Goal: Task Accomplishment & Management: Complete application form

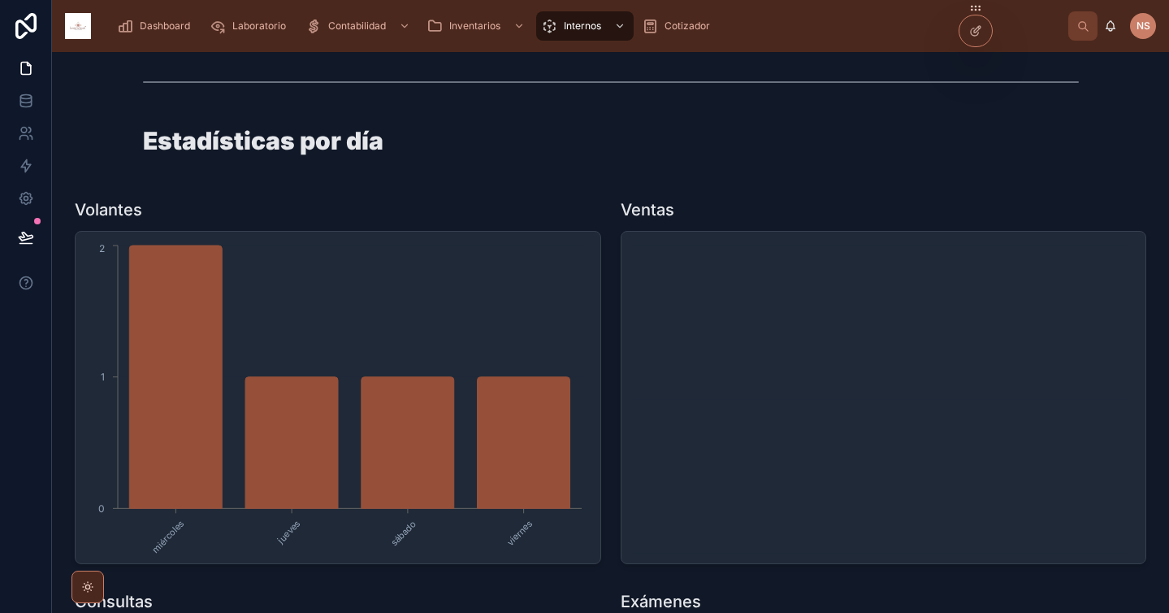
scroll to position [11, 0]
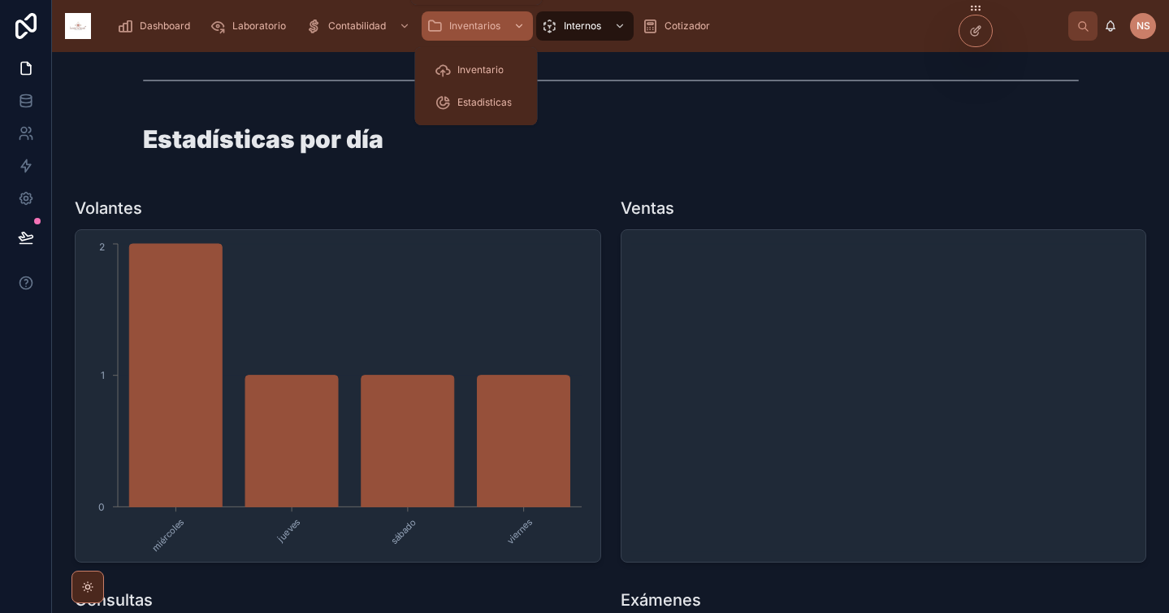
click at [461, 24] on span "Inventarios" at bounding box center [474, 25] width 51 height 13
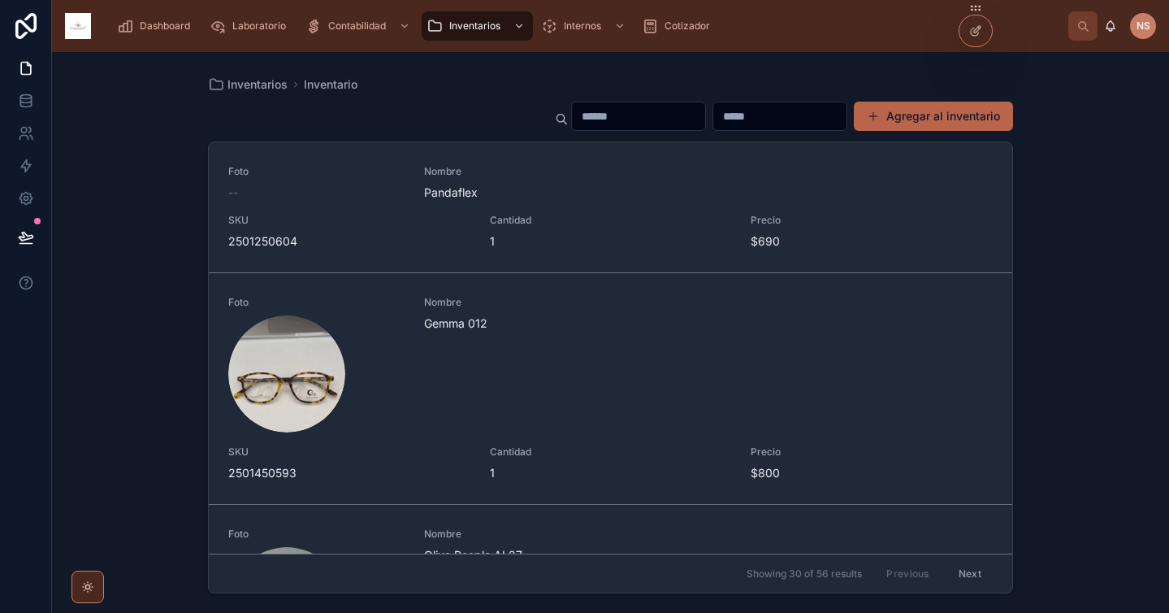
click at [955, 110] on button "Agregar al inventario" at bounding box center [933, 116] width 159 height 29
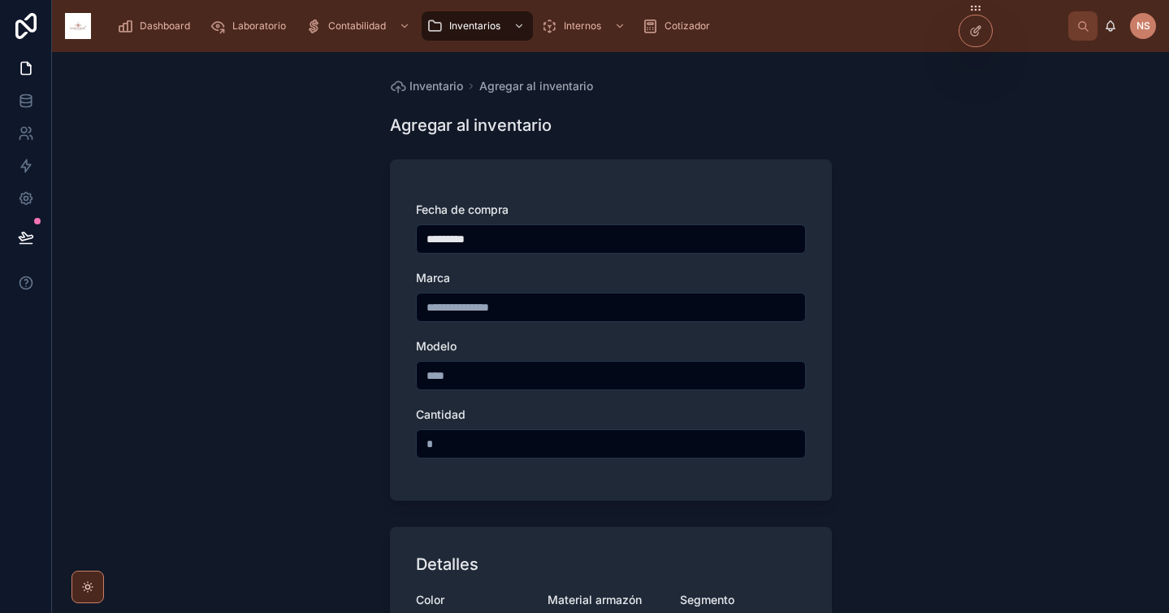
click at [526, 316] on input "text" at bounding box center [611, 307] width 388 height 23
click at [533, 281] on div "Marca" at bounding box center [611, 278] width 390 height 16
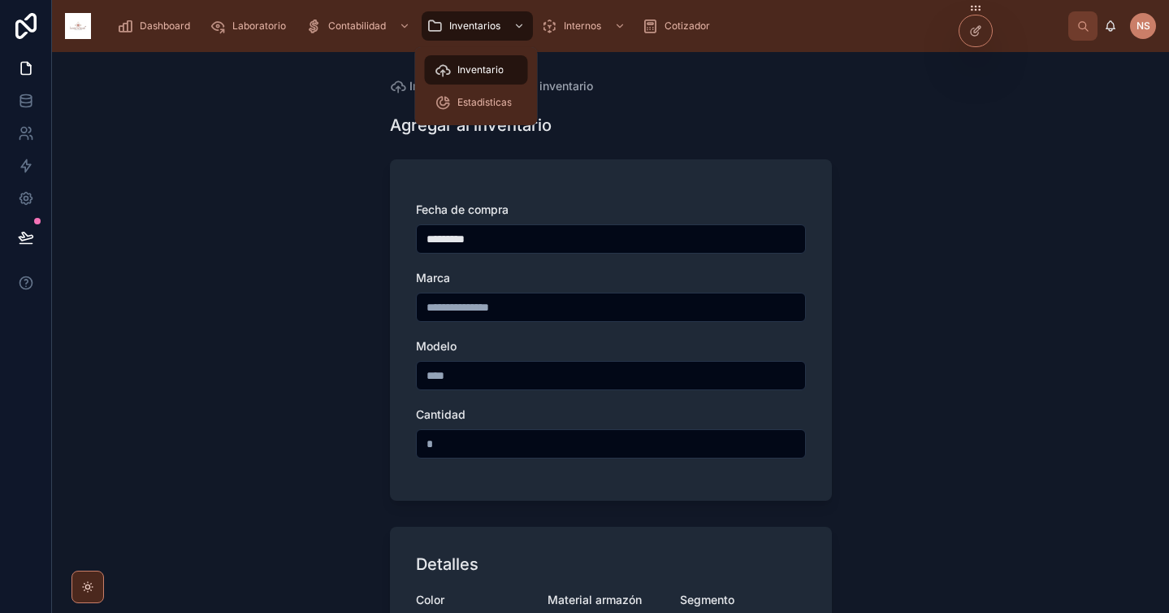
click at [483, 72] on span "Inventario" at bounding box center [480, 69] width 46 height 13
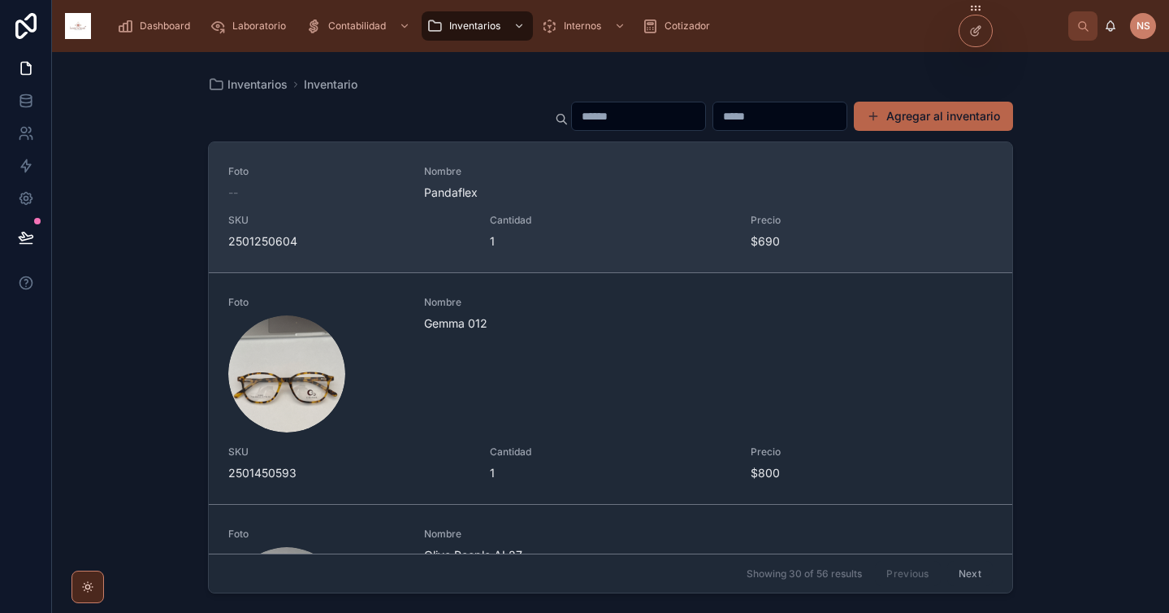
click at [629, 221] on span "Cantidad" at bounding box center [611, 220] width 242 height 13
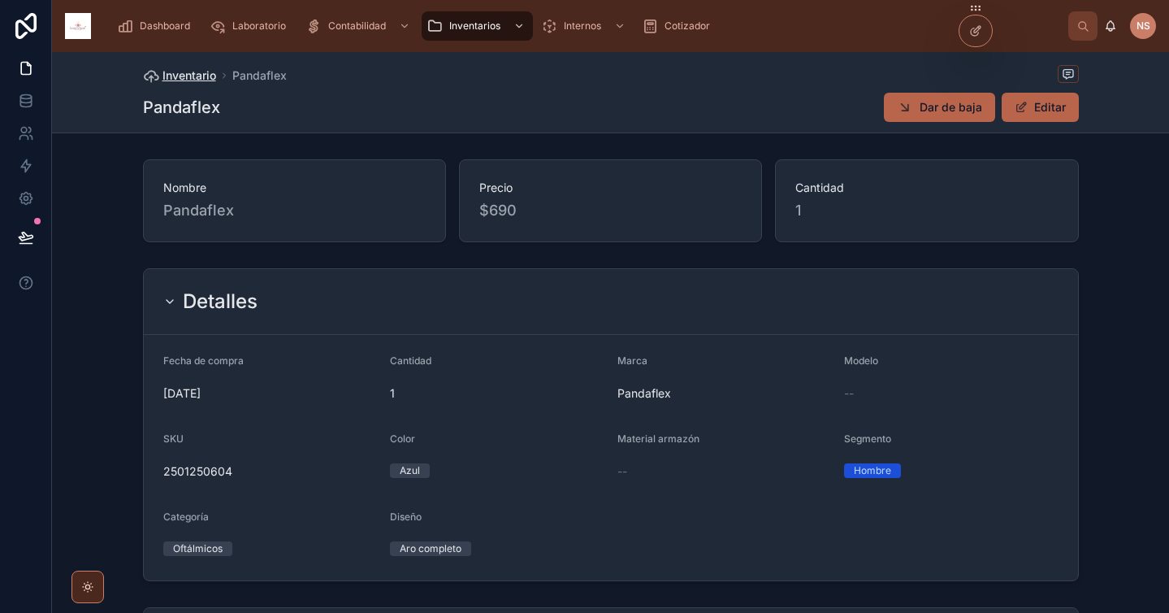
click at [195, 74] on span "Inventario" at bounding box center [189, 75] width 54 height 16
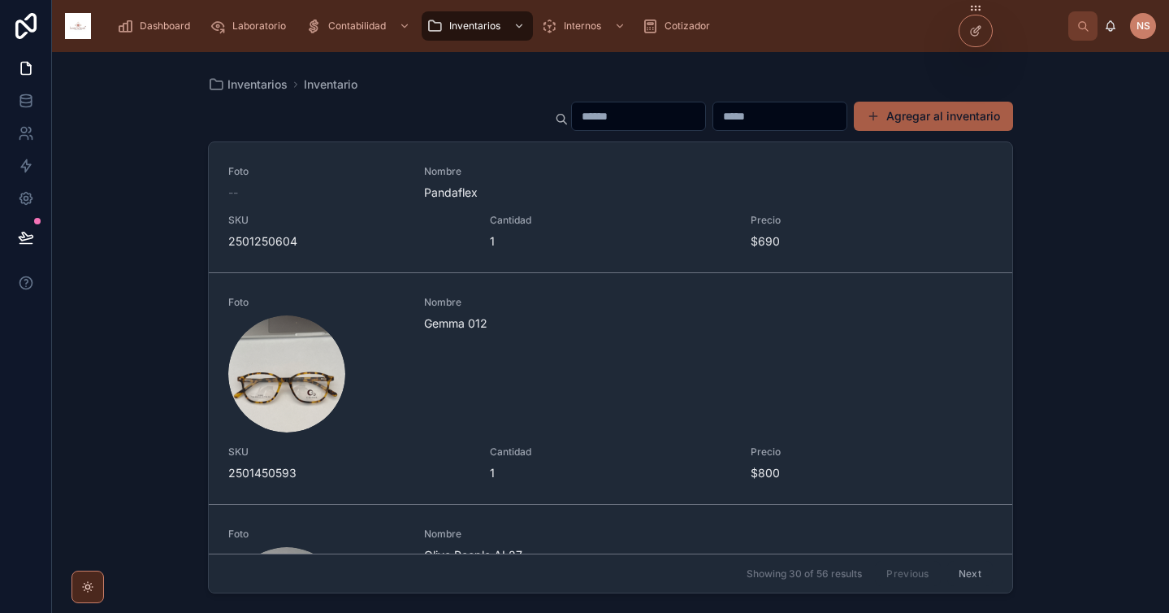
click at [945, 116] on button "Agregar al inventario" at bounding box center [933, 116] width 159 height 29
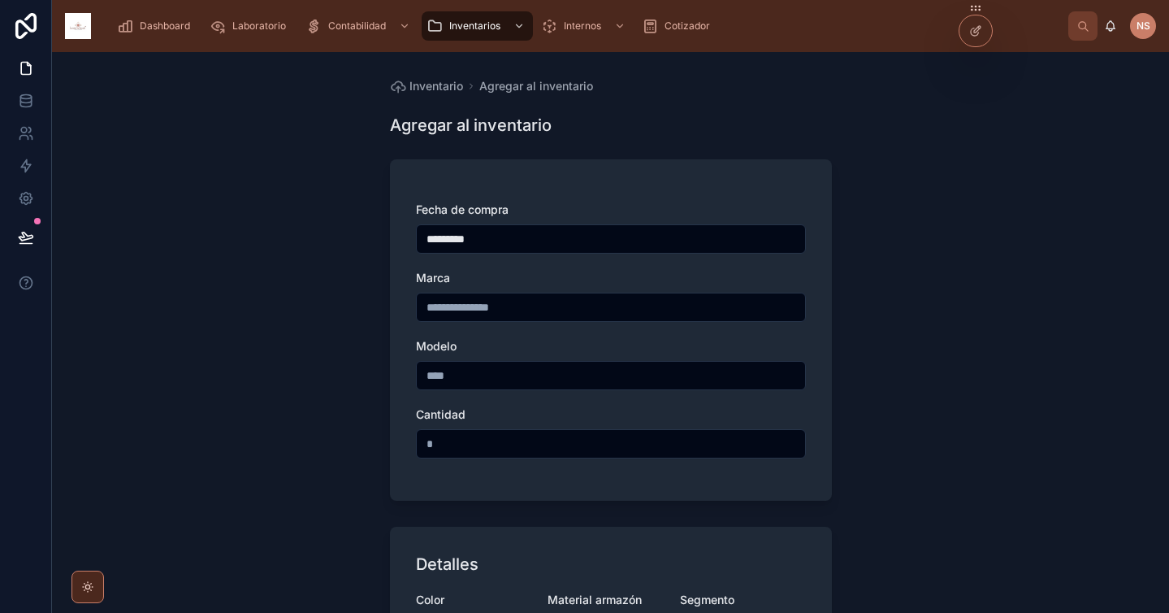
click at [522, 310] on input "text" at bounding box center [611, 307] width 388 height 23
type input "*******"
click at [515, 374] on input "text" at bounding box center [611, 375] width 388 height 23
type input "****"
click at [485, 441] on input "text" at bounding box center [611, 443] width 388 height 23
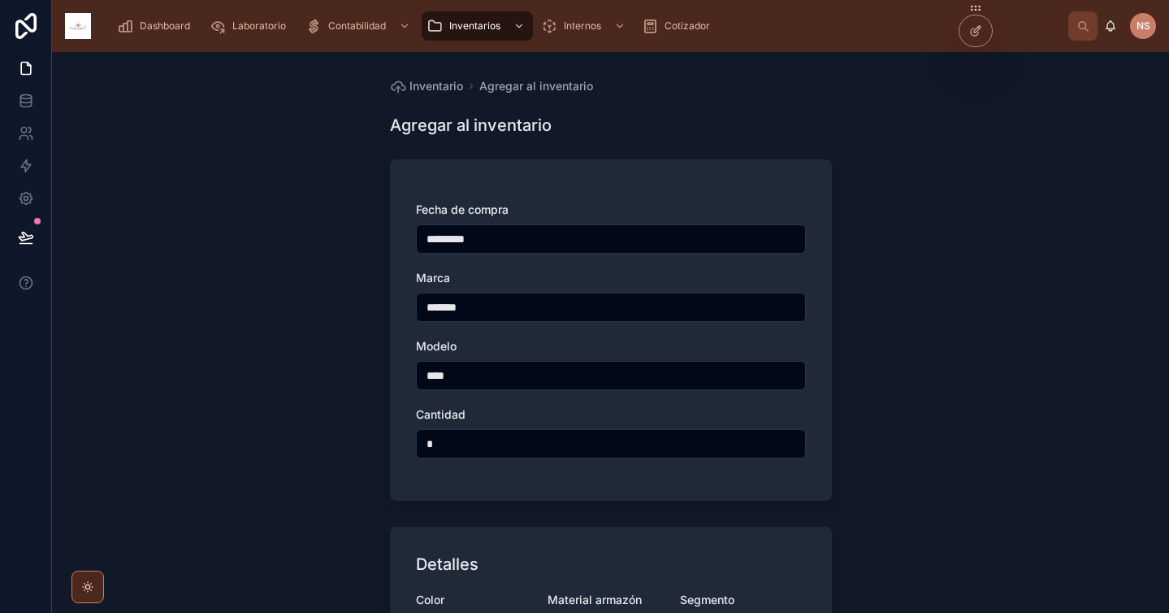
type input "*"
click at [519, 405] on div "Fecha de compra ********* Marca ******* Modelo **** Cantidad *" at bounding box center [611, 337] width 390 height 273
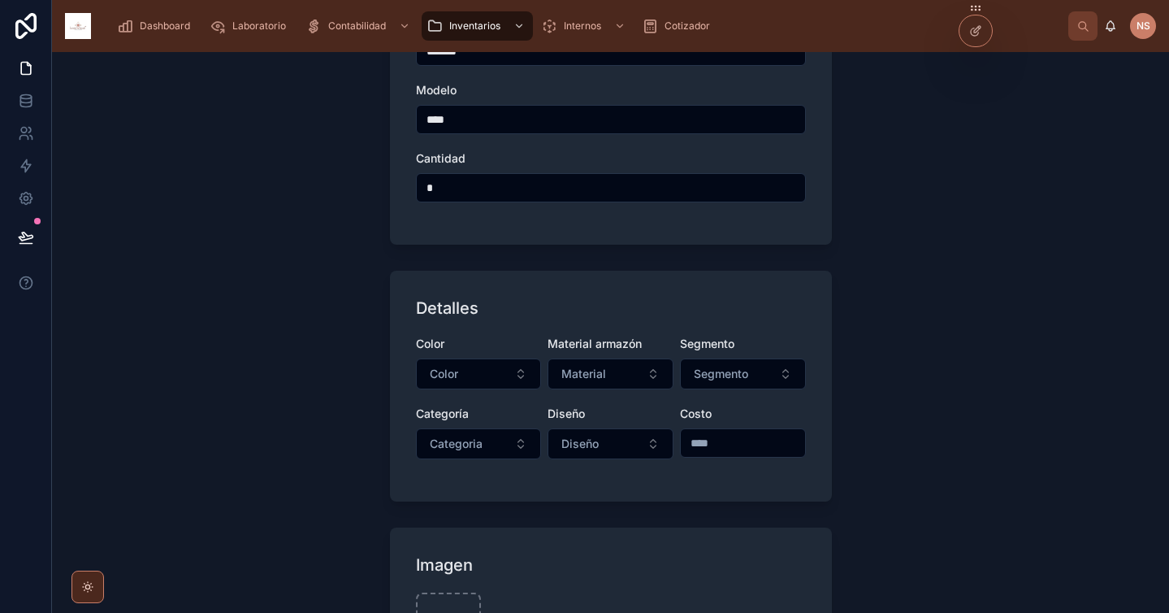
scroll to position [492, 0]
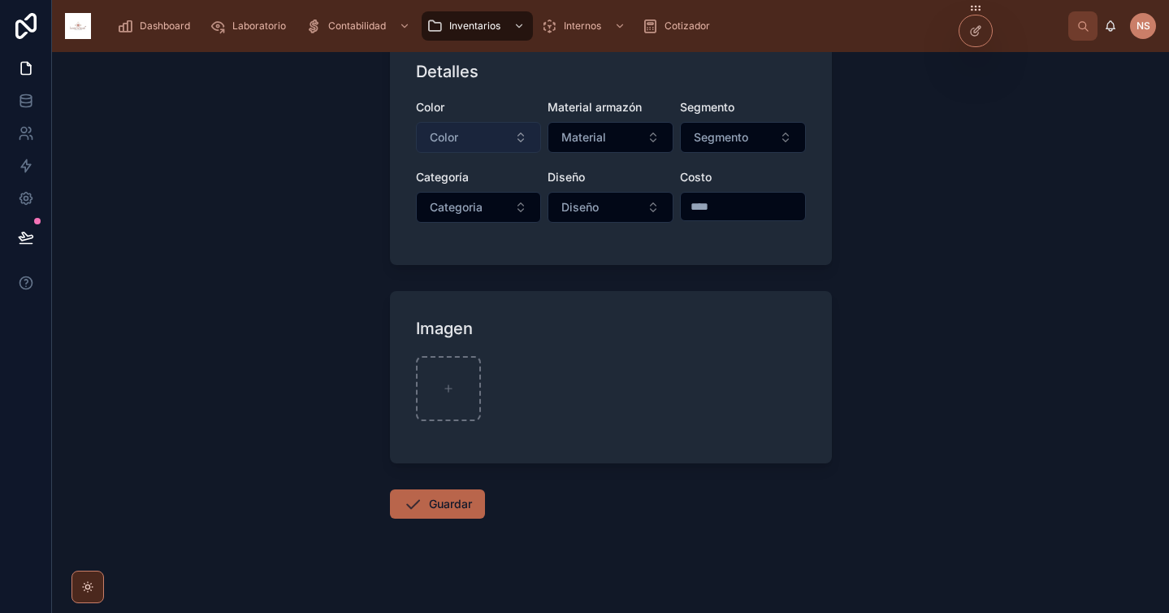
click at [501, 147] on button "Color" at bounding box center [479, 137] width 126 height 31
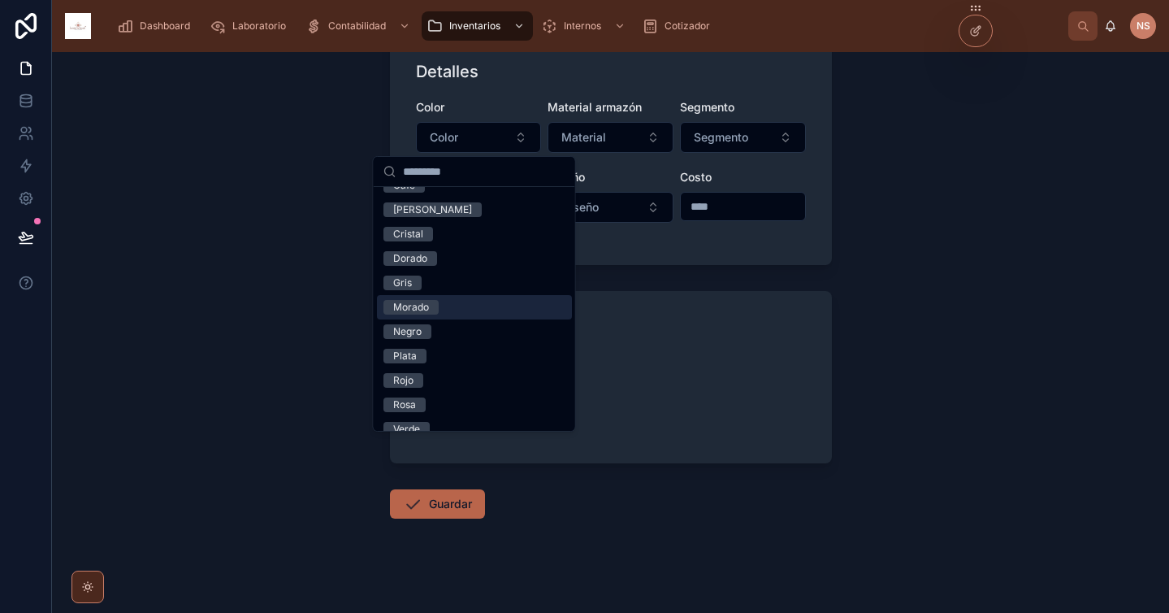
scroll to position [55, 0]
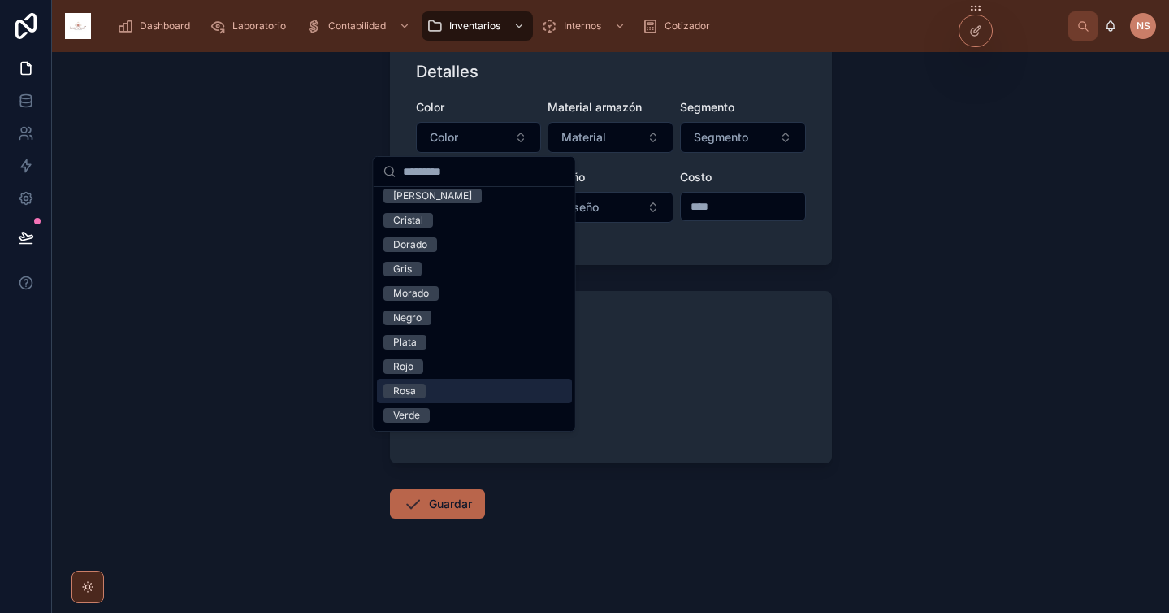
click at [420, 393] on span "Rosa" at bounding box center [404, 390] width 42 height 15
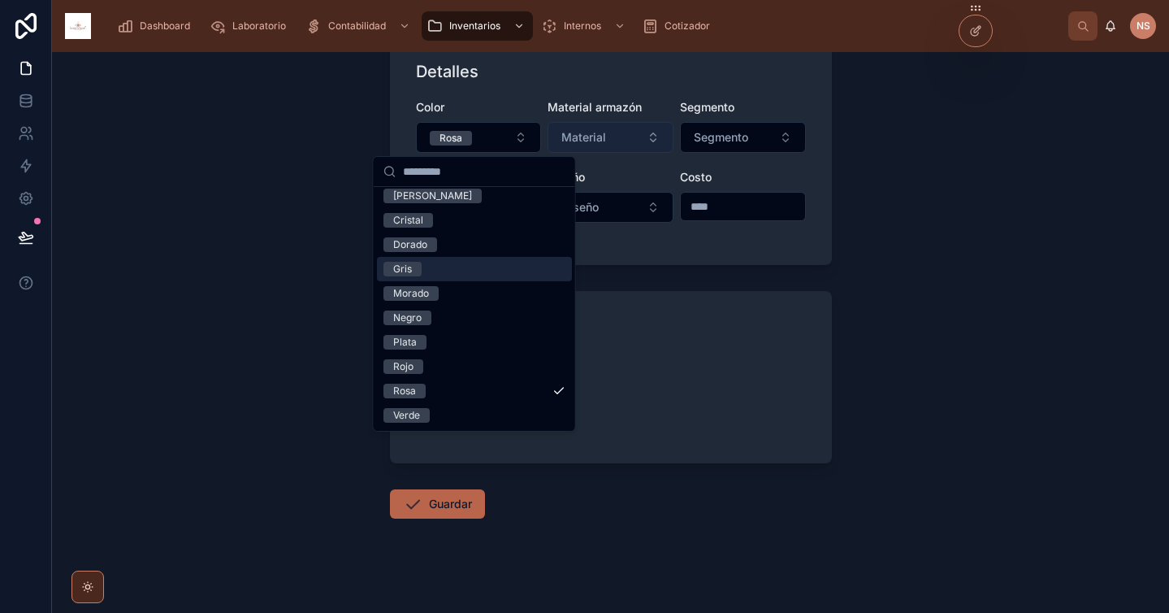
click at [600, 129] on span "Material" at bounding box center [583, 137] width 45 height 16
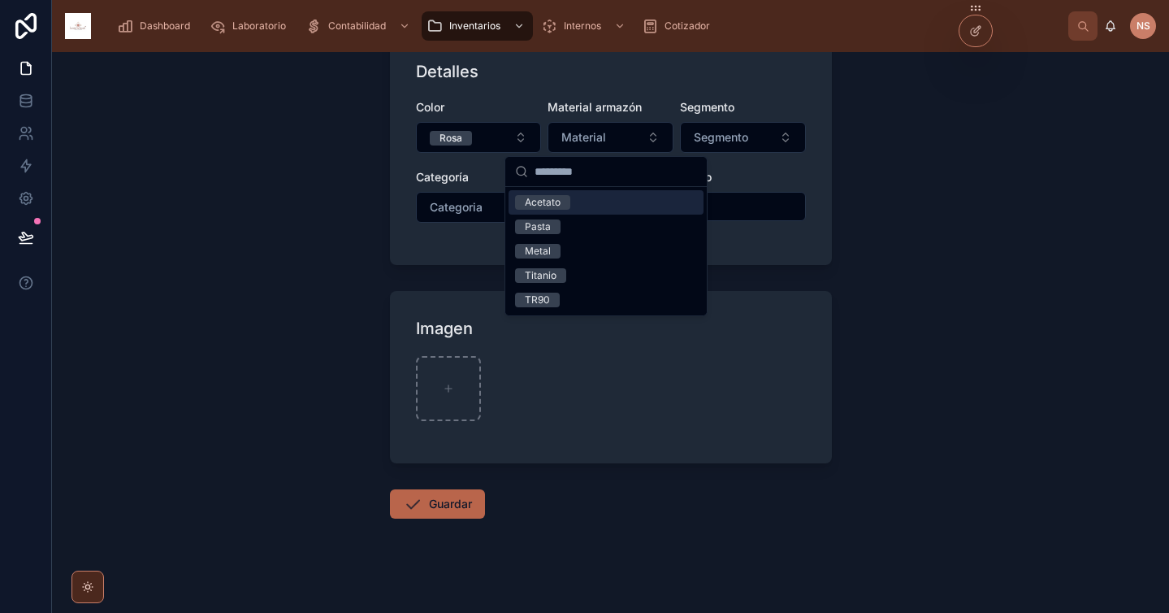
click at [583, 198] on div "Acetato" at bounding box center [606, 202] width 195 height 24
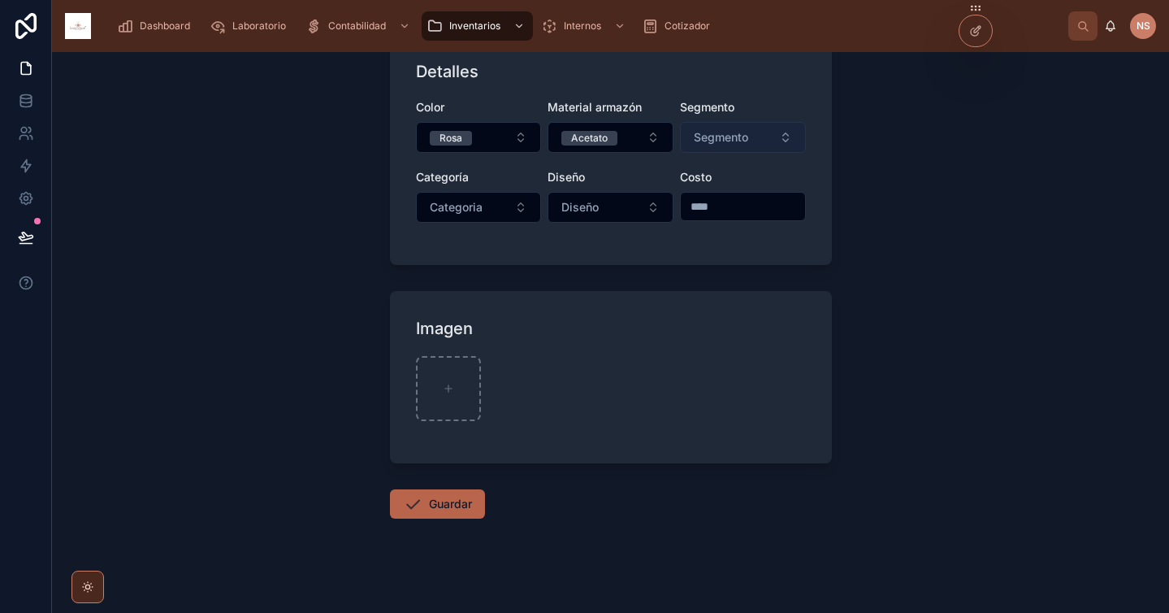
click at [727, 139] on span "Segmento" at bounding box center [721, 137] width 54 height 16
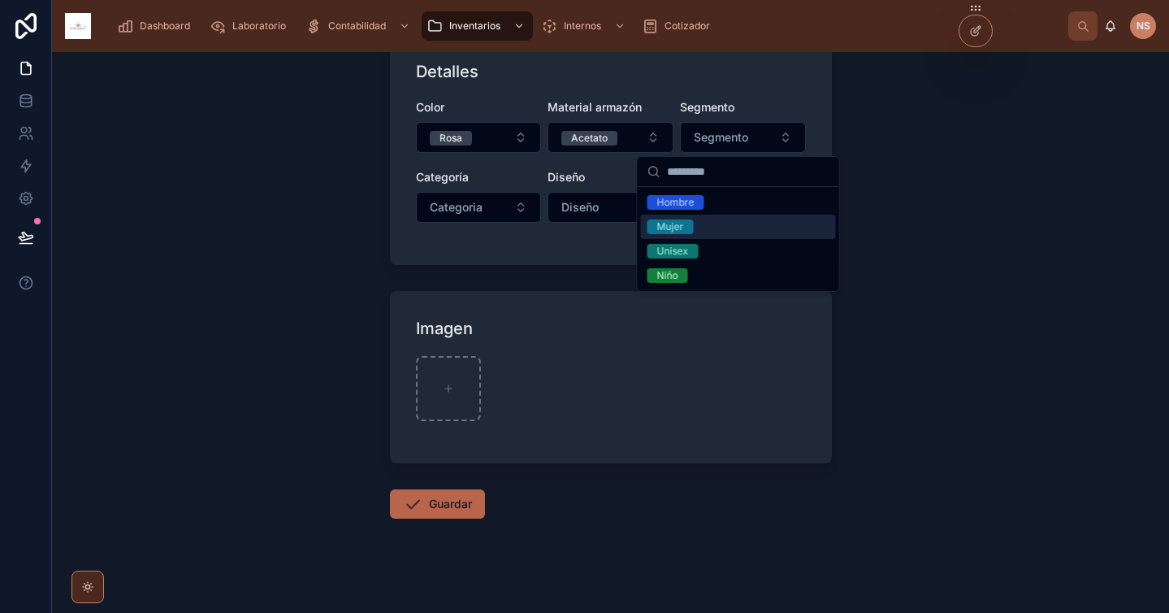
click at [702, 222] on div "Mujer" at bounding box center [738, 226] width 195 height 24
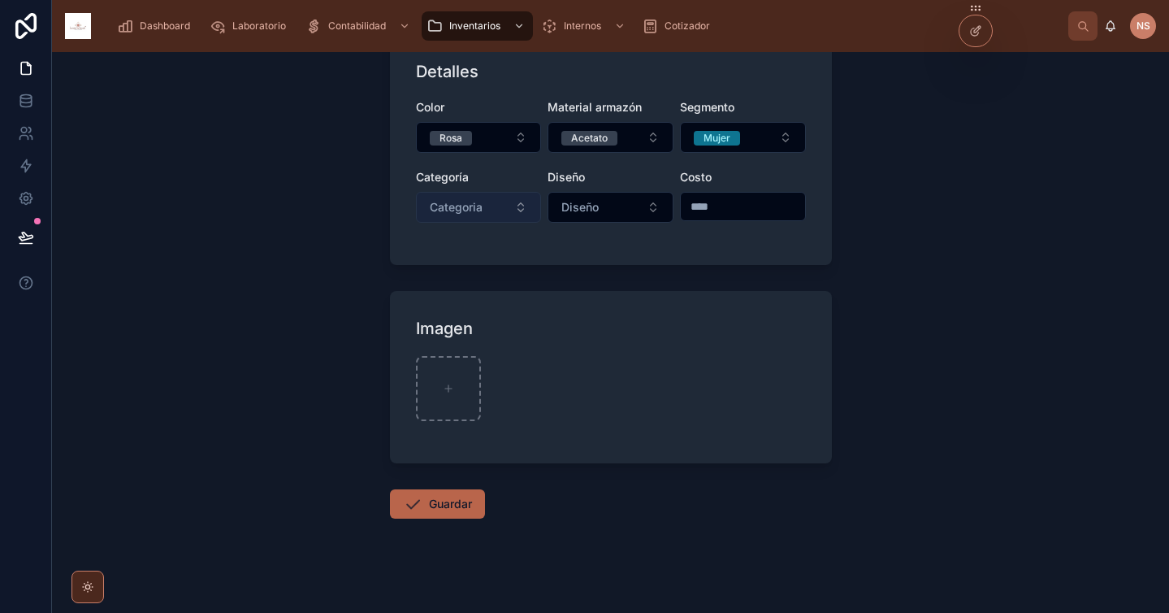
click at [481, 209] on button "Categoria" at bounding box center [479, 207] width 126 height 31
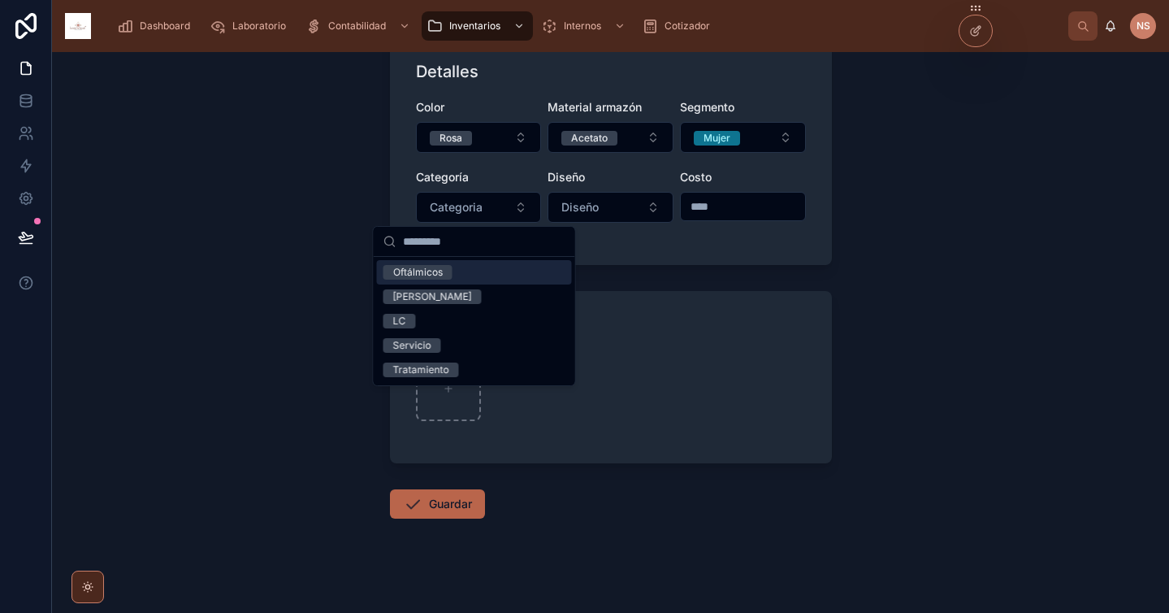
click at [518, 269] on div "Oftálmicos" at bounding box center [474, 272] width 195 height 24
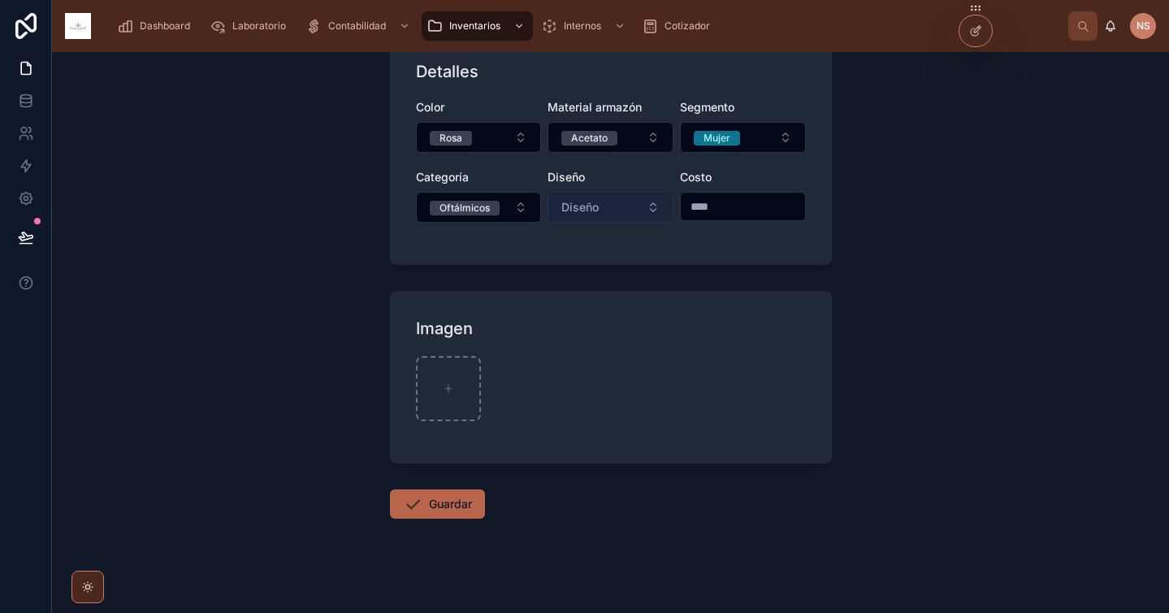
click at [601, 212] on button "Diseño" at bounding box center [611, 207] width 126 height 31
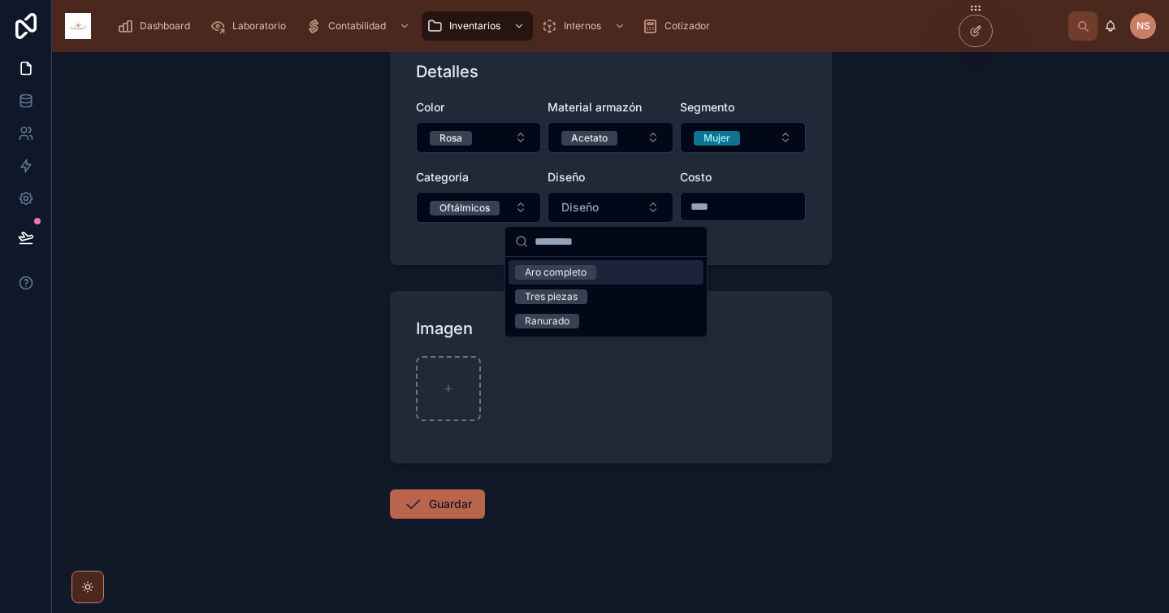
click at [615, 275] on div "Aro completo" at bounding box center [606, 272] width 195 height 24
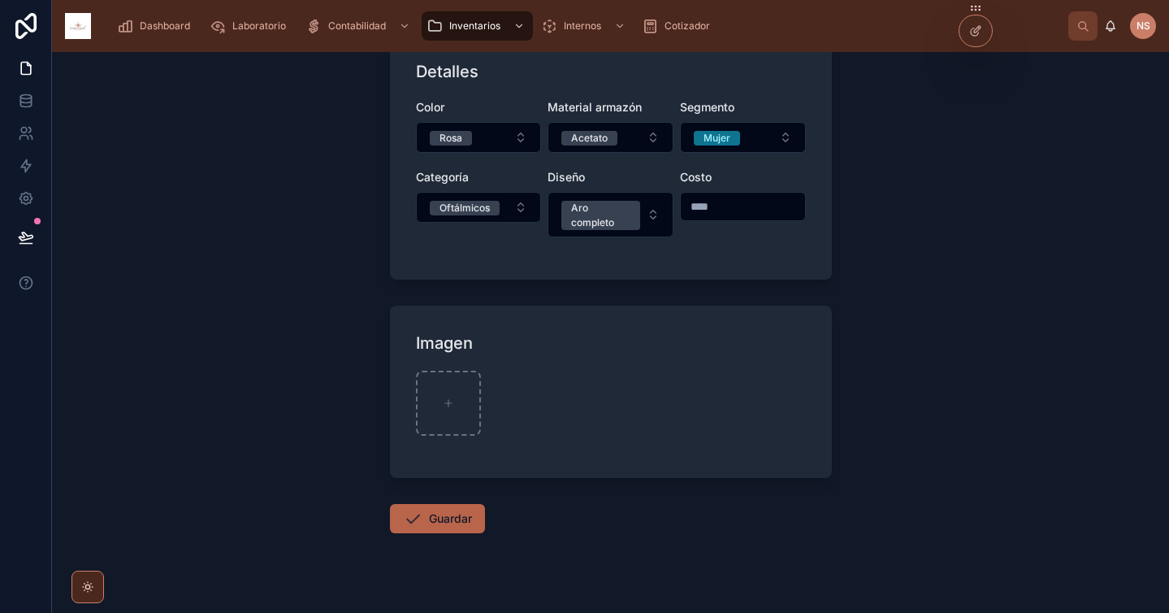
click at [704, 207] on input "text" at bounding box center [743, 206] width 124 height 23
type input "******"
click at [623, 351] on div "Imagen" at bounding box center [611, 342] width 390 height 23
click at [448, 521] on button "Guardar" at bounding box center [437, 518] width 95 height 29
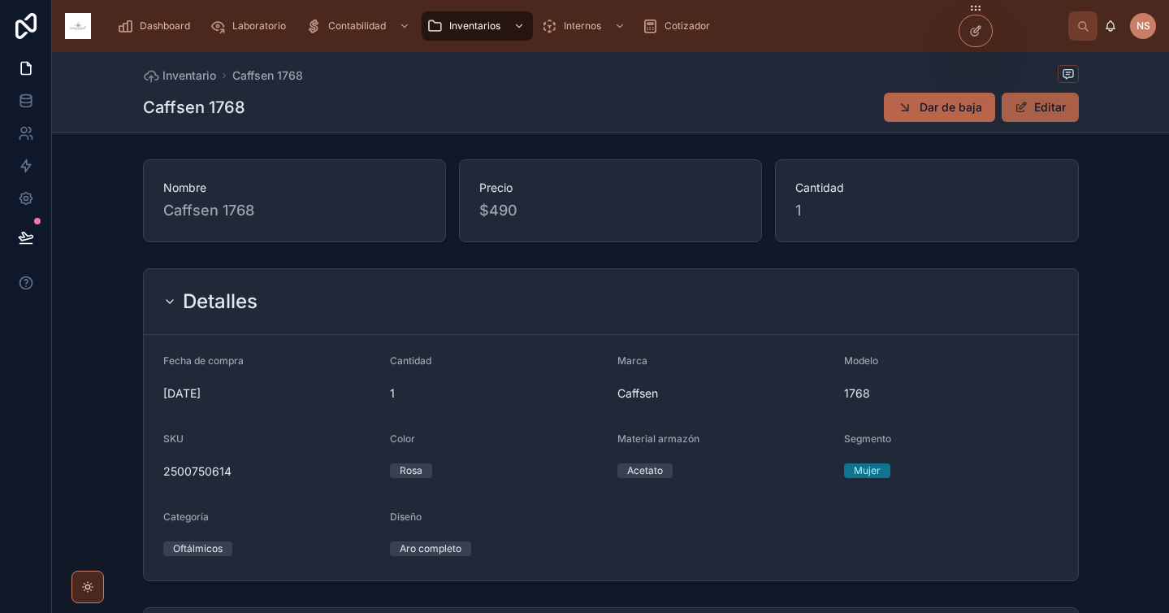
click at [1055, 106] on button "Editar" at bounding box center [1040, 107] width 77 height 29
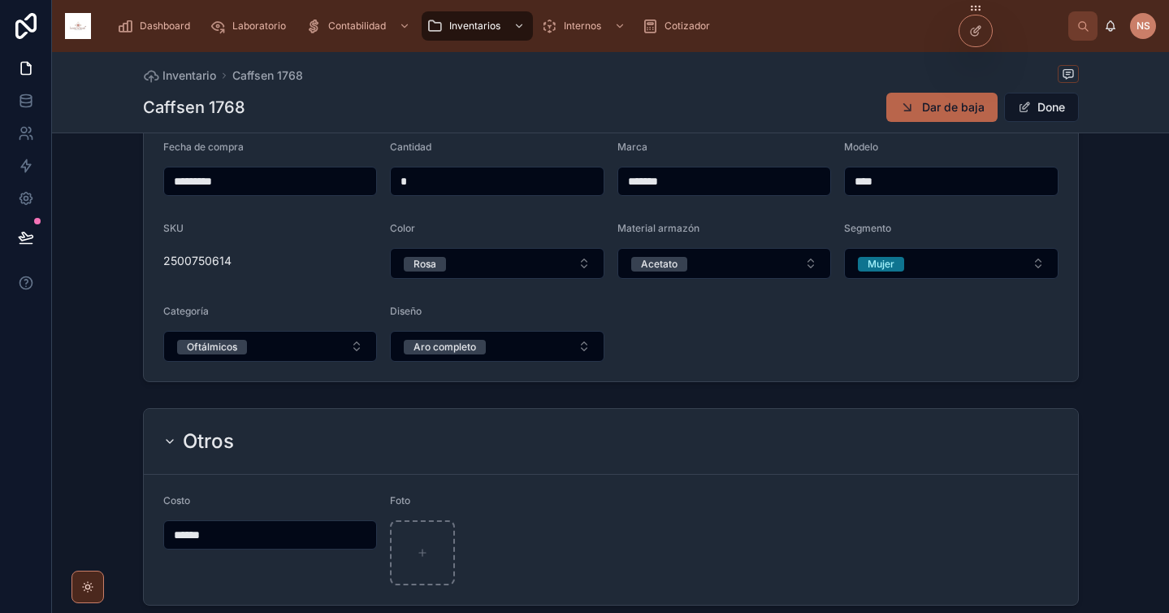
scroll to position [216, 0]
click at [253, 535] on input "******" at bounding box center [270, 532] width 213 height 23
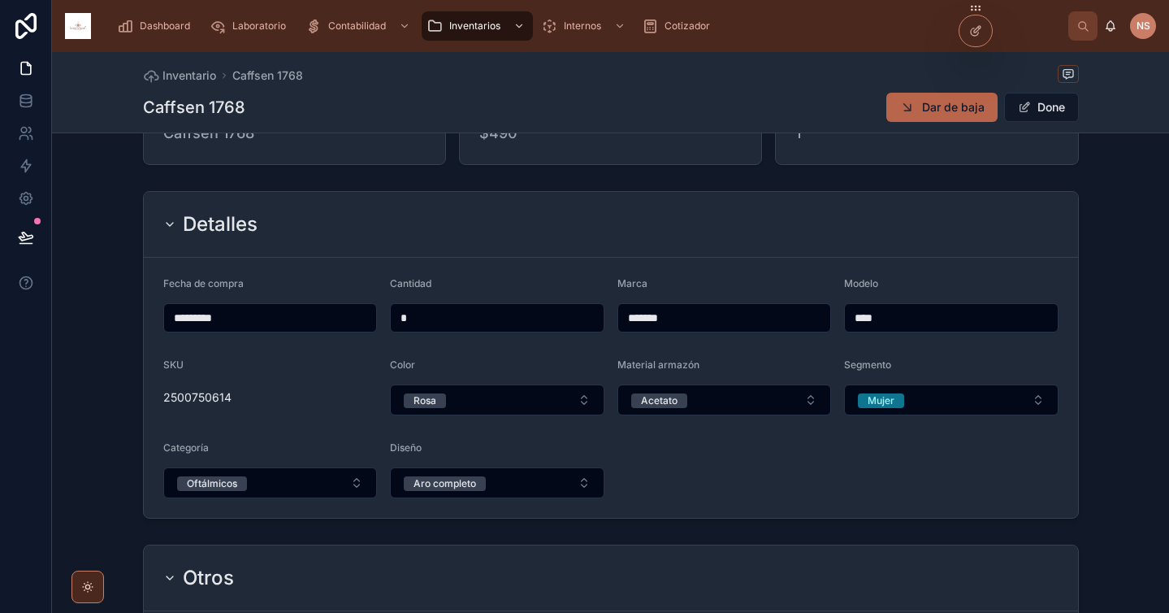
scroll to position [317, 0]
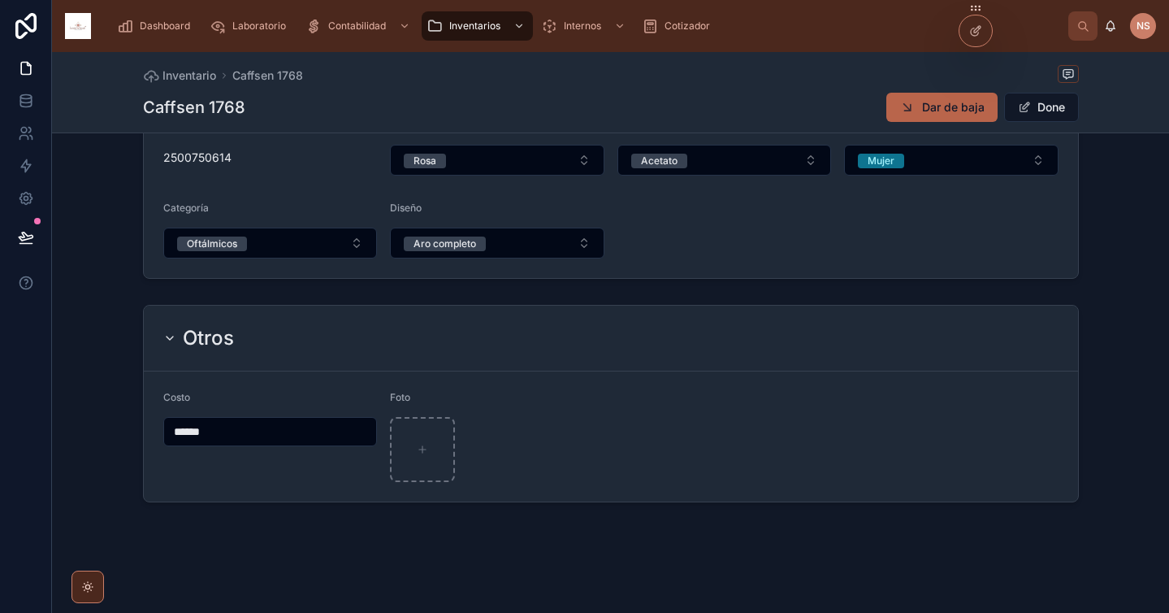
type input "*****"
type input "******"
click at [556, 366] on div "Otros" at bounding box center [611, 338] width 934 height 66
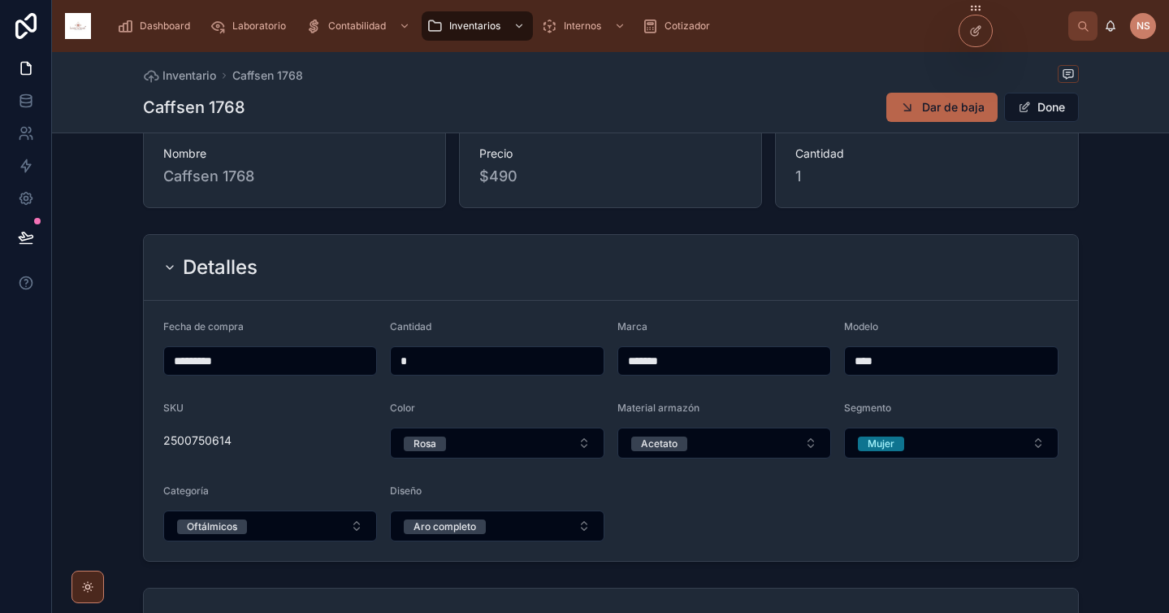
scroll to position [35, 0]
click at [1062, 106] on button "Done" at bounding box center [1041, 107] width 75 height 29
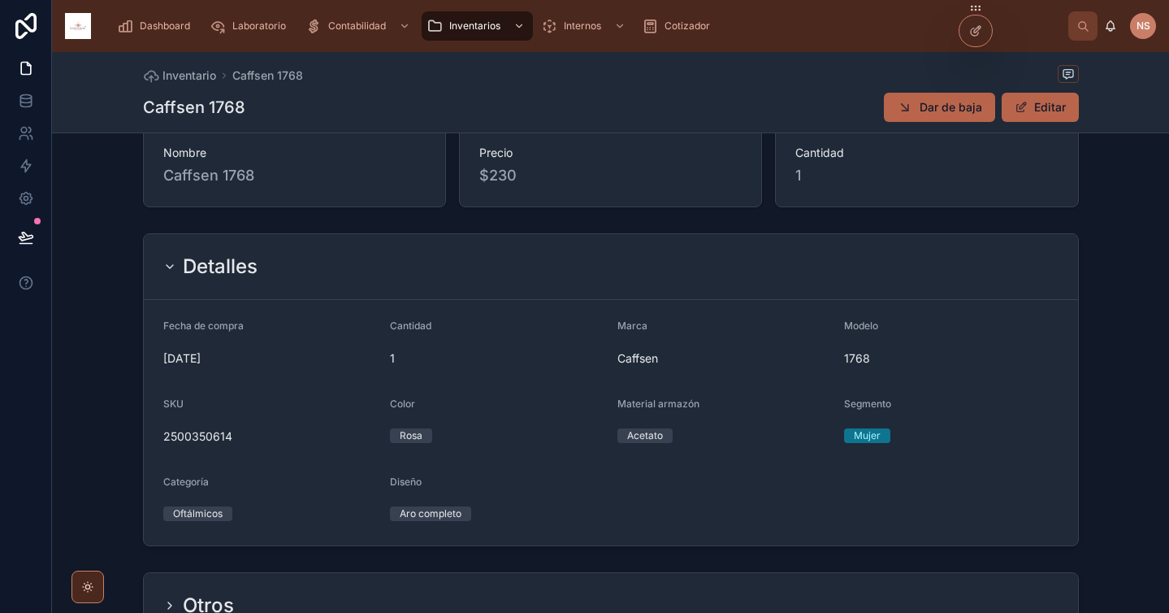
scroll to position [0, 0]
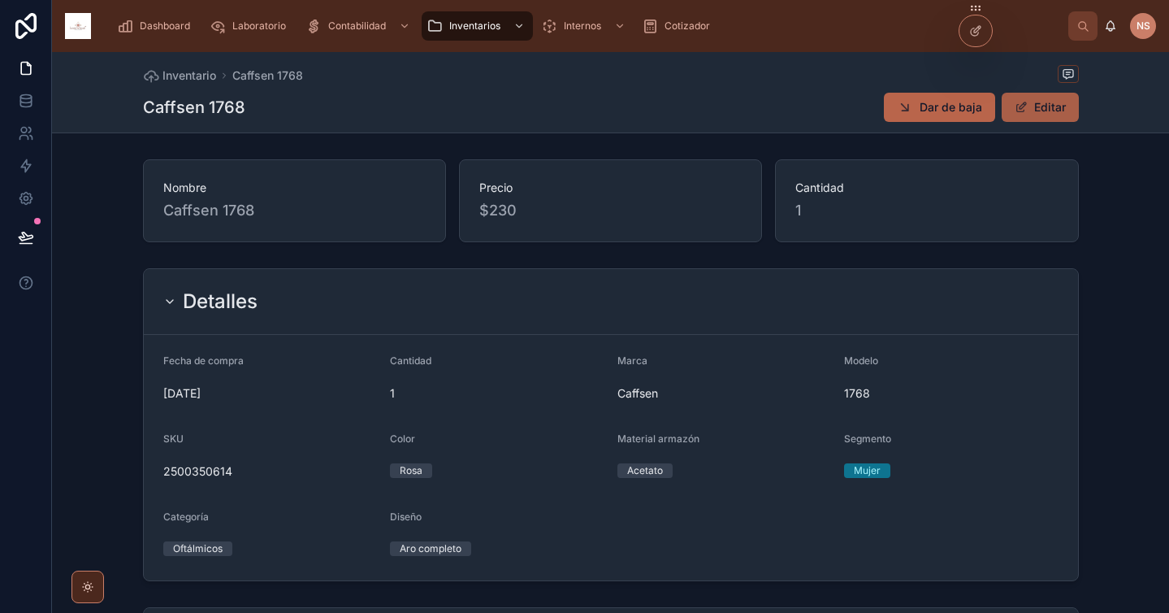
click at [1030, 106] on button "Editar" at bounding box center [1040, 107] width 77 height 29
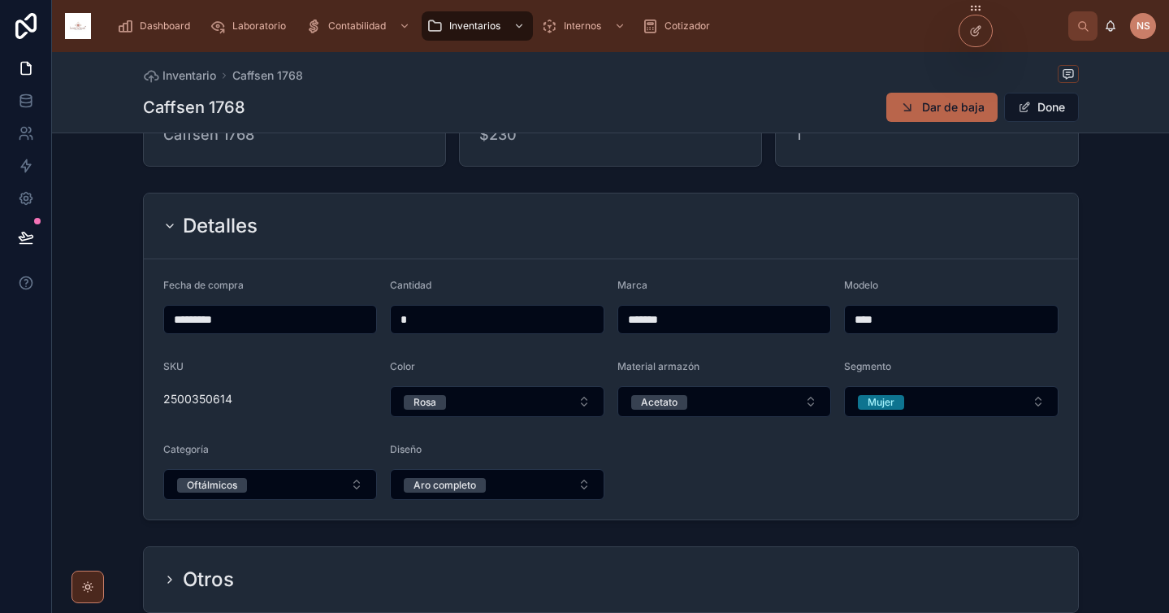
scroll to position [186, 0]
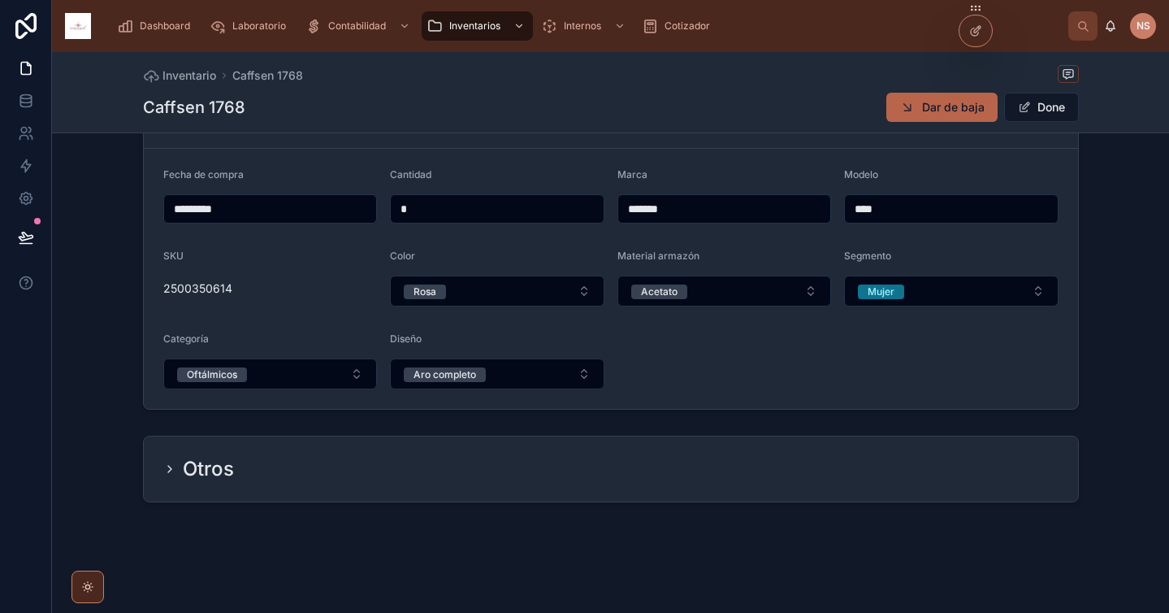
click at [198, 475] on h2 "Otros" at bounding box center [208, 469] width 51 height 26
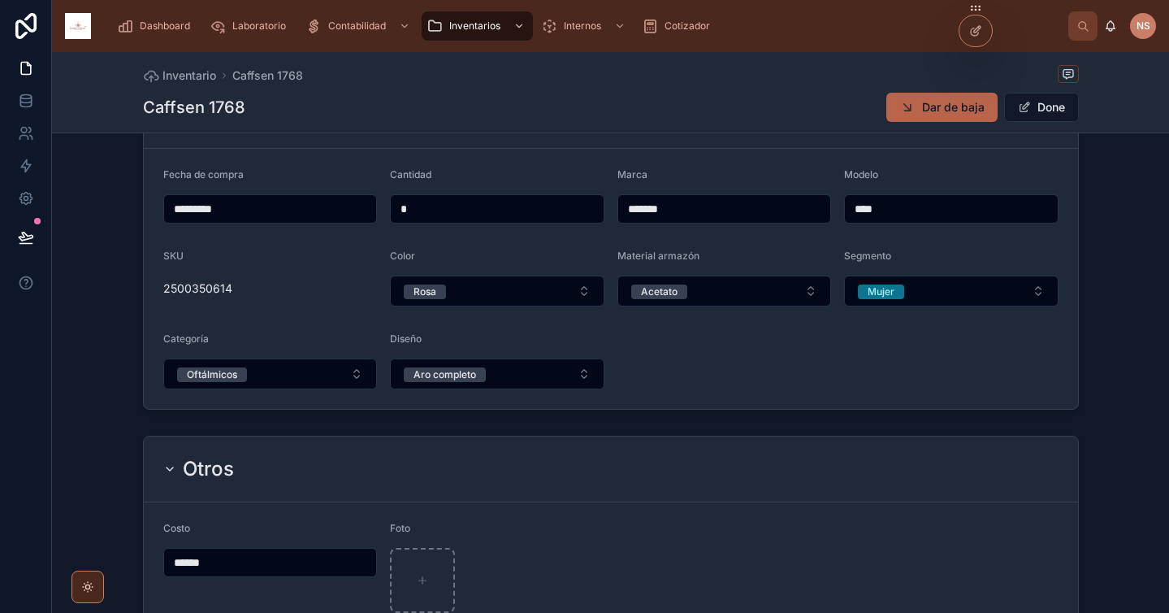
click at [254, 559] on input "******" at bounding box center [270, 562] width 213 height 23
type input "*****"
type input "******"
click at [506, 479] on div "Otros" at bounding box center [610, 469] width 895 height 26
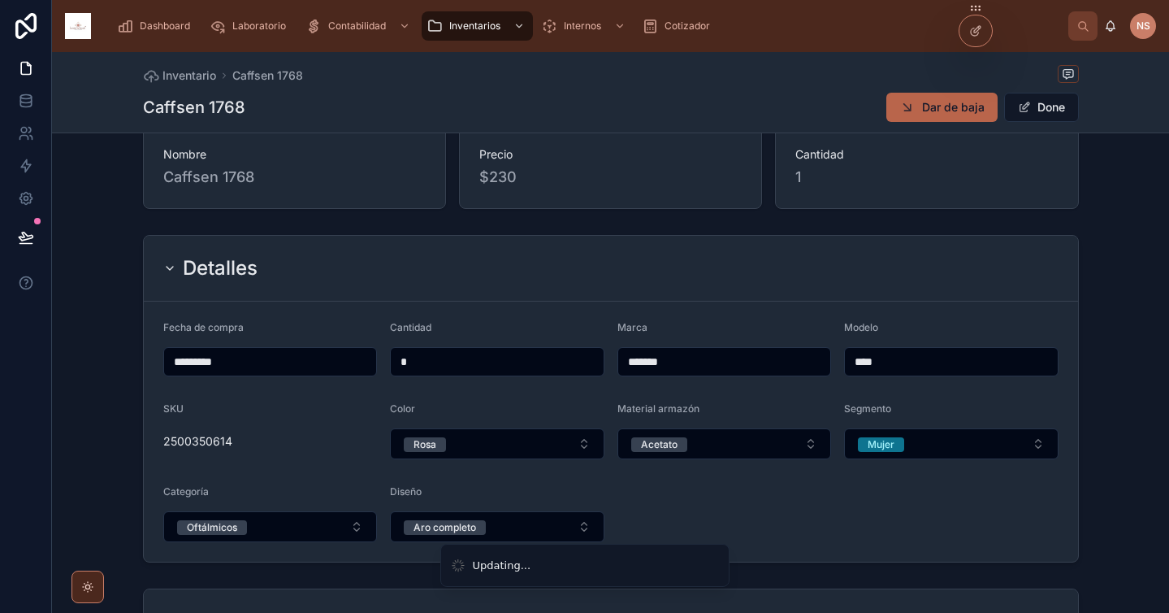
scroll to position [0, 0]
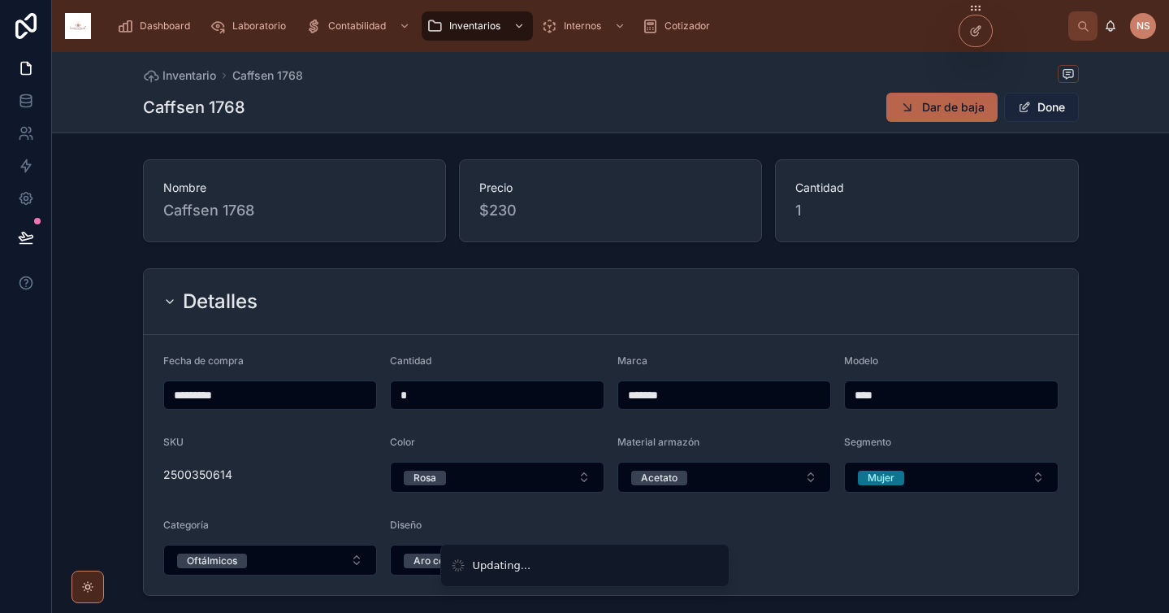
click at [1035, 104] on button "Done" at bounding box center [1041, 107] width 75 height 29
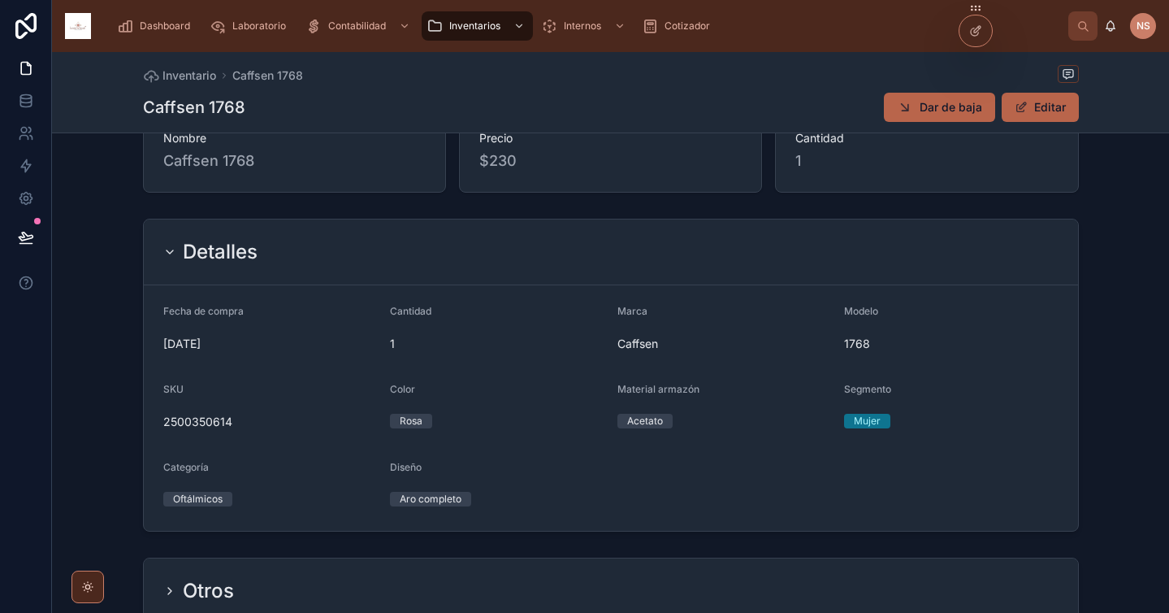
scroll to position [54, 0]
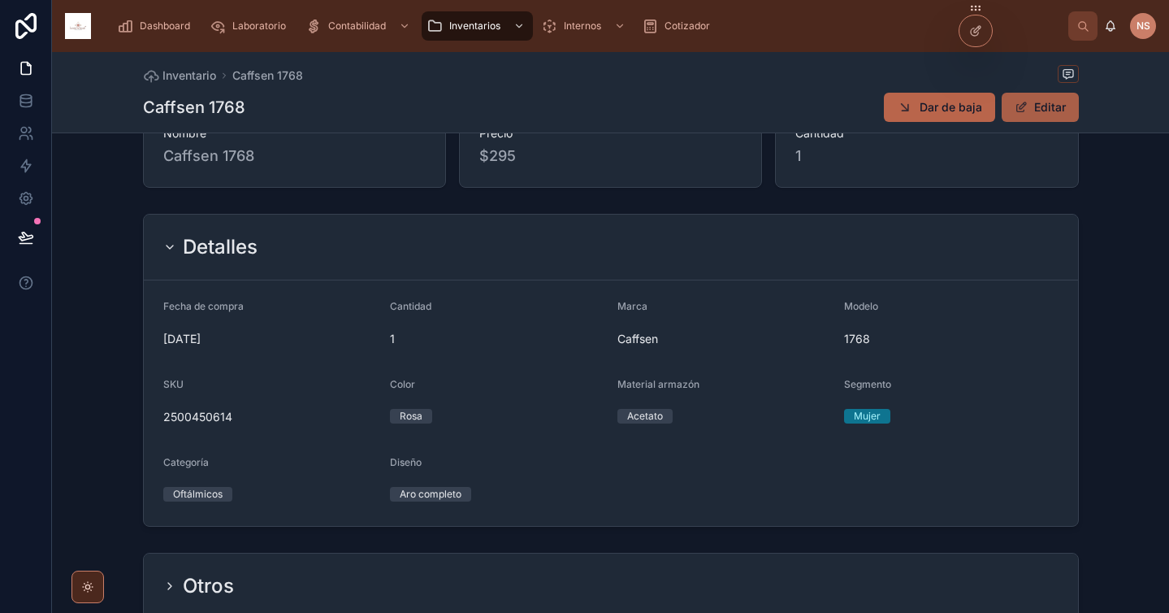
click at [1033, 101] on button "Editar" at bounding box center [1040, 107] width 77 height 29
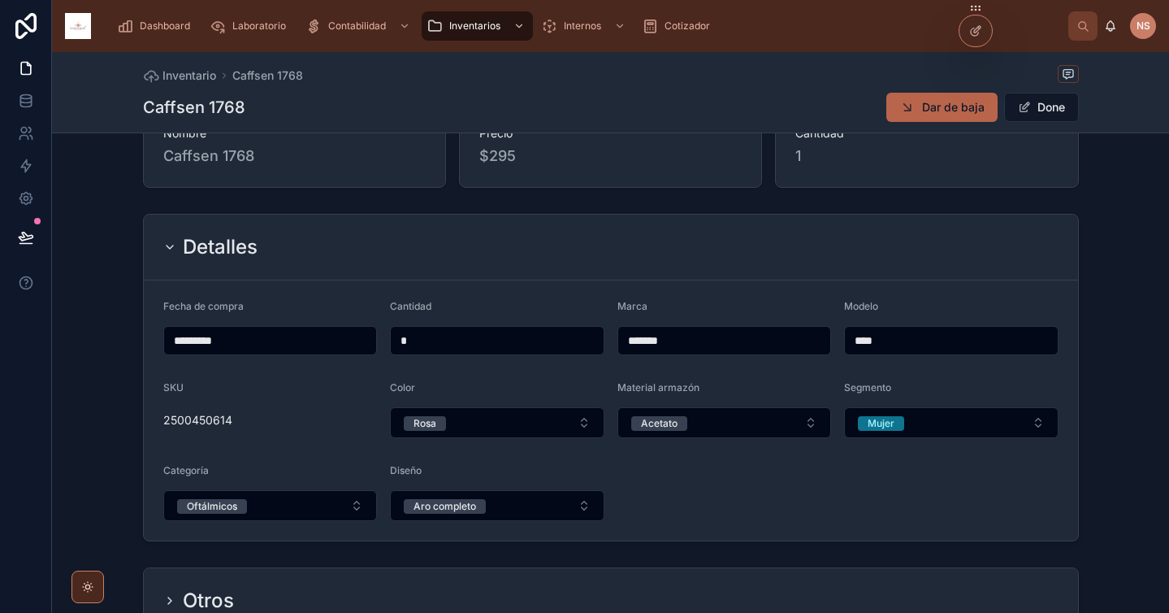
scroll to position [186, 0]
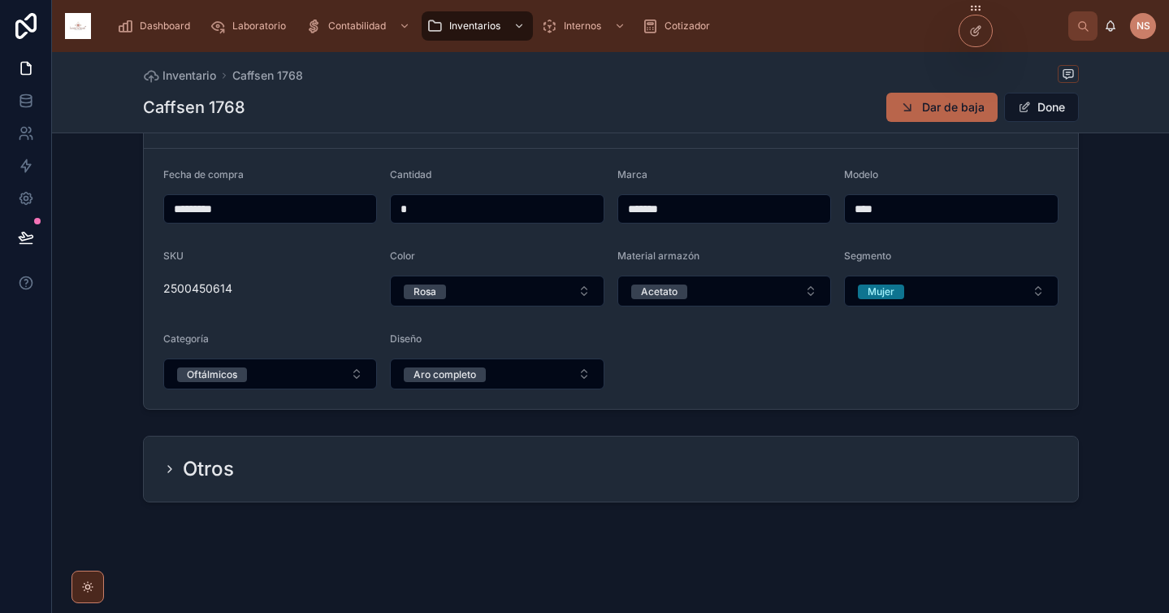
click at [247, 476] on div "Otros" at bounding box center [610, 469] width 895 height 26
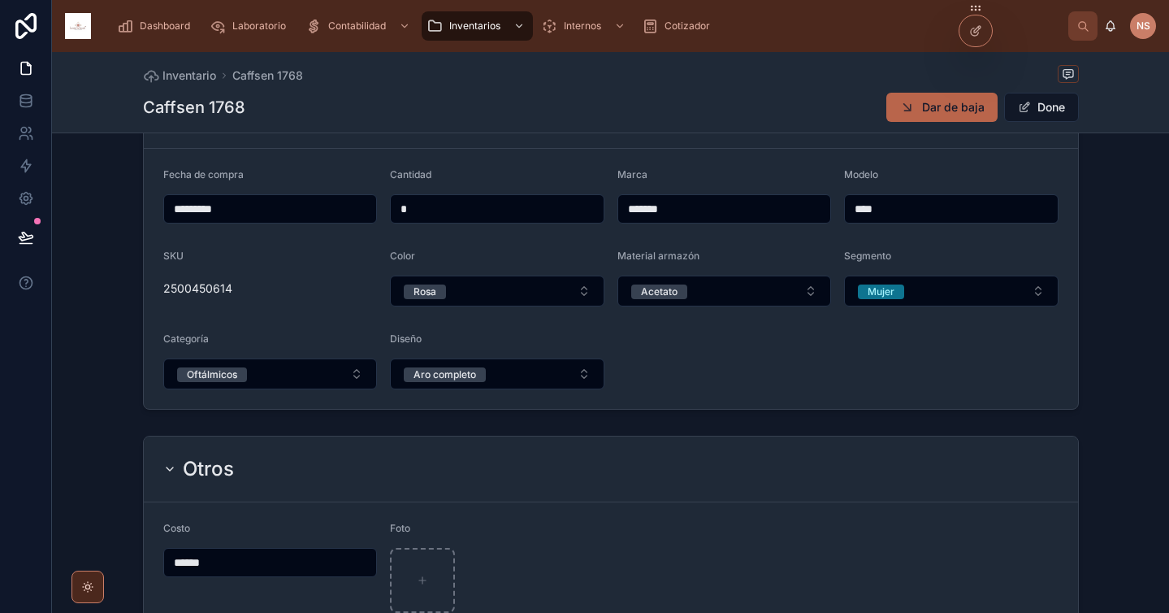
click at [252, 566] on input "******" at bounding box center [270, 562] width 213 height 23
type input "*****"
type input "******"
click at [457, 506] on form "Costo ****** Foto" at bounding box center [611, 567] width 934 height 130
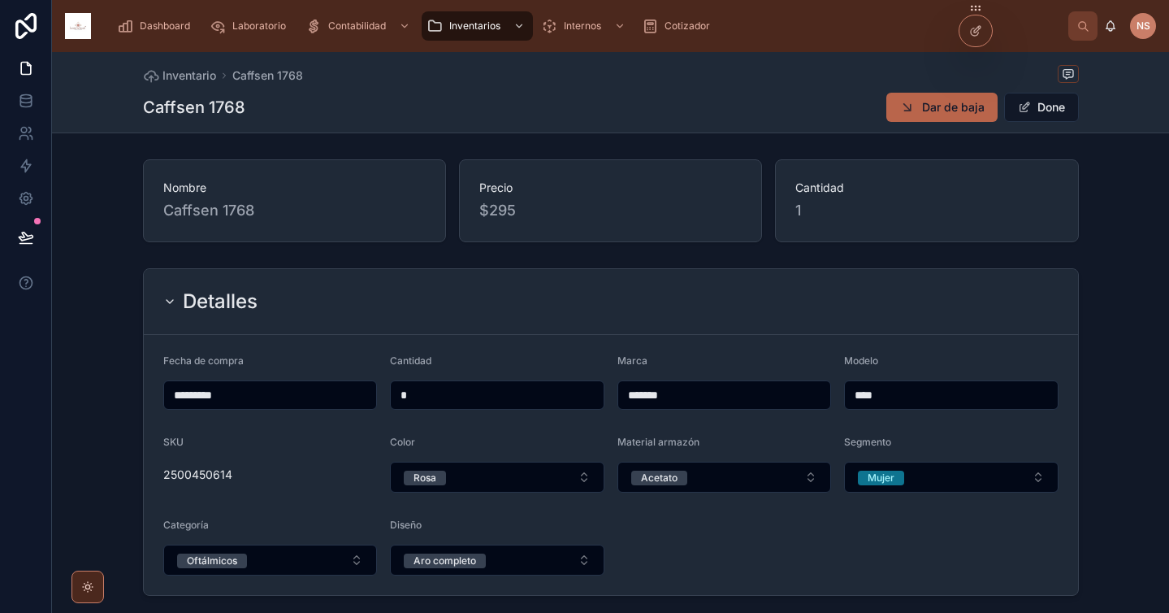
click at [1034, 116] on button "Done" at bounding box center [1041, 107] width 75 height 29
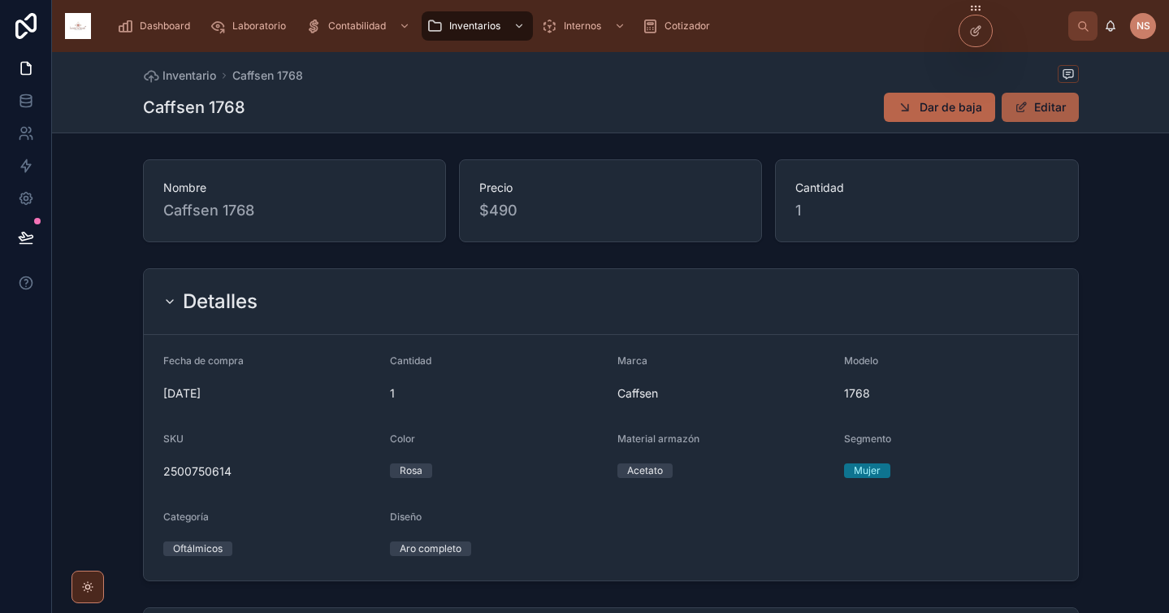
click at [1030, 103] on button "Editar" at bounding box center [1040, 107] width 77 height 29
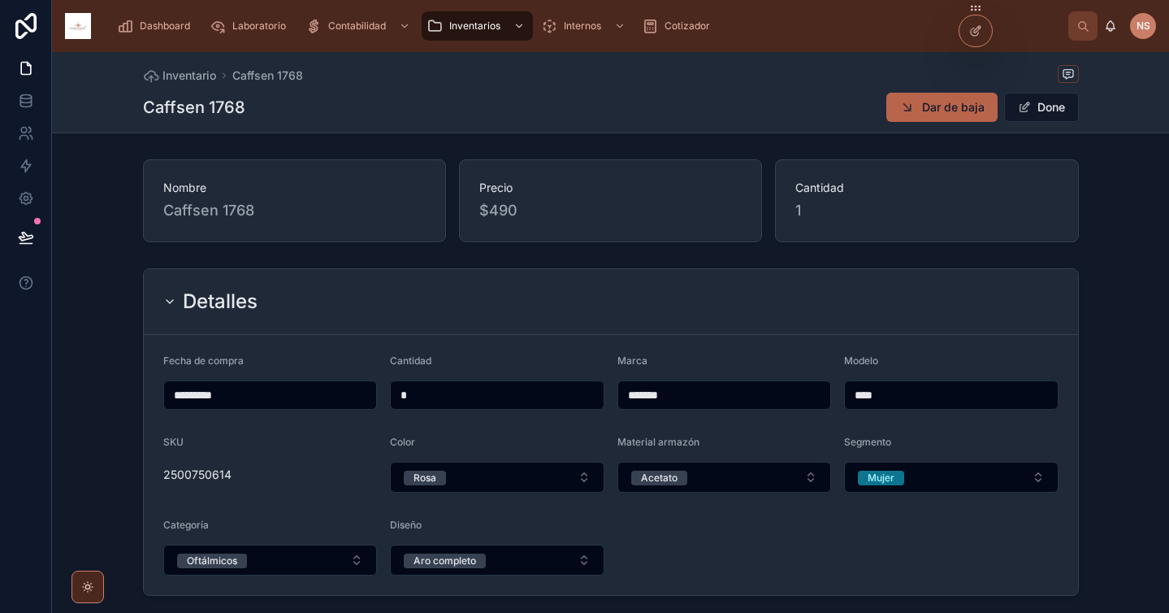
scroll to position [317, 0]
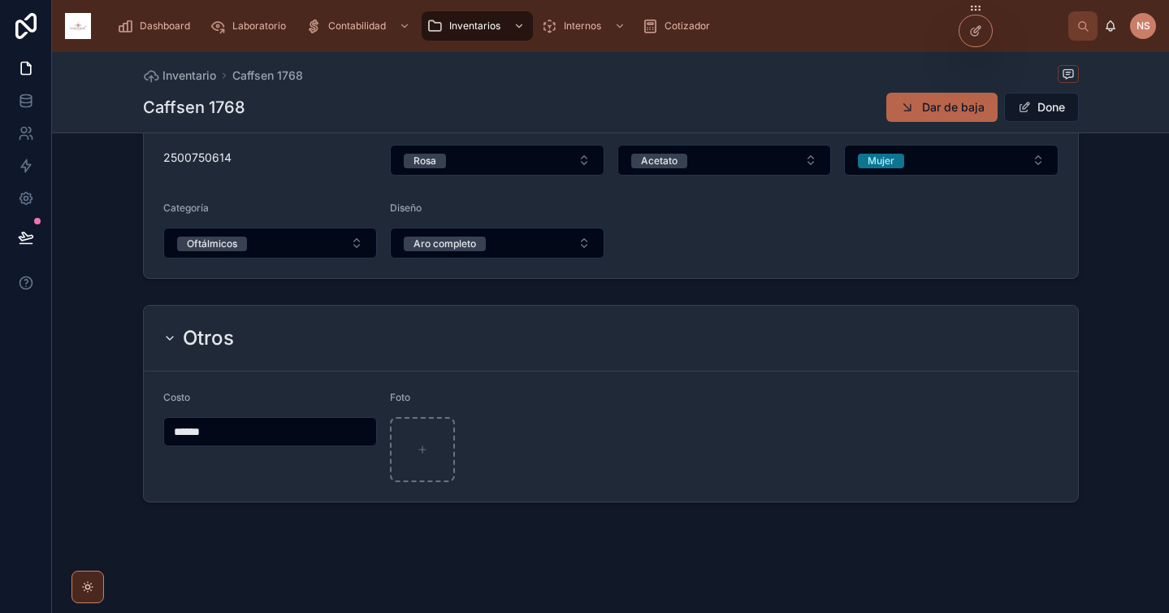
click at [274, 429] on input "******" at bounding box center [270, 431] width 213 height 23
type input "*****"
type input "******"
click at [476, 372] on form "Costo ****** Foto" at bounding box center [611, 436] width 934 height 130
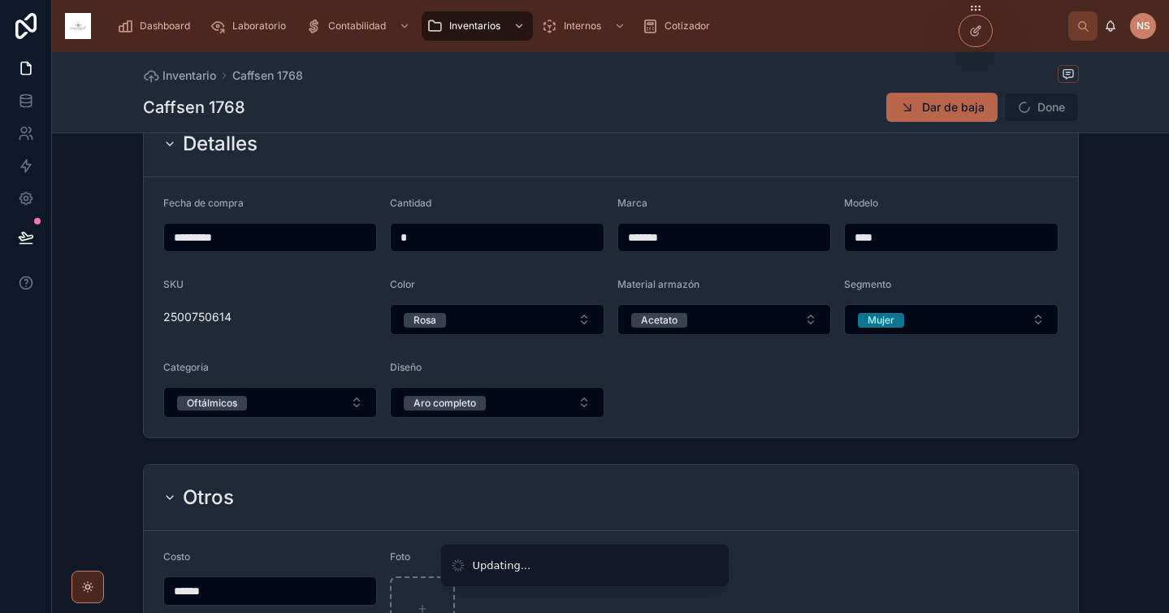
scroll to position [0, 0]
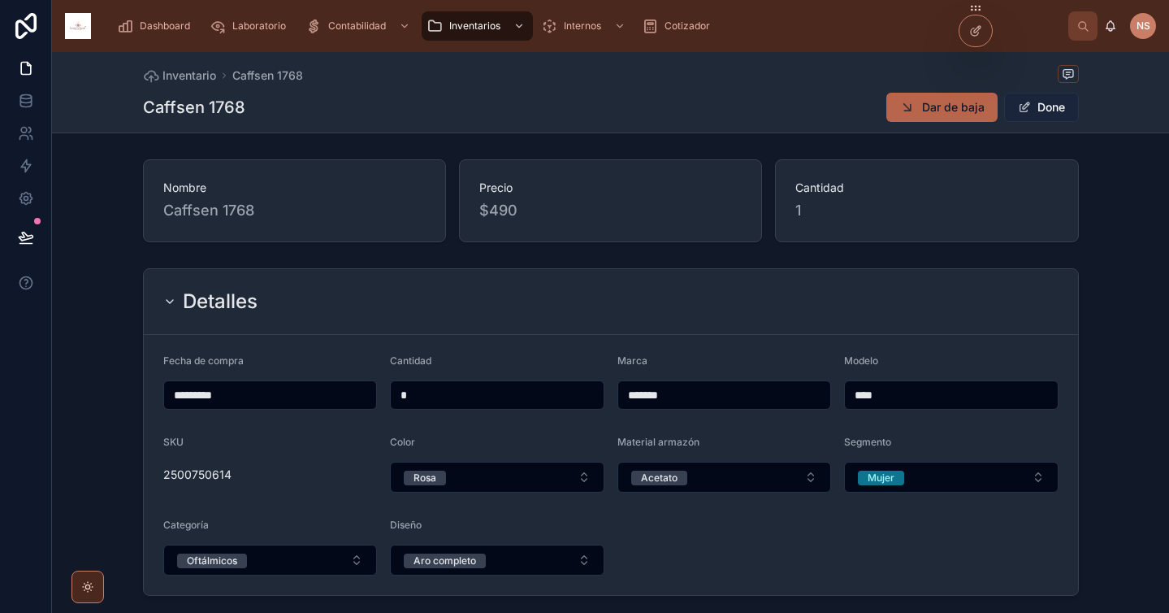
click at [1033, 110] on button "Done" at bounding box center [1041, 107] width 75 height 29
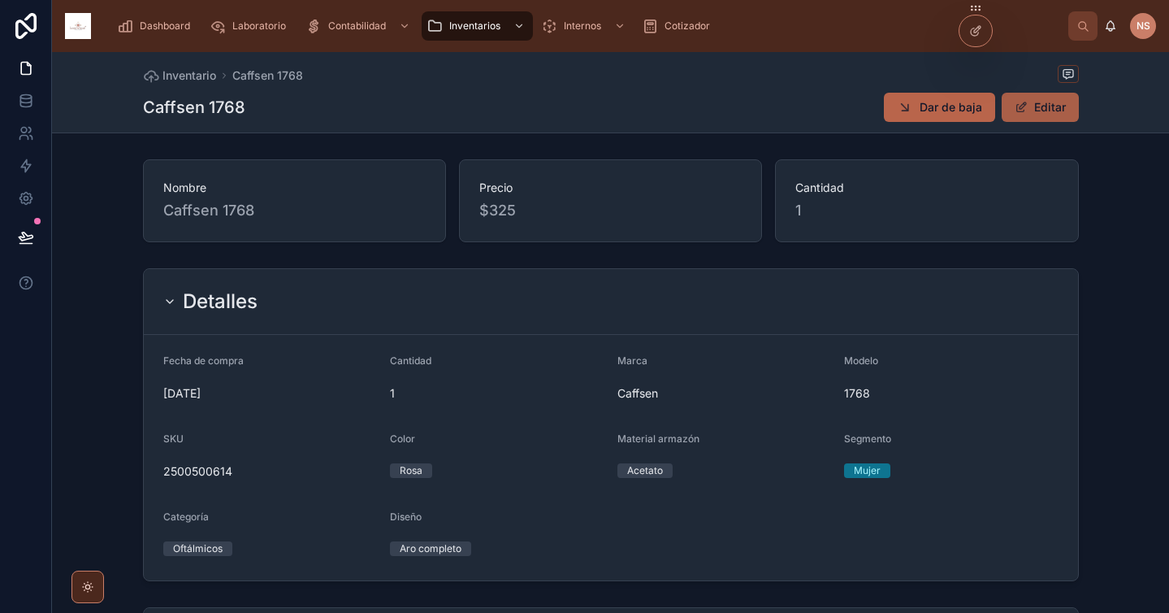
click at [1027, 114] on button "Editar" at bounding box center [1040, 107] width 77 height 29
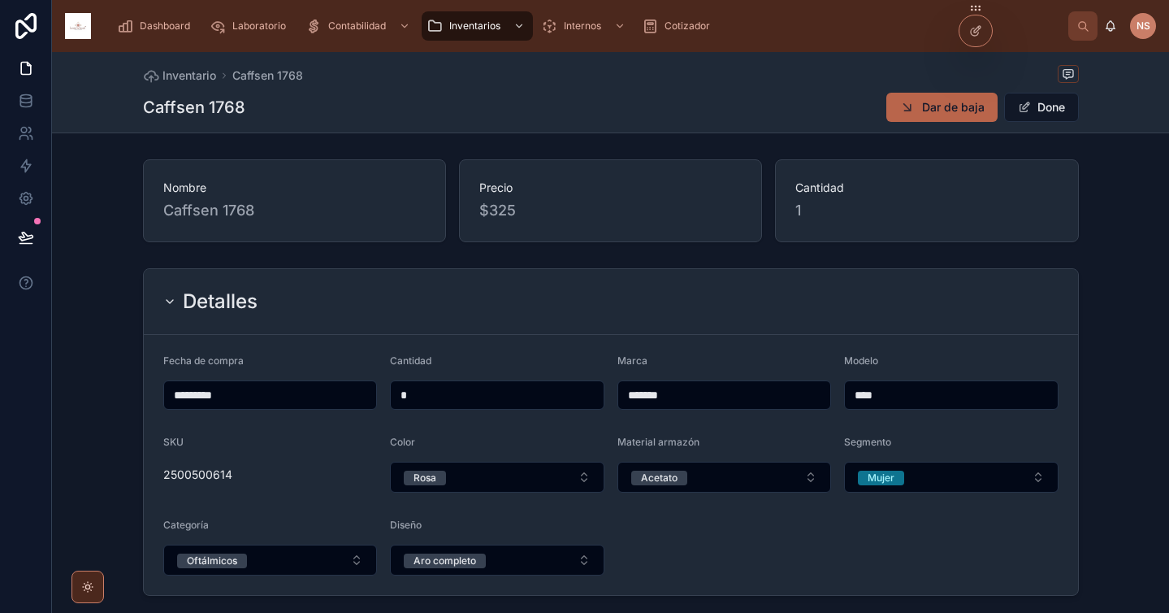
scroll to position [317, 0]
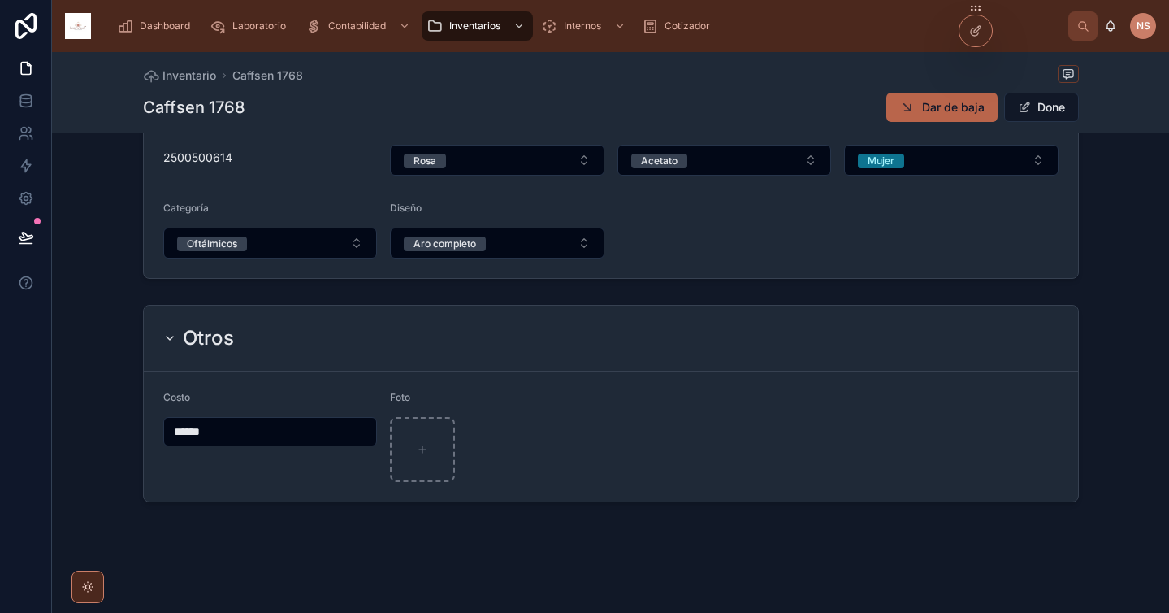
click at [238, 429] on input "******" at bounding box center [270, 431] width 213 height 23
type input "*****"
type input "******"
click at [430, 382] on form "Costo ****** Foto" at bounding box center [611, 436] width 934 height 130
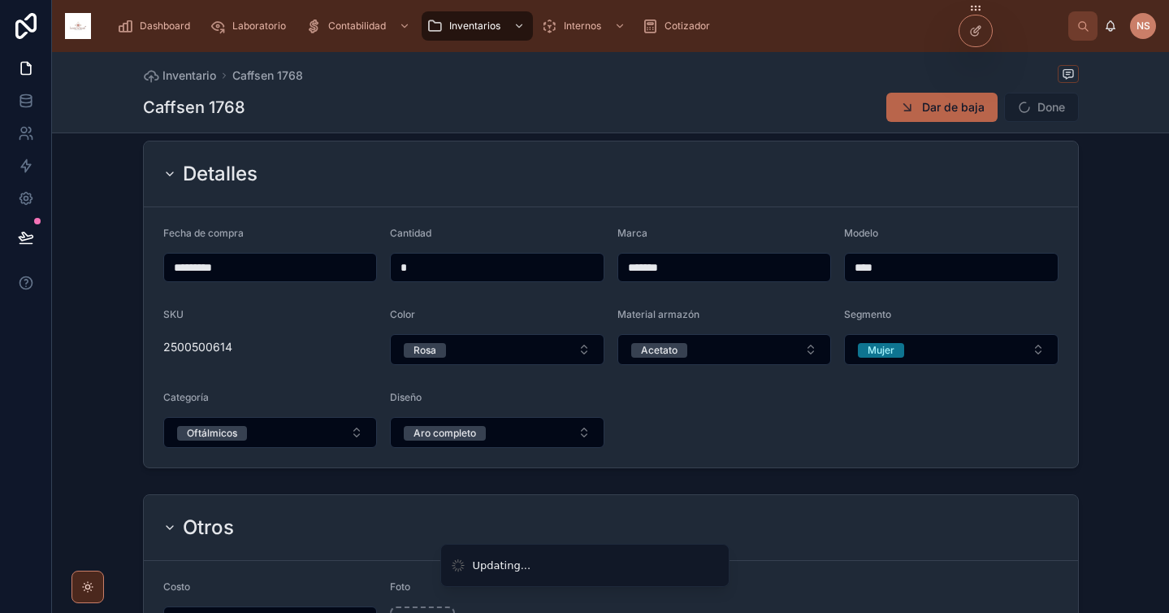
scroll to position [0, 0]
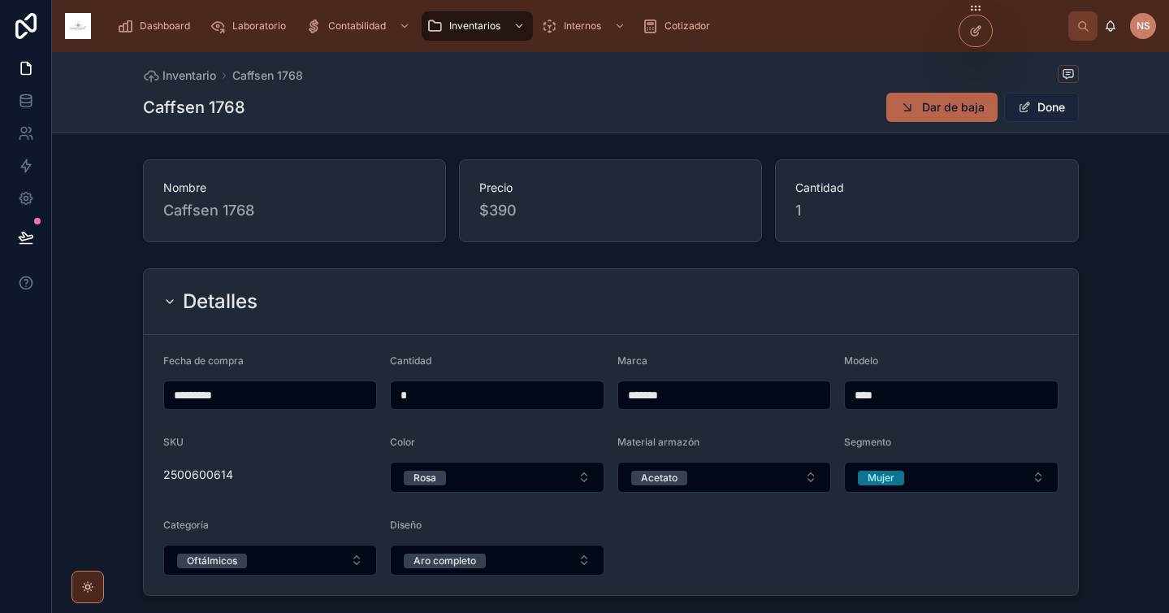
click at [1035, 105] on button "Done" at bounding box center [1041, 107] width 75 height 29
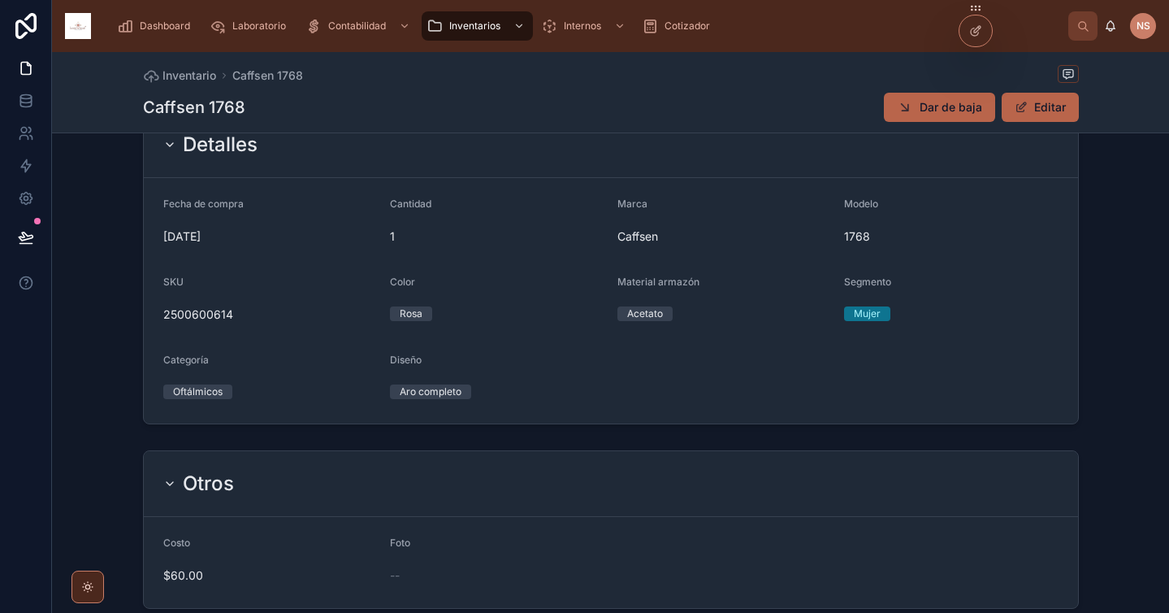
scroll to position [263, 0]
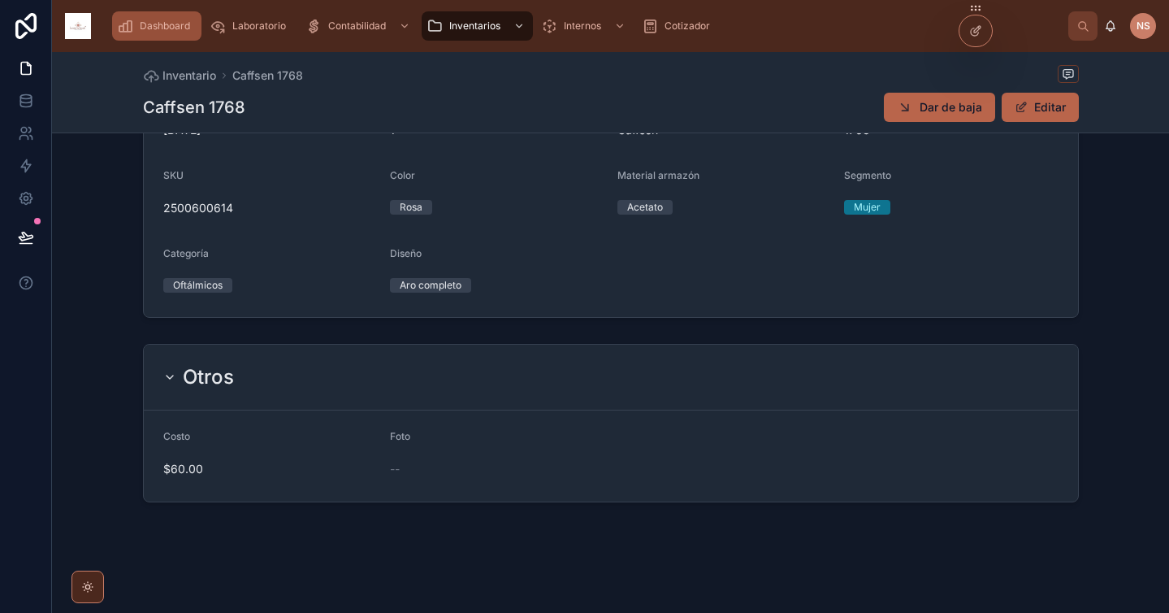
click at [148, 34] on div "Dashboard" at bounding box center [157, 26] width 80 height 26
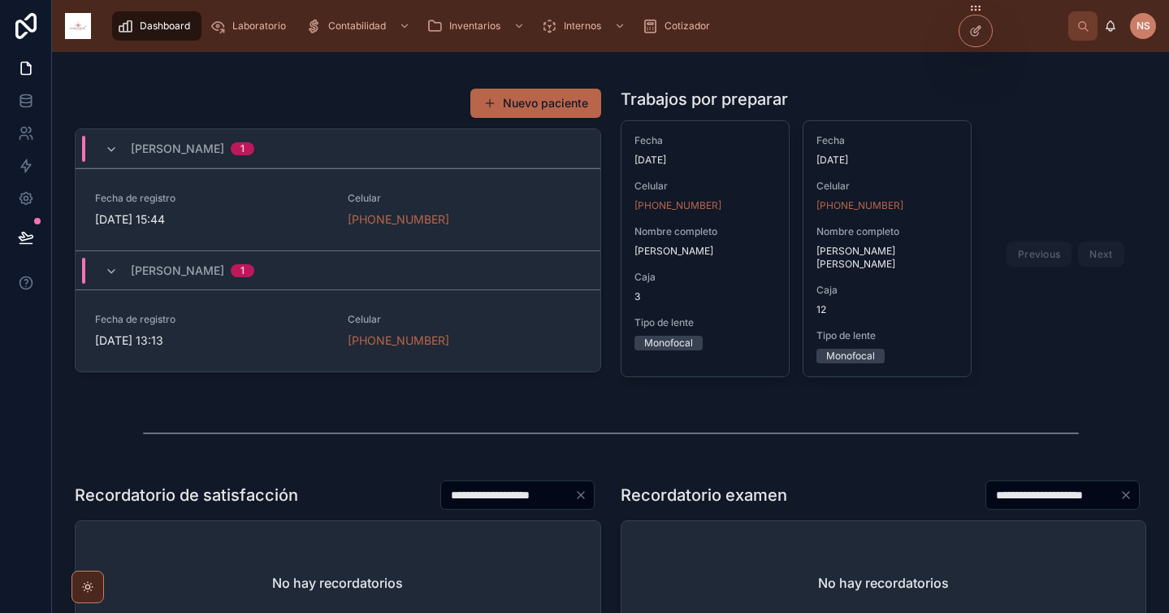
scroll to position [286, 0]
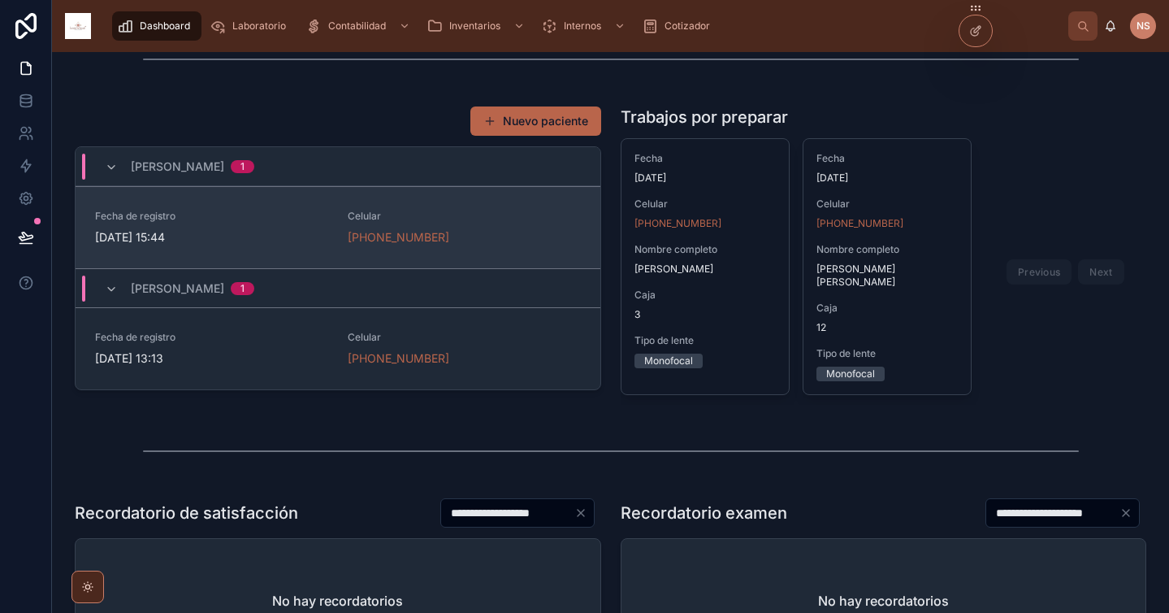
click at [300, 221] on span "Fecha de registro" at bounding box center [211, 216] width 233 height 13
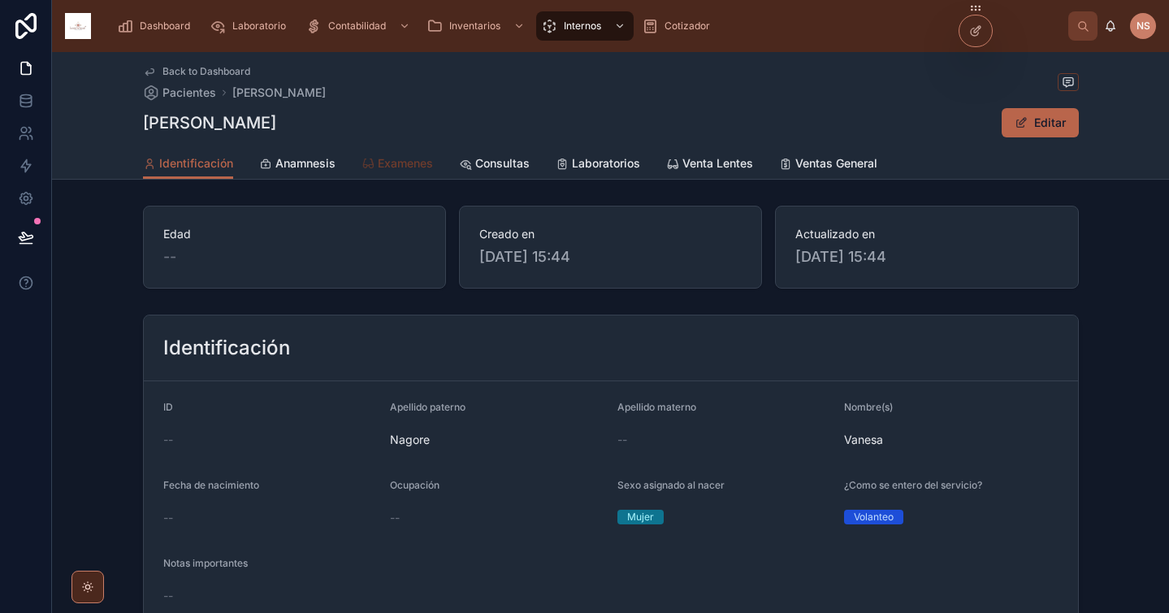
click at [392, 149] on link "Examenes" at bounding box center [397, 165] width 71 height 32
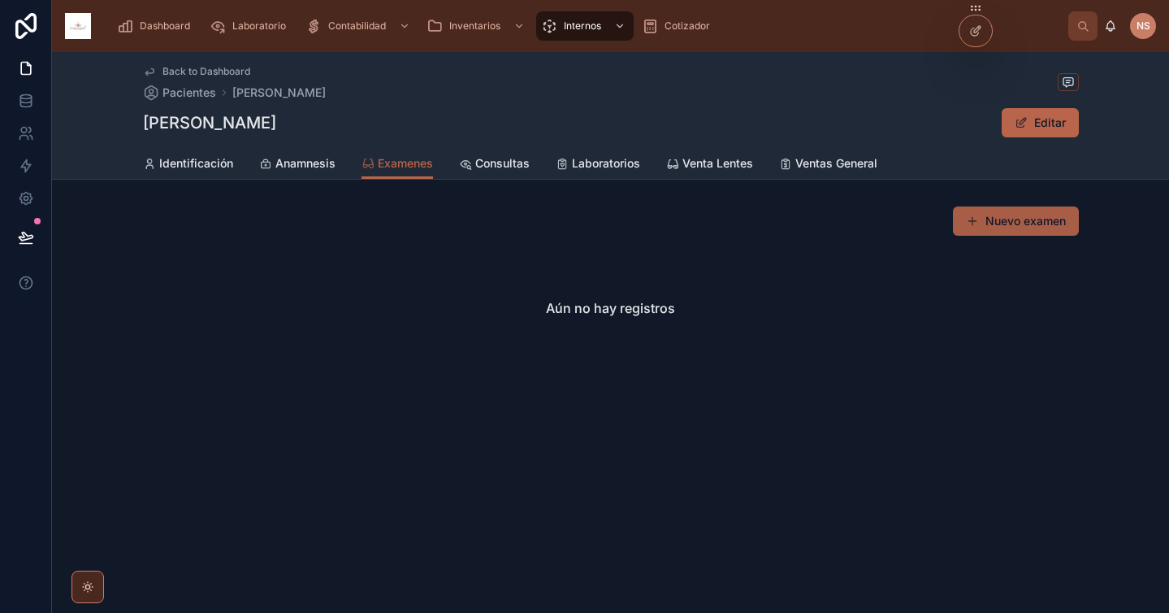
click at [1040, 217] on button "Nuevo examen" at bounding box center [1016, 220] width 126 height 29
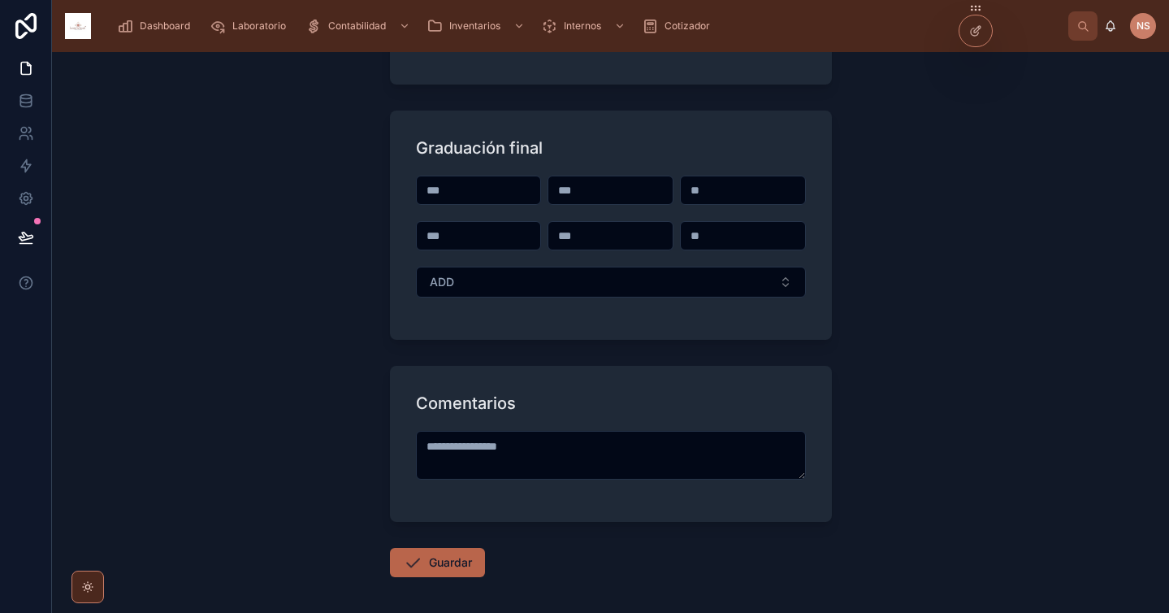
scroll to position [505, 0]
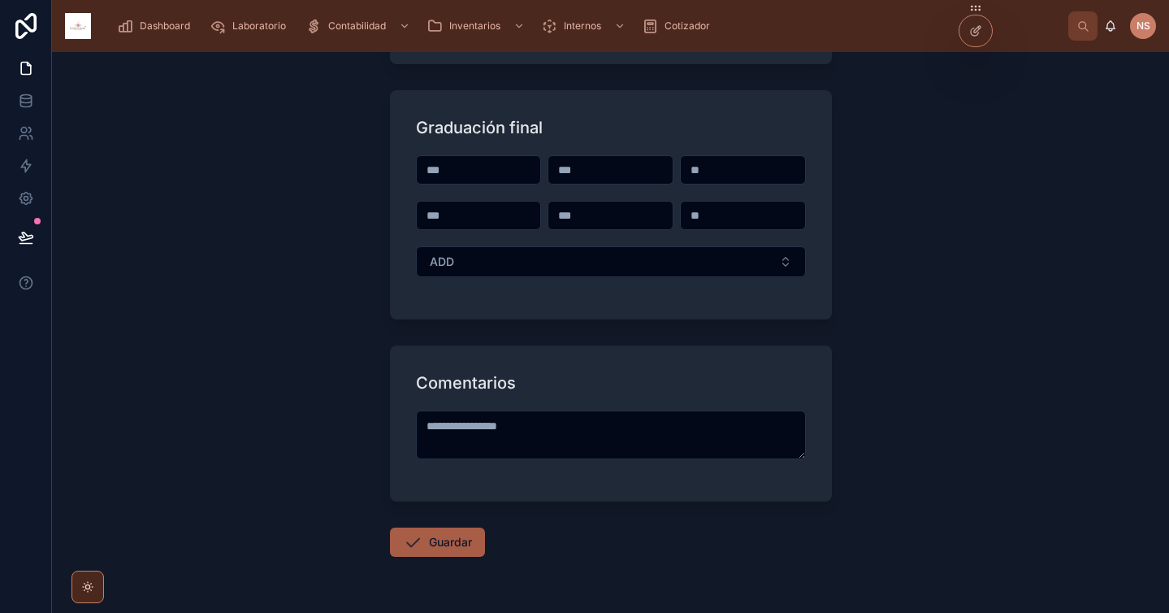
click at [449, 544] on button "Guardar" at bounding box center [437, 541] width 95 height 29
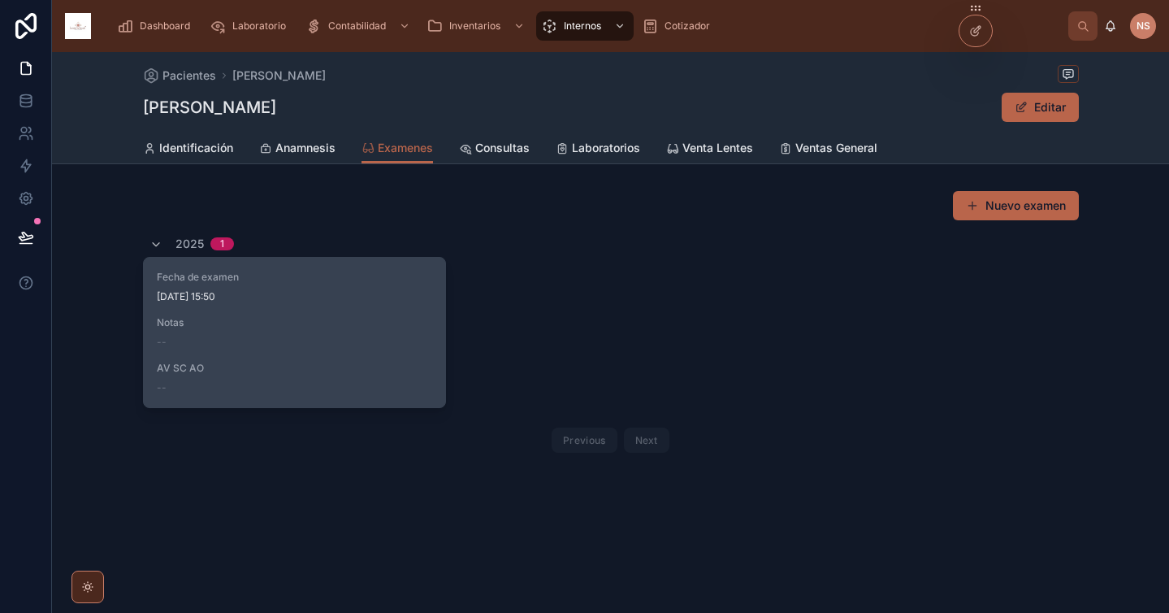
click at [406, 350] on div "Fecha de examen [DATE] 15:50 Notas -- AV SC AO --" at bounding box center [294, 332] width 301 height 149
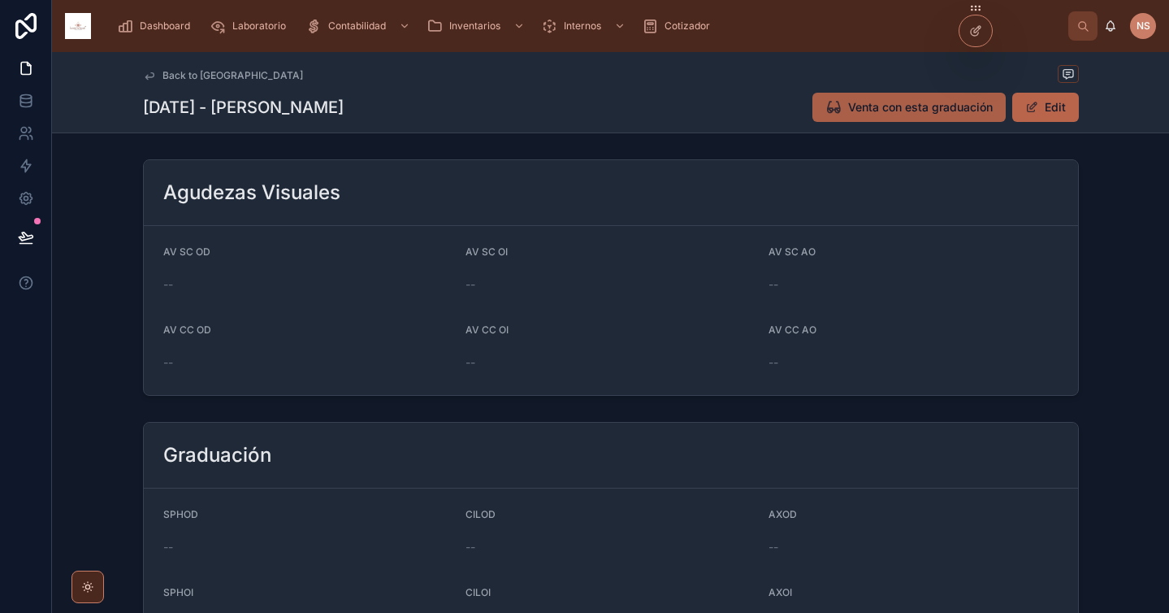
click at [943, 116] on button "Venta con esta graduación" at bounding box center [908, 107] width 193 height 29
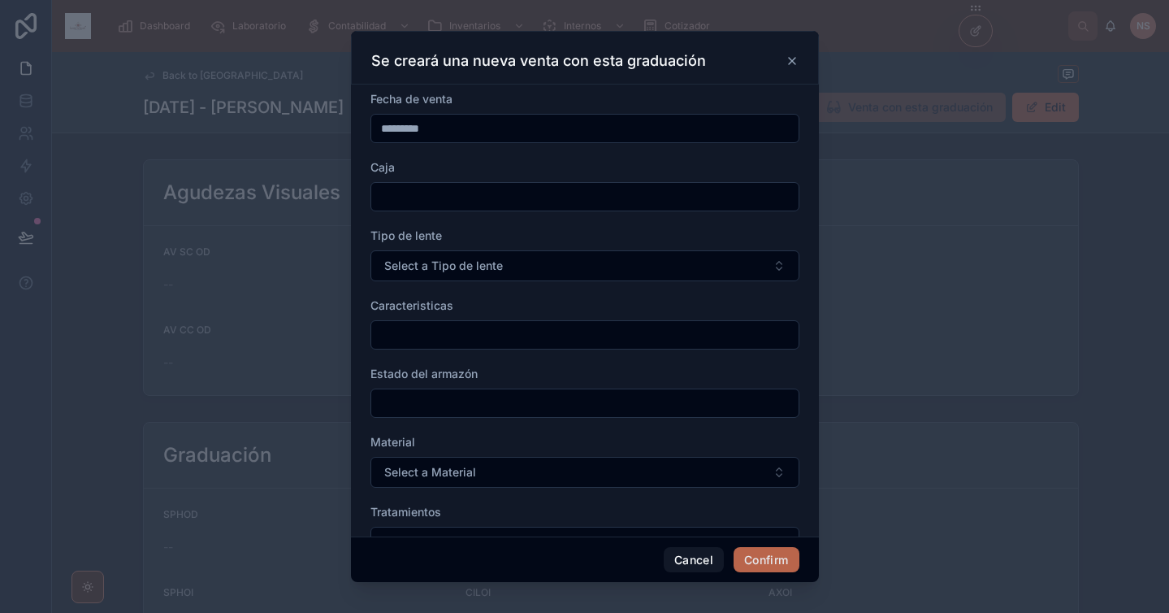
click at [548, 204] on input "text" at bounding box center [584, 196] width 427 height 23
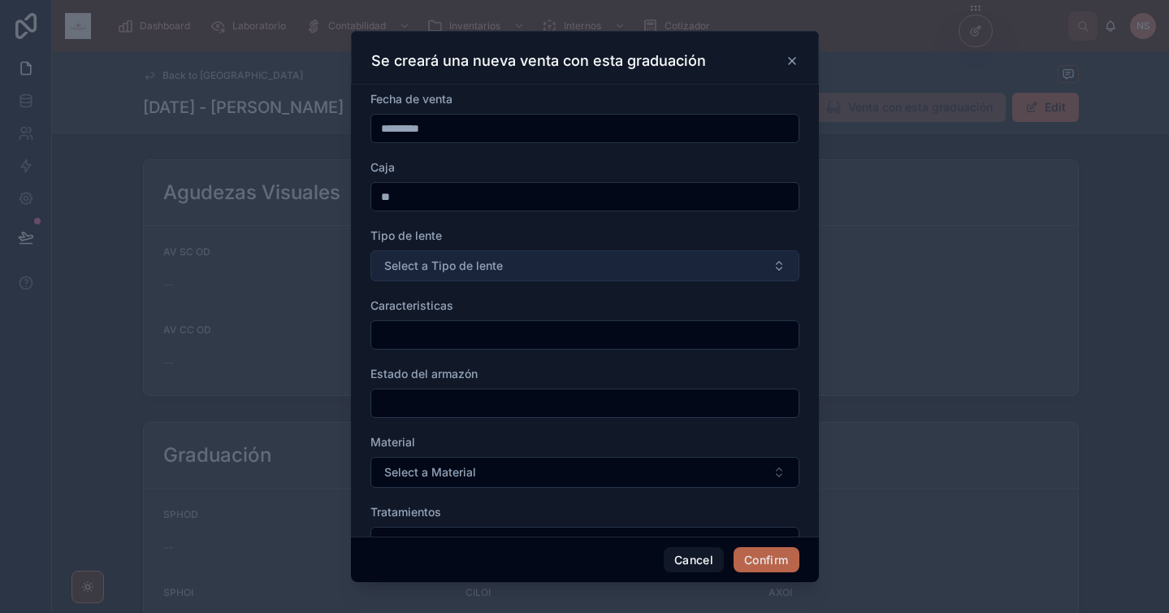
type input "**"
click at [438, 262] on span "Select a Tipo de lente" at bounding box center [443, 266] width 119 height 16
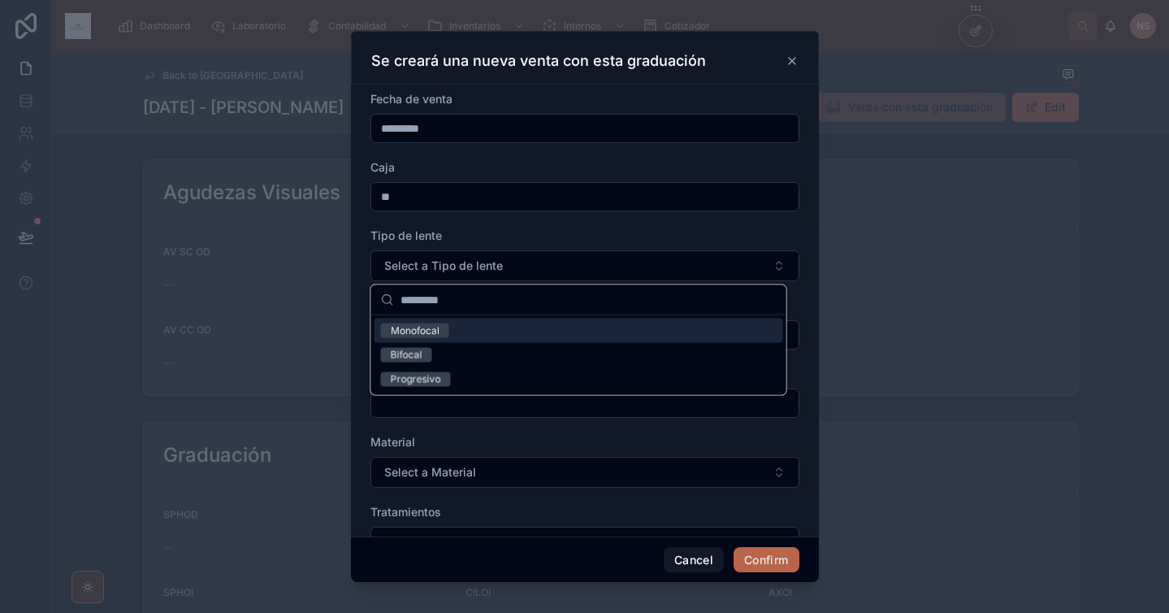
click at [468, 331] on div "Monofocal" at bounding box center [579, 330] width 409 height 24
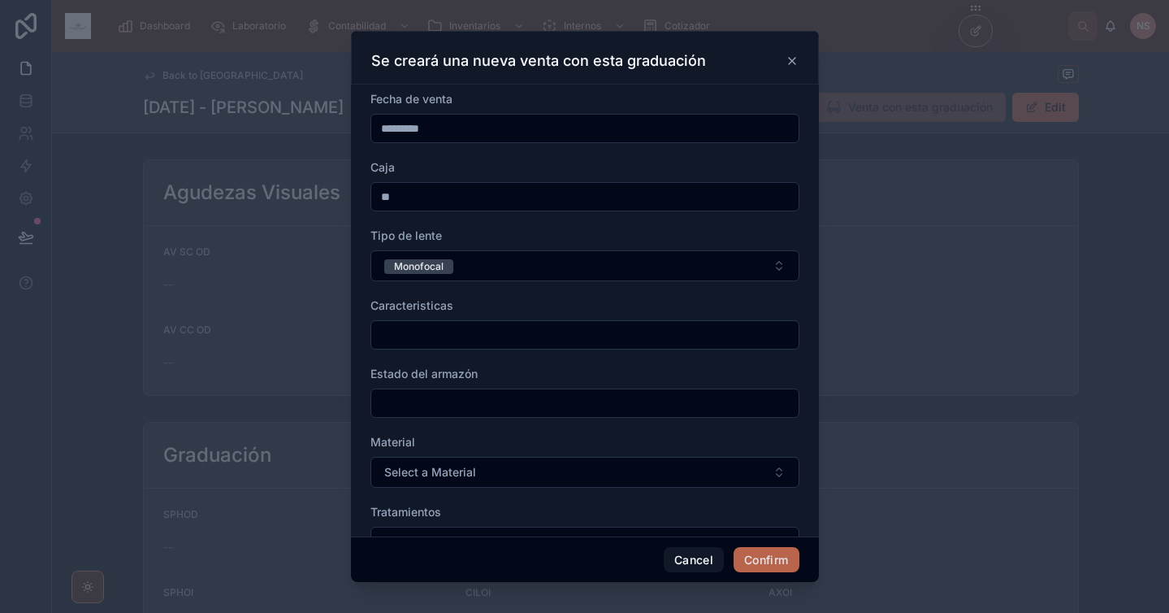
click at [431, 350] on form "Fecha de venta ********* Caja ** Tipo de lente Monofocal Caracteristicas Estado…" at bounding box center [584, 467] width 429 height 752
click at [434, 340] on input "text" at bounding box center [584, 334] width 427 height 23
type input "**********"
click at [450, 368] on span "Estado del armazón" at bounding box center [423, 373] width 107 height 14
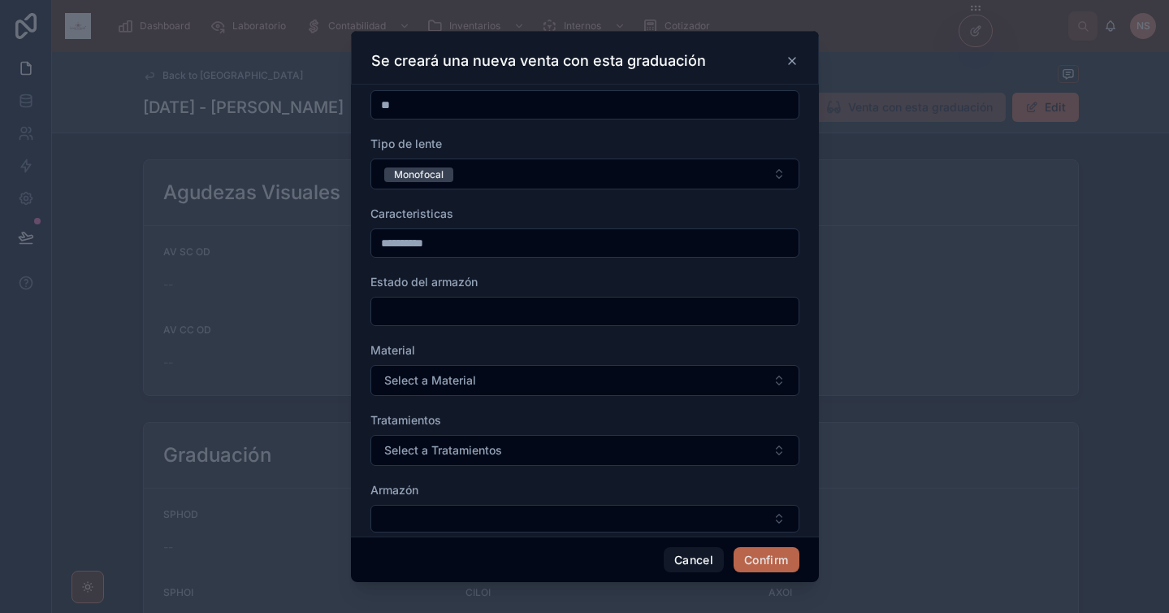
click at [456, 311] on input "text" at bounding box center [584, 311] width 427 height 23
type input "*****"
click at [375, 353] on span "Material" at bounding box center [392, 350] width 45 height 14
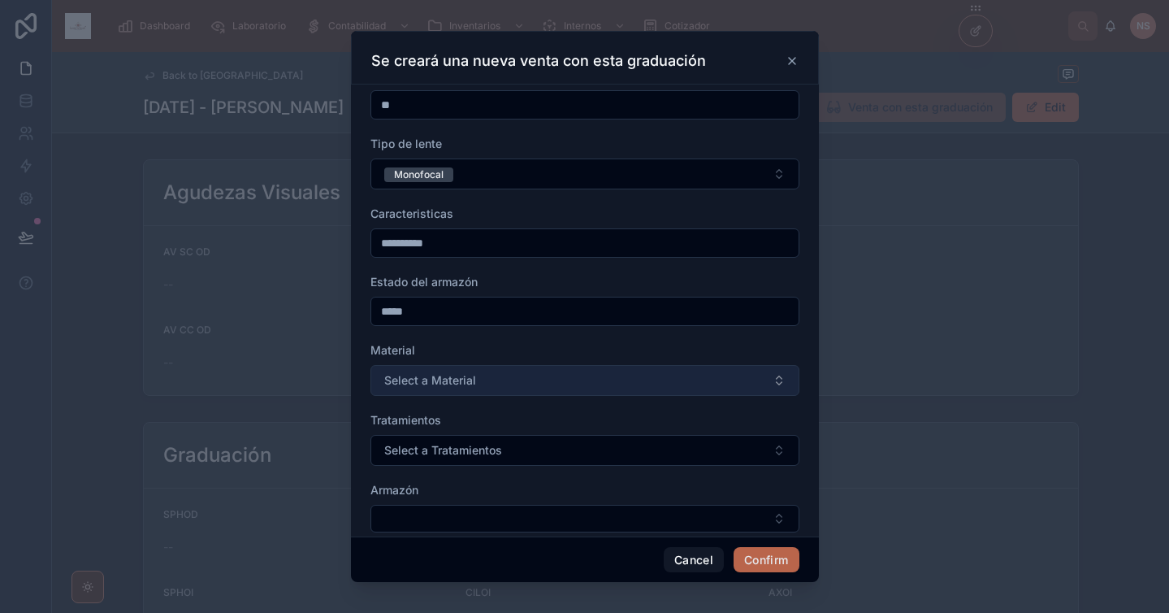
click at [409, 382] on span "Select a Material" at bounding box center [430, 380] width 92 height 16
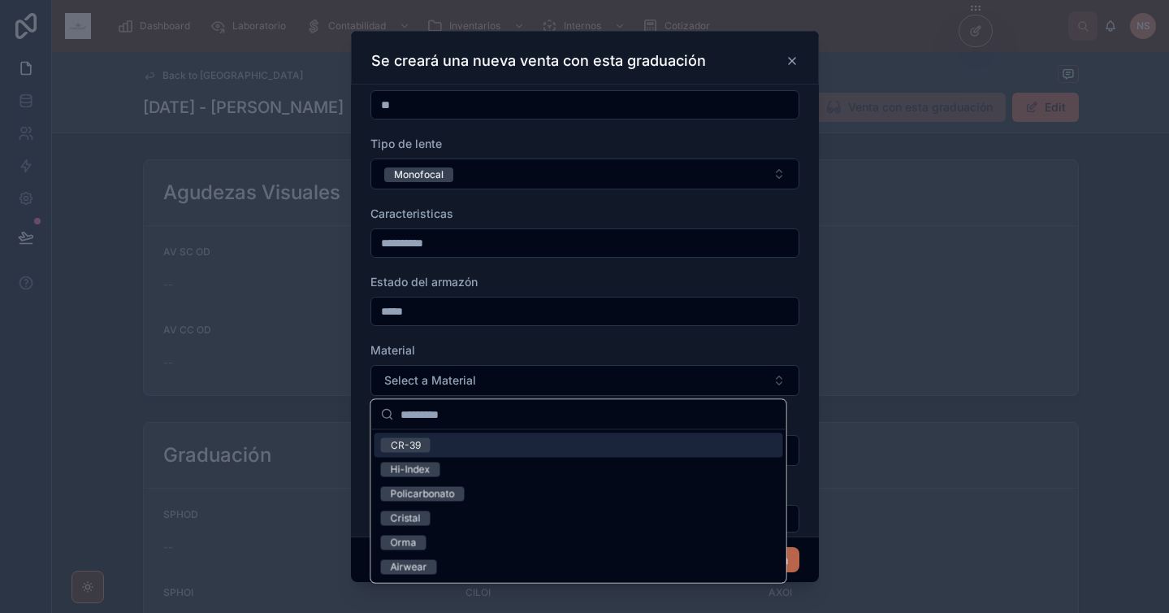
click at [470, 448] on div "CR-39" at bounding box center [579, 445] width 409 height 24
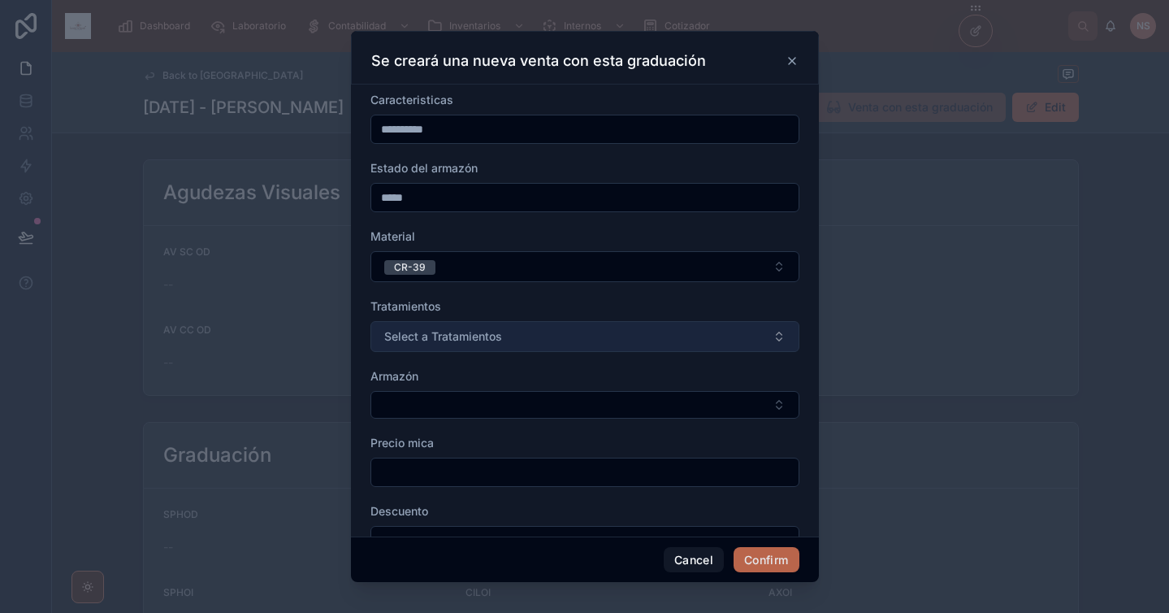
scroll to position [249, 0]
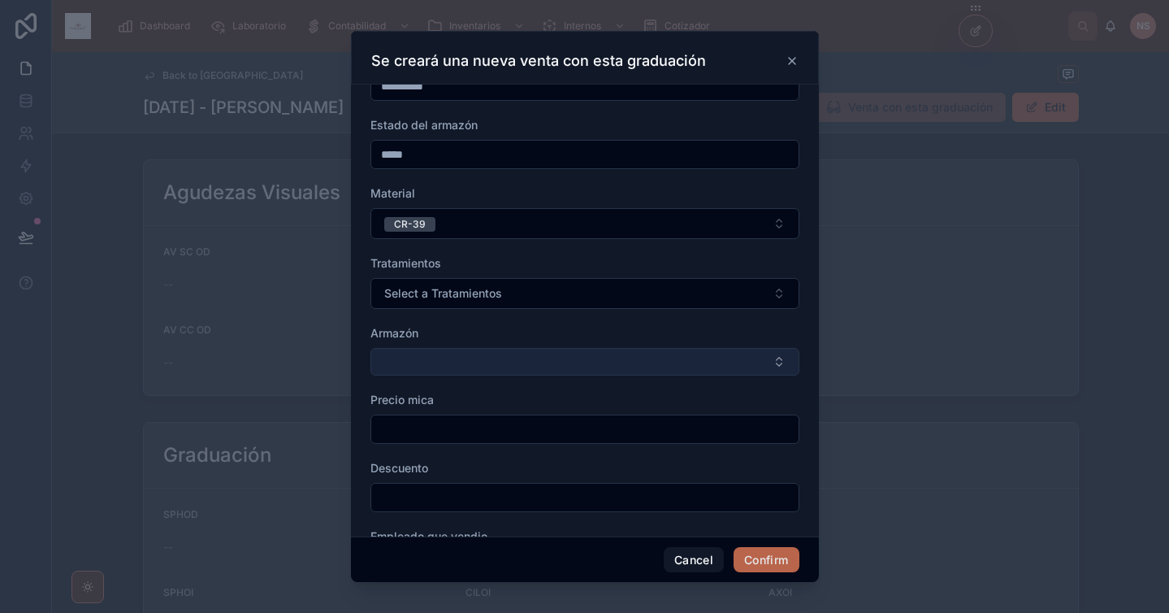
click at [474, 363] on button "Select Button" at bounding box center [584, 362] width 429 height 28
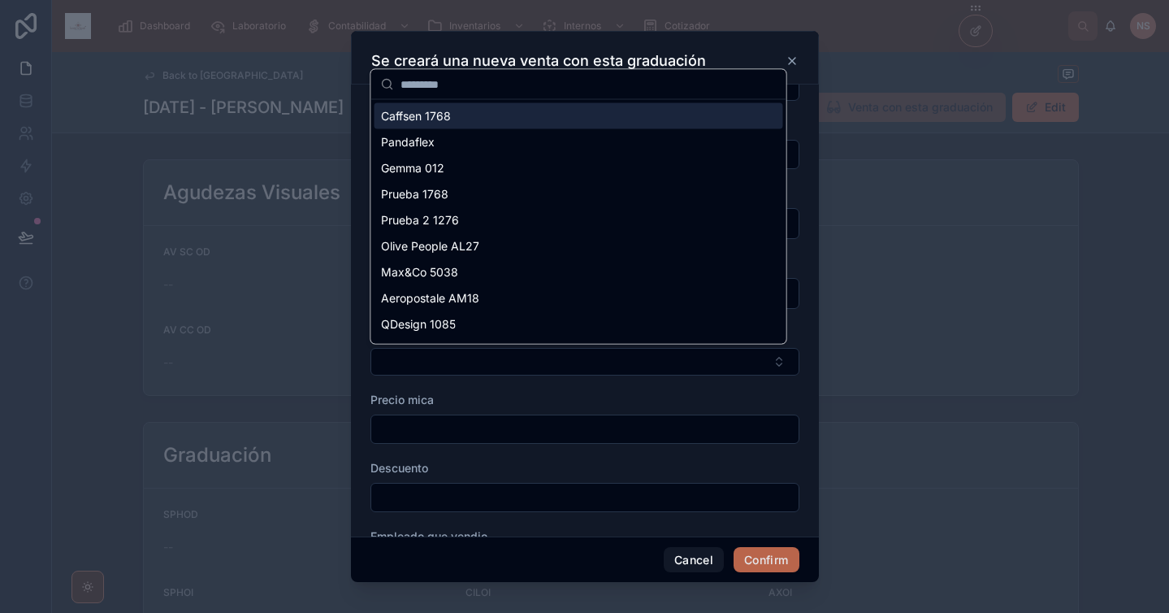
click at [513, 111] on div "Caffsen 1768" at bounding box center [579, 116] width 409 height 26
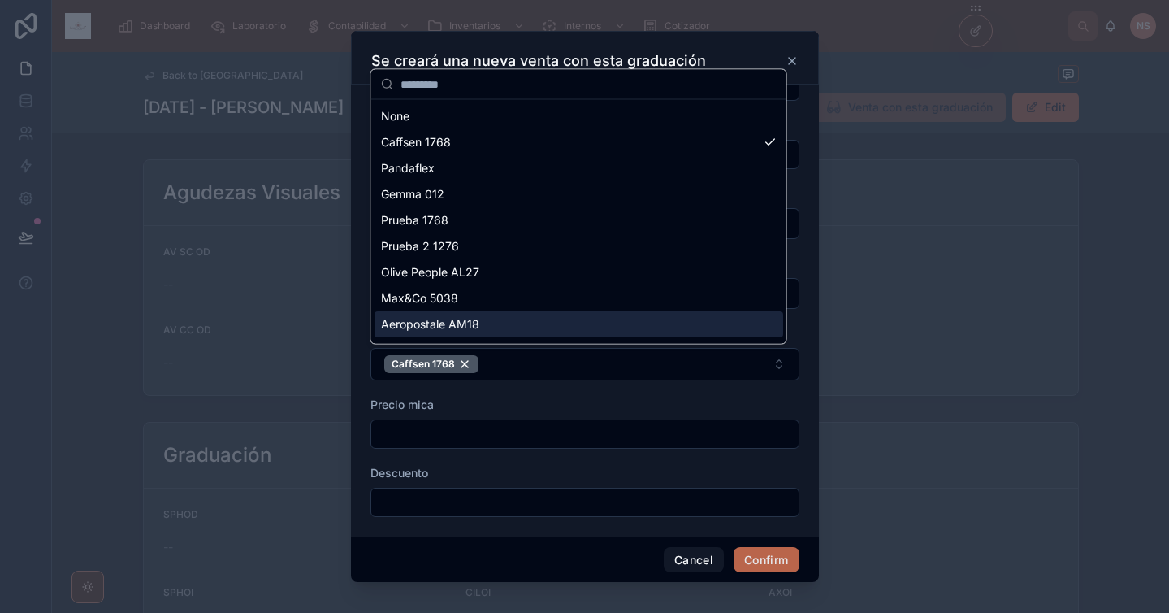
click at [495, 410] on div "**********" at bounding box center [584, 306] width 1169 height 613
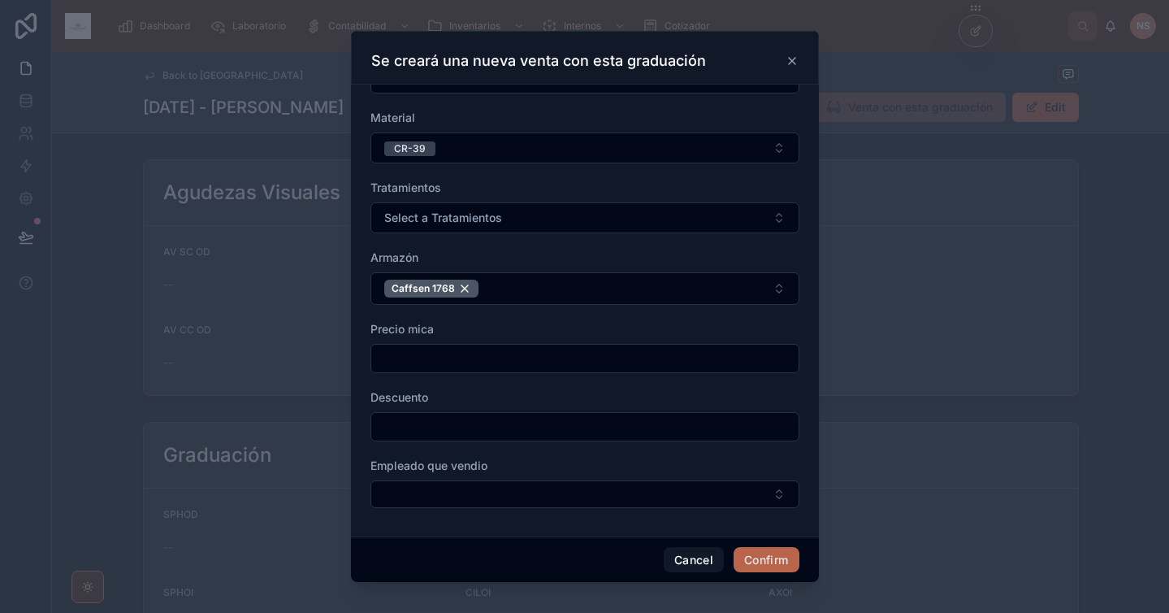
scroll to position [324, 0]
click at [474, 362] on input "text" at bounding box center [584, 358] width 427 height 23
type input "*****"
click at [487, 327] on div "Precio mica" at bounding box center [584, 329] width 429 height 16
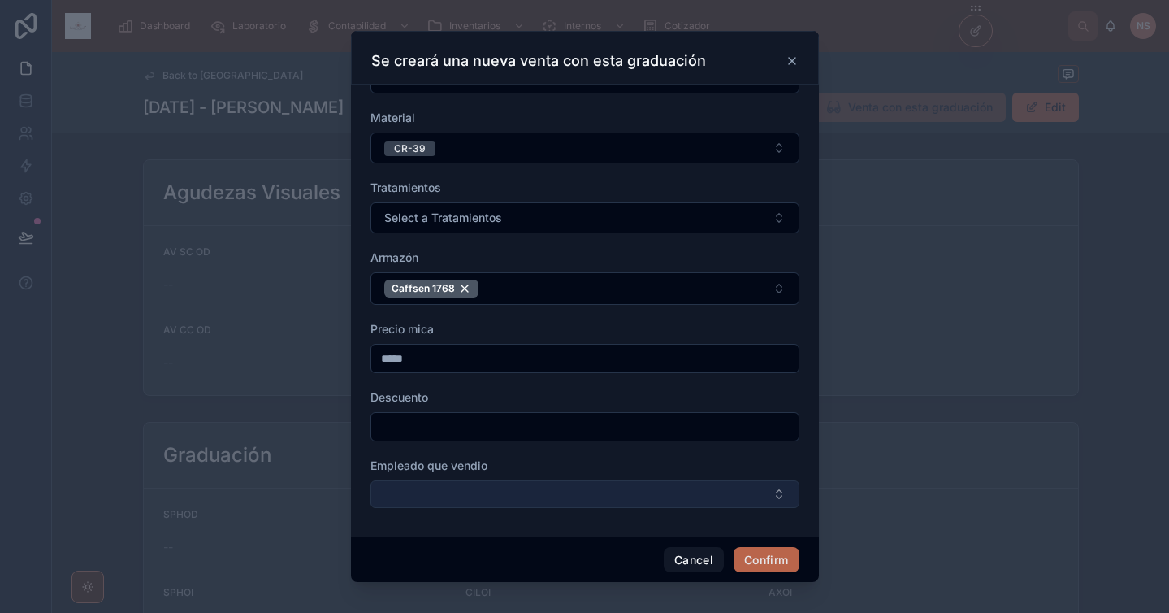
click at [470, 504] on button "Select Button" at bounding box center [584, 494] width 429 height 28
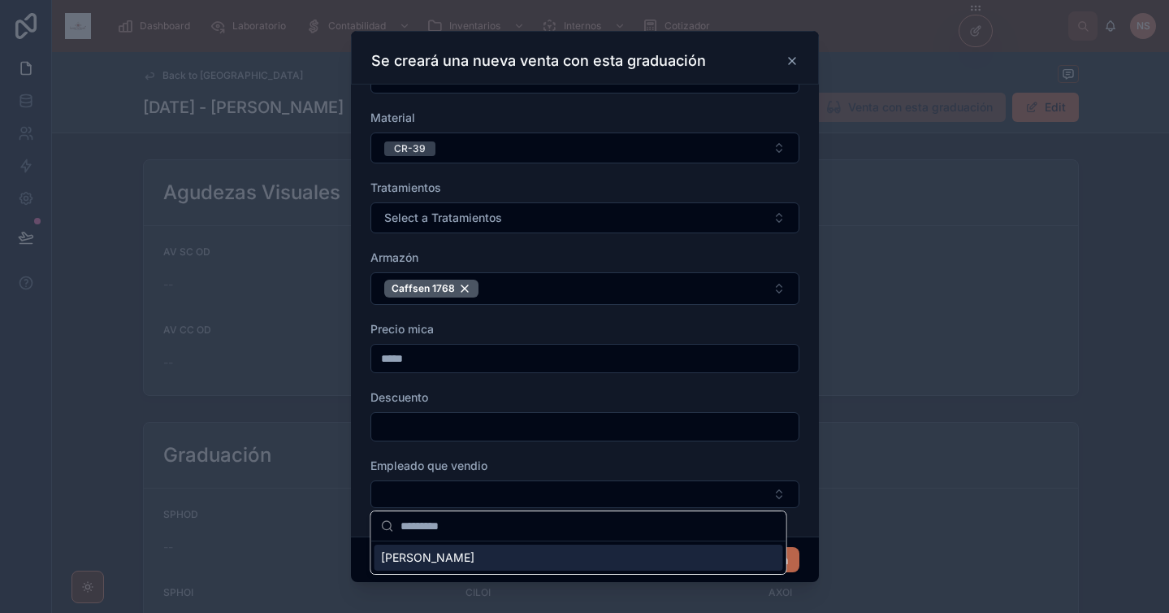
click at [448, 562] on span "[PERSON_NAME]" at bounding box center [427, 557] width 93 height 16
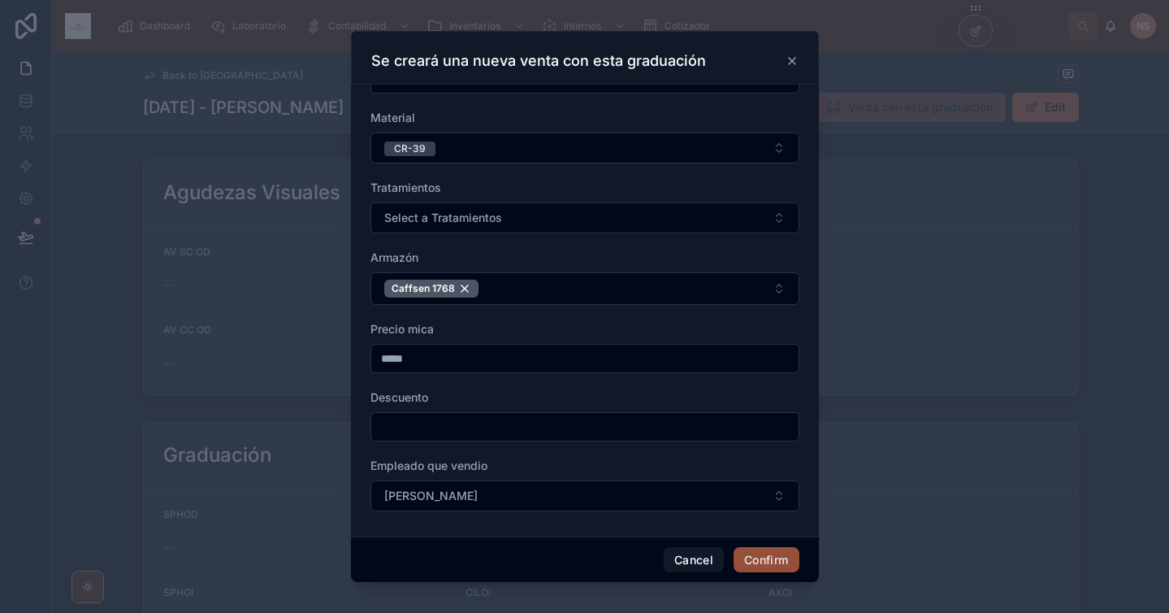
click at [748, 563] on button "Confirm" at bounding box center [766, 560] width 65 height 26
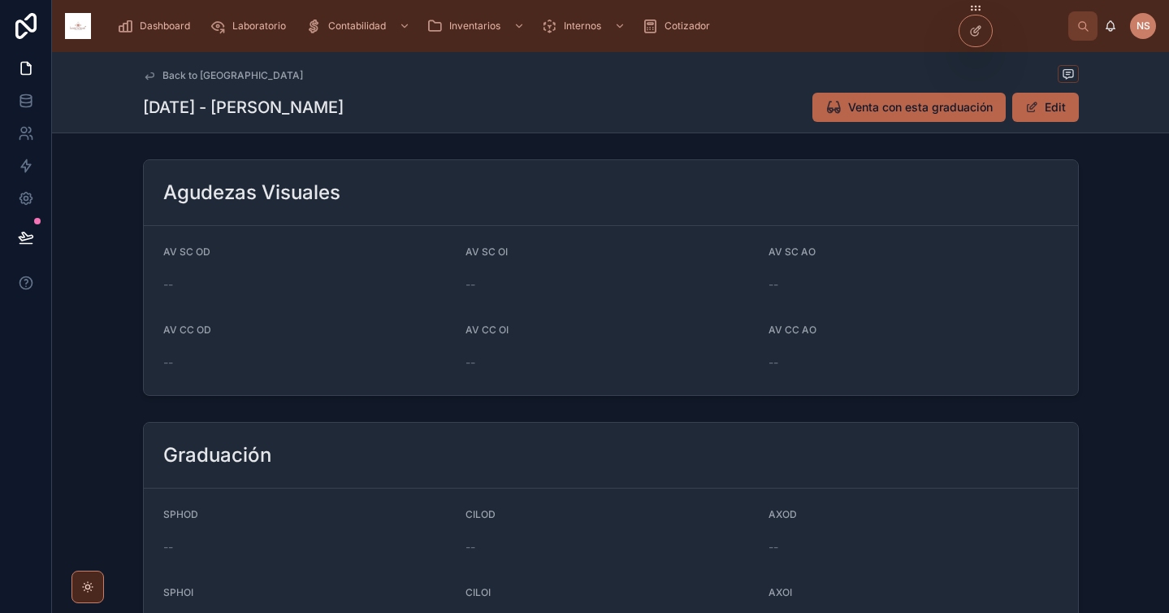
scroll to position [476, 0]
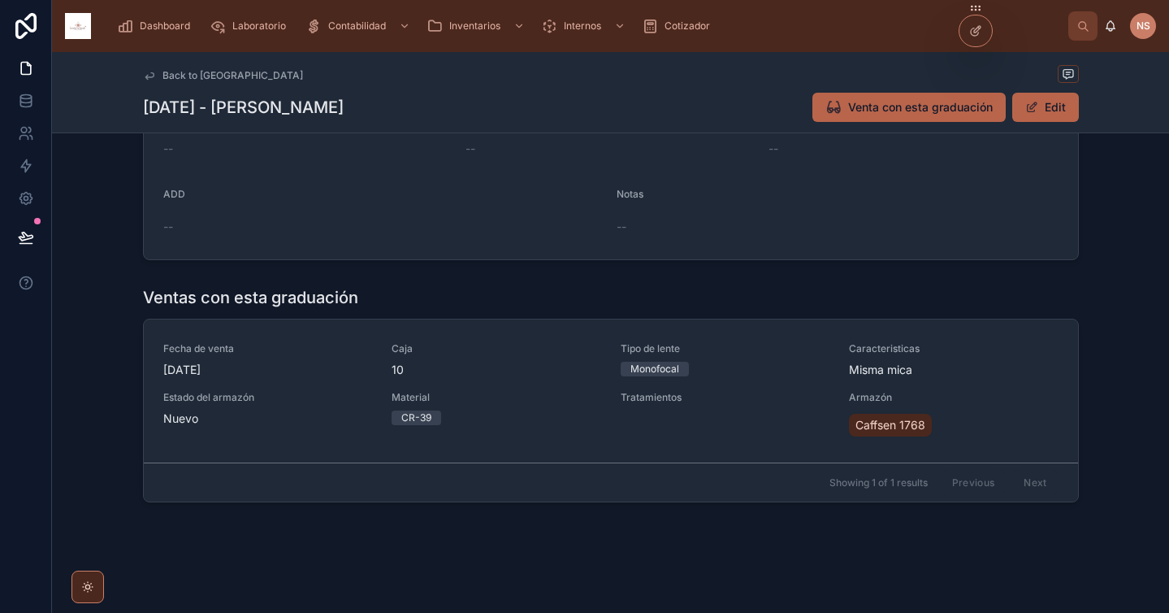
click at [755, 402] on span "Tratamientos" at bounding box center [726, 397] width 210 height 13
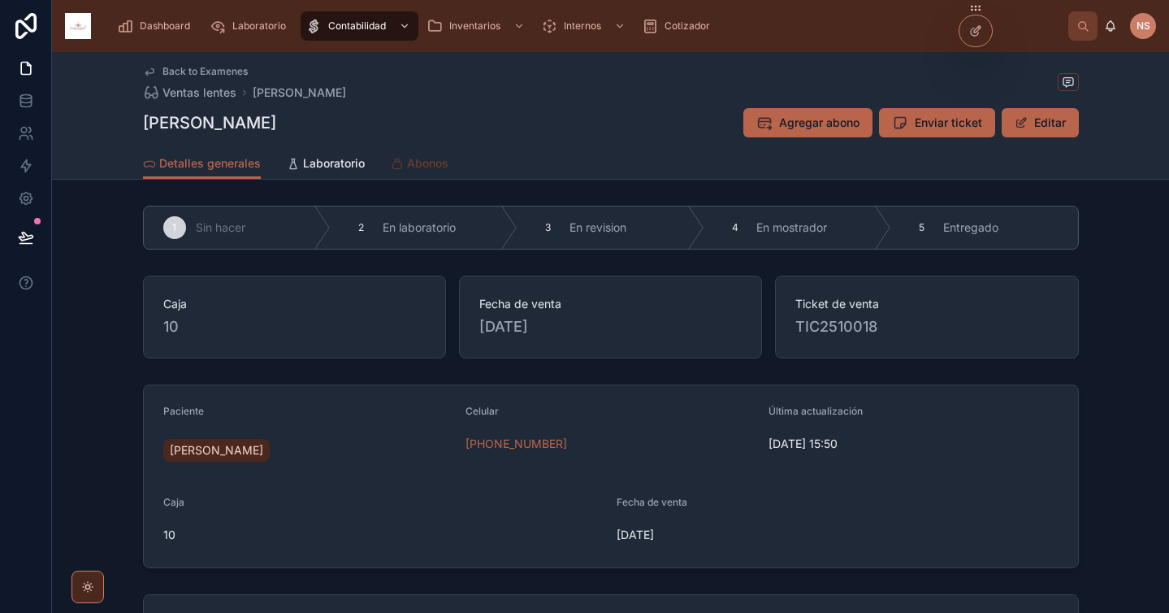
click at [431, 158] on span "Abonos" at bounding box center [427, 163] width 41 height 16
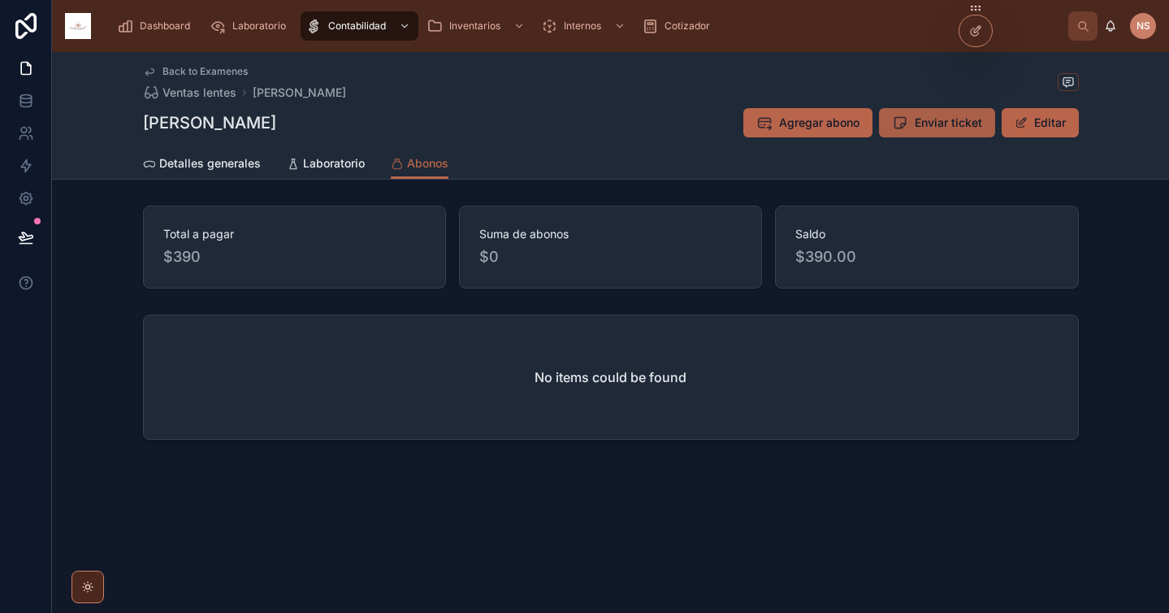
click at [962, 123] on span "Enviar ticket" at bounding box center [948, 123] width 67 height 16
click at [832, 115] on span "Agregar abono" at bounding box center [819, 123] width 80 height 16
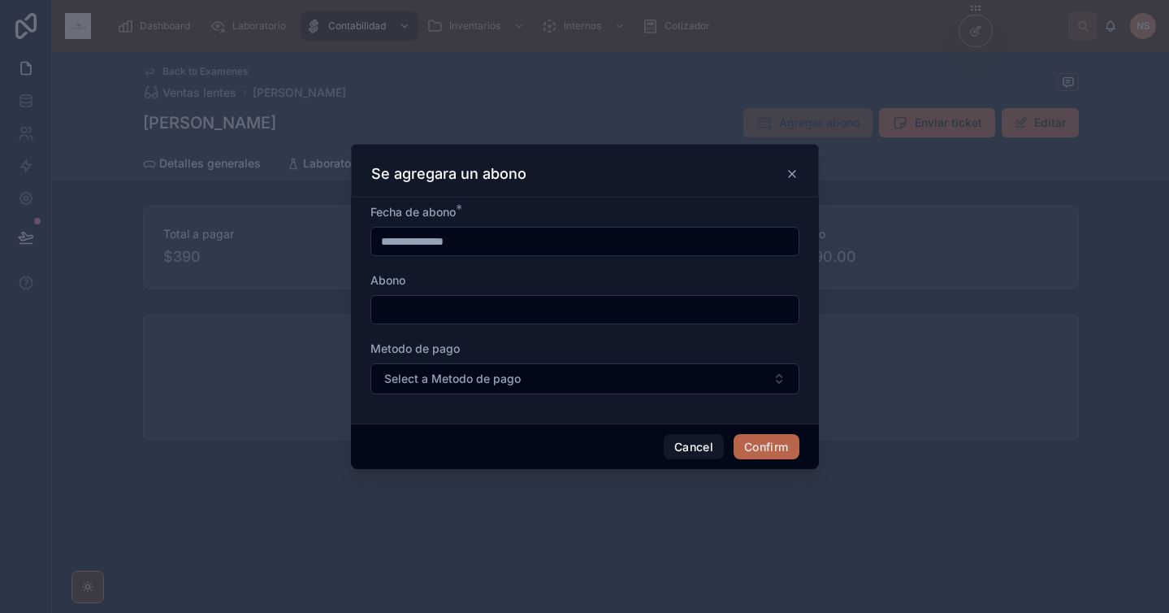
click at [602, 317] on input "text" at bounding box center [584, 309] width 427 height 23
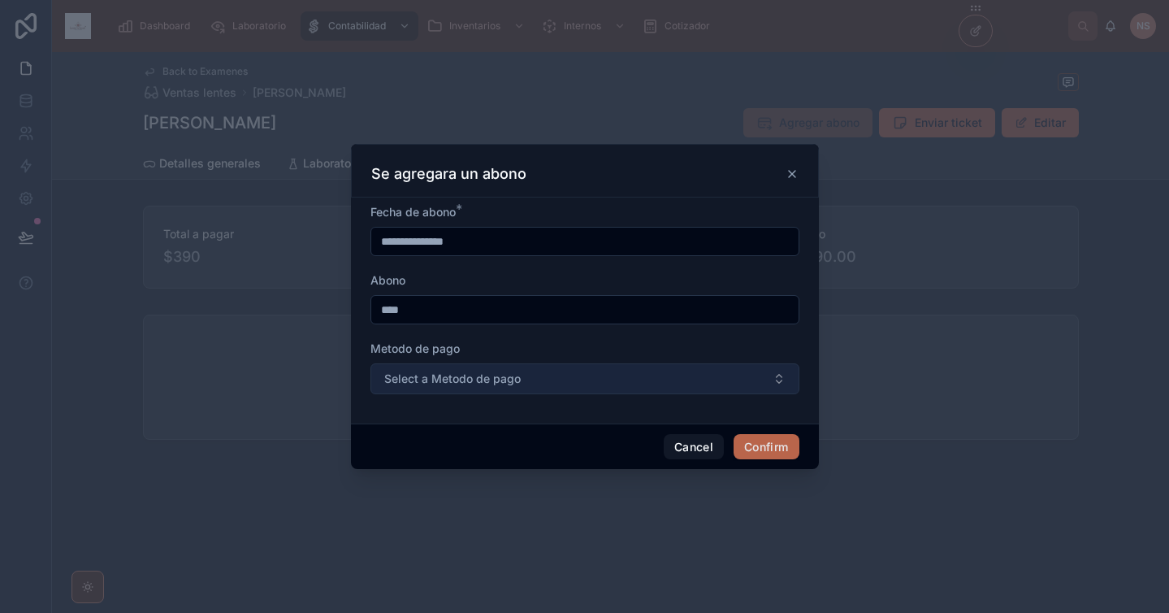
type input "****"
click at [585, 375] on button "Select a Metodo de pago" at bounding box center [584, 378] width 429 height 31
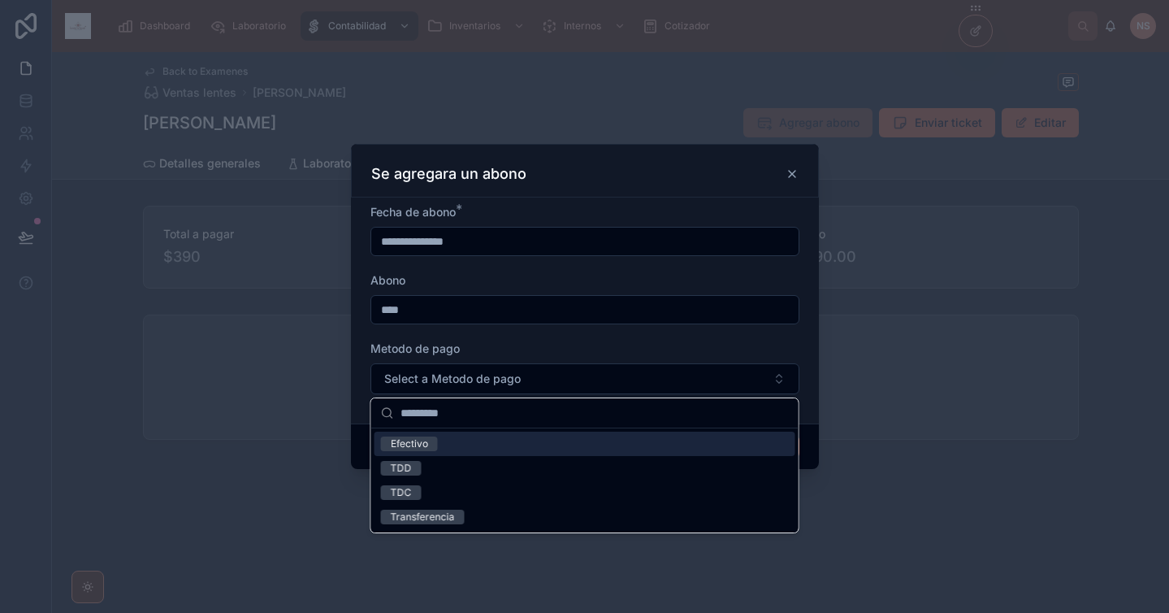
click at [453, 445] on div "Efectivo" at bounding box center [585, 443] width 421 height 24
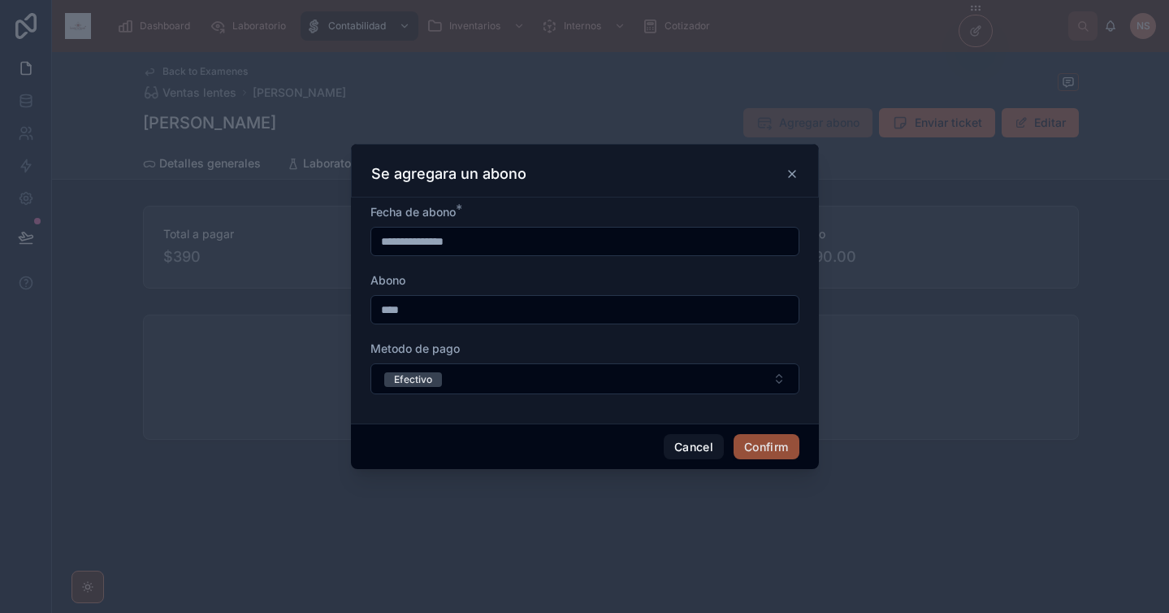
click at [788, 445] on button "Confirm" at bounding box center [766, 447] width 65 height 26
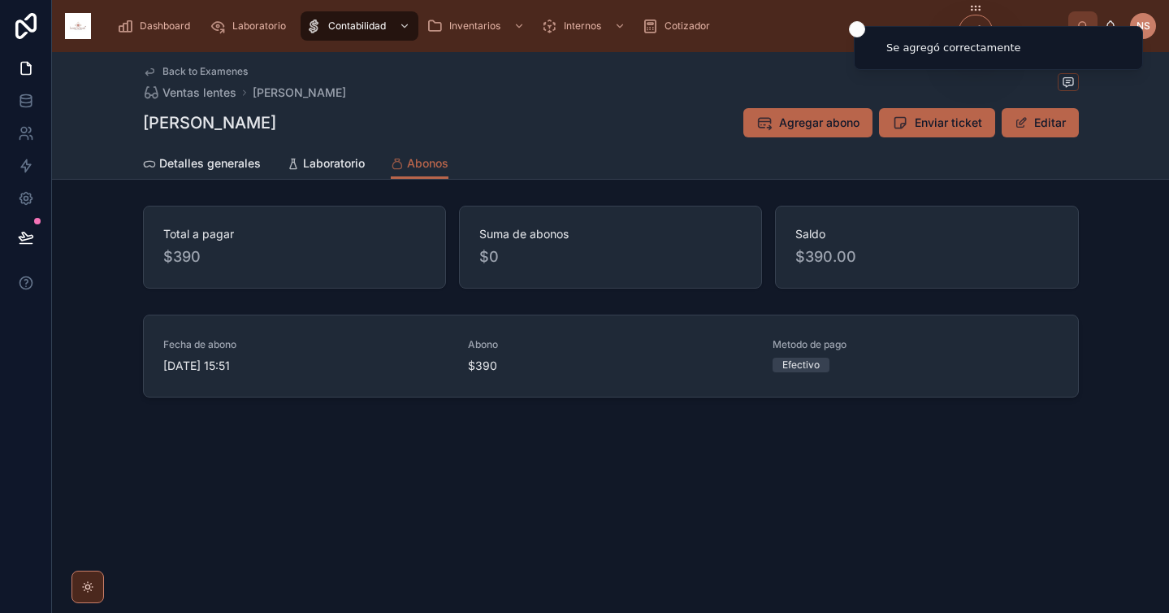
click at [934, 476] on div "Back to Examenes Ventas lentes [PERSON_NAME] [PERSON_NAME] Agregar abono Enviar…" at bounding box center [610, 283] width 1117 height 462
click at [0, 0] on span "Enviar abono" at bounding box center [0, 0] width 0 height 0
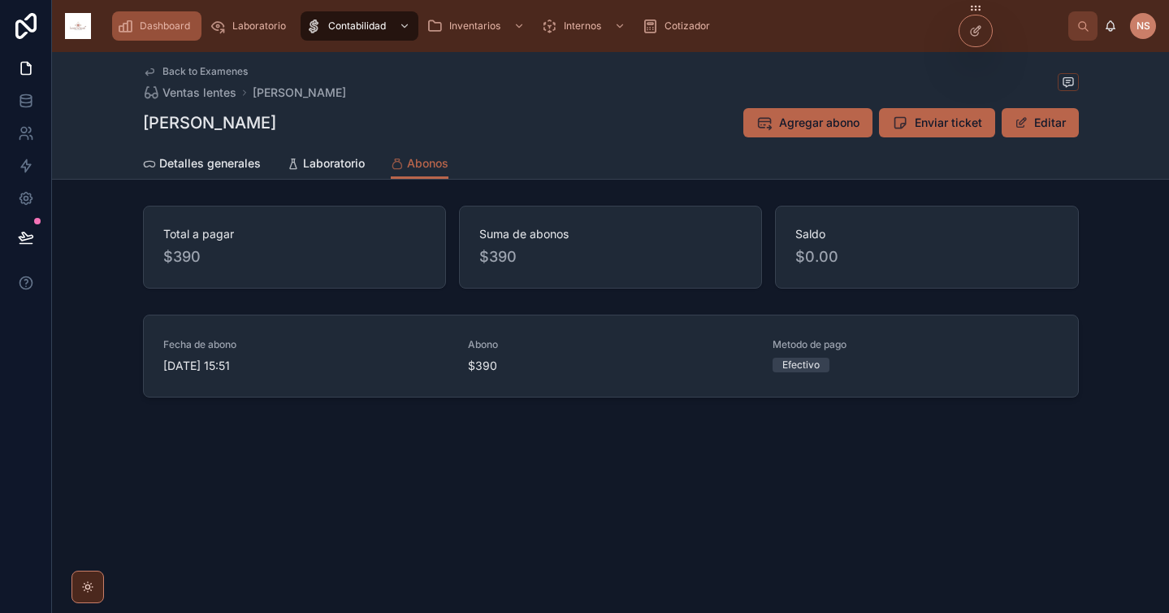
click at [176, 21] on span "Dashboard" at bounding box center [165, 25] width 50 height 13
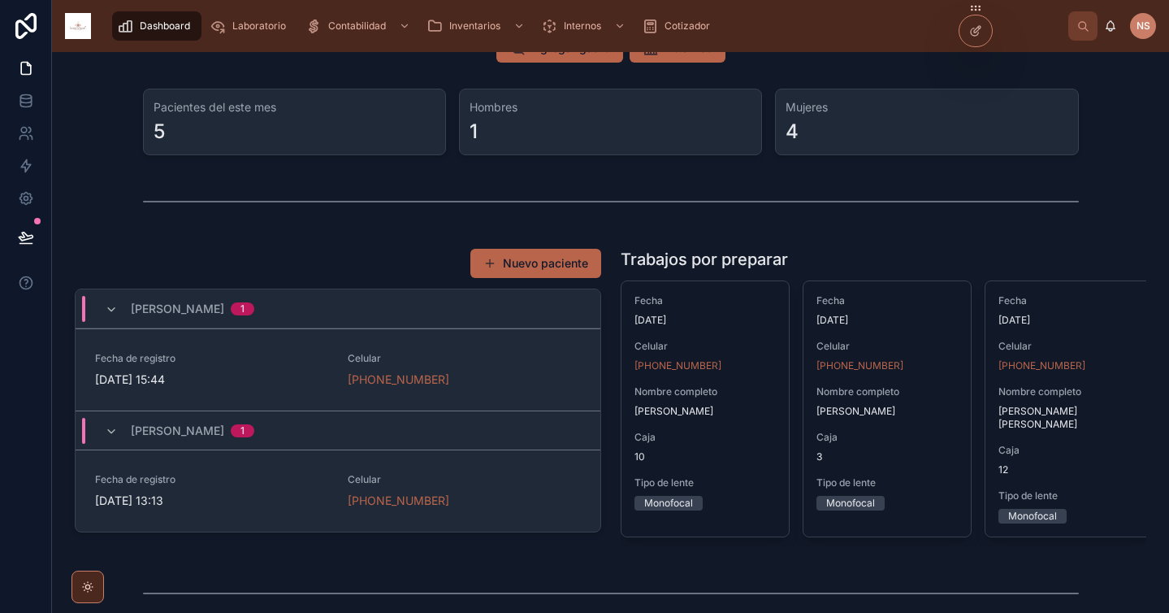
scroll to position [151, 0]
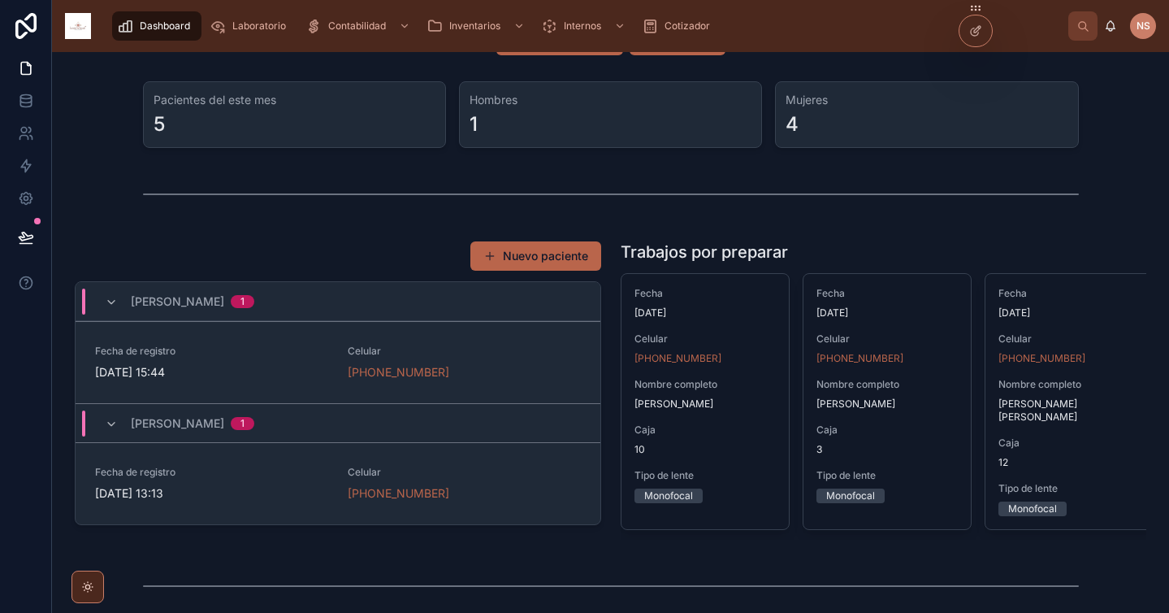
click at [258, 432] on div "Crayem Said 1" at bounding box center [179, 423] width 188 height 26
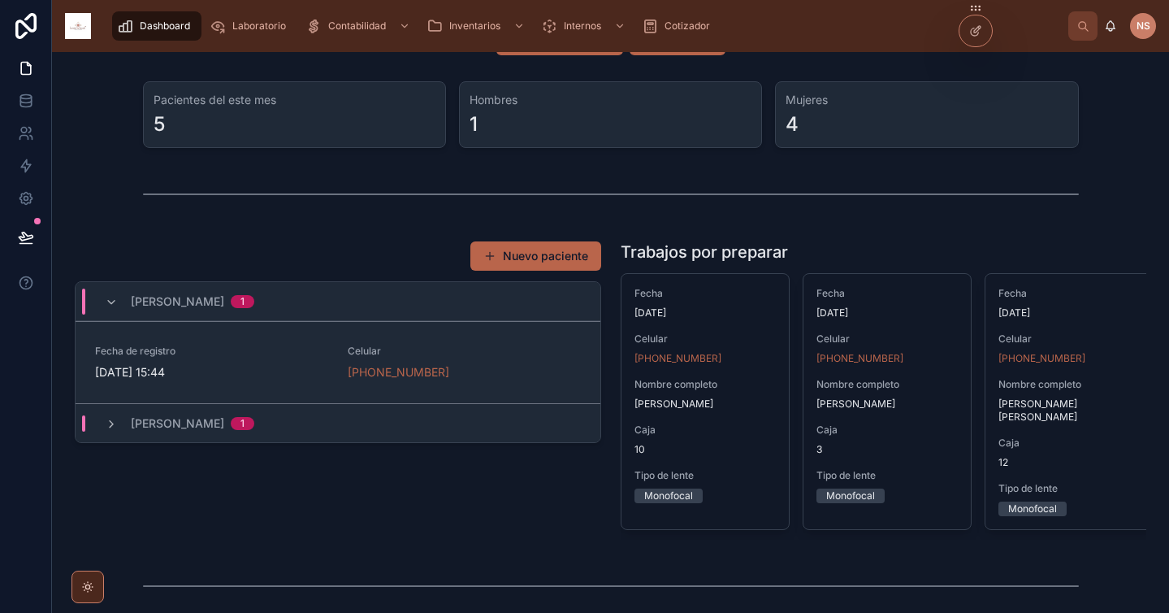
click at [267, 300] on div "[PERSON_NAME] 1" at bounding box center [179, 301] width 188 height 26
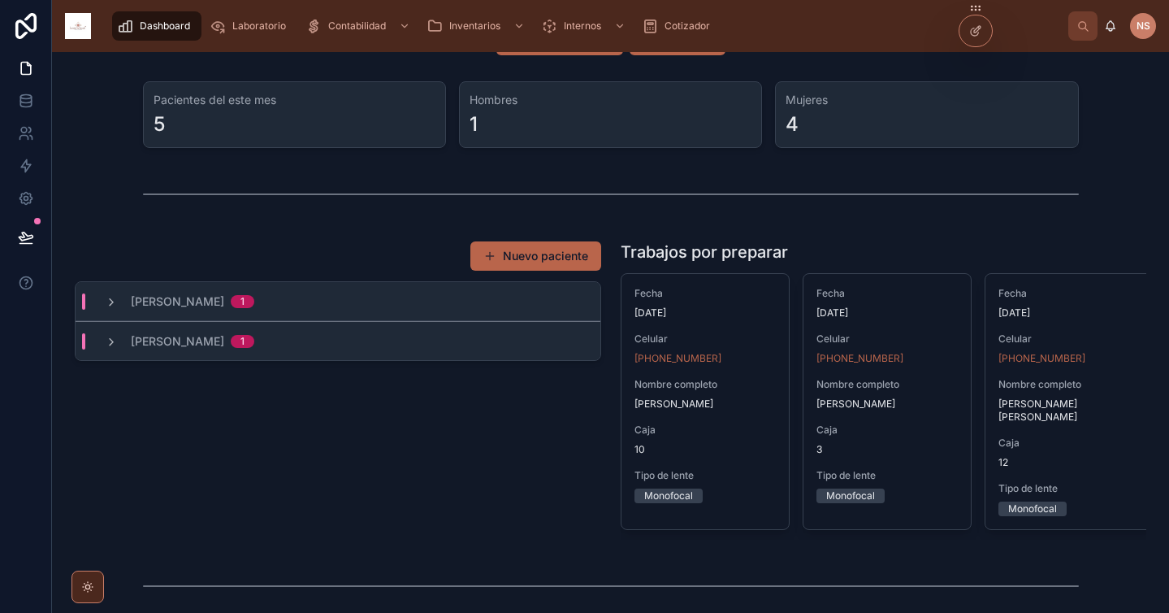
scroll to position [0, 0]
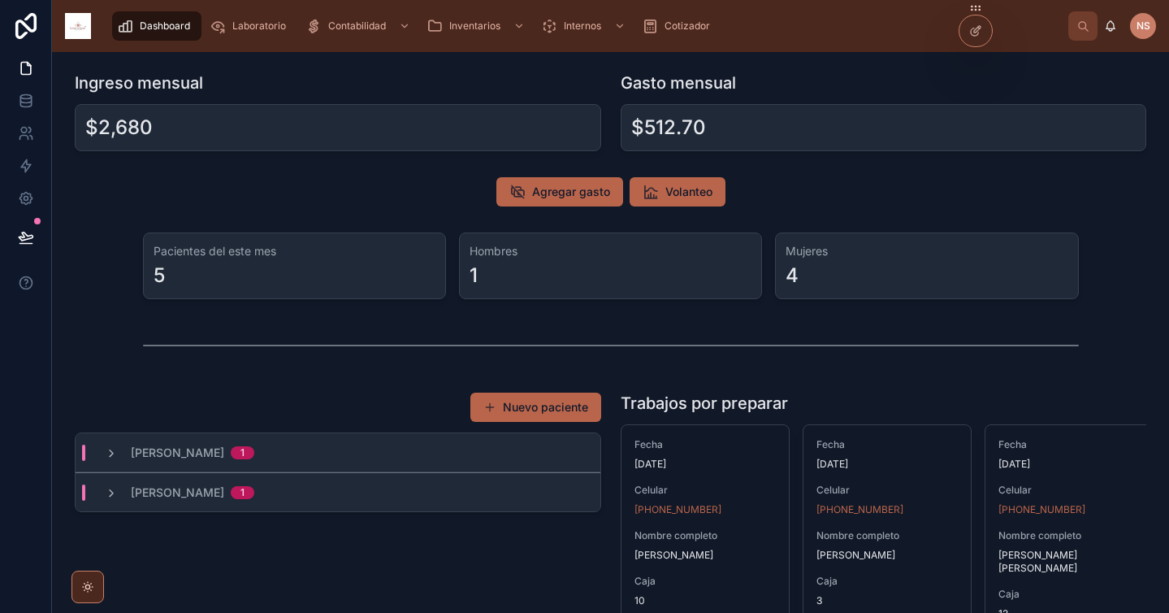
click at [661, 360] on div at bounding box center [611, 345] width 936 height 41
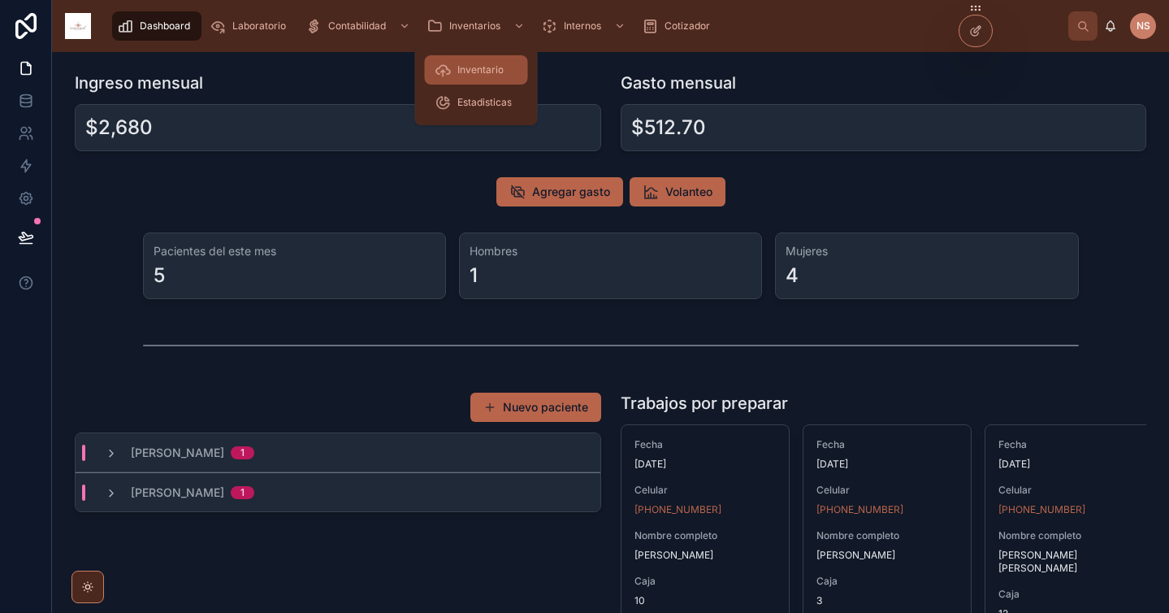
click at [476, 73] on span "Inventario" at bounding box center [480, 69] width 46 height 13
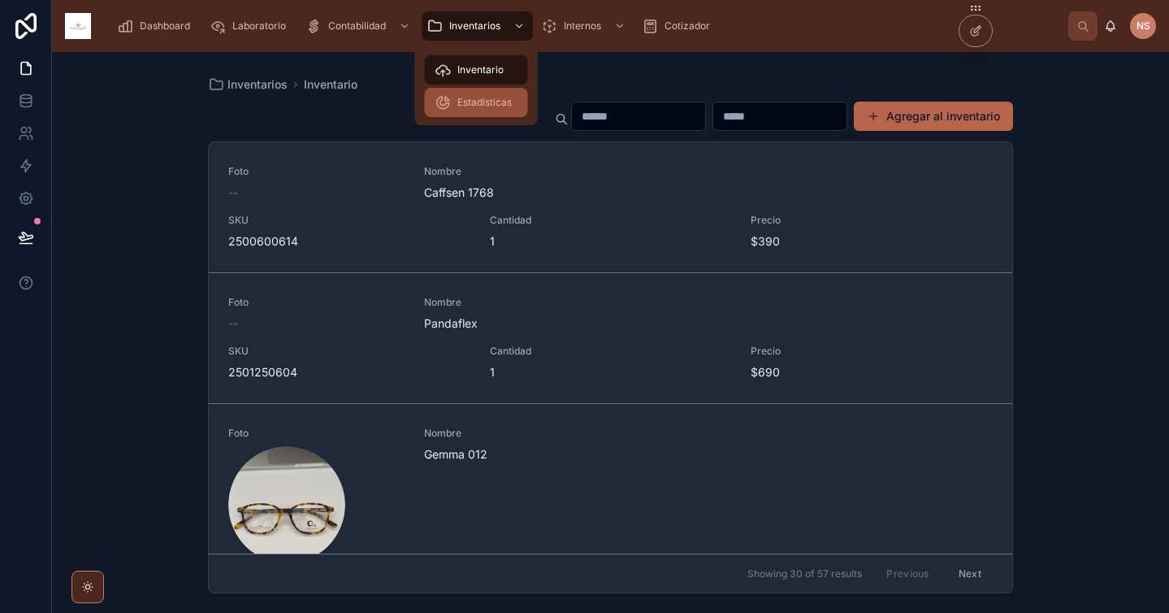
click at [492, 109] on div "Estadisticas" at bounding box center [477, 102] width 84 height 26
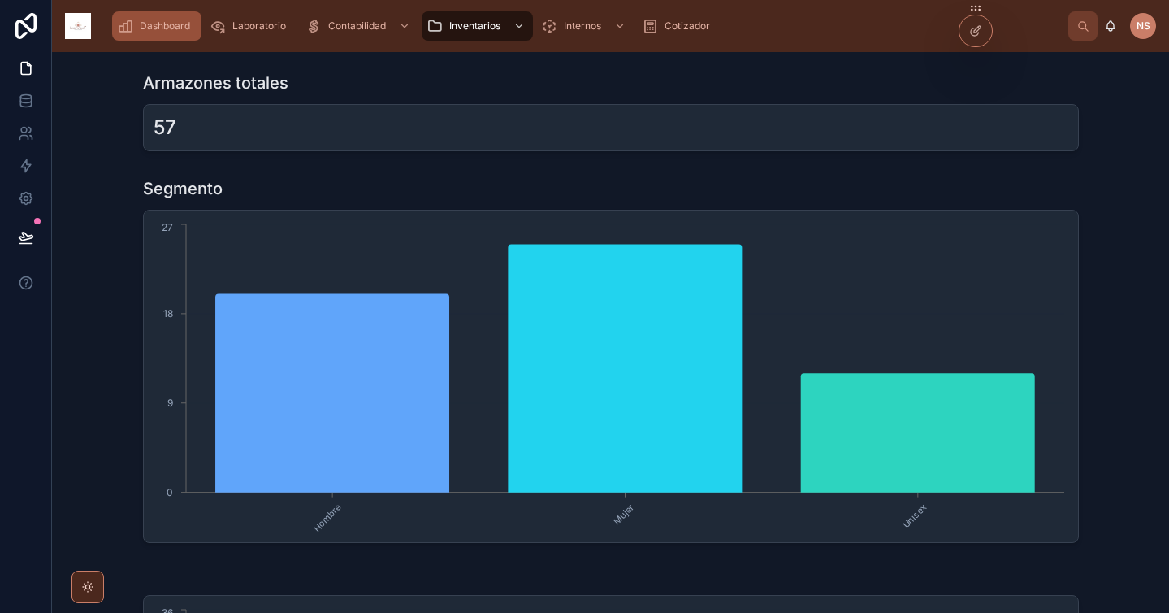
click at [179, 27] on span "Dashboard" at bounding box center [165, 25] width 50 height 13
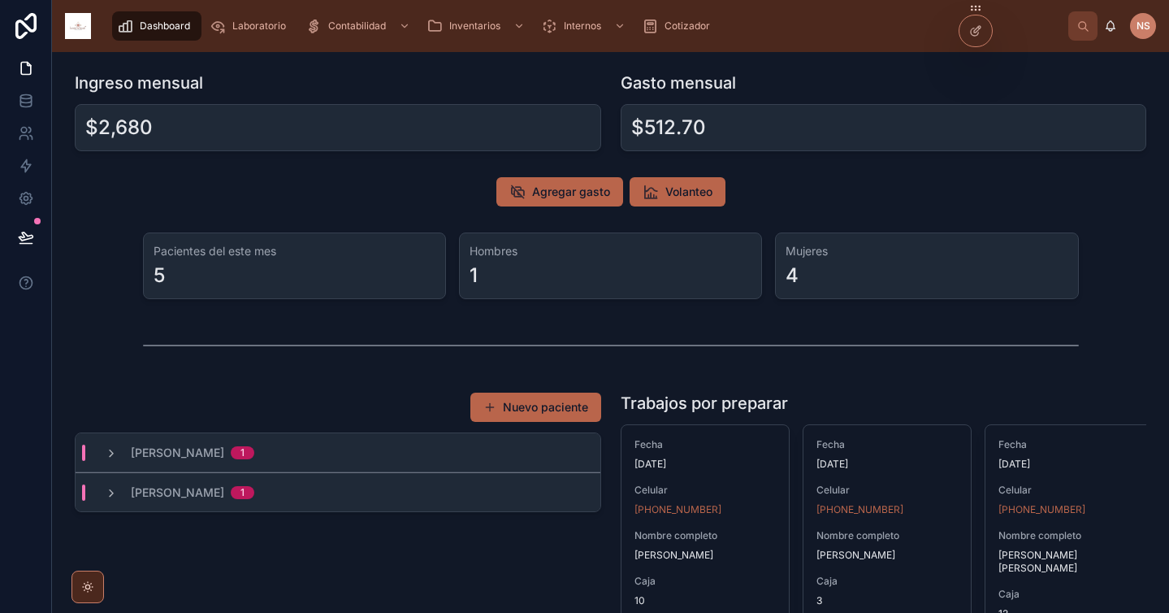
drag, startPoint x: 982, startPoint y: 32, endPoint x: 1017, endPoint y: 37, distance: 35.3
click at [1017, 37] on div "**********" at bounding box center [610, 306] width 1117 height 613
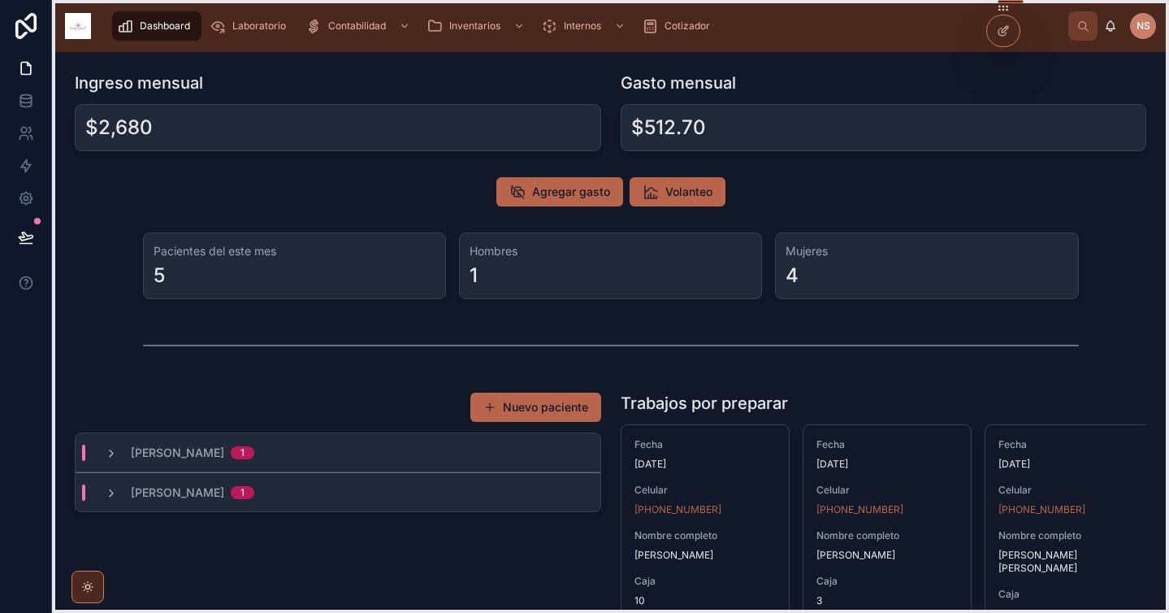
drag, startPoint x: 974, startPoint y: 11, endPoint x: 1002, endPoint y: 11, distance: 27.6
click at [1002, 11] on icon at bounding box center [1003, 8] width 13 height 13
click at [1001, 11] on icon at bounding box center [1003, 8] width 13 height 13
drag, startPoint x: 1001, startPoint y: 11, endPoint x: 991, endPoint y: 24, distance: 16.2
click at [991, 24] on icon at bounding box center [993, 21] width 13 height 13
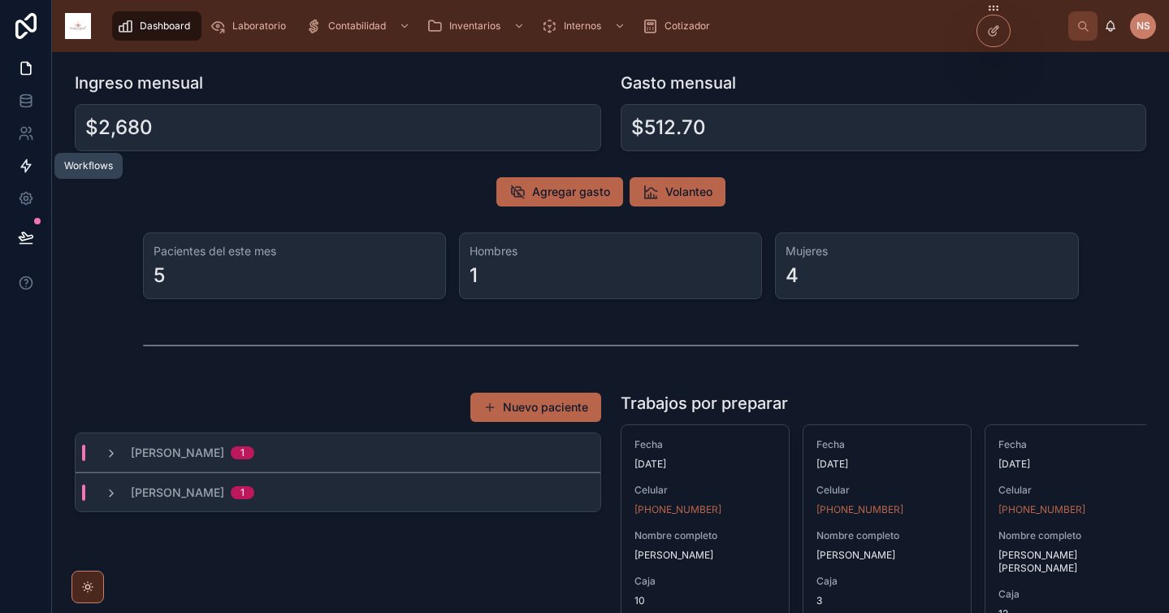
click at [26, 158] on icon at bounding box center [26, 166] width 16 height 16
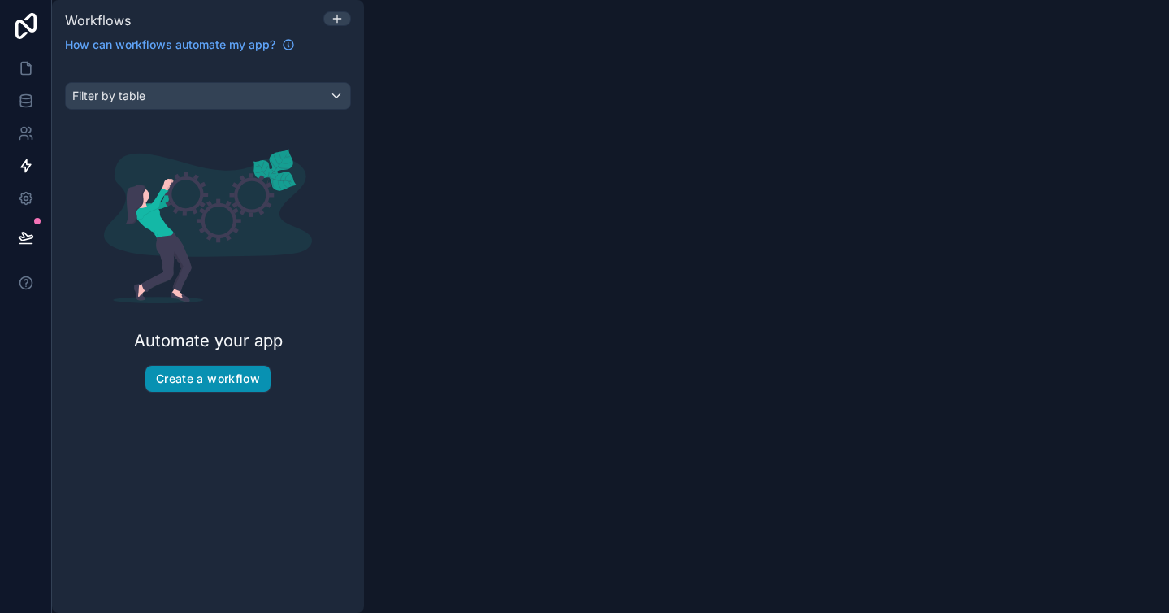
click at [175, 379] on button "Create a workflow" at bounding box center [207, 379] width 125 height 26
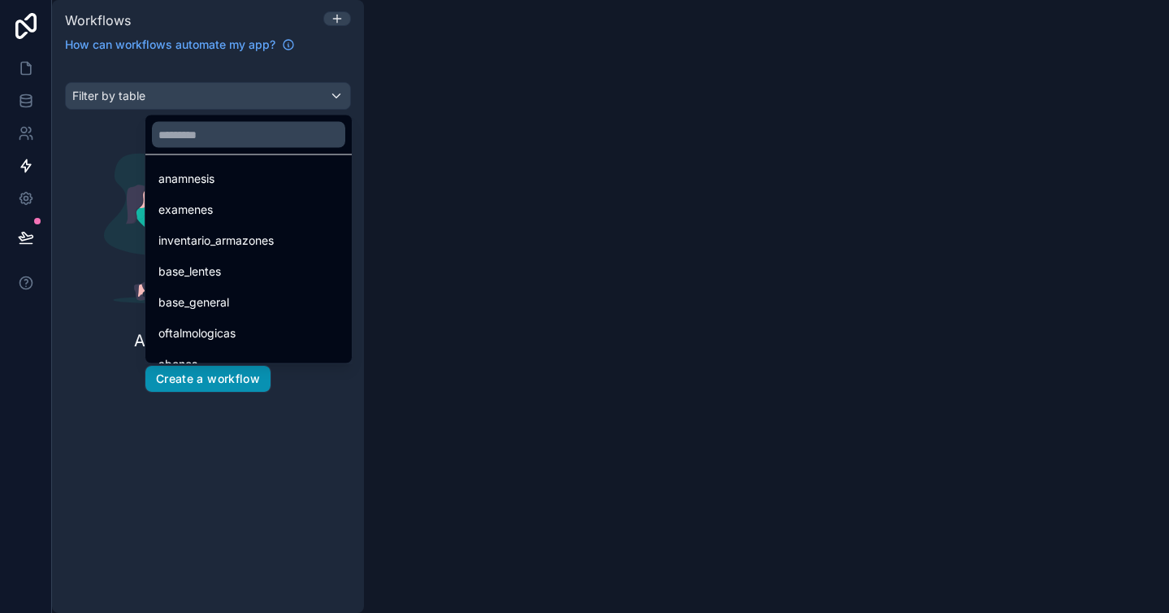
scroll to position [106, 0]
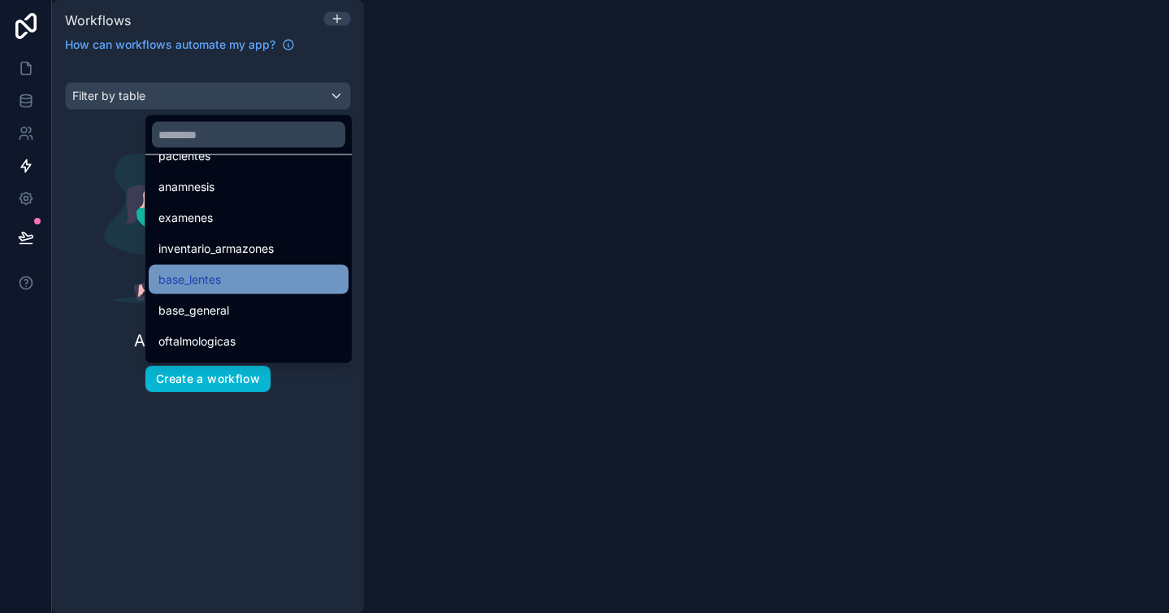
click at [223, 282] on div "base_lentes" at bounding box center [248, 279] width 180 height 19
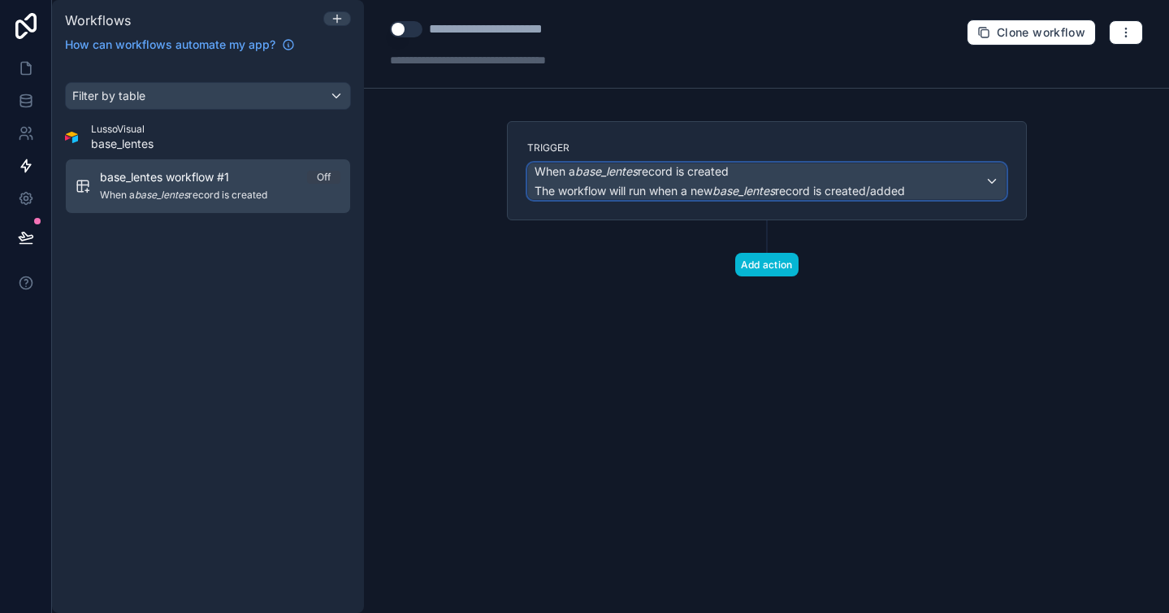
click at [938, 184] on div "When a base_lentes record is created The workflow will run when a new base_lent…" at bounding box center [767, 181] width 478 height 36
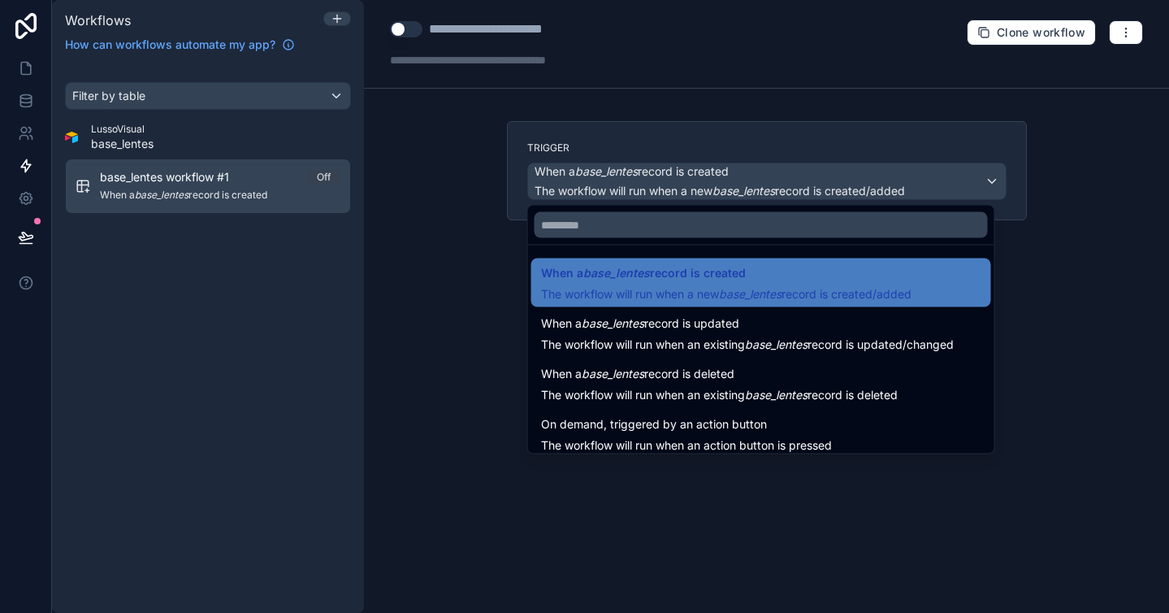
click at [1033, 219] on div at bounding box center [584, 306] width 1169 height 613
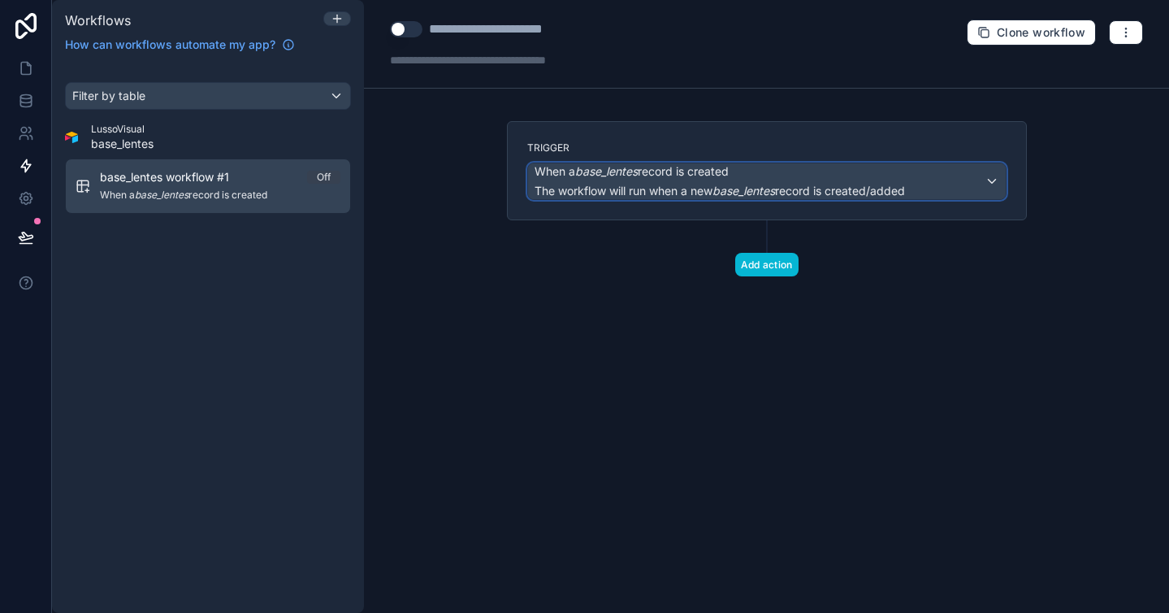
click at [927, 182] on div "When a base_lentes record is created The workflow will run when a new base_lent…" at bounding box center [767, 181] width 478 height 36
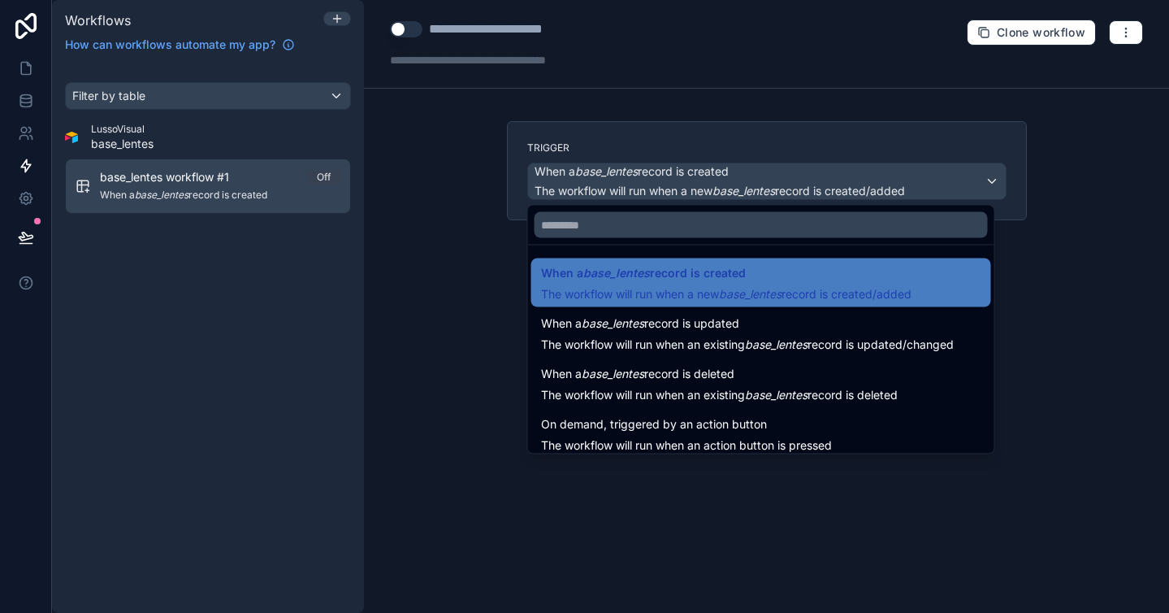
click at [1026, 271] on div at bounding box center [584, 306] width 1169 height 613
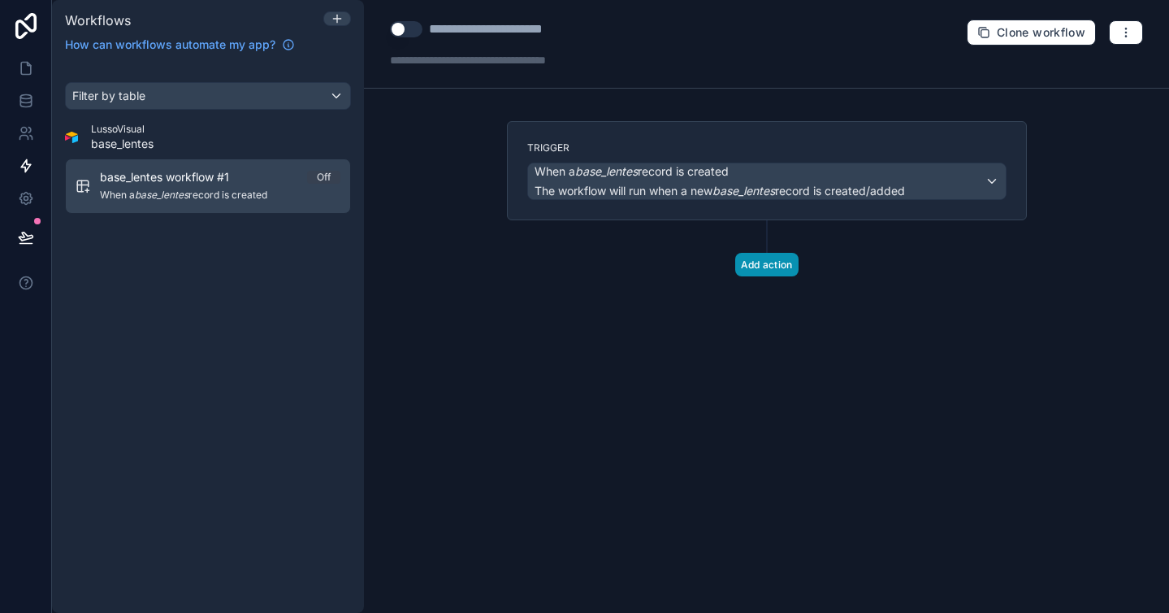
click at [783, 266] on button "Add action" at bounding box center [766, 265] width 63 height 24
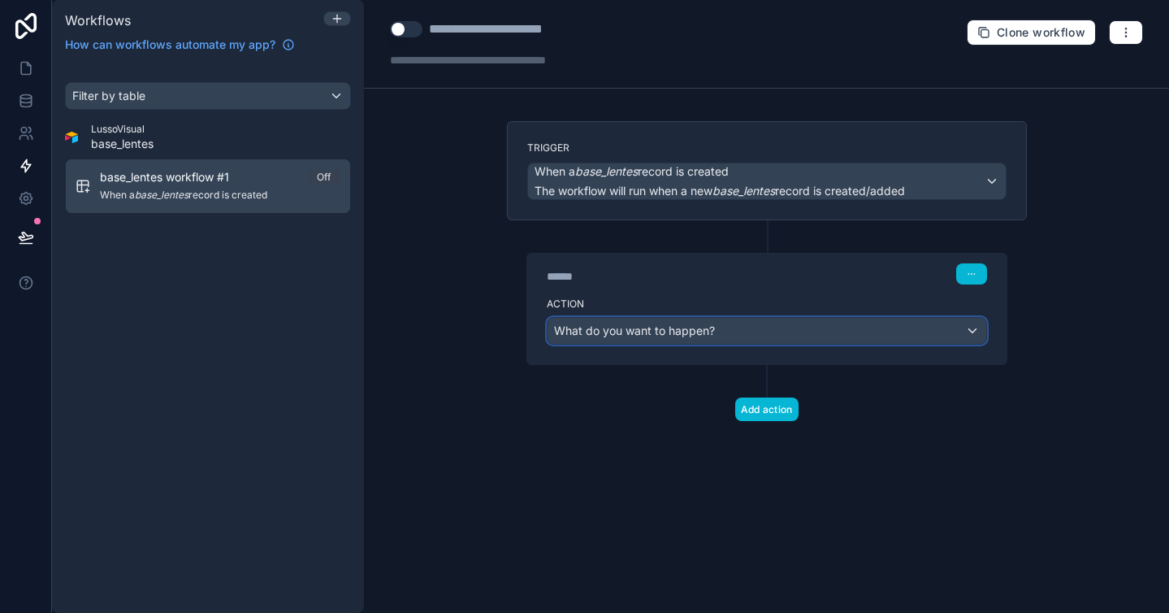
click at [703, 331] on span "What do you want to happen?" at bounding box center [634, 330] width 161 height 14
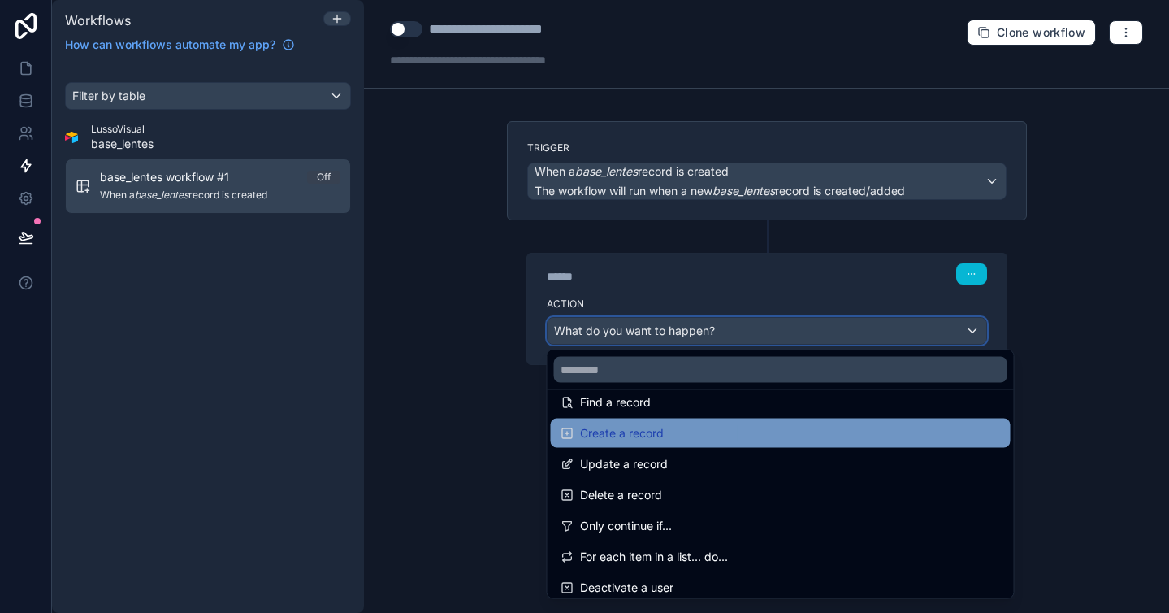
scroll to position [114, 0]
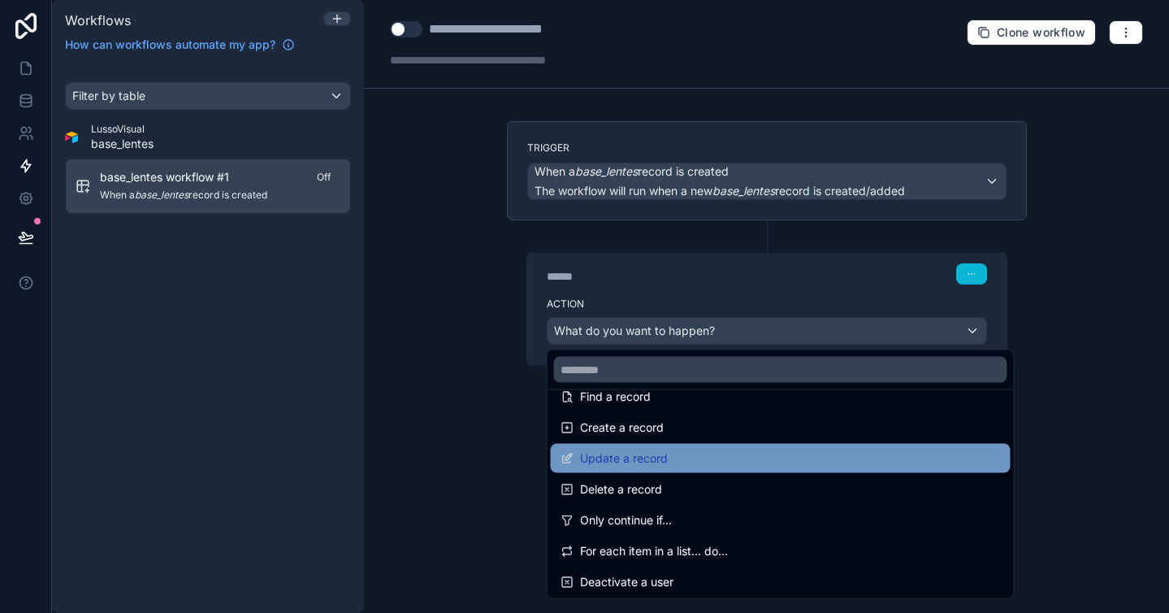
click at [644, 457] on span "Update a record" at bounding box center [624, 457] width 88 height 19
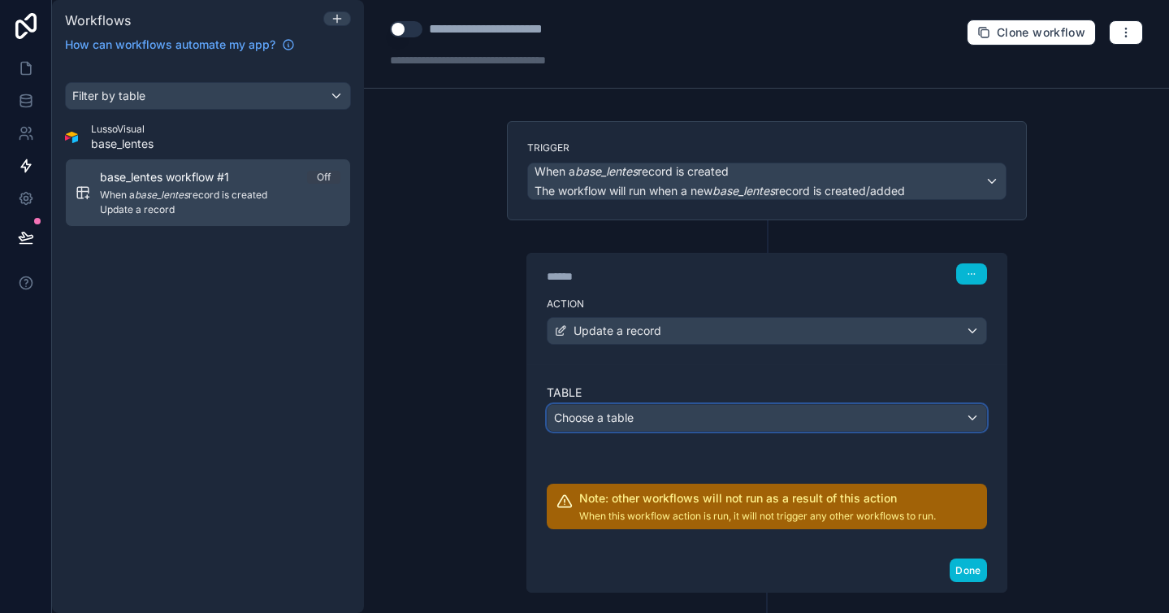
click at [648, 426] on div "Choose a table" at bounding box center [767, 418] width 439 height 26
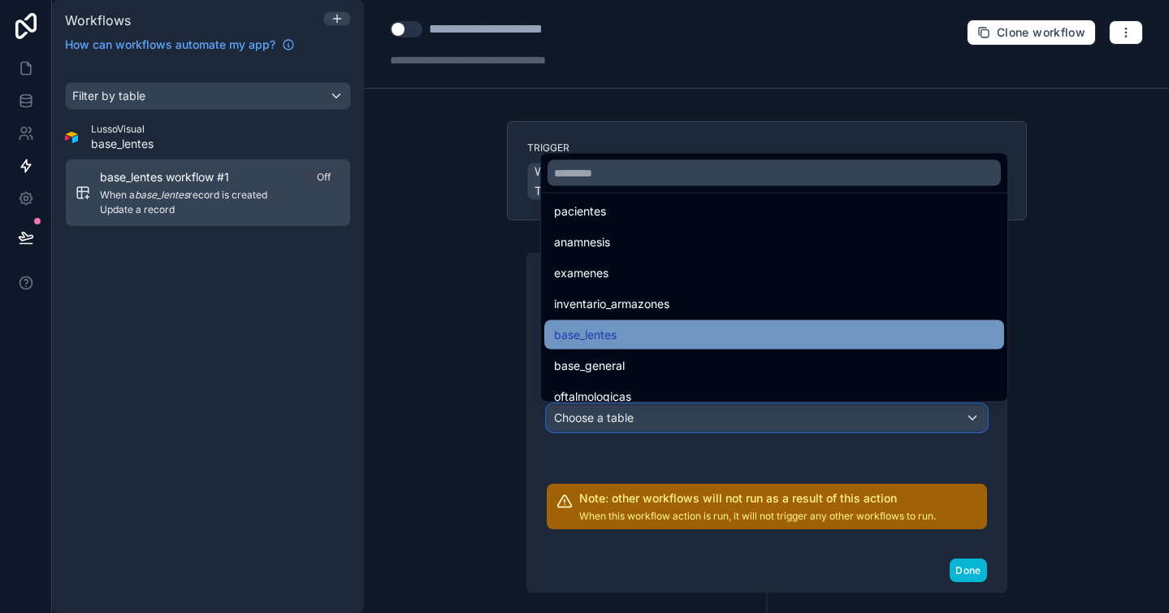
scroll to position [71, 0]
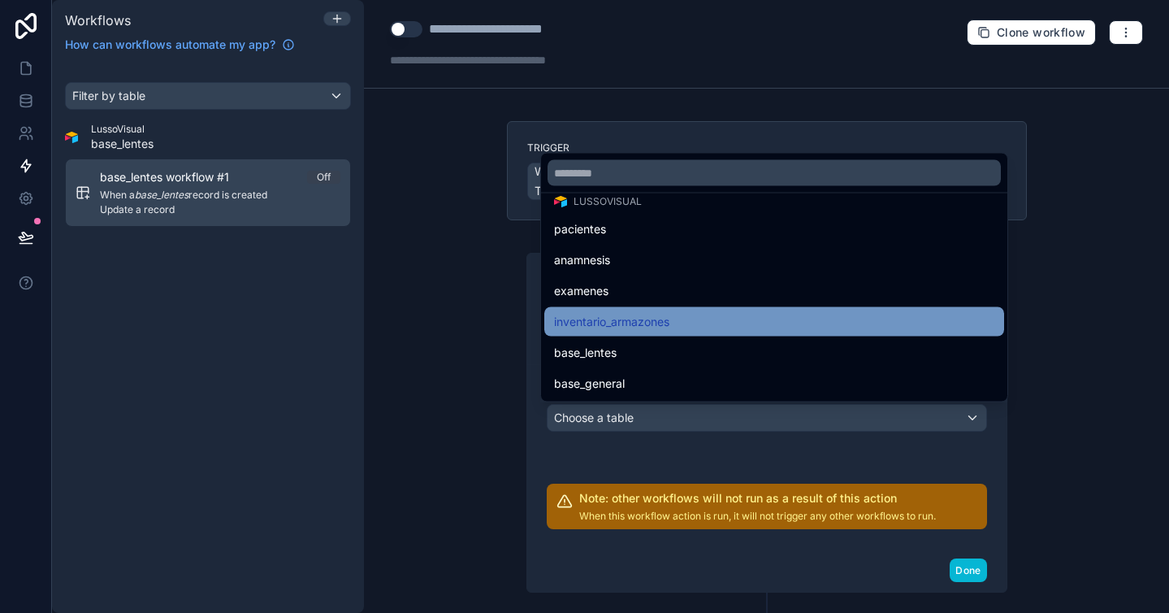
click at [632, 321] on span "inventario_armazones" at bounding box center [611, 321] width 115 height 19
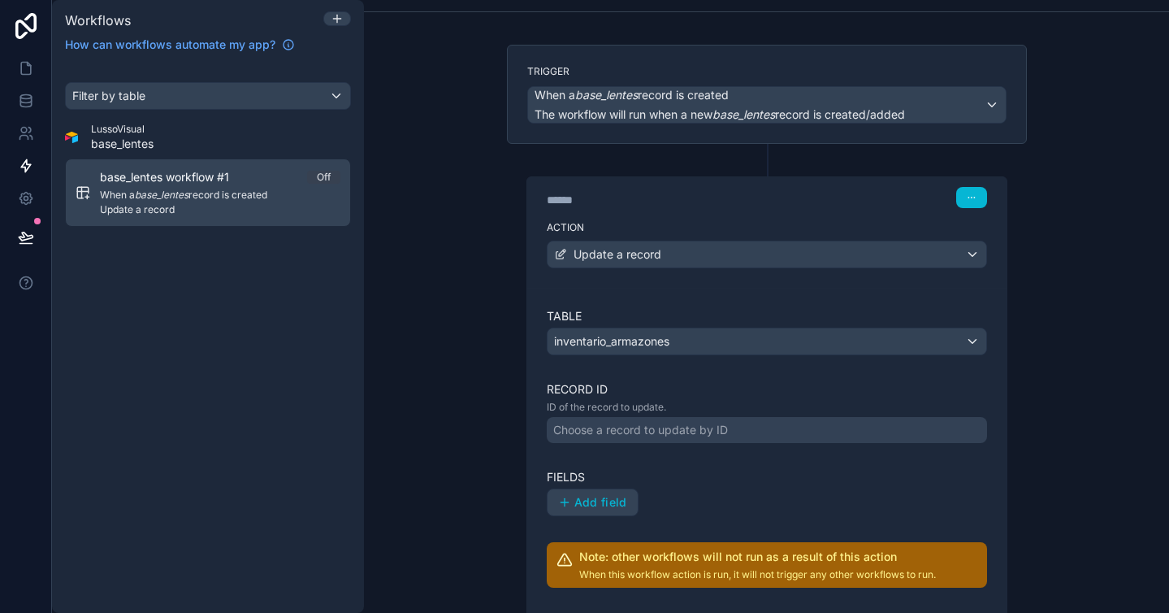
scroll to position [91, 0]
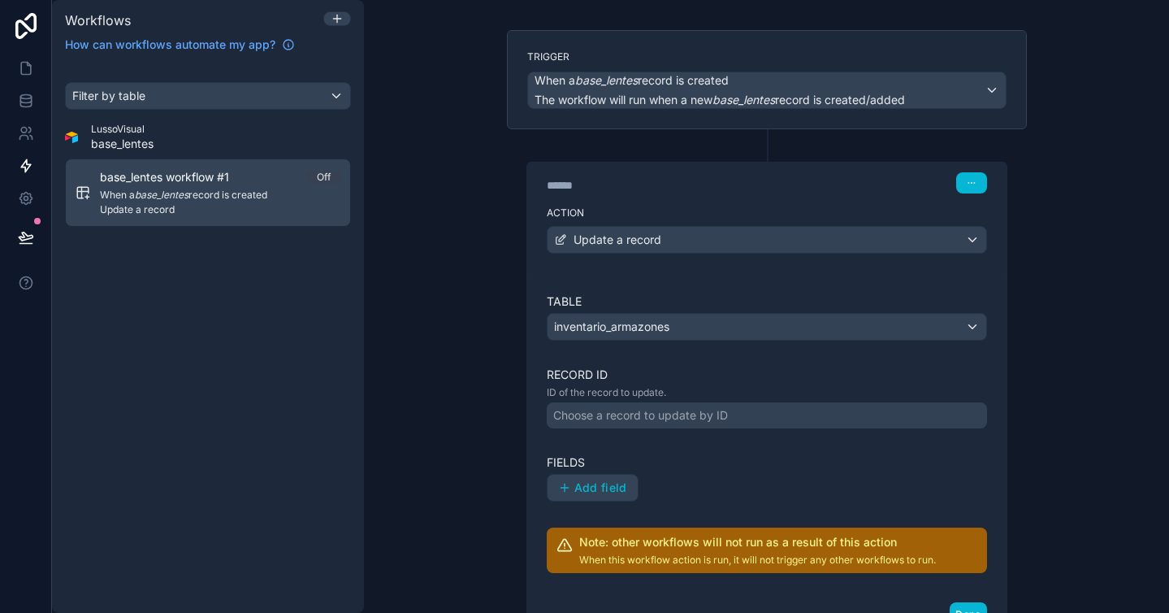
click at [643, 422] on div "Choose a record to update by ID" at bounding box center [640, 415] width 175 height 16
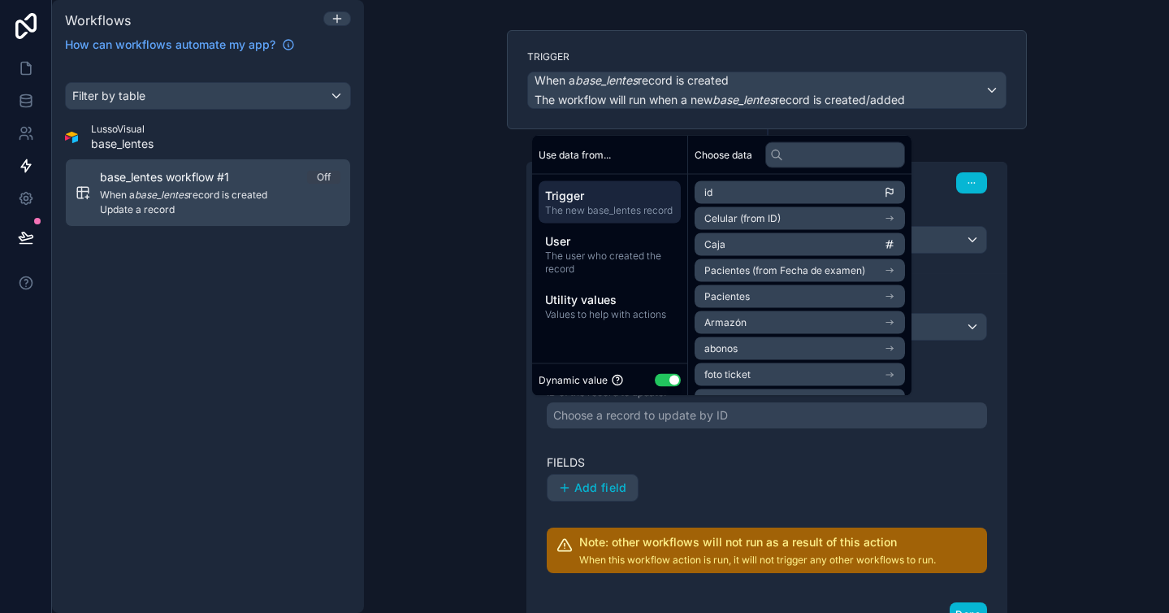
click at [664, 469] on label "Fields" at bounding box center [767, 462] width 440 height 16
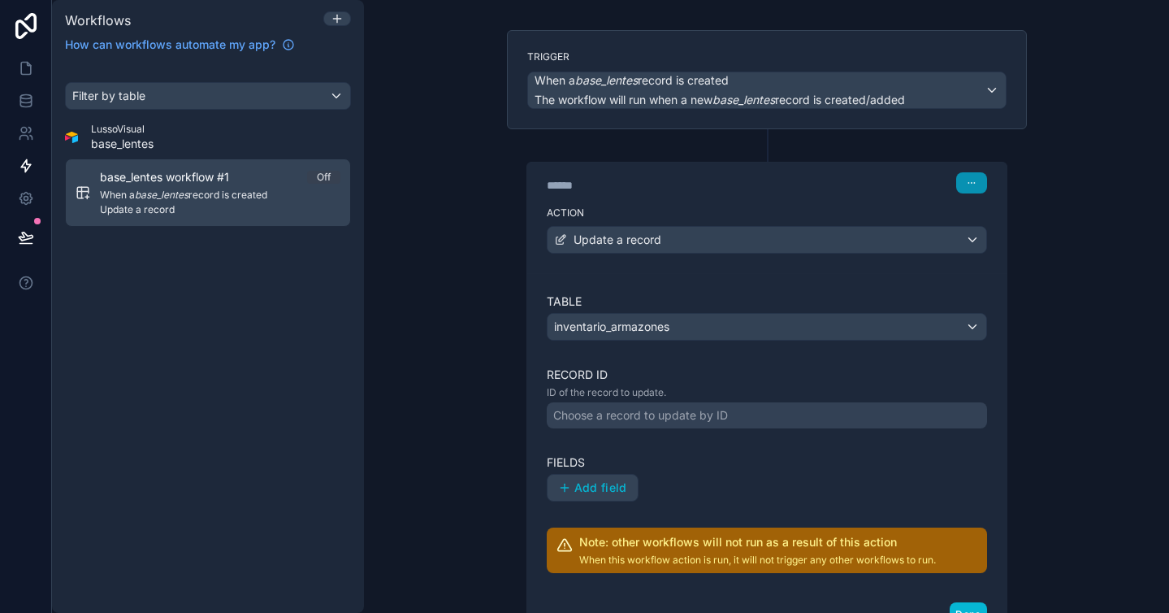
click at [967, 183] on icon "button" at bounding box center [972, 183] width 10 height 10
click at [980, 253] on button "Delete" at bounding box center [1003, 245] width 111 height 26
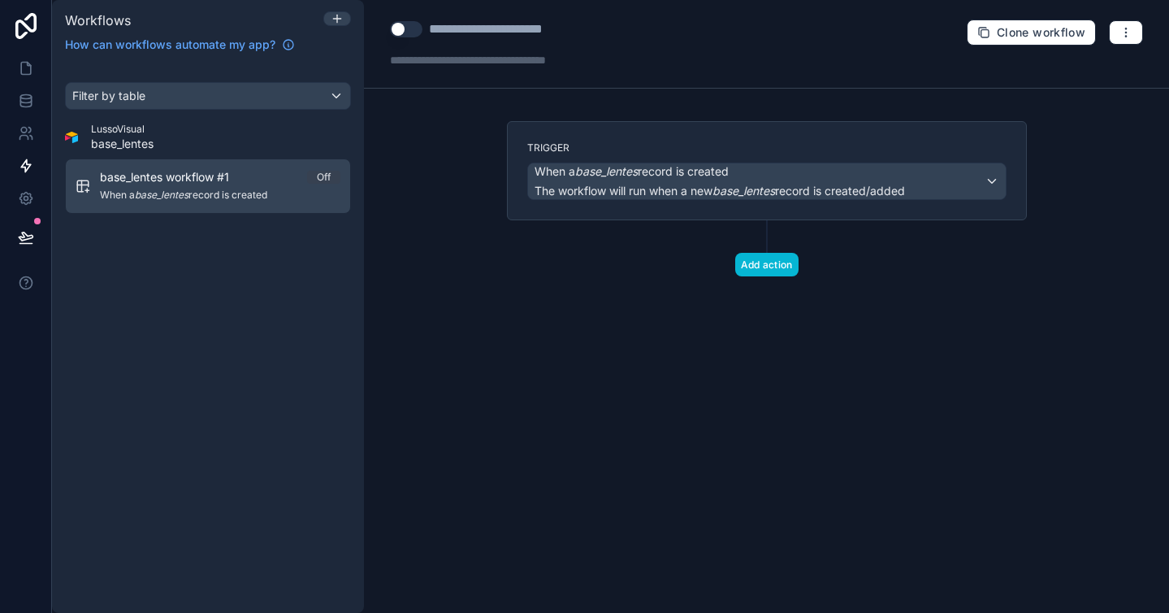
scroll to position [0, 0]
click at [988, 154] on div "Trigger When a base_lentes record is created The workflow will run when a new b…" at bounding box center [766, 170] width 479 height 58
click at [1131, 29] on icon "button" at bounding box center [1126, 32] width 13 height 13
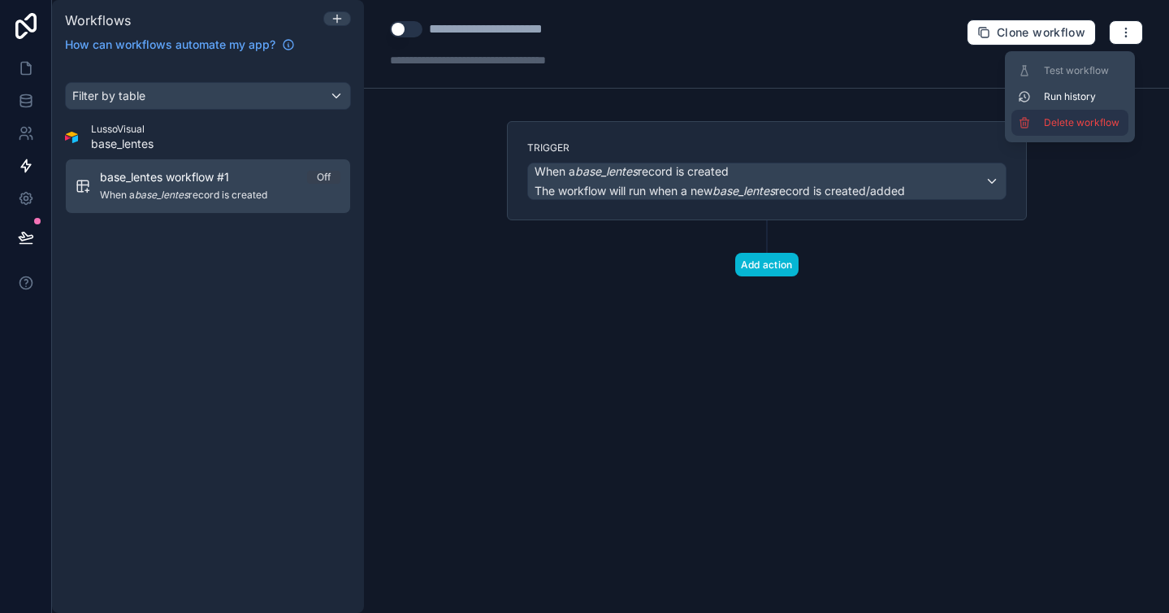
click at [1081, 123] on span "Delete workflow" at bounding box center [1083, 122] width 78 height 13
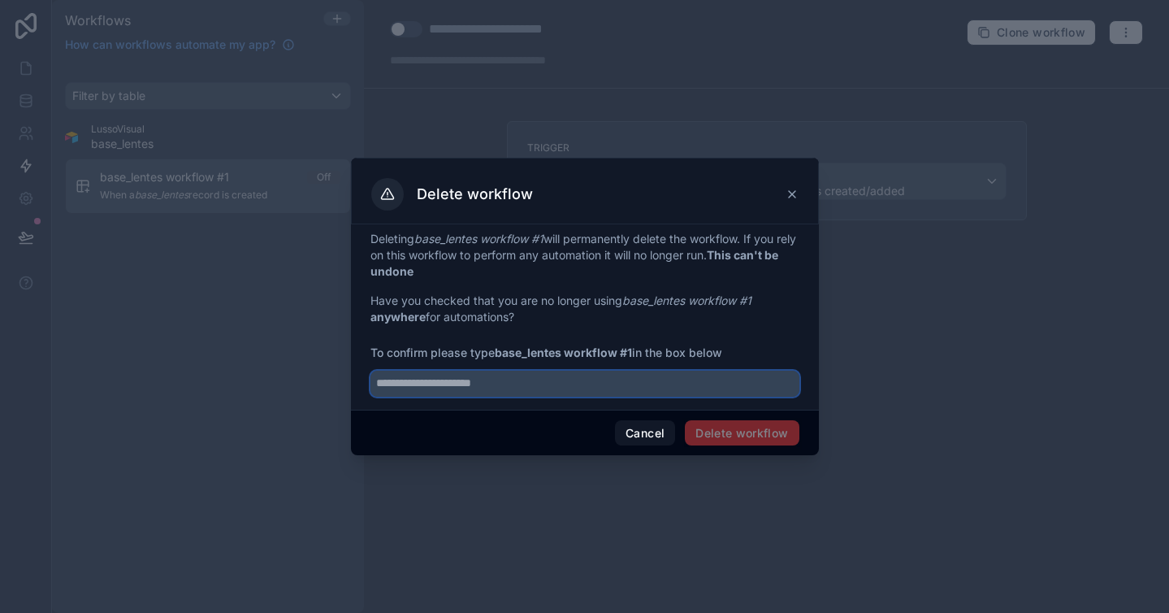
click at [693, 392] on input "text" at bounding box center [584, 383] width 429 height 26
drag, startPoint x: 693, startPoint y: 392, endPoint x: 465, endPoint y: 390, distance: 228.3
click at [462, 390] on input "text" at bounding box center [584, 383] width 429 height 26
type input "**********"
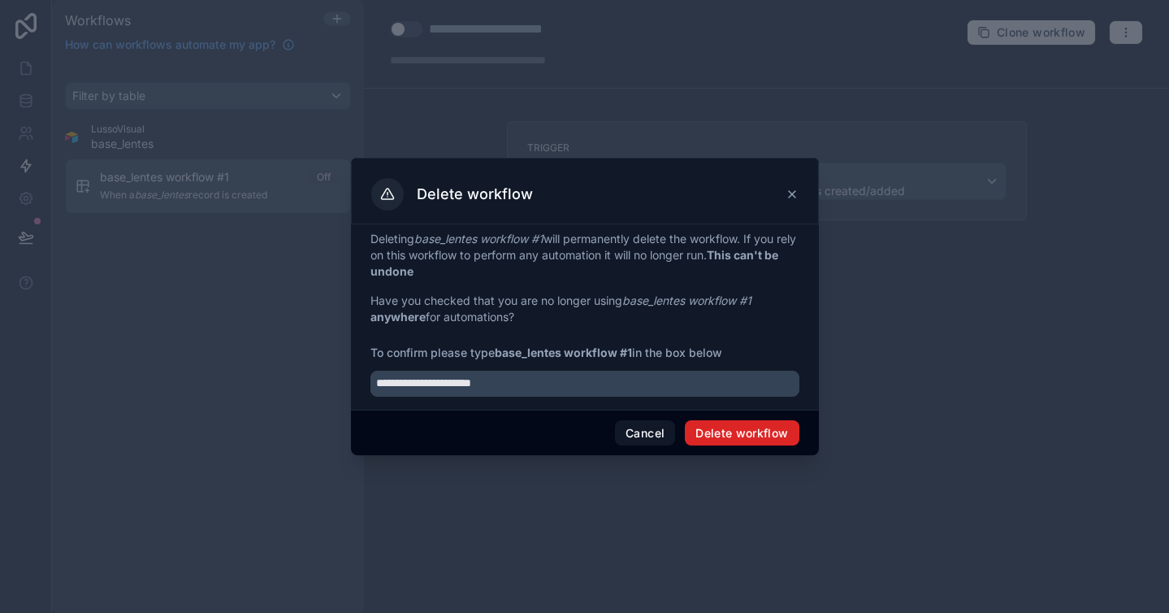
click at [773, 430] on button "Delete workflow" at bounding box center [742, 433] width 114 height 26
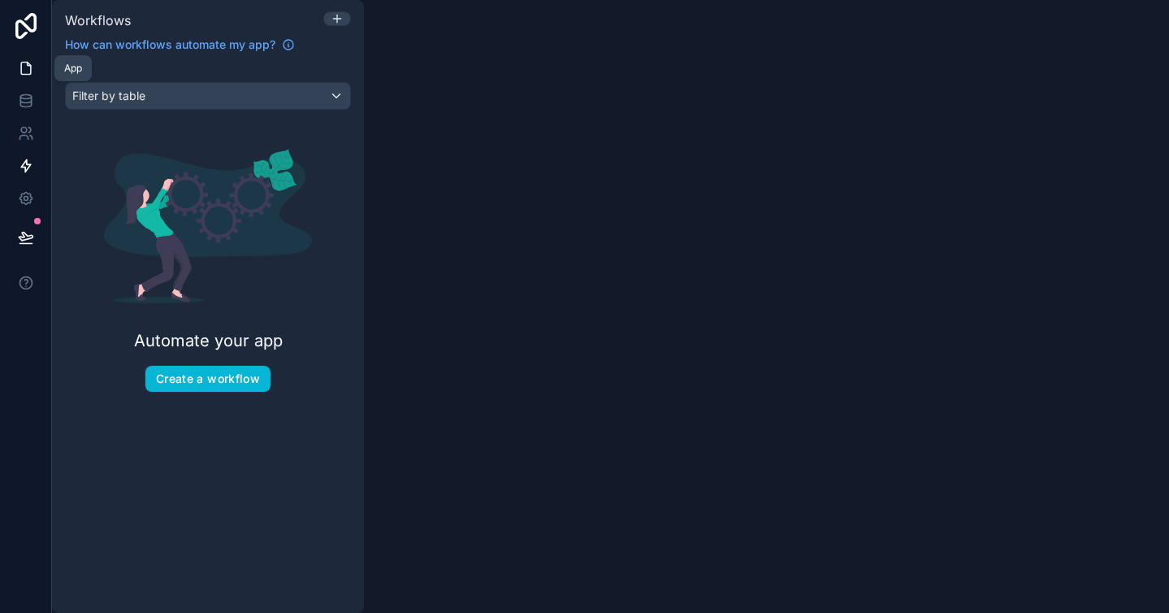
click at [21, 64] on icon at bounding box center [26, 69] width 10 height 12
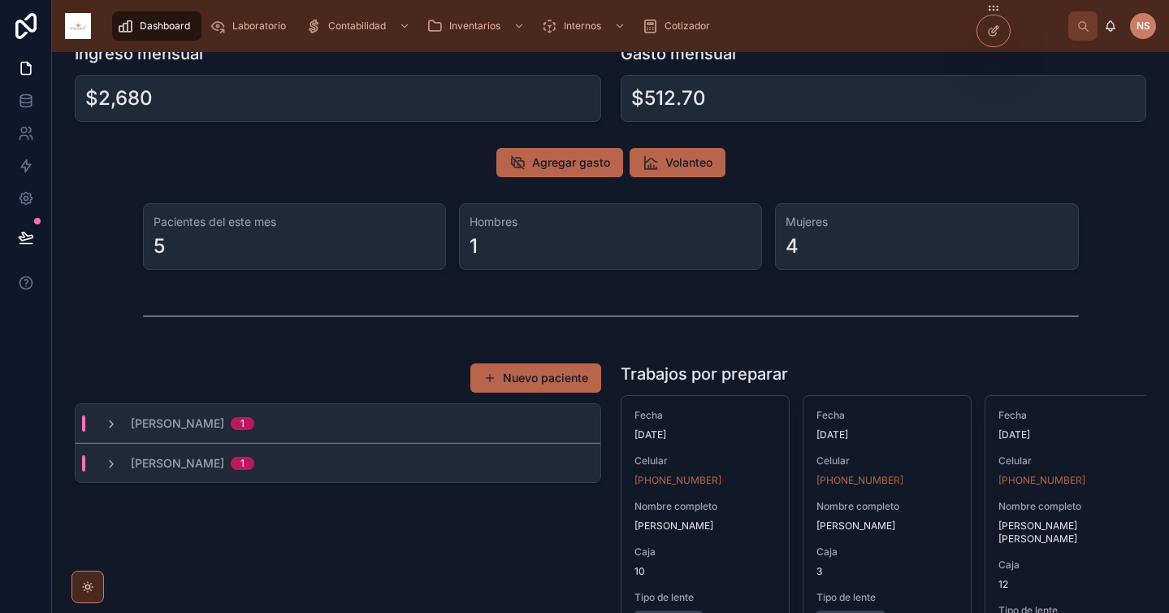
scroll to position [36, 0]
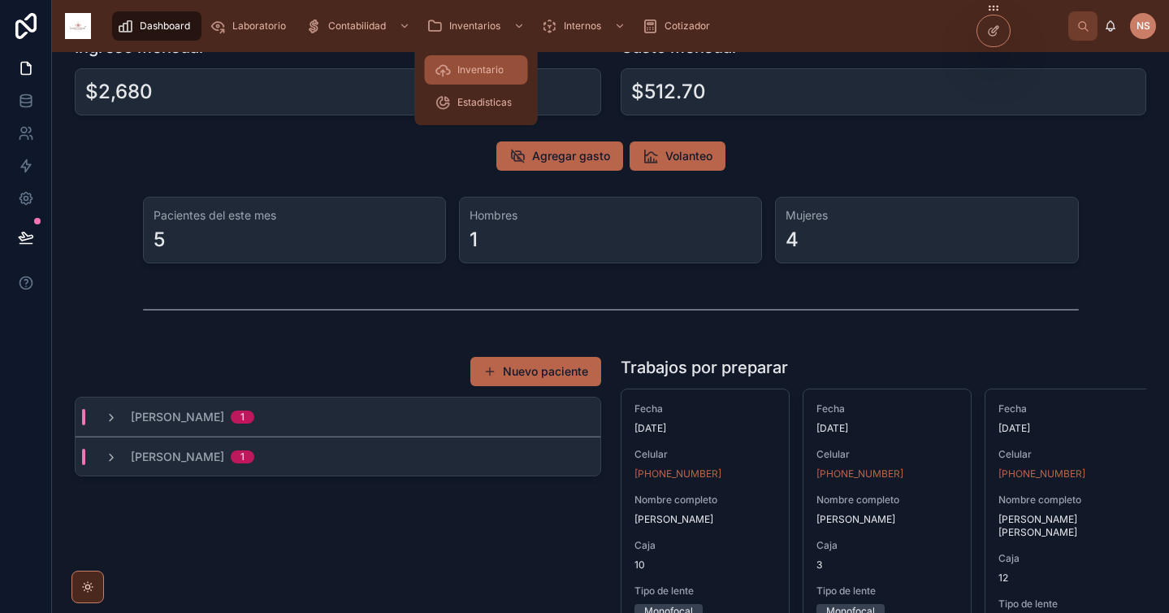
click at [499, 78] on div "Inventario" at bounding box center [477, 70] width 84 height 26
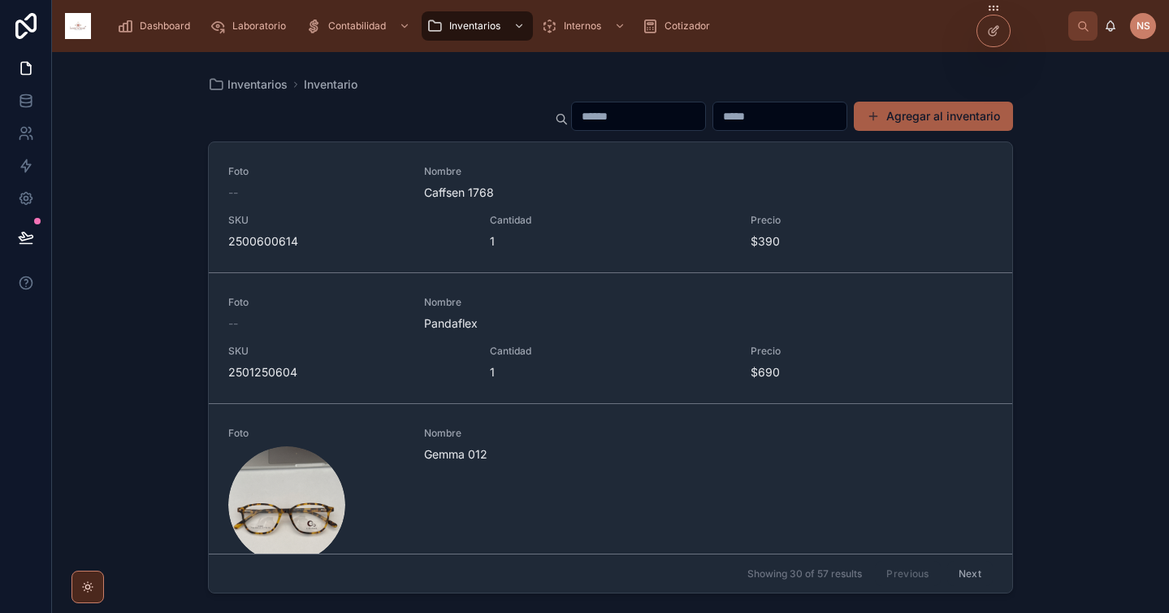
click at [983, 119] on button "Agregar al inventario" at bounding box center [933, 116] width 159 height 29
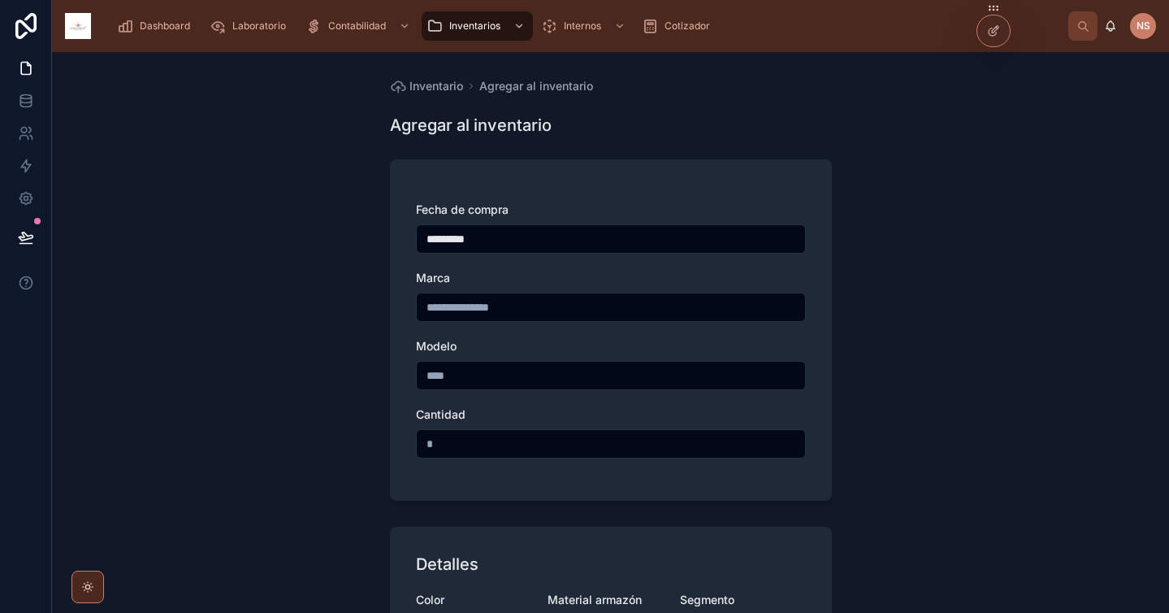
click at [509, 313] on input "text" at bounding box center [611, 307] width 388 height 23
type input "**********"
click at [475, 375] on input "text" at bounding box center [611, 375] width 388 height 23
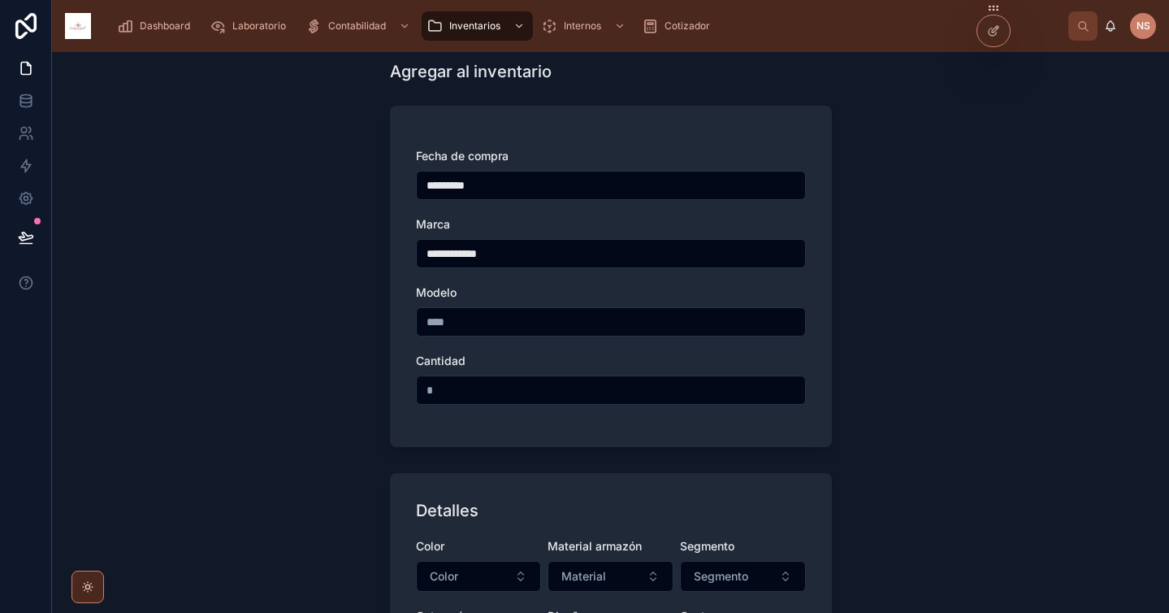
scroll to position [86, 0]
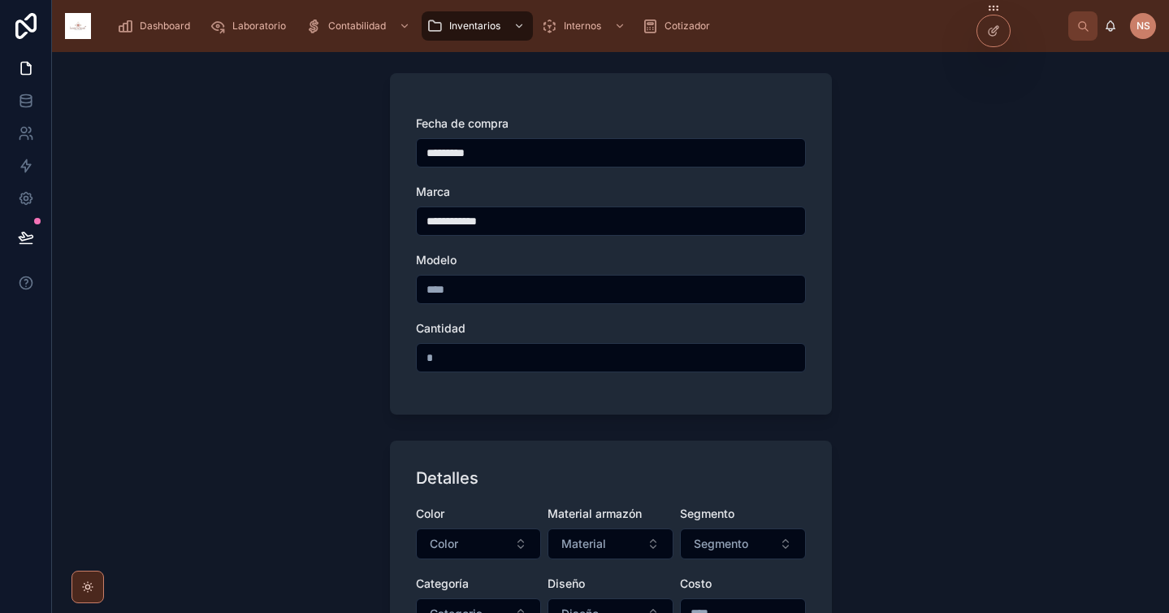
click at [454, 347] on input "text" at bounding box center [611, 357] width 388 height 23
type input "*"
click at [466, 425] on form "**********" at bounding box center [611, 545] width 442 height 965
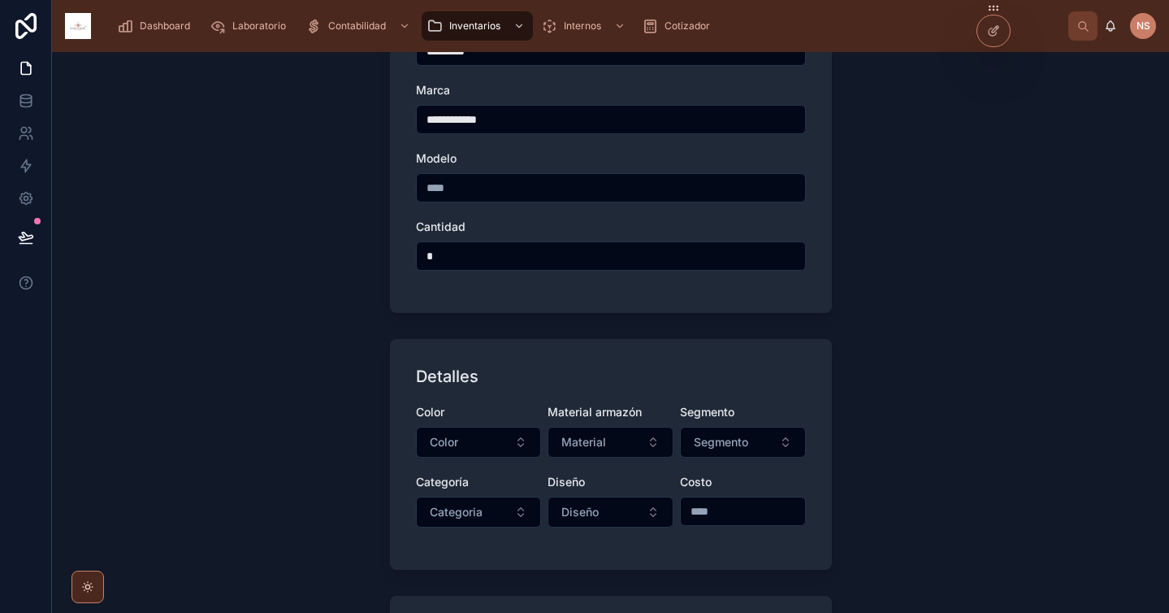
scroll to position [226, 0]
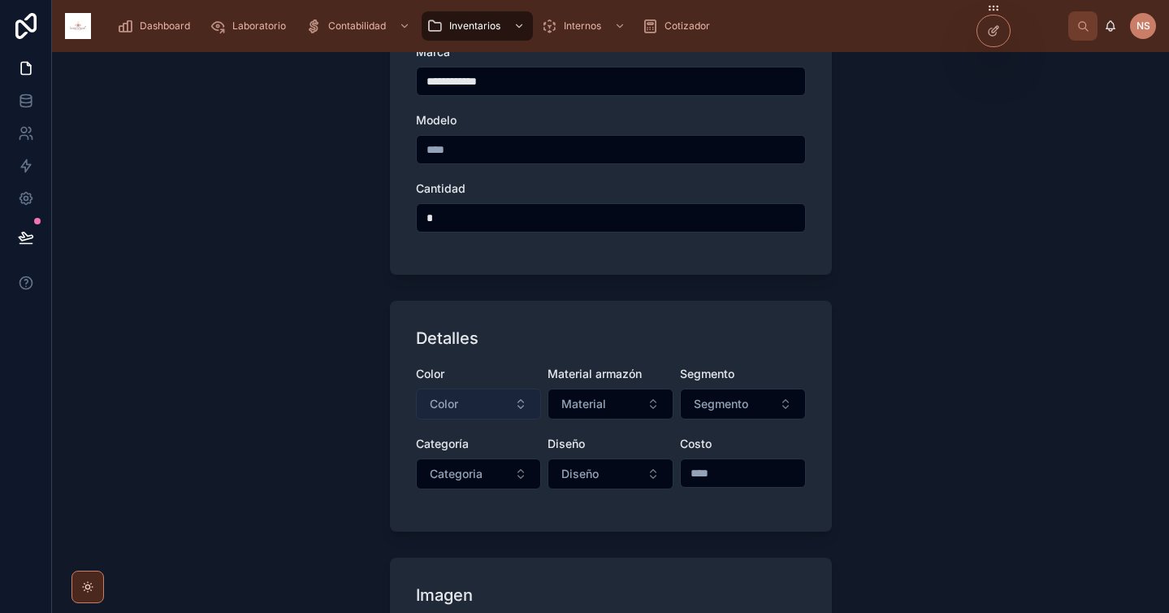
click at [472, 401] on button "Color" at bounding box center [479, 403] width 126 height 31
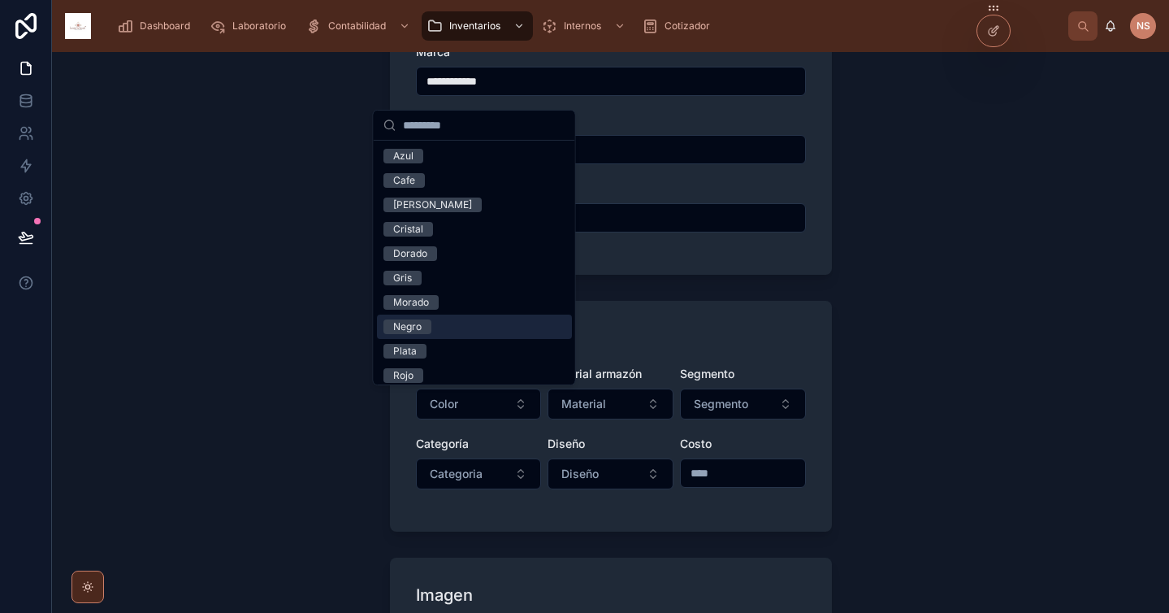
click at [459, 325] on div "Negro" at bounding box center [474, 326] width 195 height 24
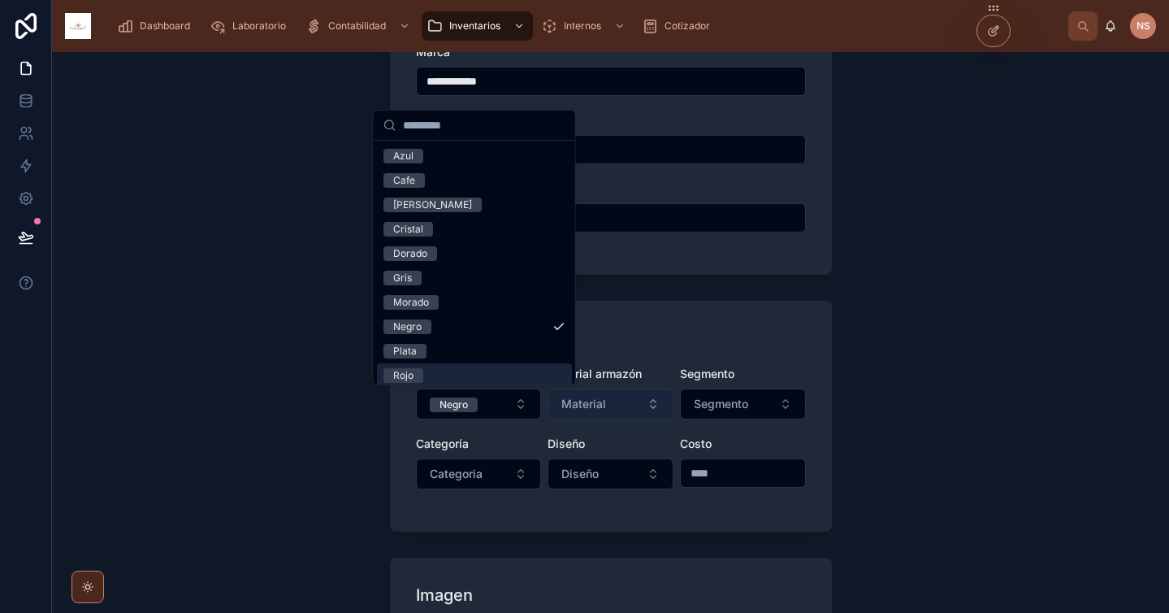
click at [588, 416] on button "Material" at bounding box center [611, 403] width 126 height 31
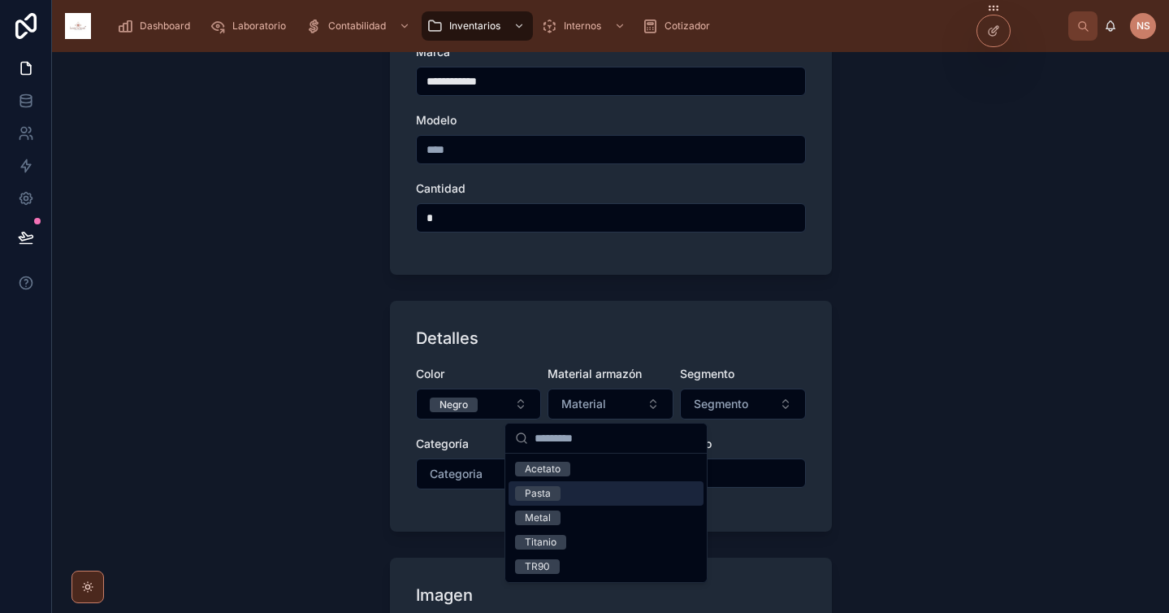
click at [556, 493] on span "Pasta" at bounding box center [537, 493] width 45 height 15
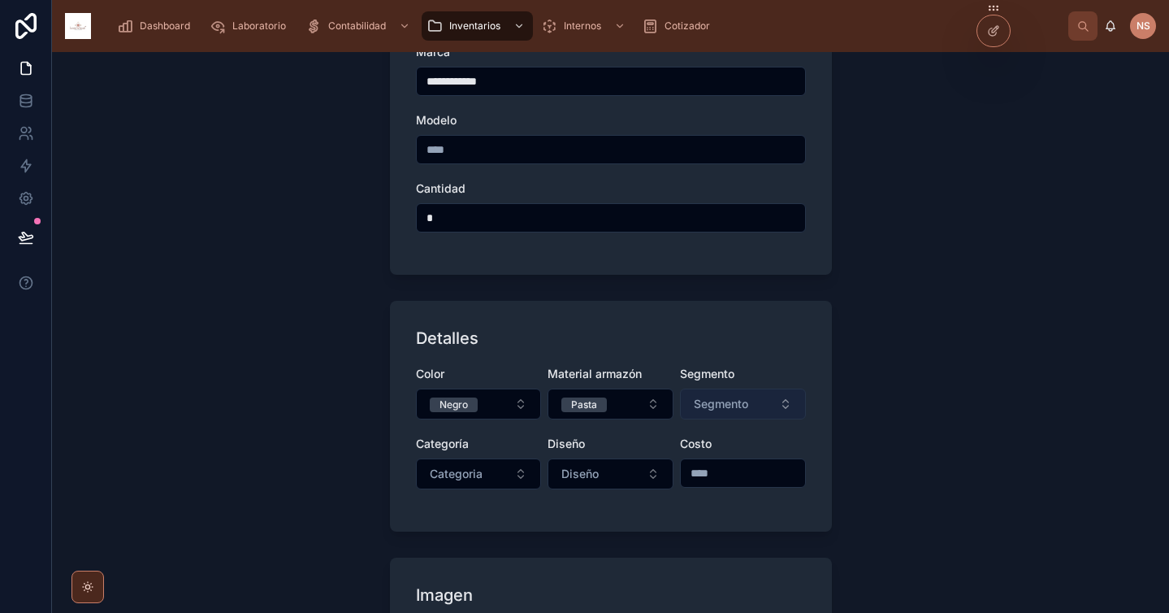
click at [713, 409] on span "Segmento" at bounding box center [721, 404] width 54 height 16
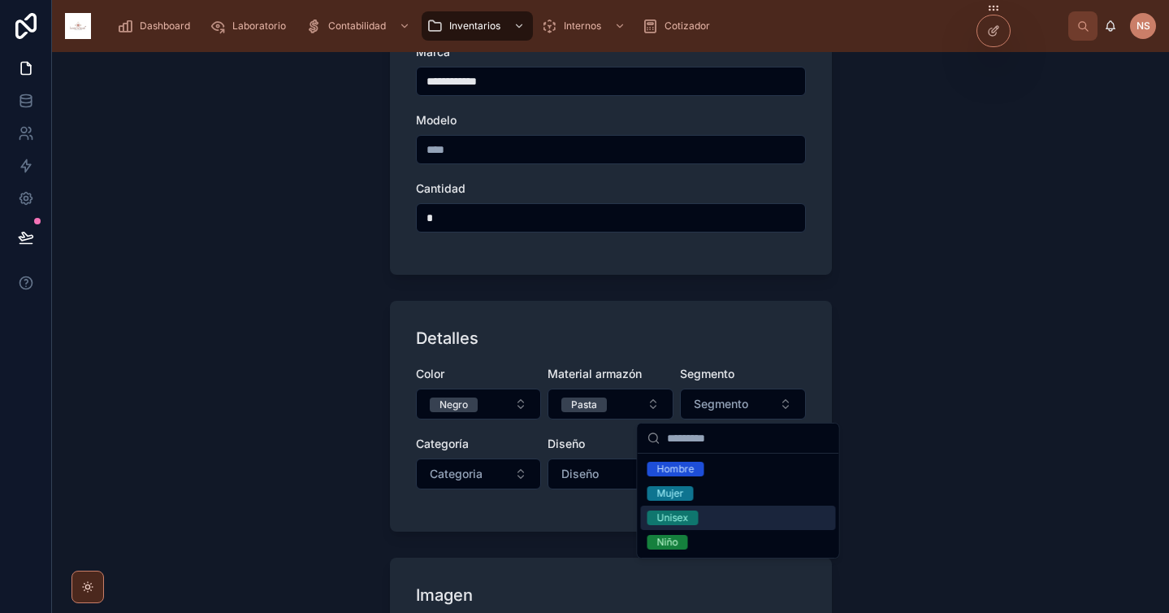
click at [704, 518] on div "Unisex" at bounding box center [738, 517] width 195 height 24
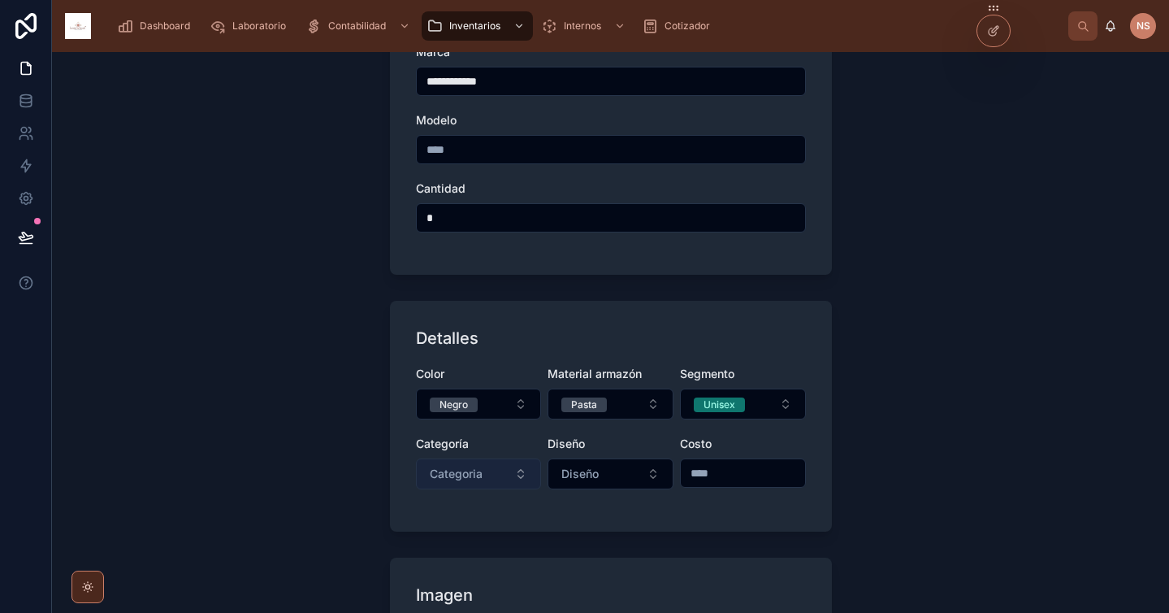
click at [484, 477] on button "Categoria" at bounding box center [479, 473] width 126 height 31
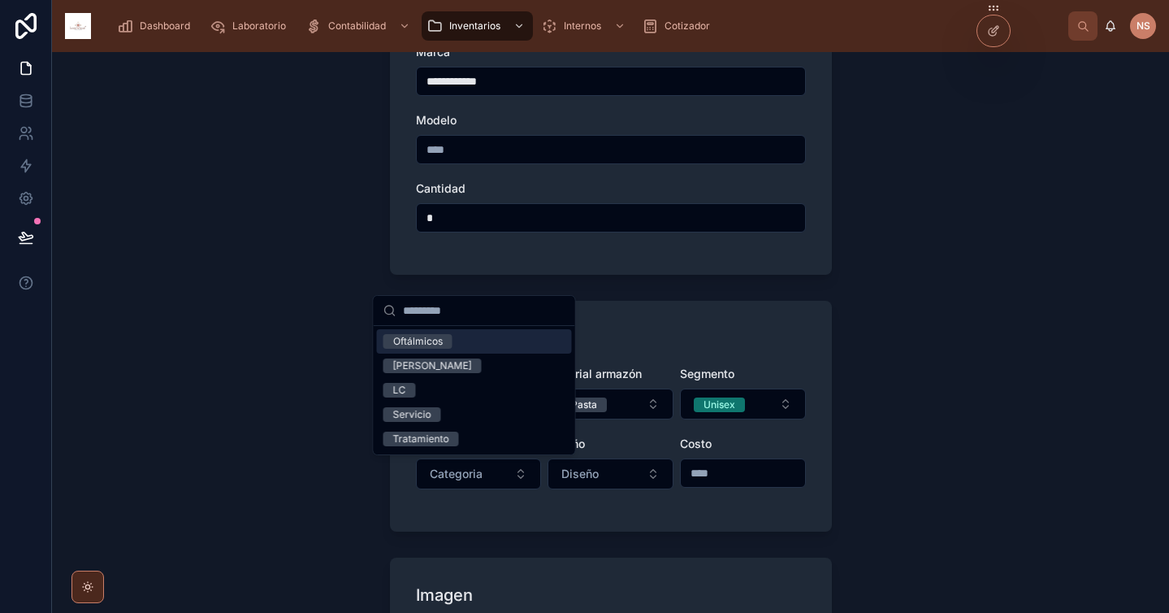
click at [457, 337] on div "Oftálmicos" at bounding box center [474, 341] width 195 height 24
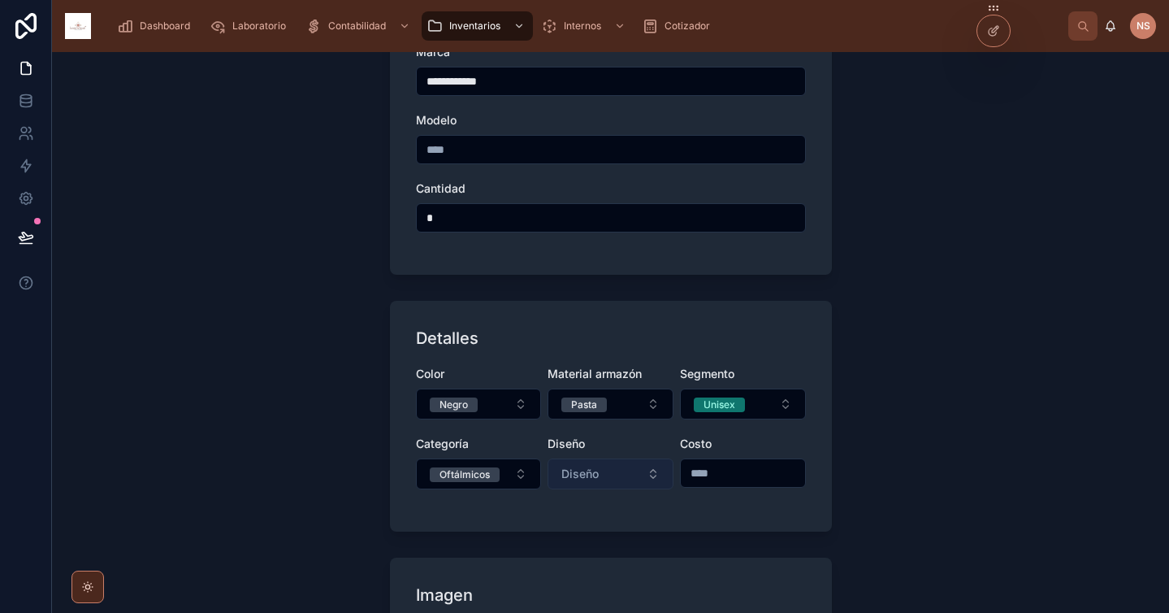
click at [578, 472] on span "Diseño" at bounding box center [579, 474] width 37 height 16
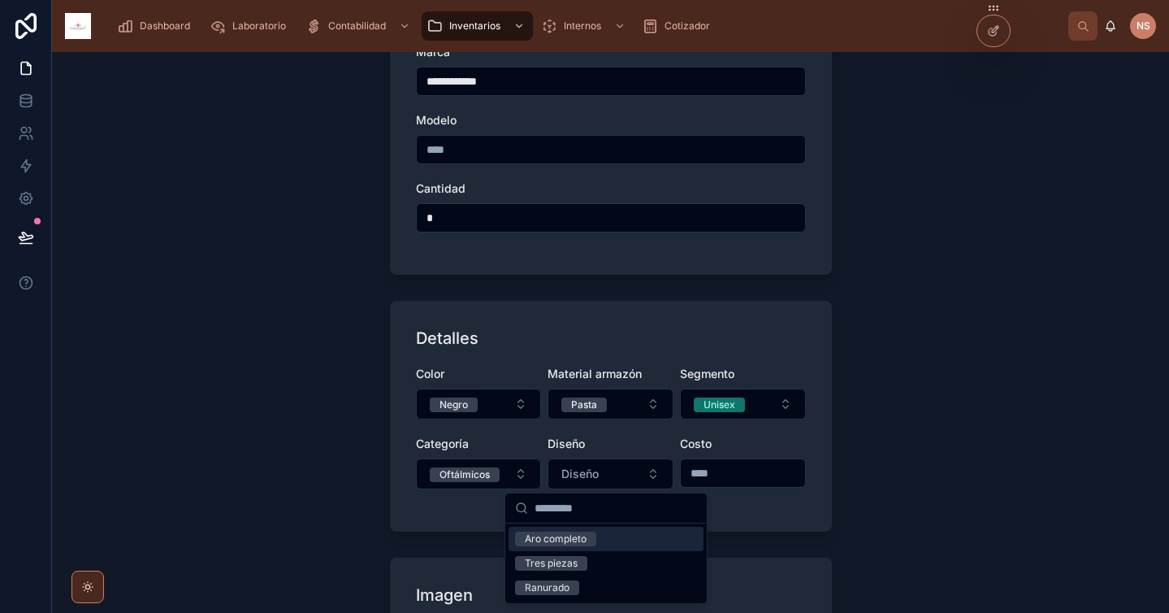
click at [608, 545] on div "Aro completo" at bounding box center [606, 538] width 195 height 24
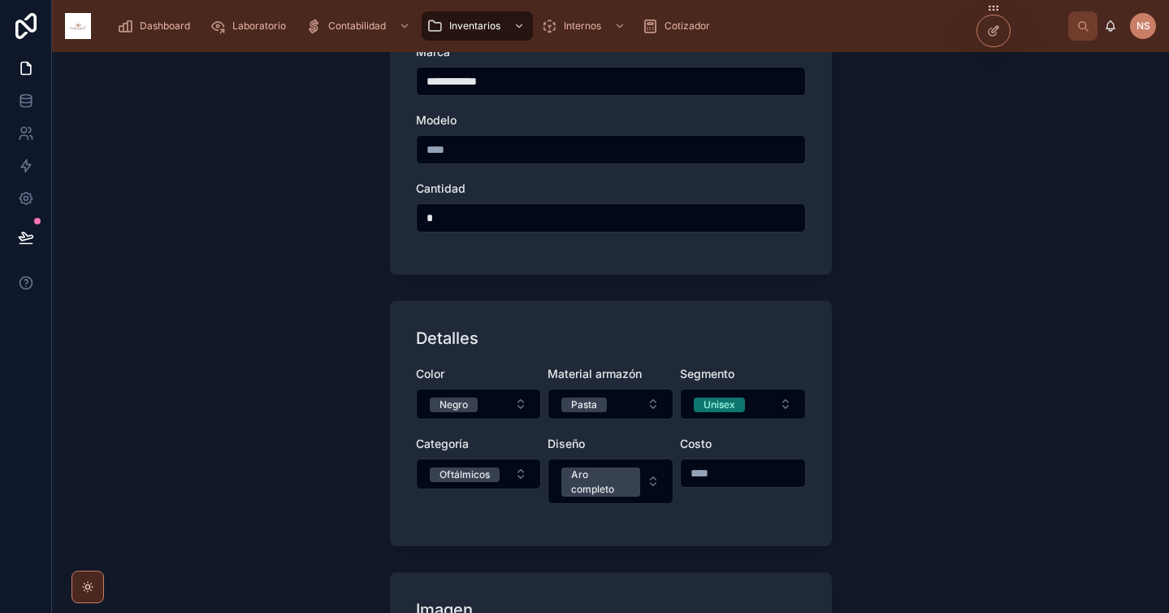
click at [730, 484] on div at bounding box center [743, 472] width 126 height 29
click at [730, 474] on input "text" at bounding box center [743, 472] width 124 height 23
type input "******"
click at [730, 512] on div "Color Negro Material armazón Pasta Segmento Unisex Categoría Oftálmicos Diseño …" at bounding box center [611, 443] width 390 height 154
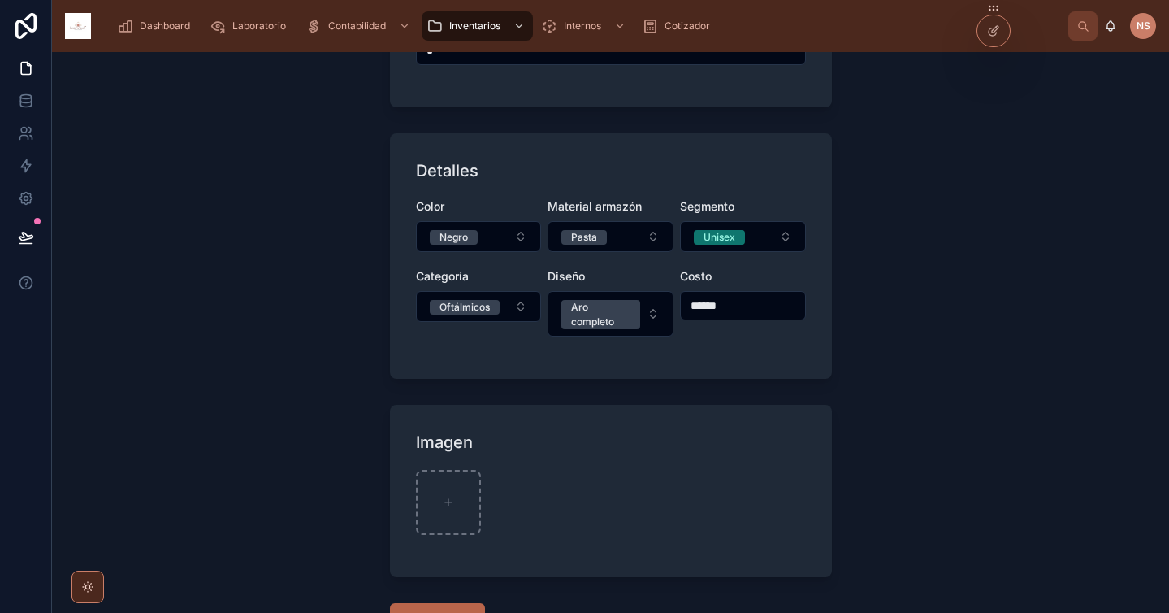
scroll to position [434, 0]
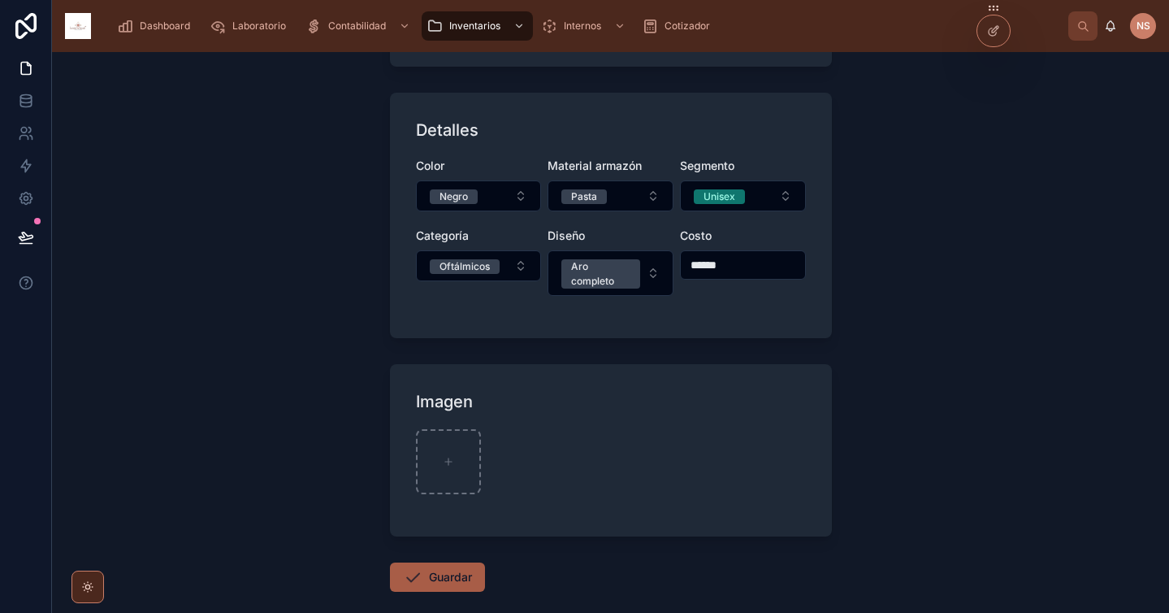
click at [456, 581] on button "Guardar" at bounding box center [437, 576] width 95 height 29
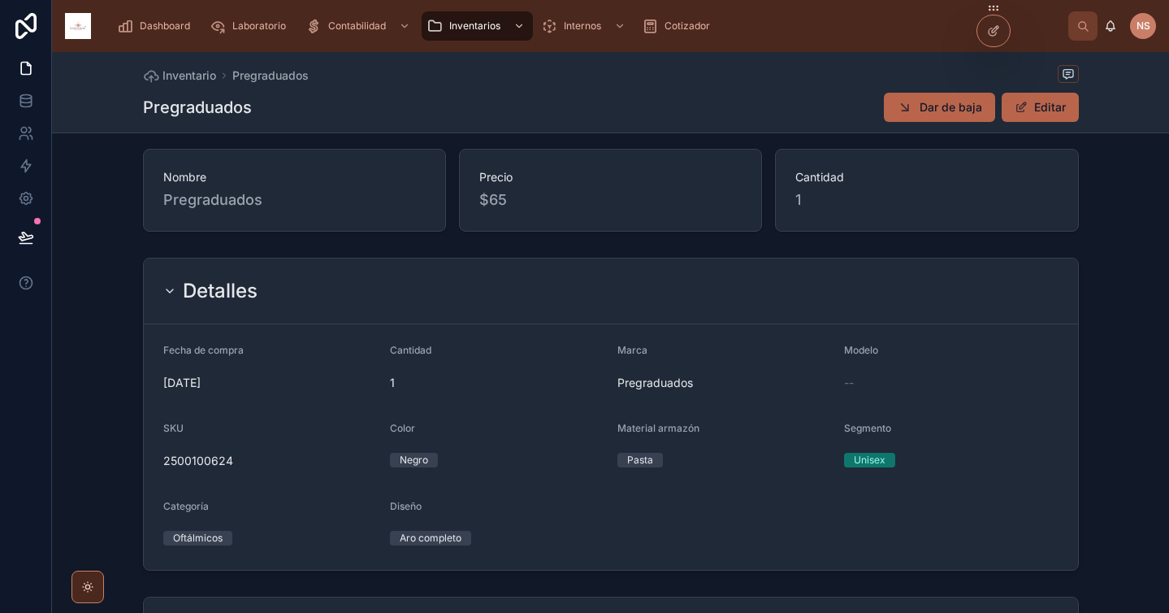
scroll to position [11, 0]
click at [1052, 98] on button "Editar" at bounding box center [1040, 107] width 77 height 29
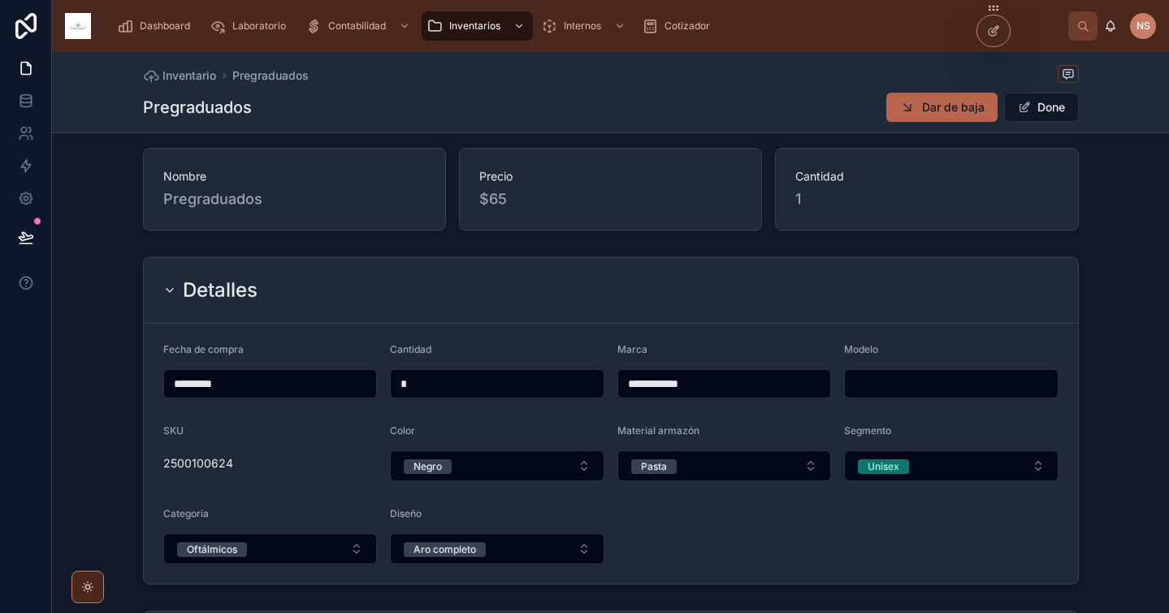
scroll to position [317, 0]
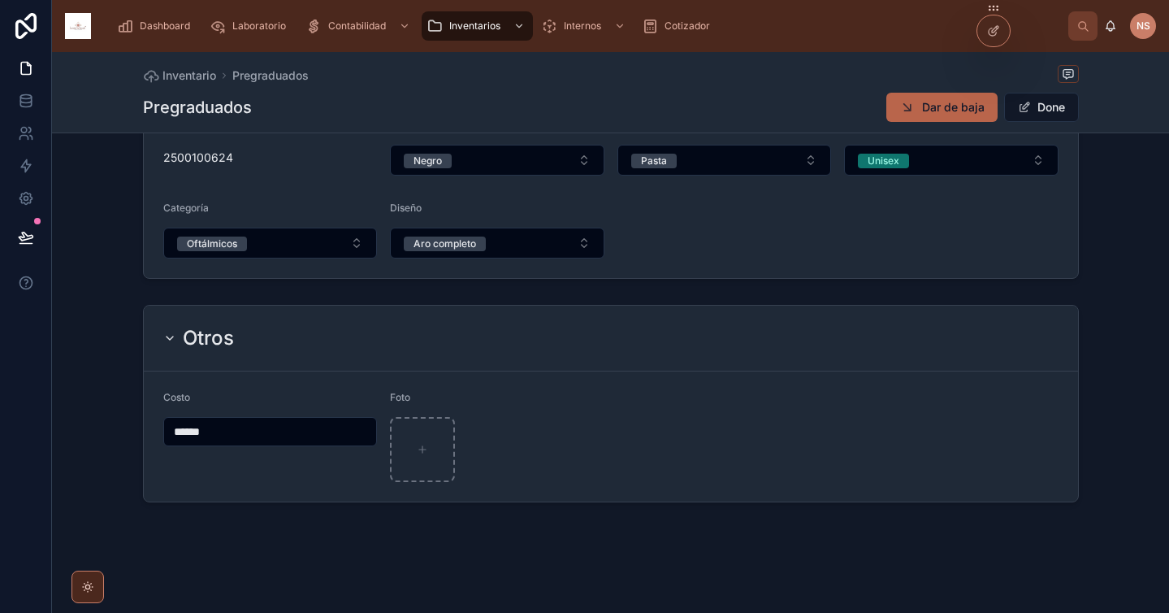
click at [271, 434] on input "******" at bounding box center [270, 431] width 213 height 23
type input "*****"
type input "******"
click at [637, 342] on div "Otros" at bounding box center [610, 338] width 895 height 26
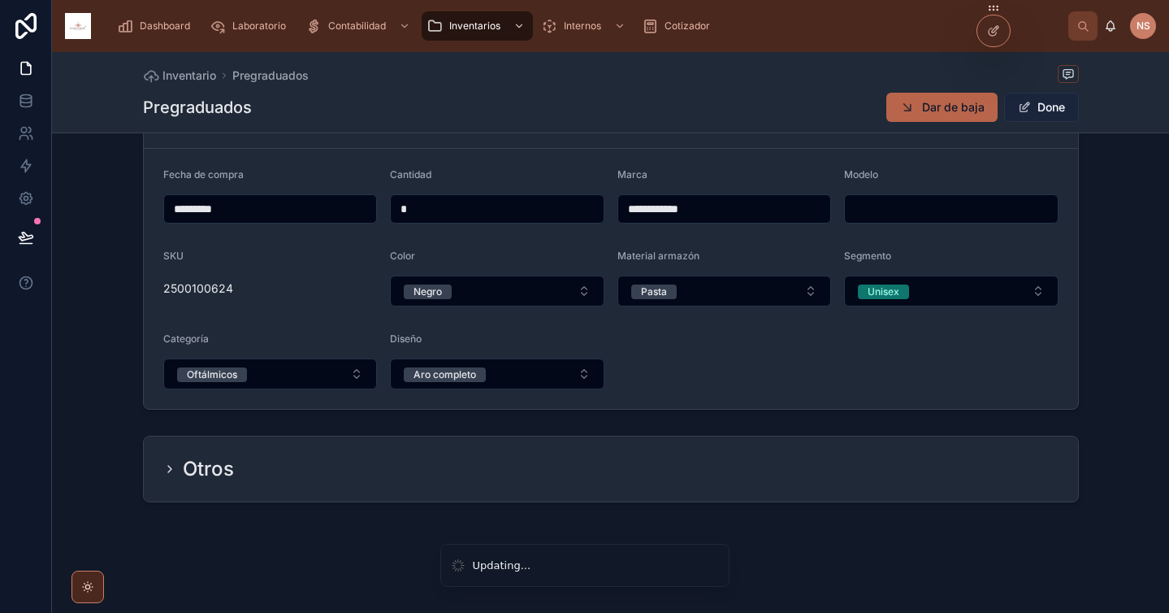
click at [1029, 104] on button "Done" at bounding box center [1041, 107] width 75 height 29
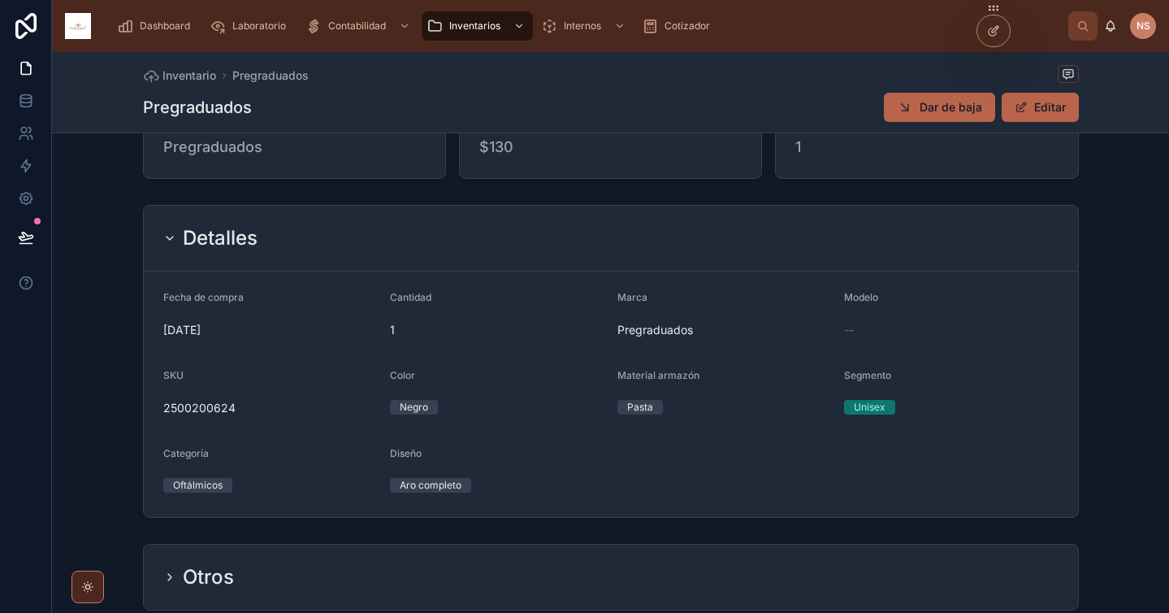
scroll to position [171, 0]
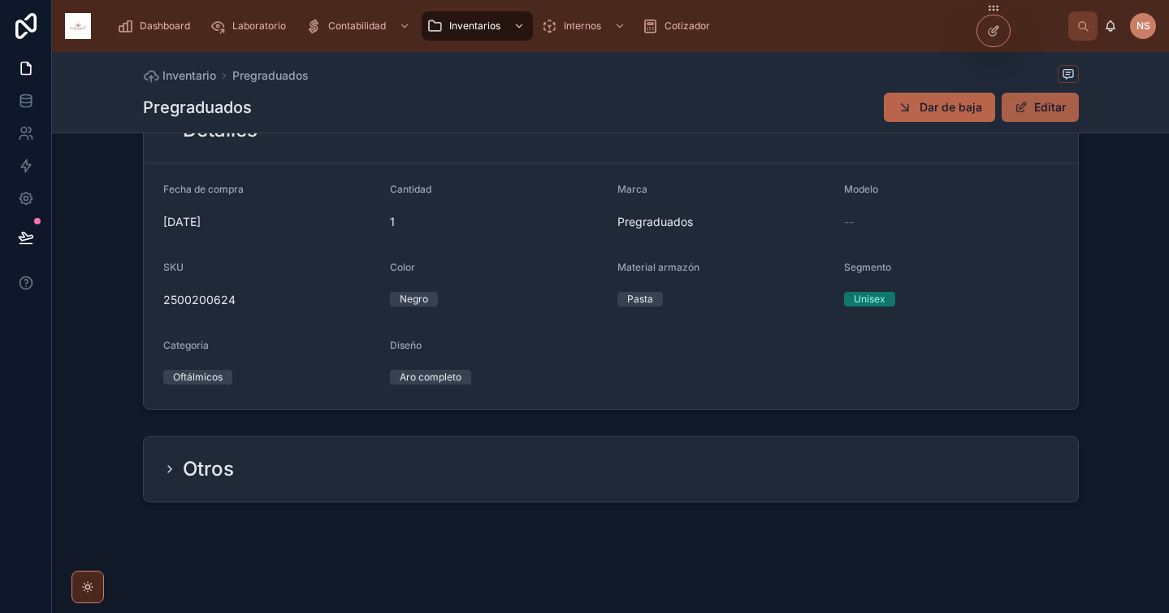
click at [1025, 108] on button "Editar" at bounding box center [1040, 107] width 77 height 29
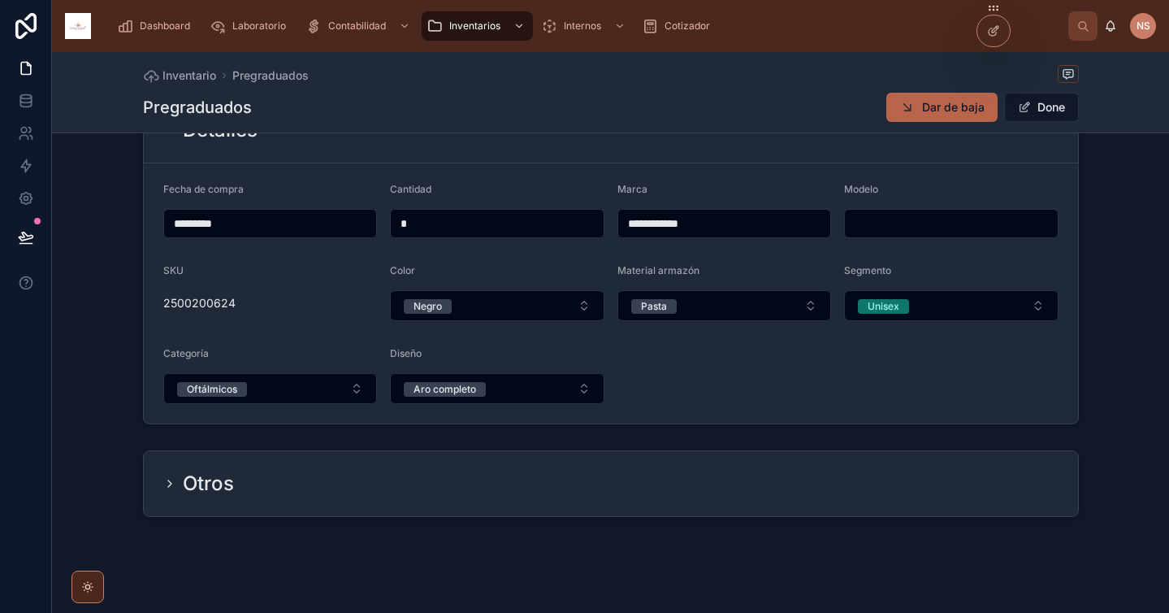
click at [263, 474] on div "Otros" at bounding box center [610, 483] width 895 height 26
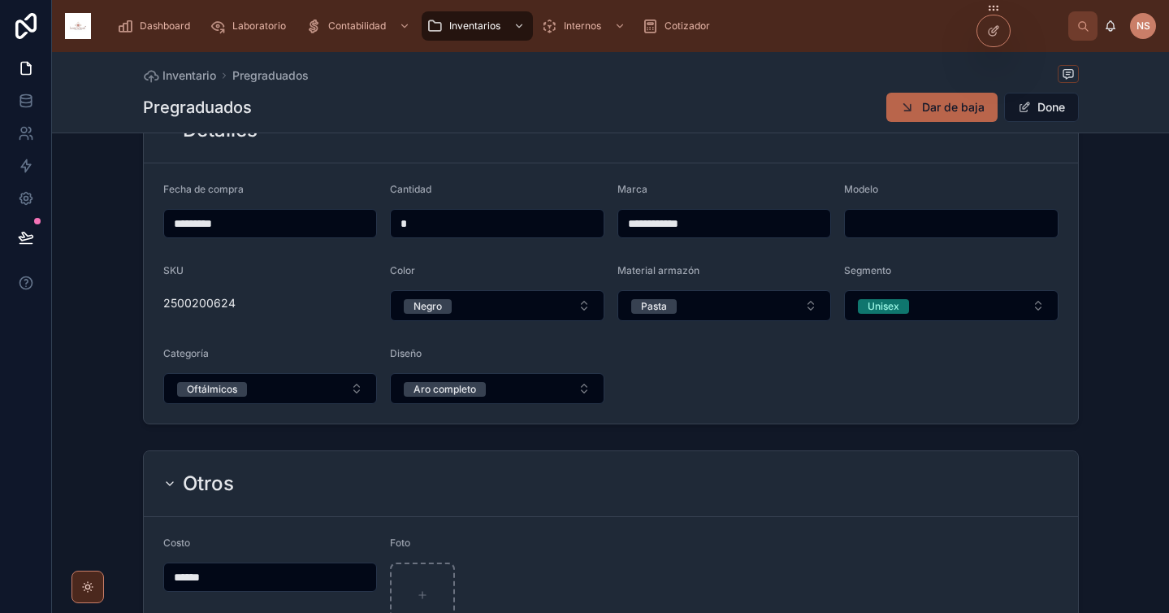
click at [226, 583] on input "******" at bounding box center [270, 576] width 213 height 23
type input "*****"
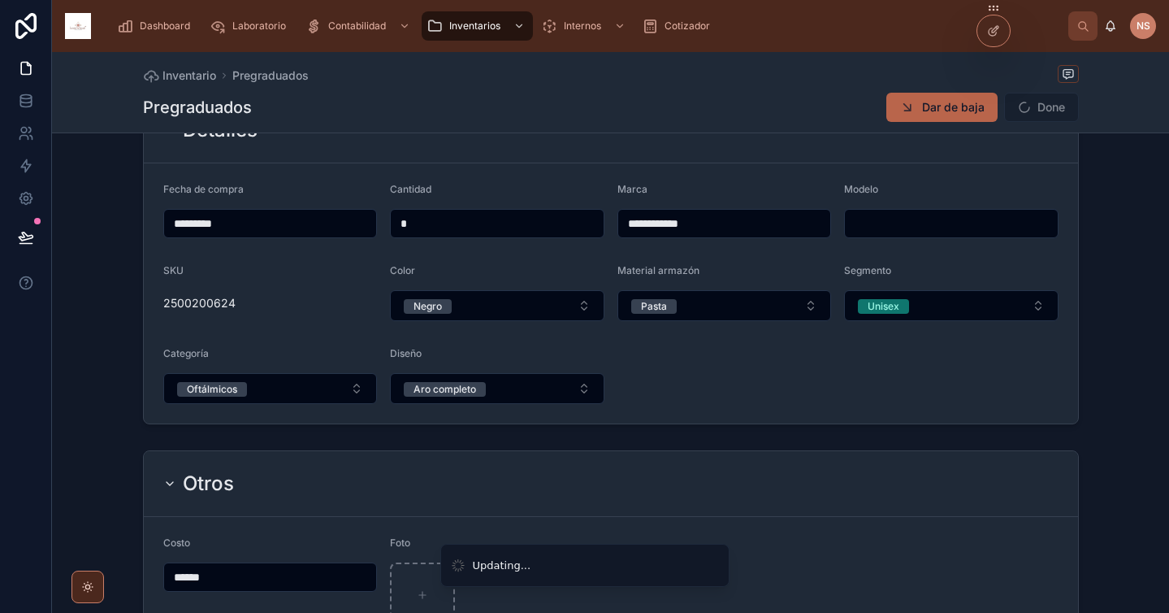
scroll to position [0, 0]
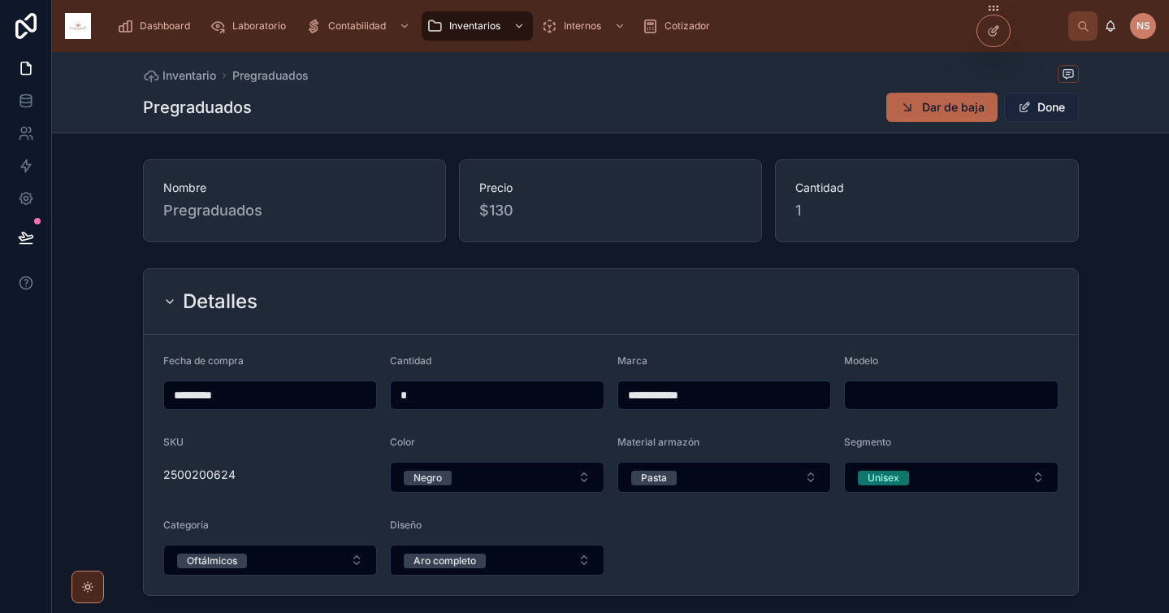
type input "******"
click at [1042, 108] on button "Done" at bounding box center [1041, 107] width 75 height 29
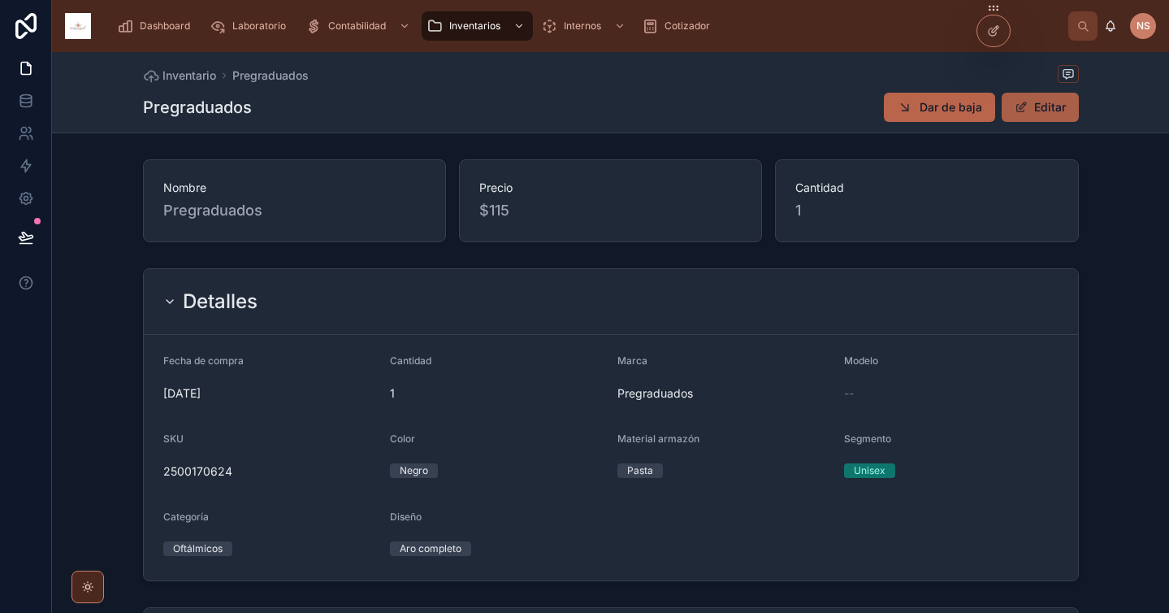
click at [1032, 105] on button "Editar" at bounding box center [1040, 107] width 77 height 29
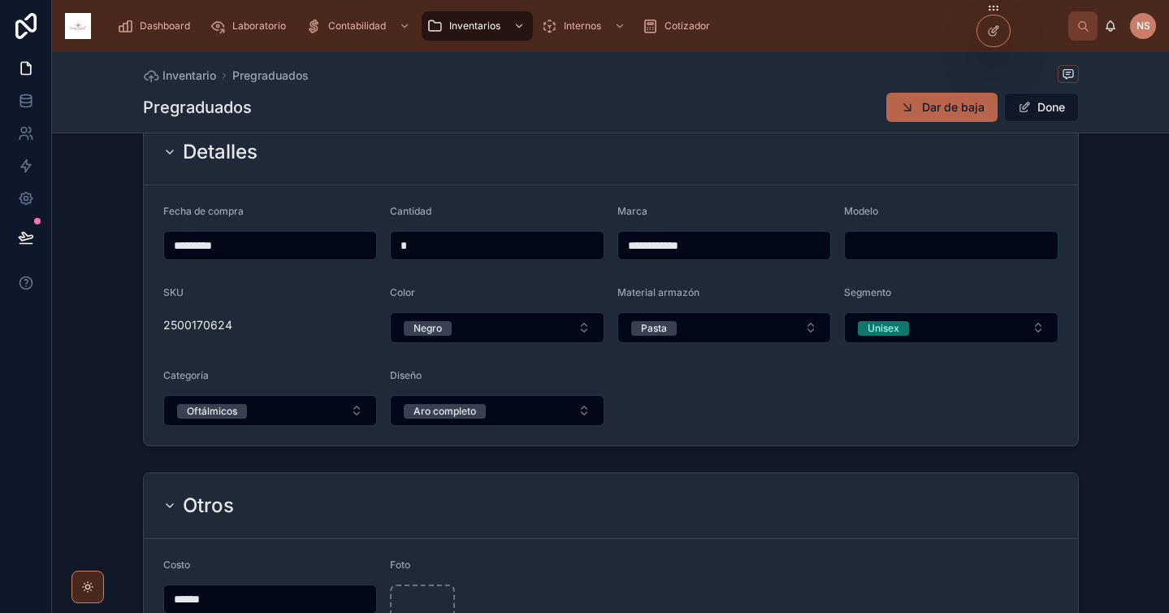
scroll to position [317, 0]
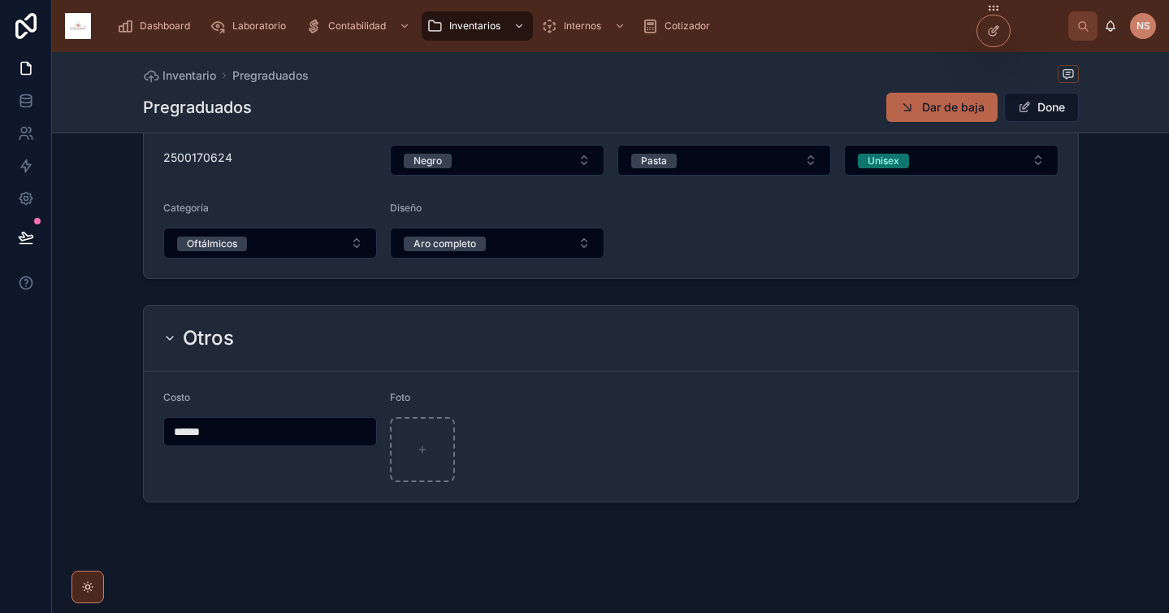
click at [255, 434] on input "******" at bounding box center [270, 431] width 213 height 23
type input "******"
click at [1029, 107] on button "Done" at bounding box center [1041, 107] width 75 height 29
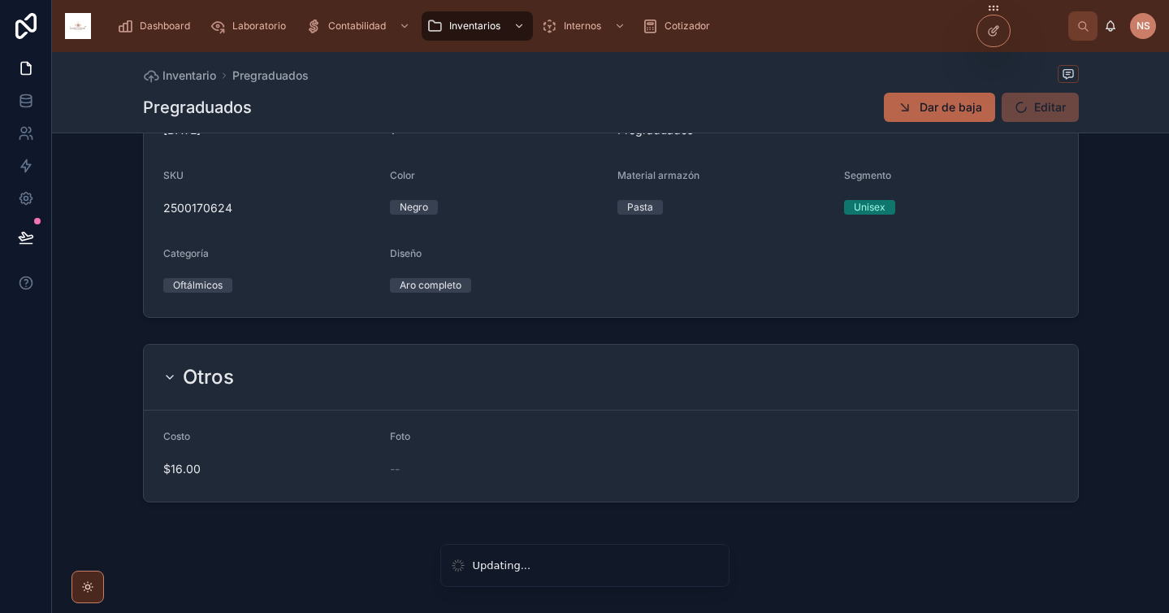
scroll to position [0, 0]
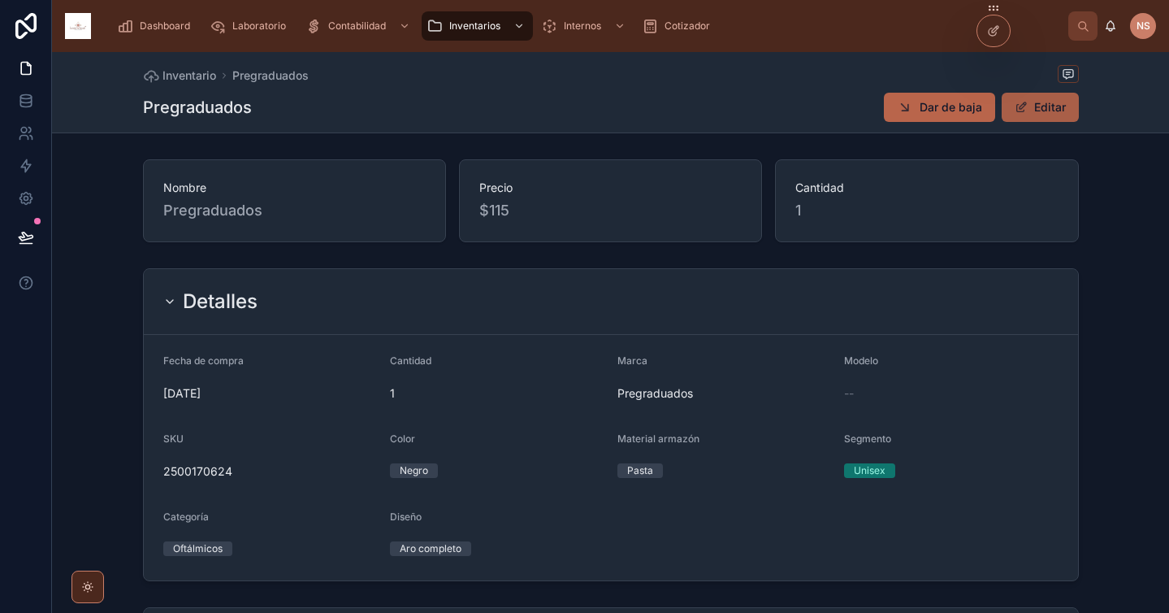
click at [1055, 105] on button "Editar" at bounding box center [1040, 107] width 77 height 29
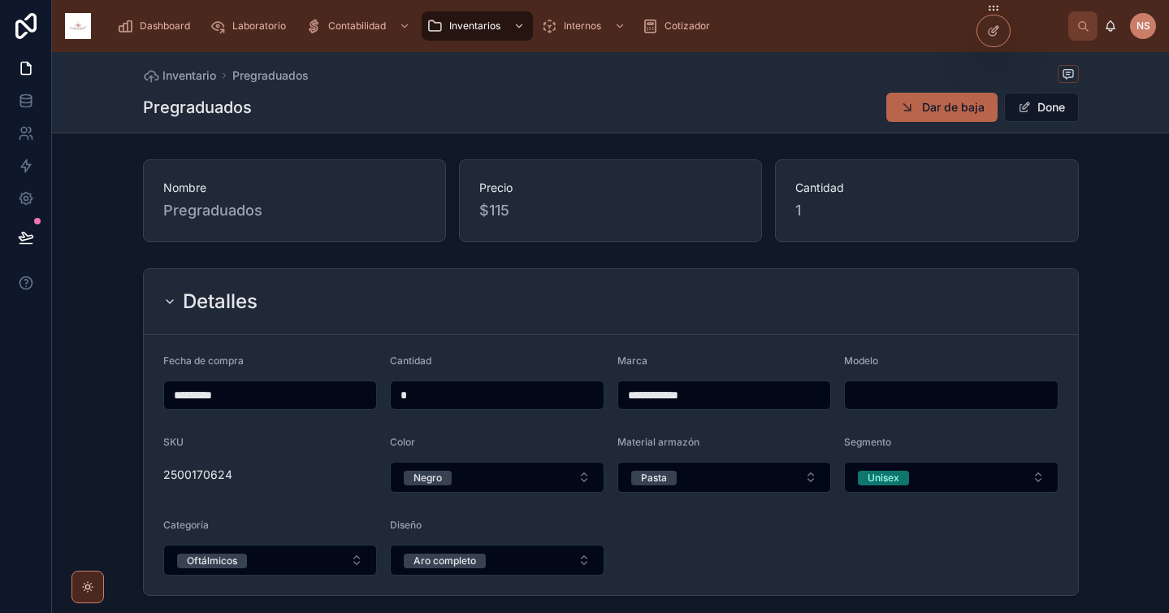
scroll to position [317, 0]
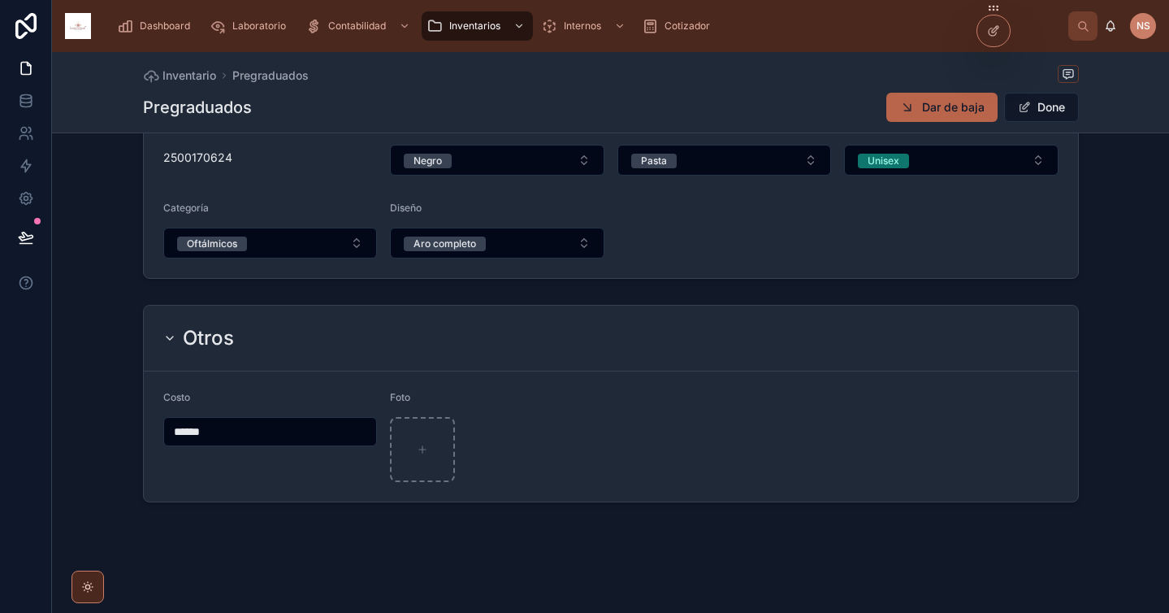
click at [271, 424] on input "******" at bounding box center [270, 431] width 213 height 23
click at [1021, 111] on span "Done" at bounding box center [1041, 107] width 75 height 29
click at [236, 429] on input "******" at bounding box center [270, 431] width 213 height 23
type input "******"
click at [589, 356] on div "Otros" at bounding box center [611, 338] width 934 height 66
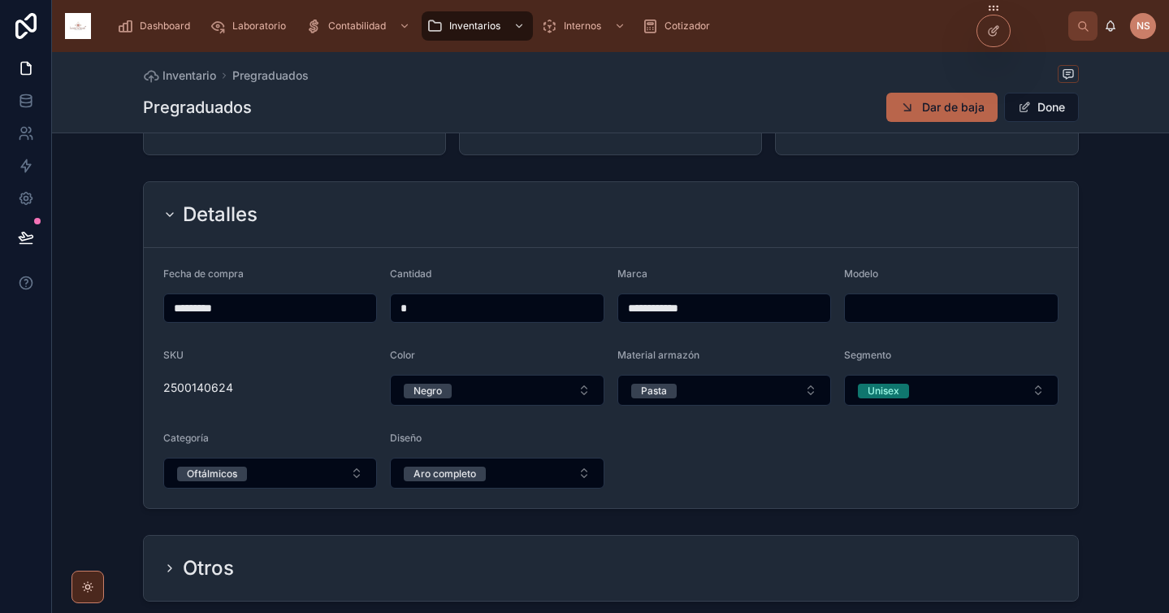
scroll to position [186, 0]
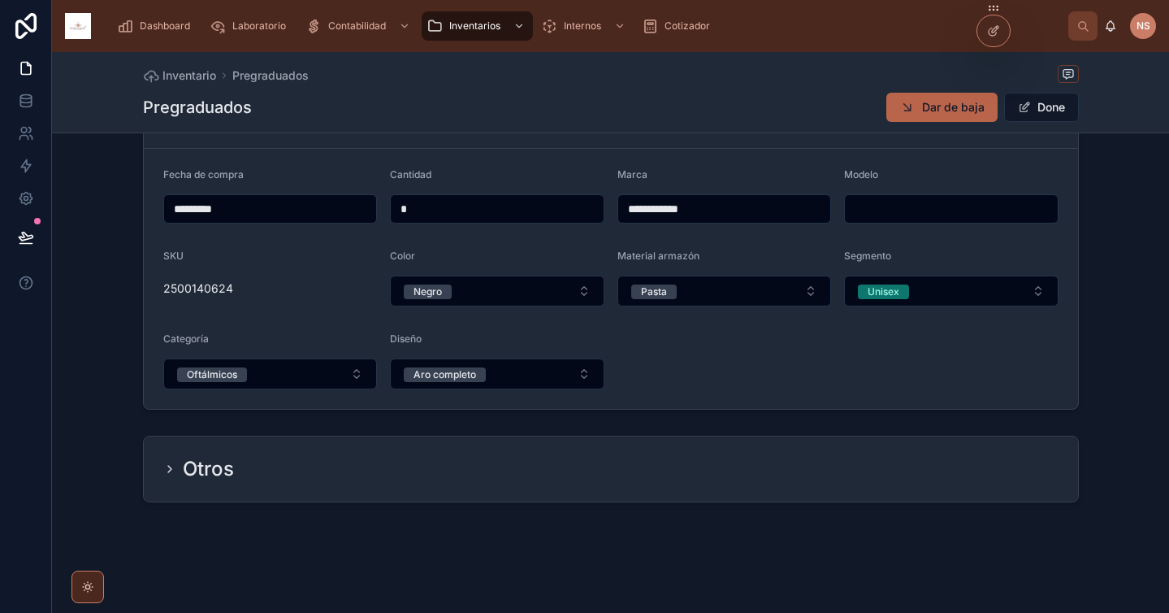
click at [223, 474] on h2 "Otros" at bounding box center [208, 469] width 51 height 26
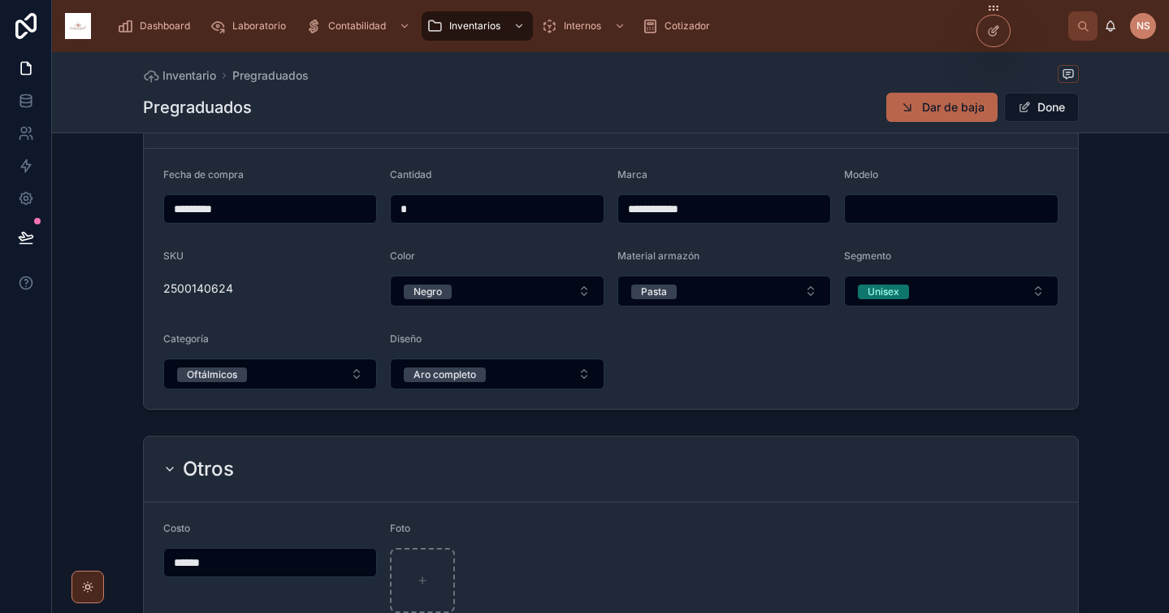
click at [562, 476] on div "Otros" at bounding box center [610, 469] width 895 height 26
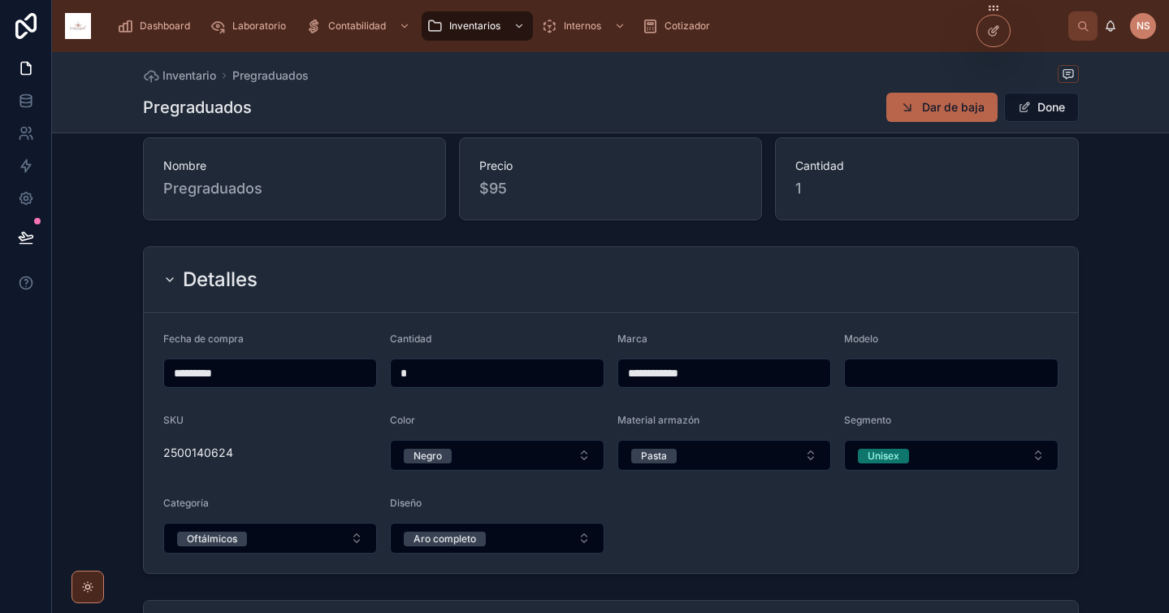
scroll to position [0, 0]
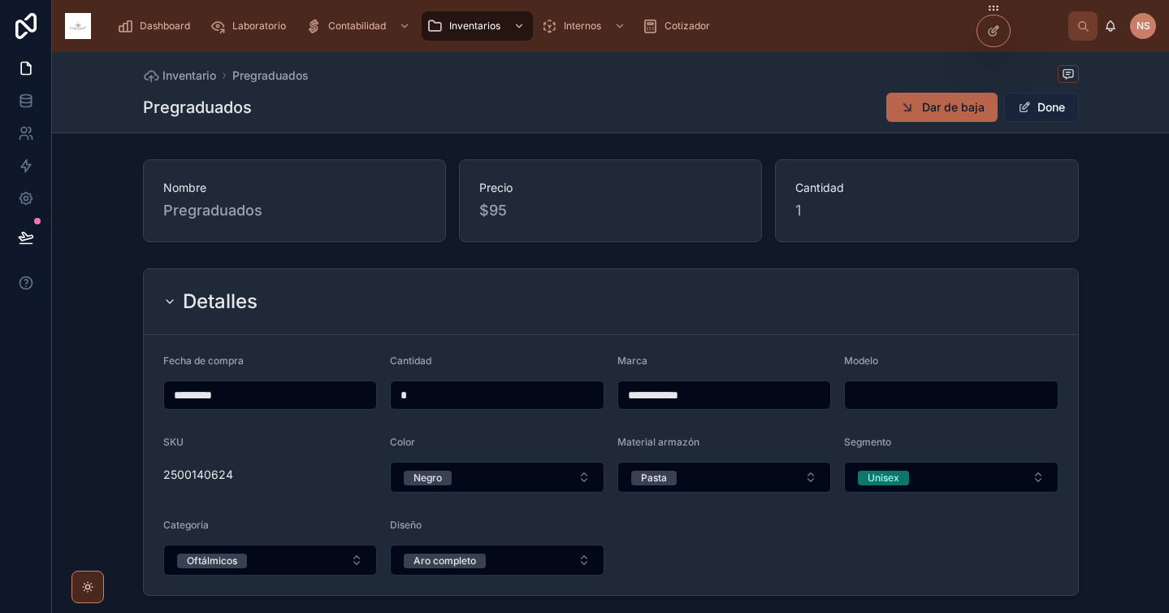
click at [1046, 102] on button "Done" at bounding box center [1041, 107] width 75 height 29
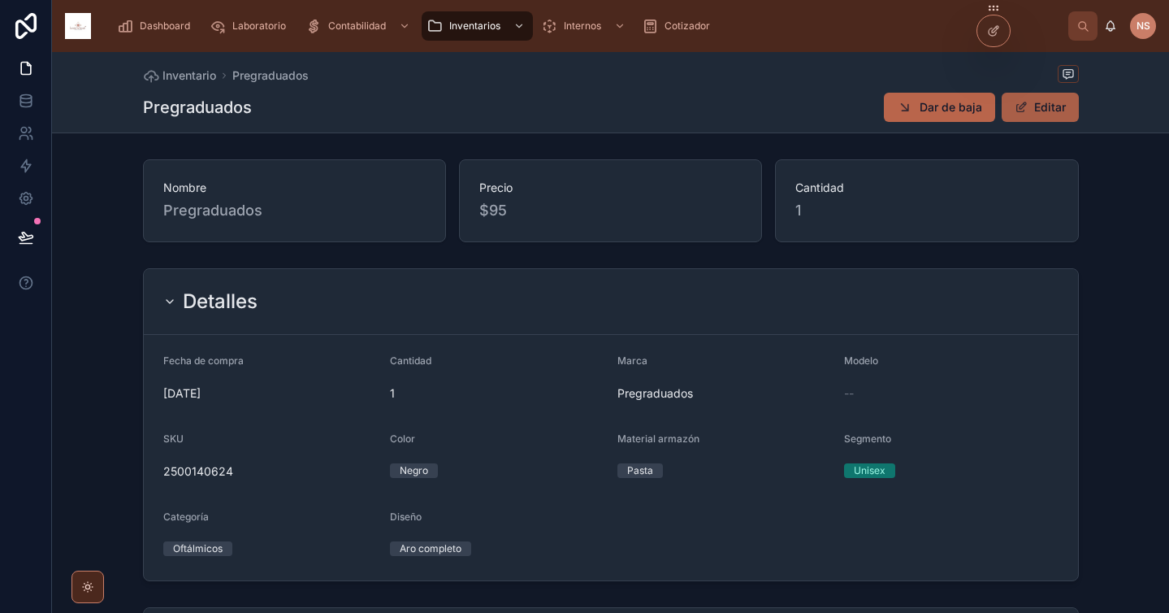
click at [1024, 110] on button "Editar" at bounding box center [1040, 107] width 77 height 29
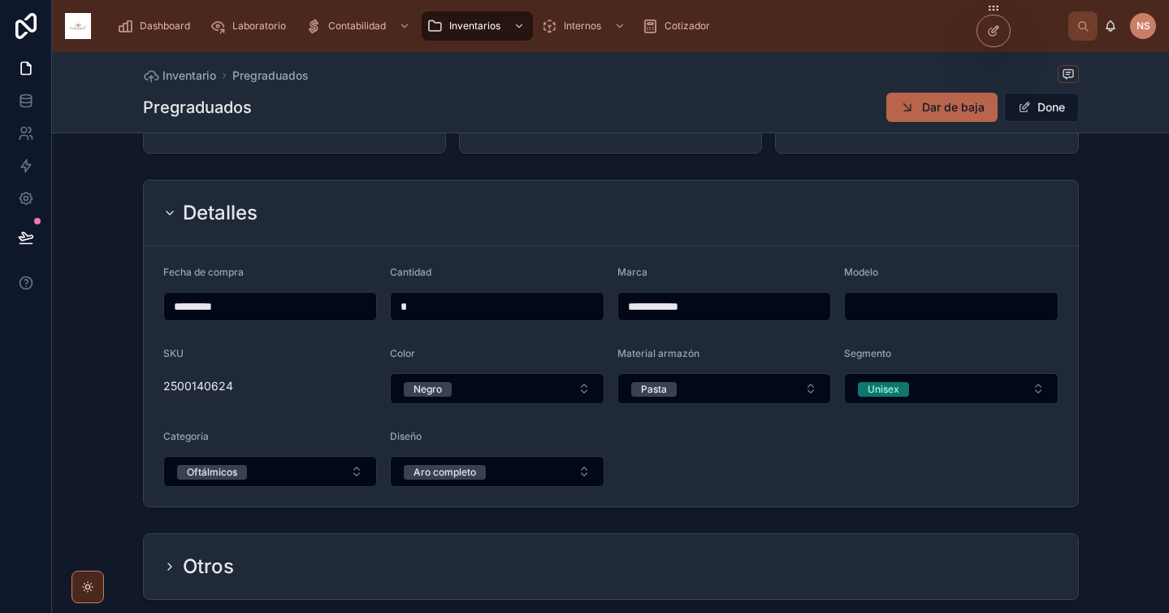
scroll to position [186, 0]
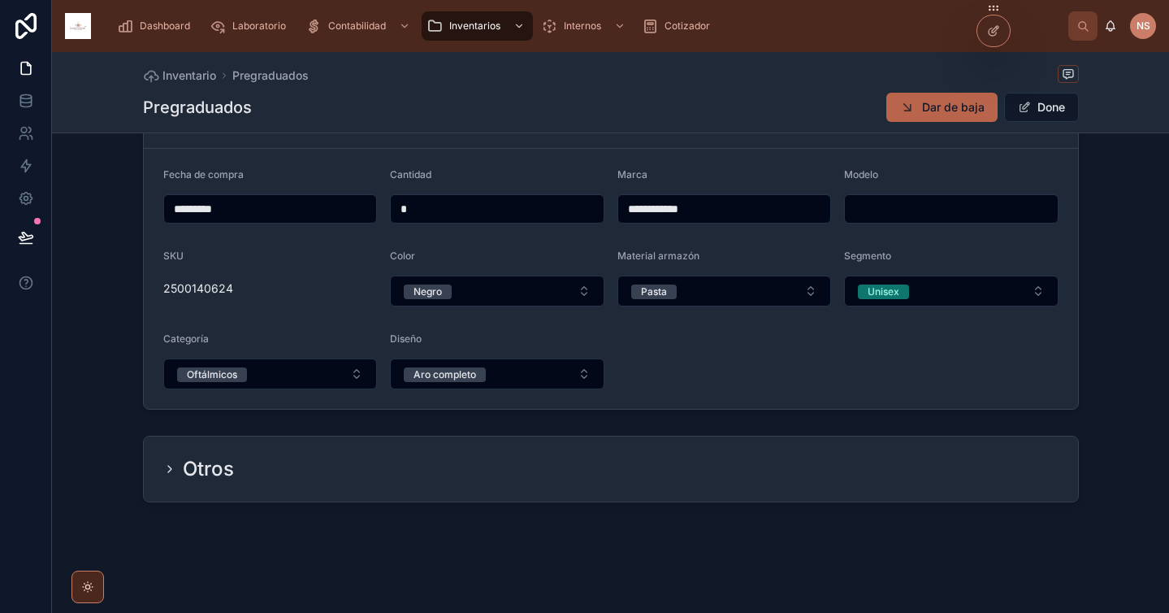
click at [528, 466] on div "Otros" at bounding box center [610, 469] width 895 height 26
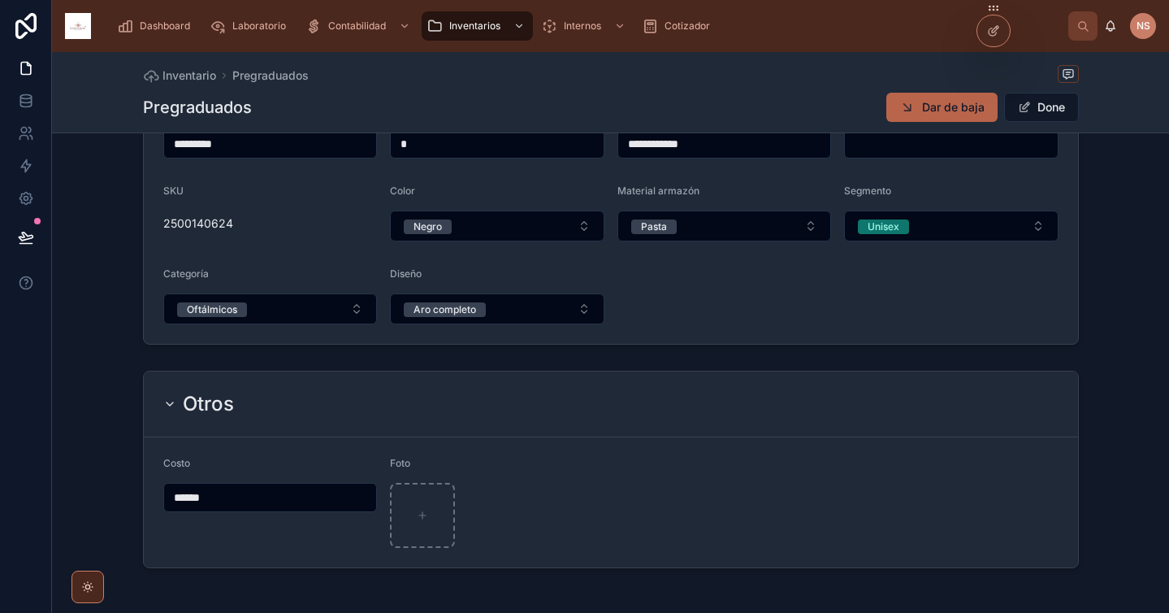
scroll to position [269, 0]
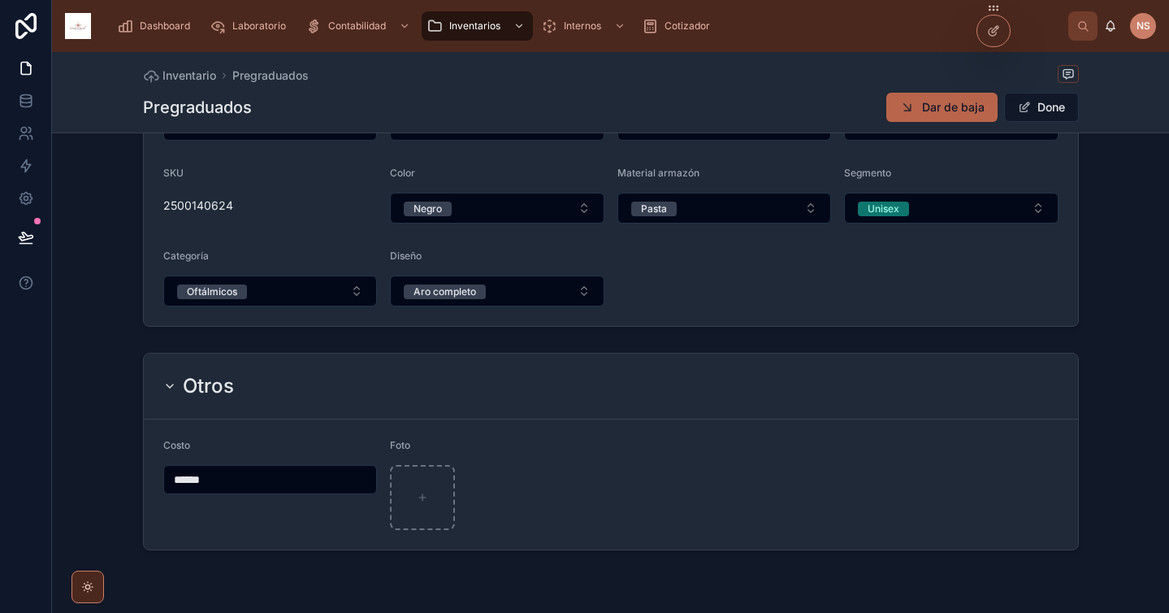
click at [271, 483] on input "******" at bounding box center [270, 479] width 213 height 23
click at [682, 438] on form "Costo ****** Foto" at bounding box center [611, 484] width 934 height 130
click at [1050, 107] on button "Done" at bounding box center [1041, 107] width 75 height 29
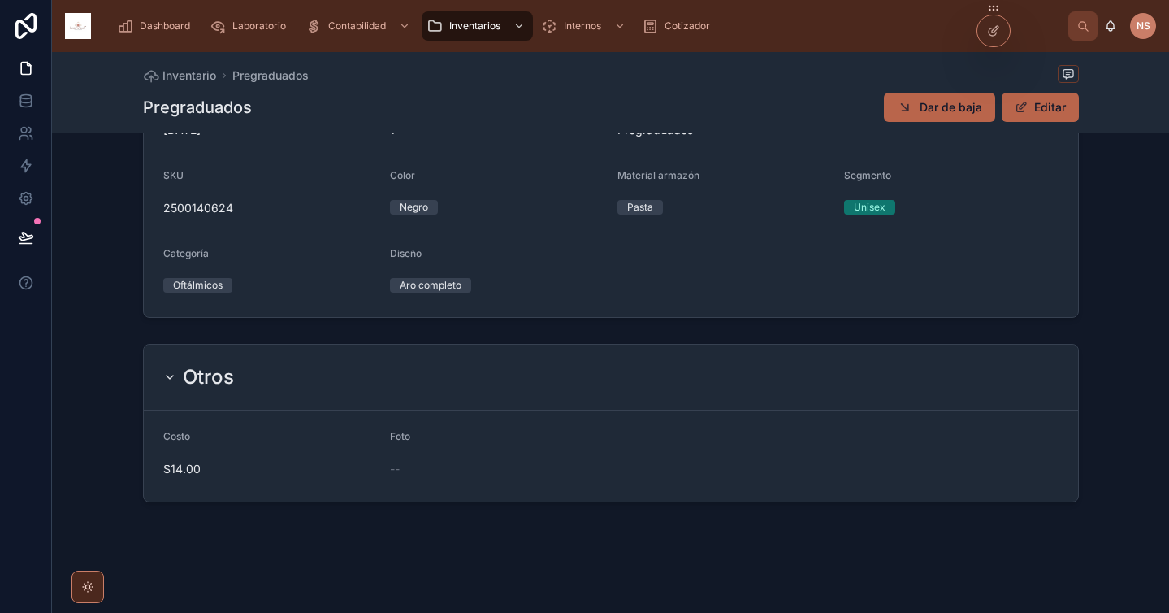
scroll to position [0, 0]
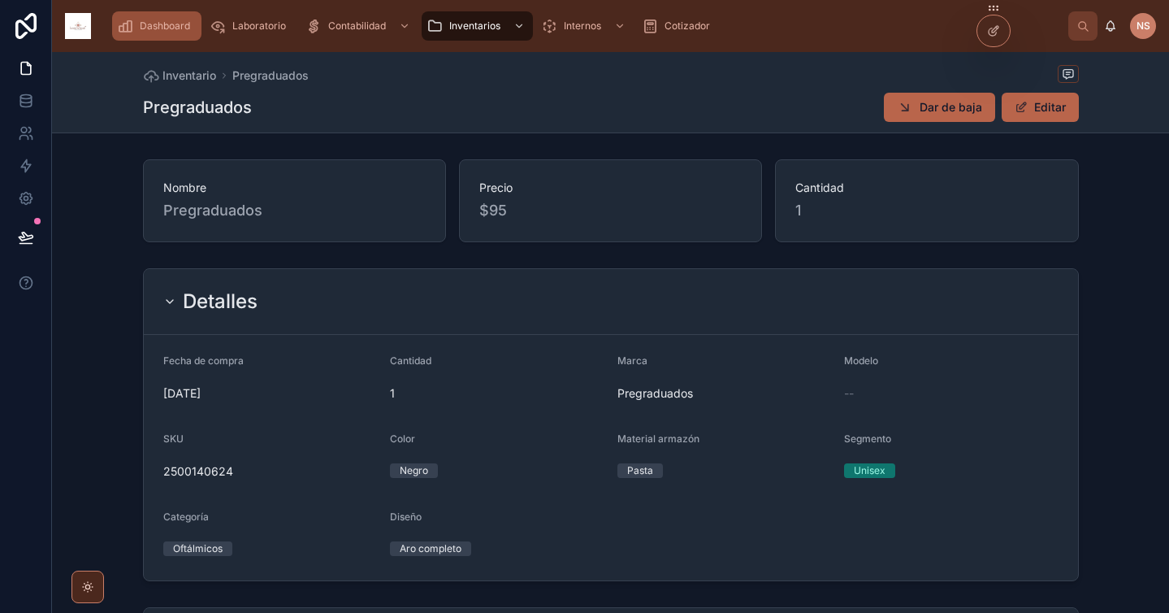
click at [157, 33] on div "Dashboard" at bounding box center [157, 26] width 80 height 26
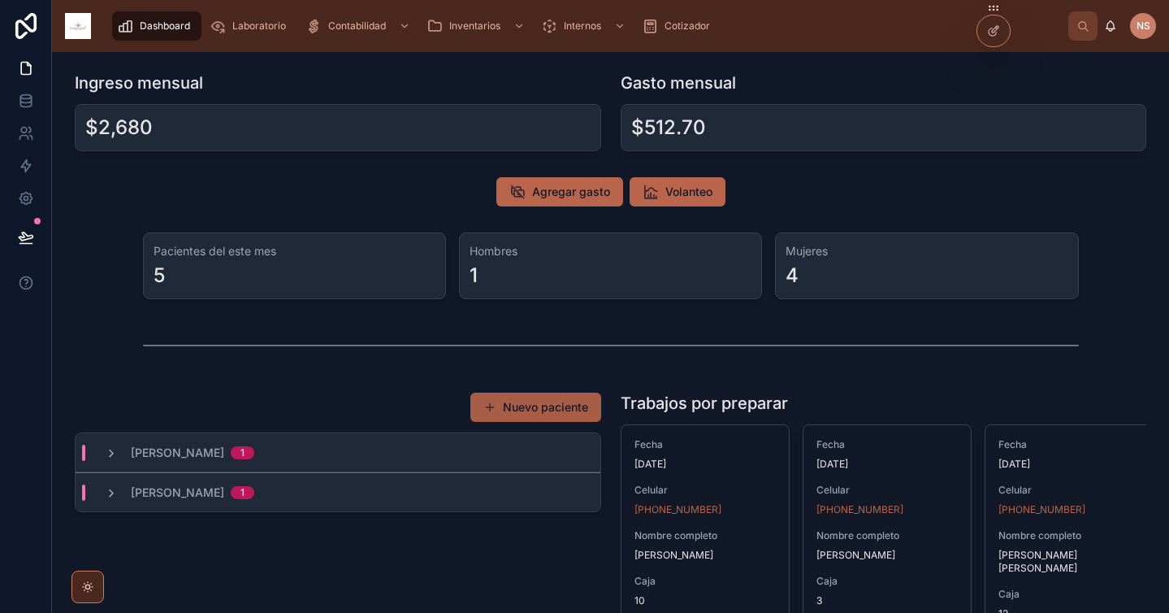
click at [521, 407] on button "Nuevo paciente" at bounding box center [535, 406] width 131 height 29
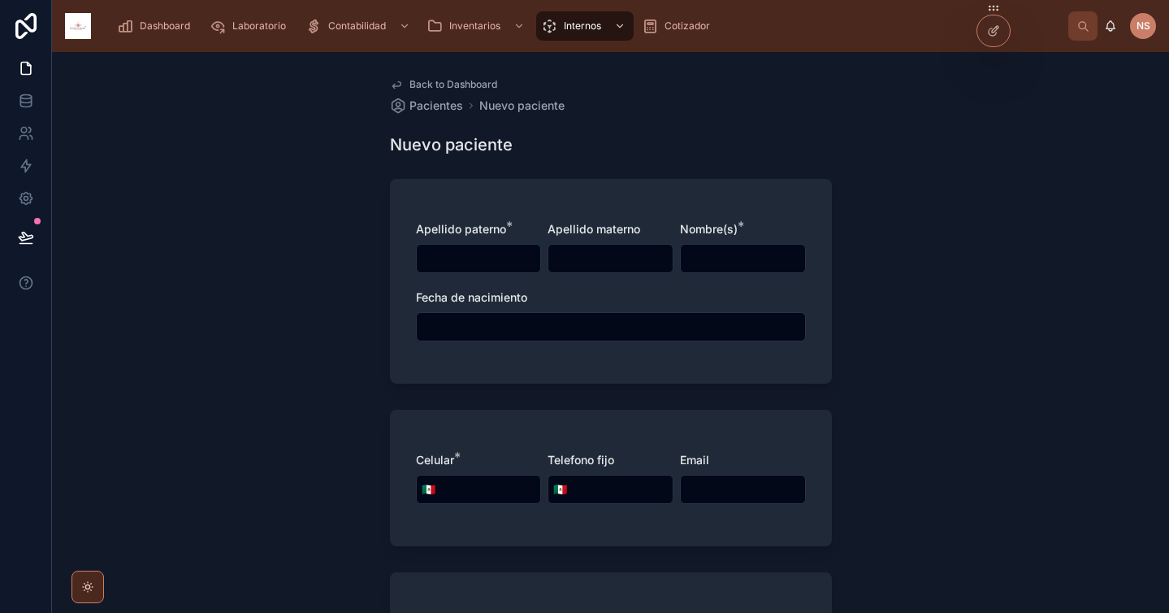
click at [473, 253] on input "text" at bounding box center [479, 258] width 124 height 23
type input "*******"
click at [459, 367] on div "Apellido [PERSON_NAME] * ******* Apellido materno Nombre(s) * ******* Fecha de …" at bounding box center [611, 281] width 442 height 205
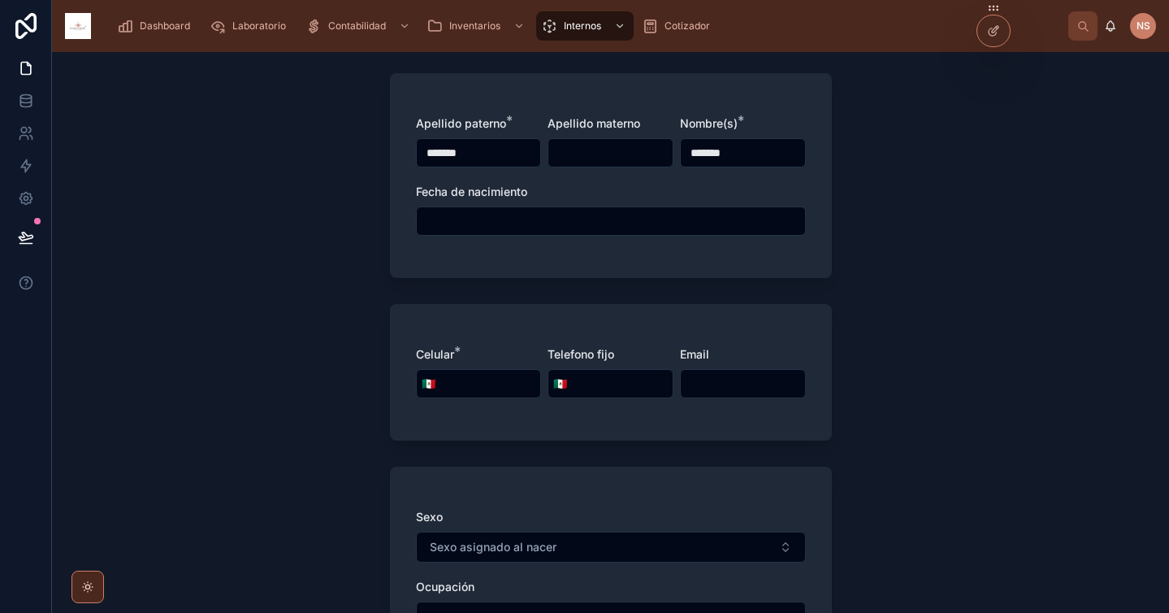
scroll to position [126, 0]
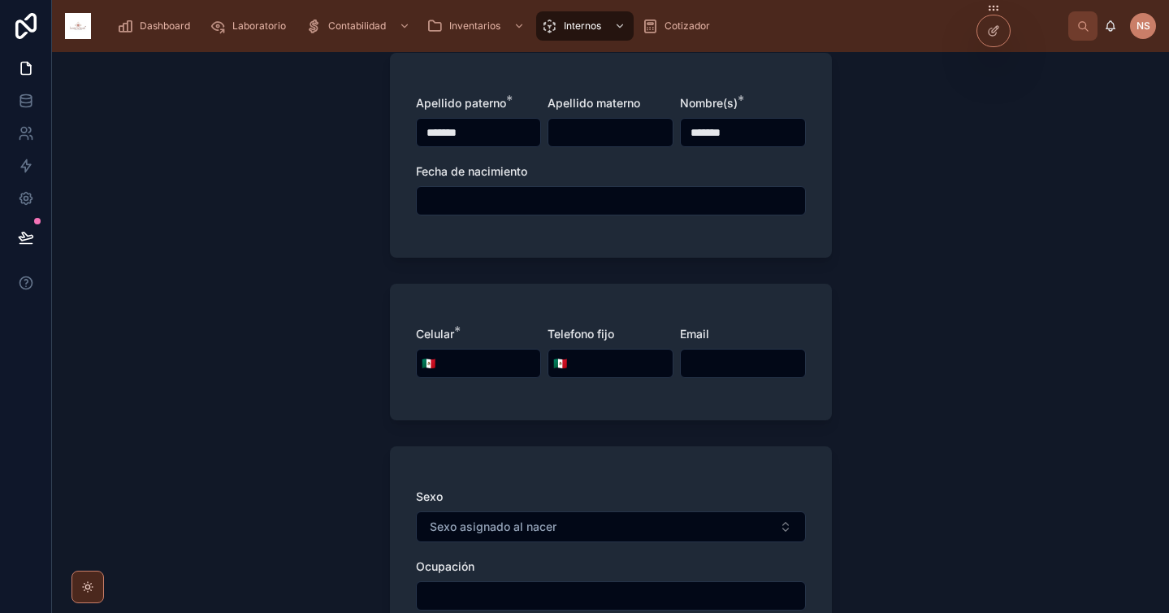
click at [474, 362] on input "tel" at bounding box center [490, 363] width 101 height 23
click at [578, 284] on div "Celular * 🇲🇽 Telefono fijo 🇲🇽 Email" at bounding box center [611, 352] width 442 height 136
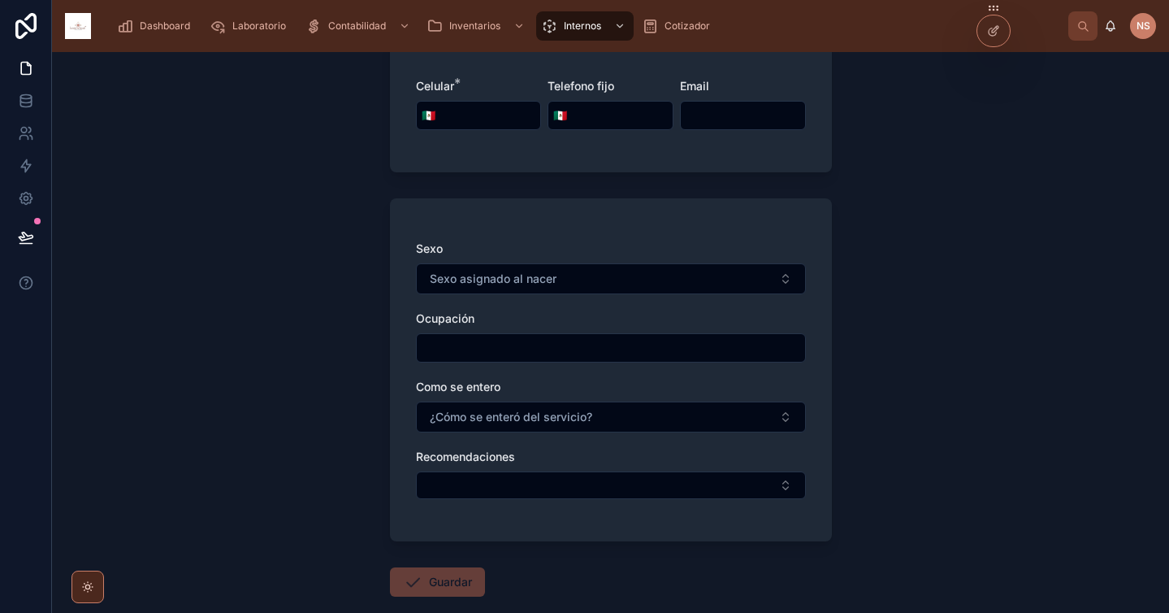
scroll to position [393, 0]
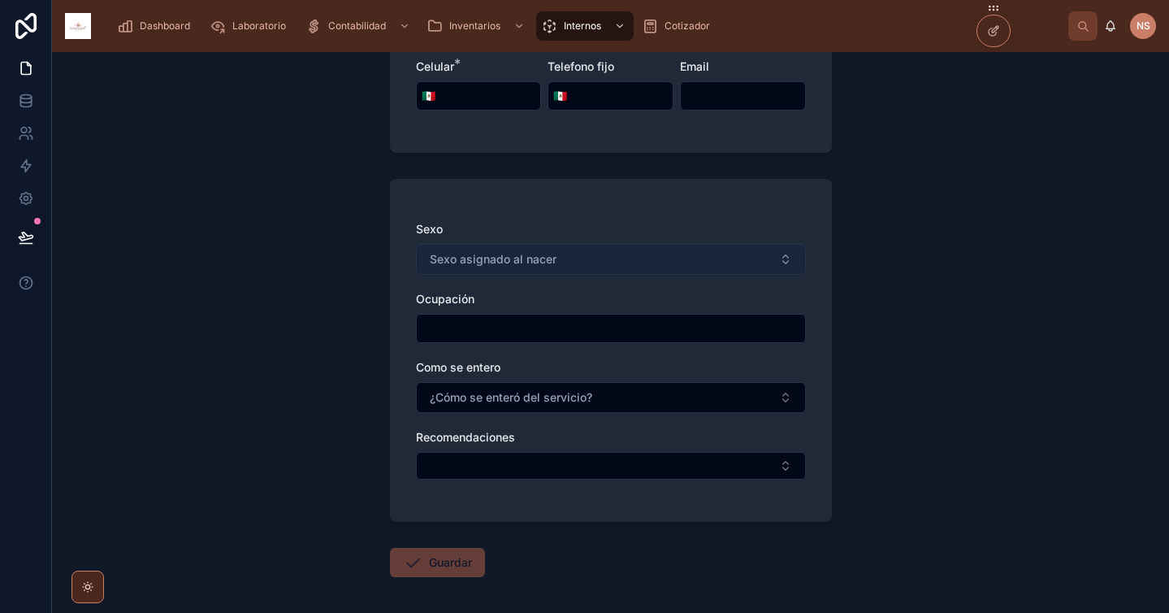
click at [578, 256] on button "Sexo asignado al nacer" at bounding box center [611, 259] width 390 height 31
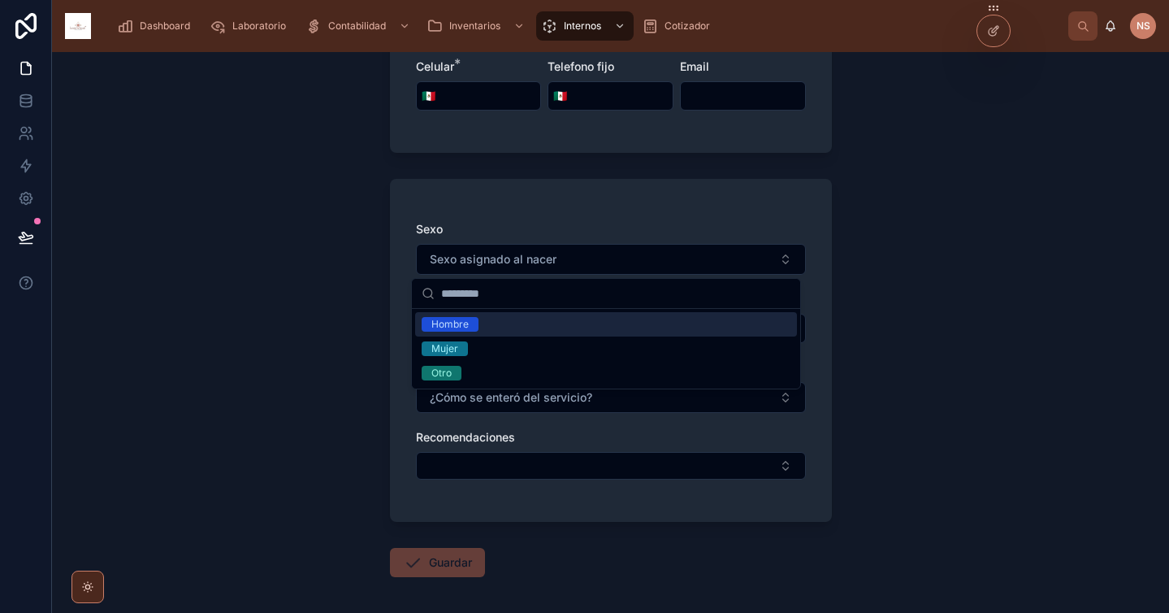
click at [588, 215] on div "Sexo Sexo asignado al nacer Ocupación Como se entero ¿Cómo se enteró del servic…" at bounding box center [611, 350] width 442 height 343
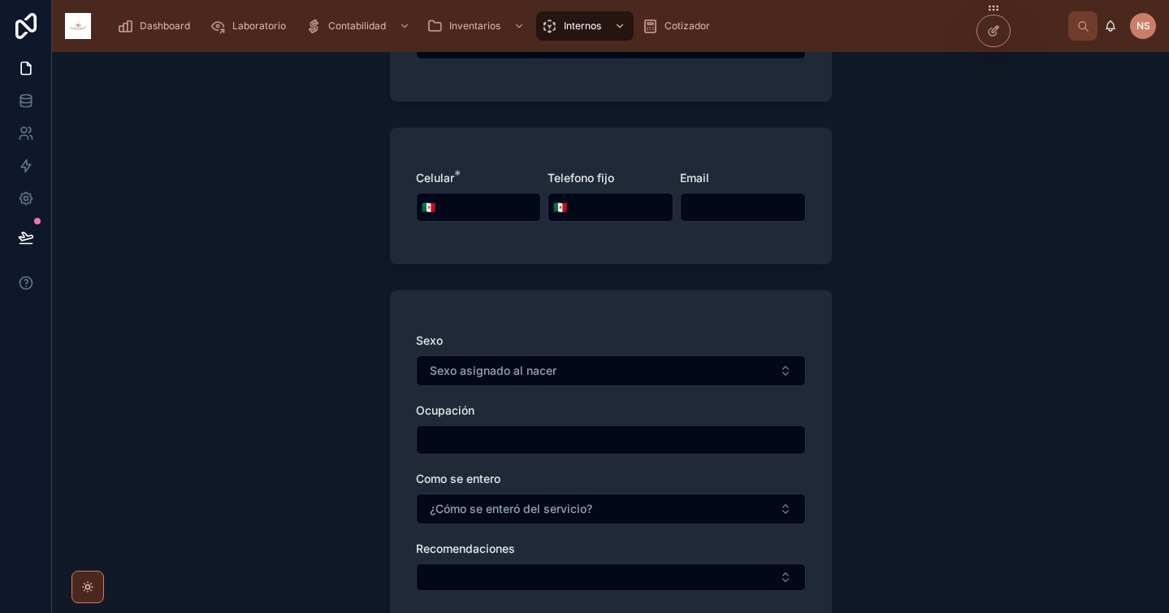
scroll to position [227, 0]
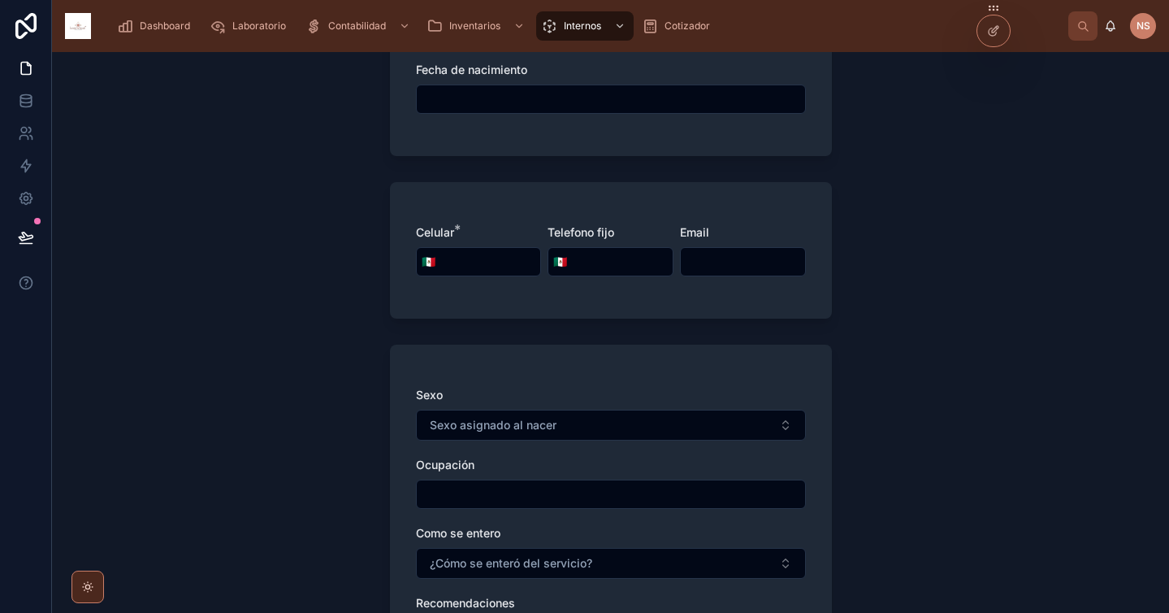
click at [466, 259] on input "tel" at bounding box center [490, 261] width 101 height 23
type input "**********"
click at [552, 319] on form "**********" at bounding box center [611, 394] width 442 height 905
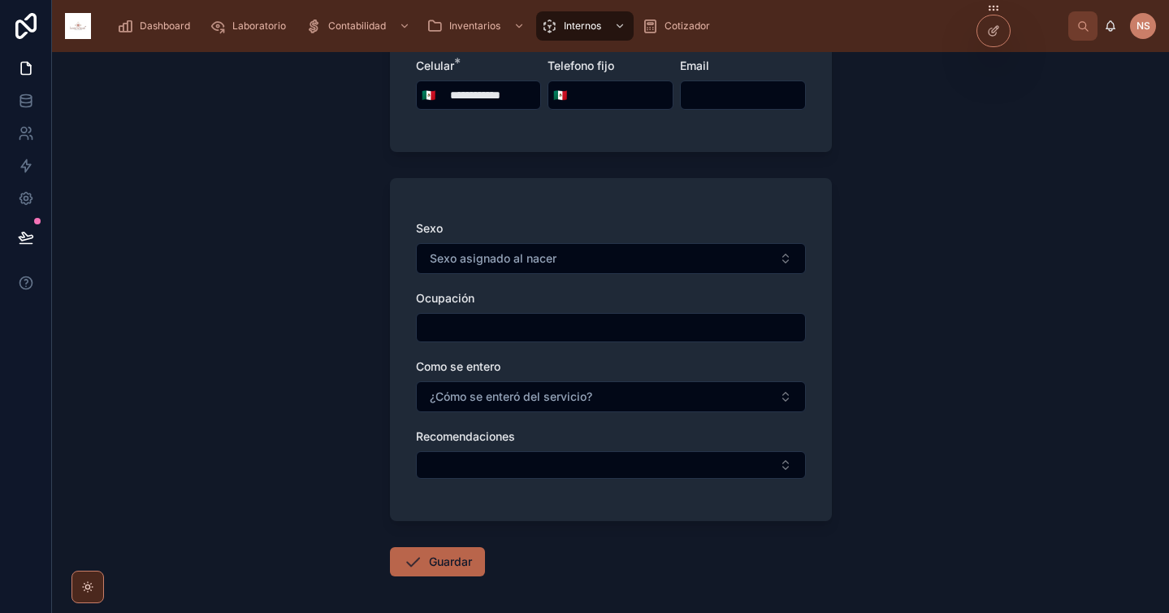
scroll to position [461, 0]
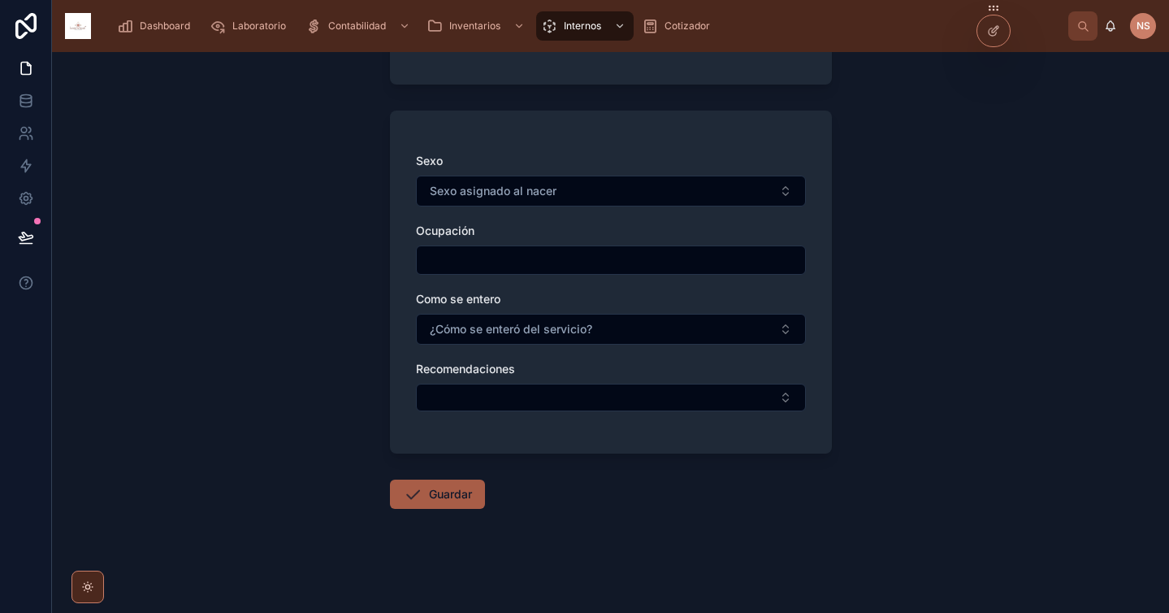
click at [427, 500] on button "Guardar" at bounding box center [437, 493] width 95 height 29
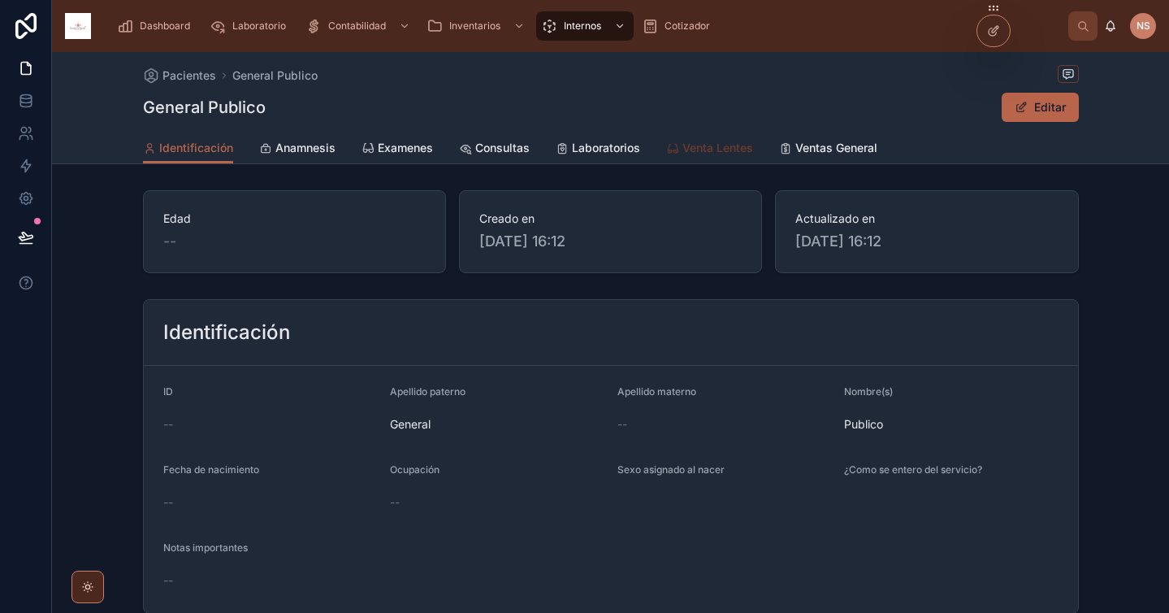
click at [724, 149] on span "Venta Lentes" at bounding box center [717, 148] width 71 height 16
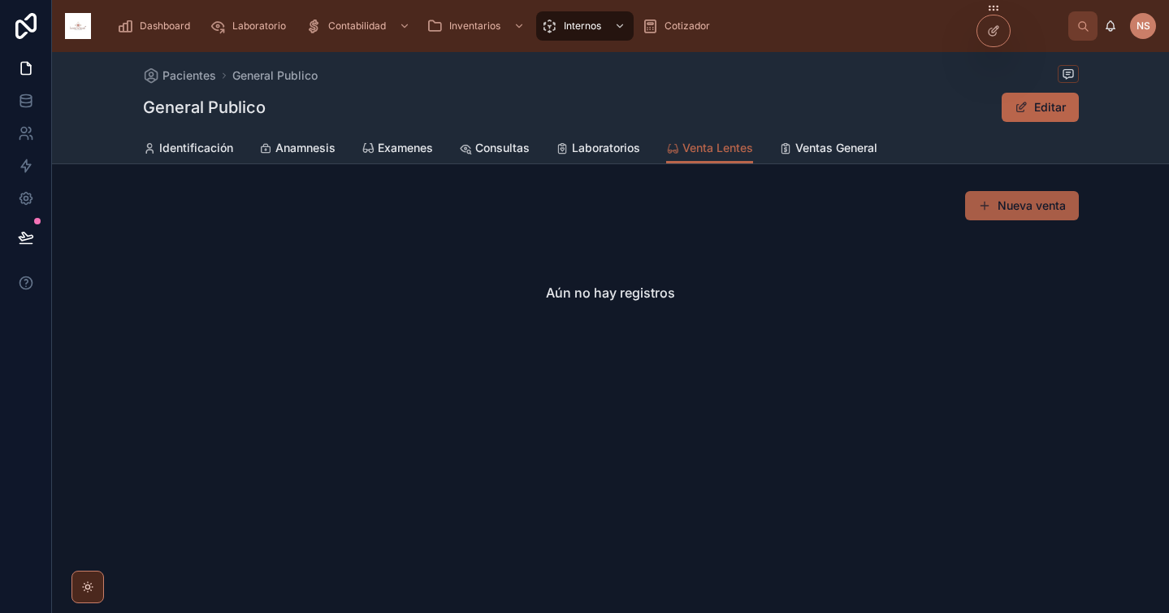
click at [1045, 199] on button "Nueva venta" at bounding box center [1022, 205] width 114 height 29
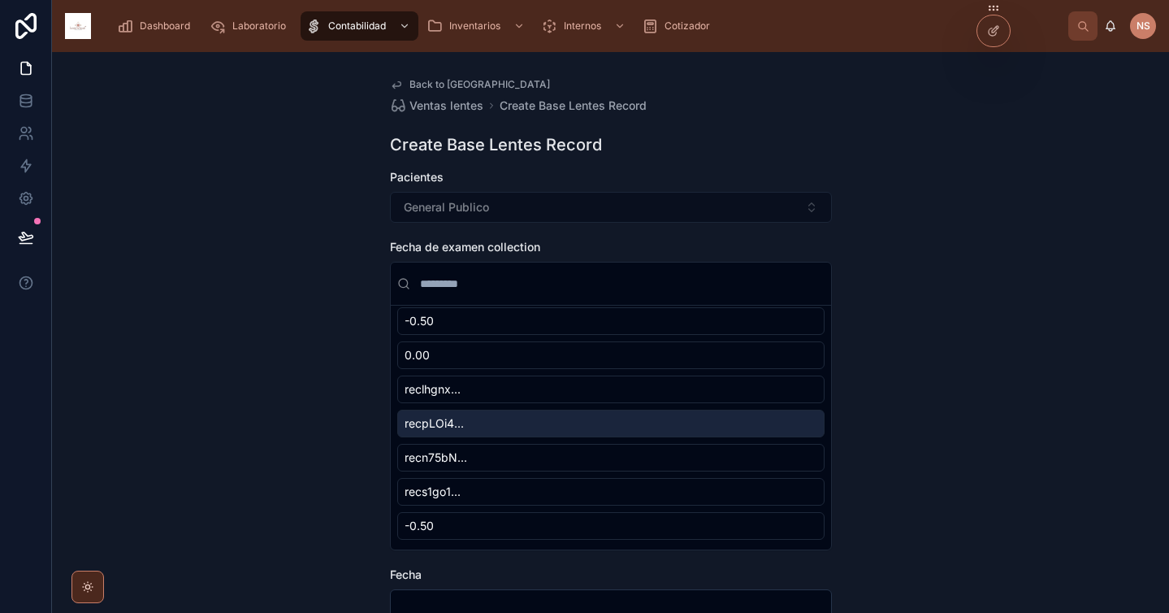
click at [811, 288] on input "text" at bounding box center [621, 283] width 408 height 29
click at [843, 232] on div "Back to Pacientes Ventas lentes Create Base Lentes Record Create Base Lentes Re…" at bounding box center [610, 332] width 1117 height 561
click at [750, 193] on div "General Publico" at bounding box center [611, 207] width 442 height 31
click at [761, 158] on div "Back to Pacientes Ventas lentes Create Base Lentes Record Create Base Lentes Re…" at bounding box center [611, 552] width 468 height 1000
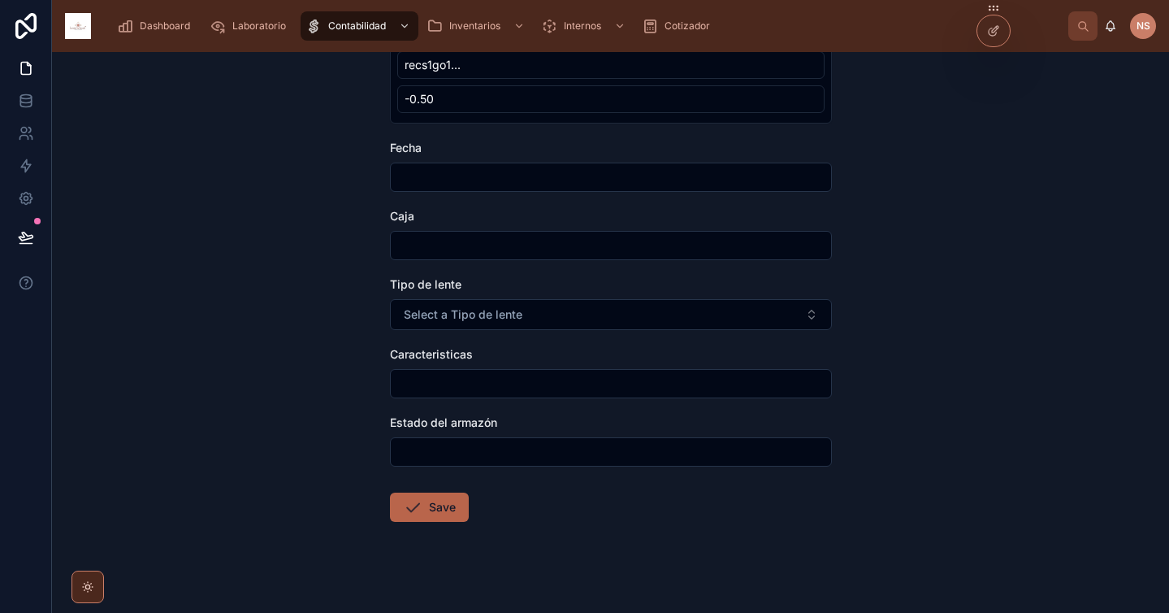
scroll to position [440, 0]
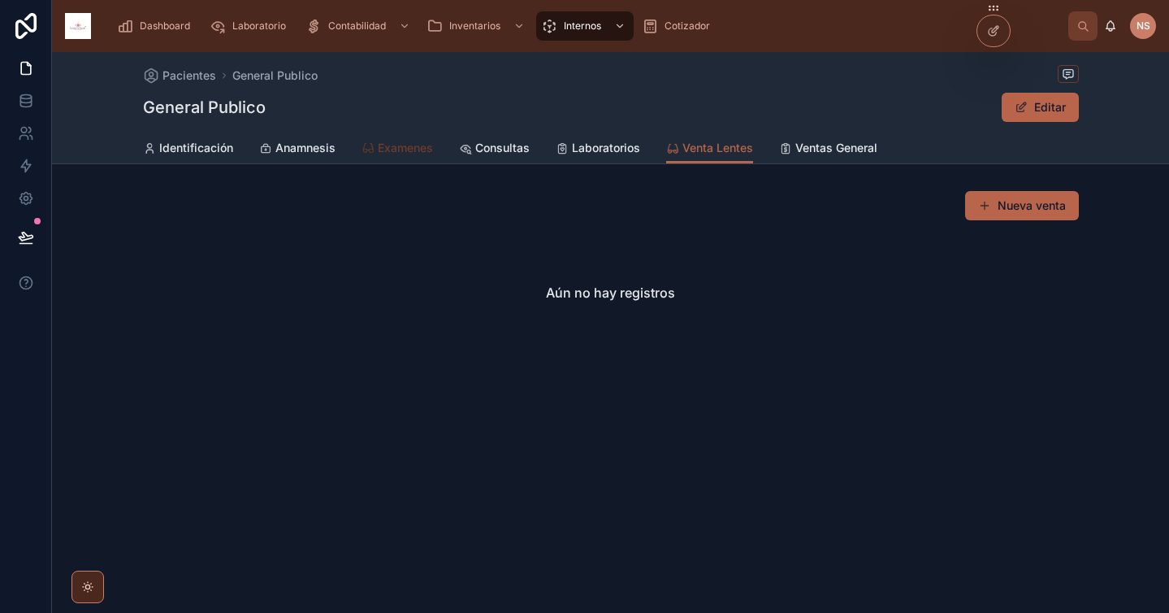
click at [431, 146] on span "Examenes" at bounding box center [405, 148] width 55 height 16
click at [737, 149] on span "Venta Lentes" at bounding box center [717, 148] width 71 height 16
click at [1061, 204] on button "Nueva venta" at bounding box center [1022, 205] width 114 height 29
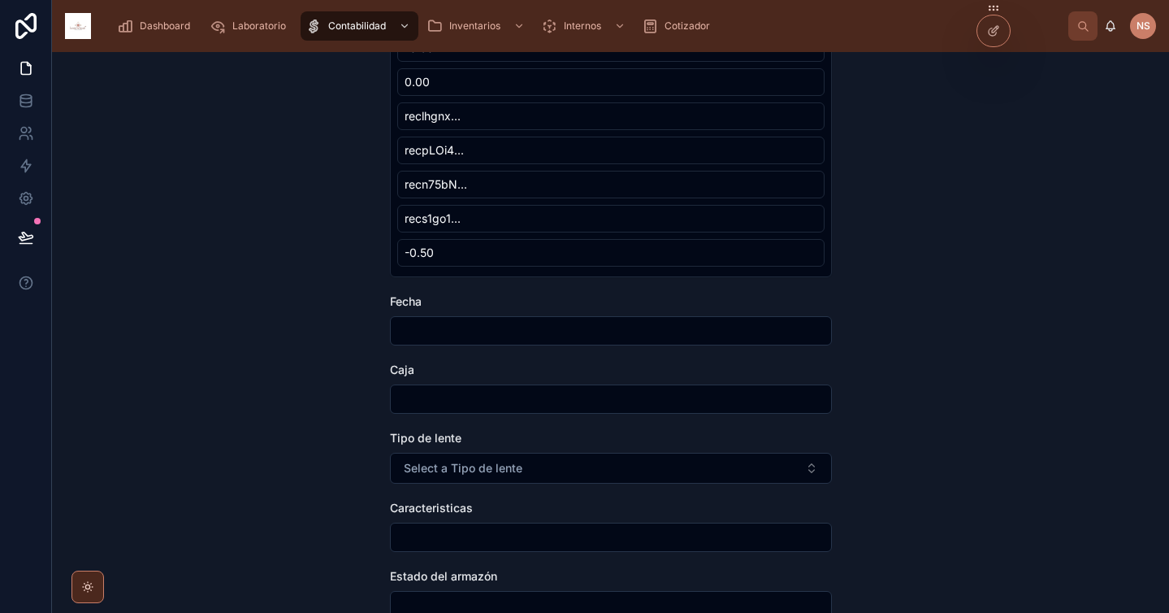
scroll to position [290, 0]
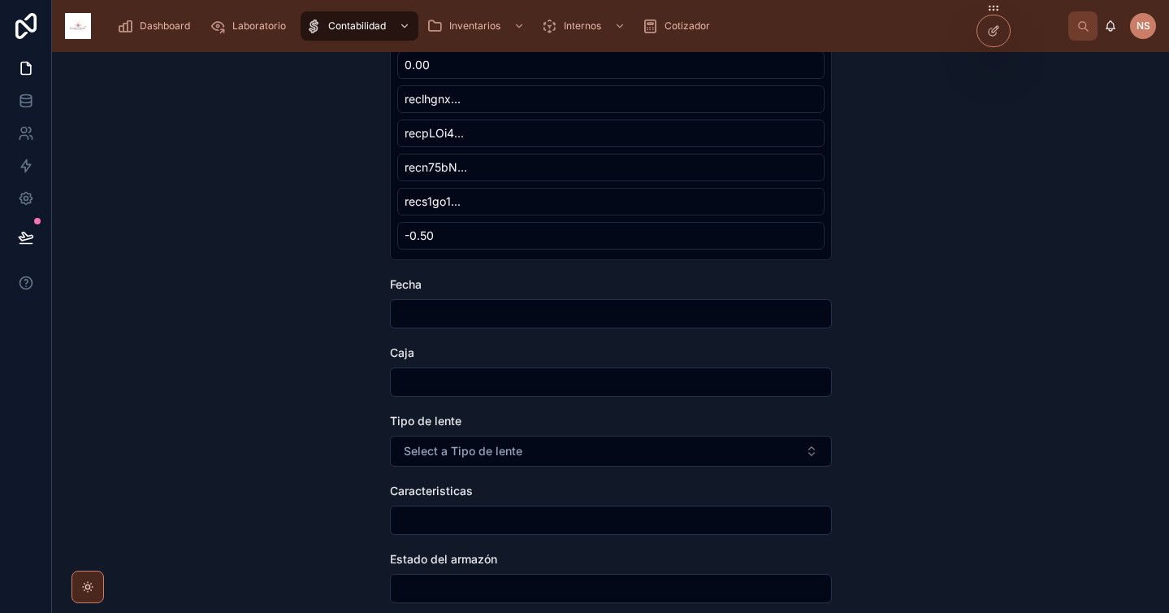
click at [461, 314] on input "text" at bounding box center [611, 313] width 440 height 23
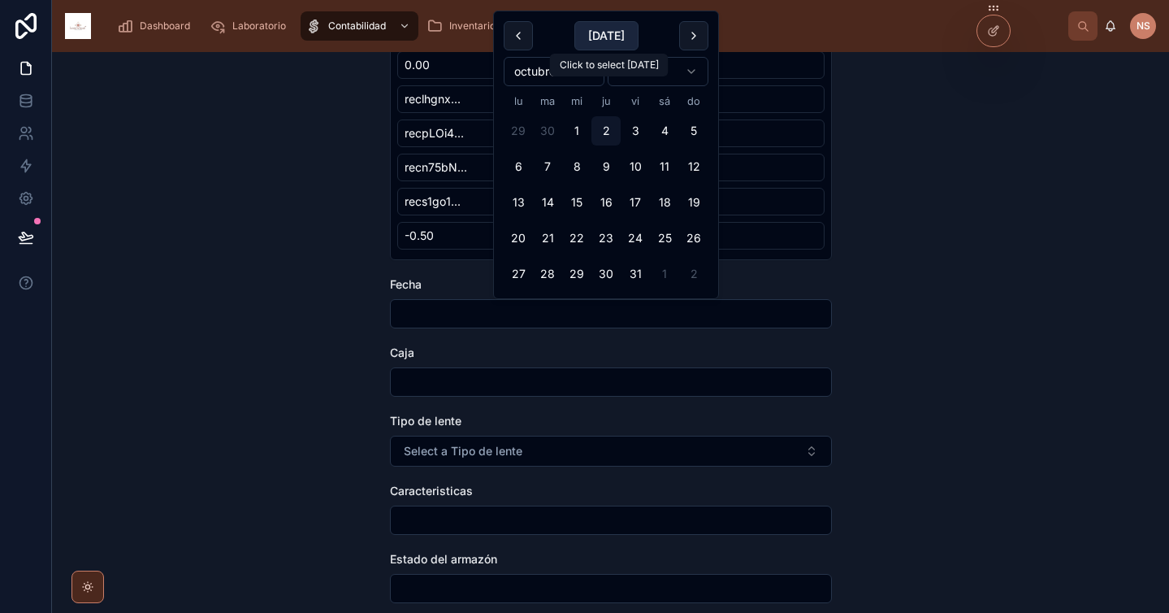
click at [600, 26] on button "[DATE]" at bounding box center [606, 35] width 64 height 29
type input "*********"
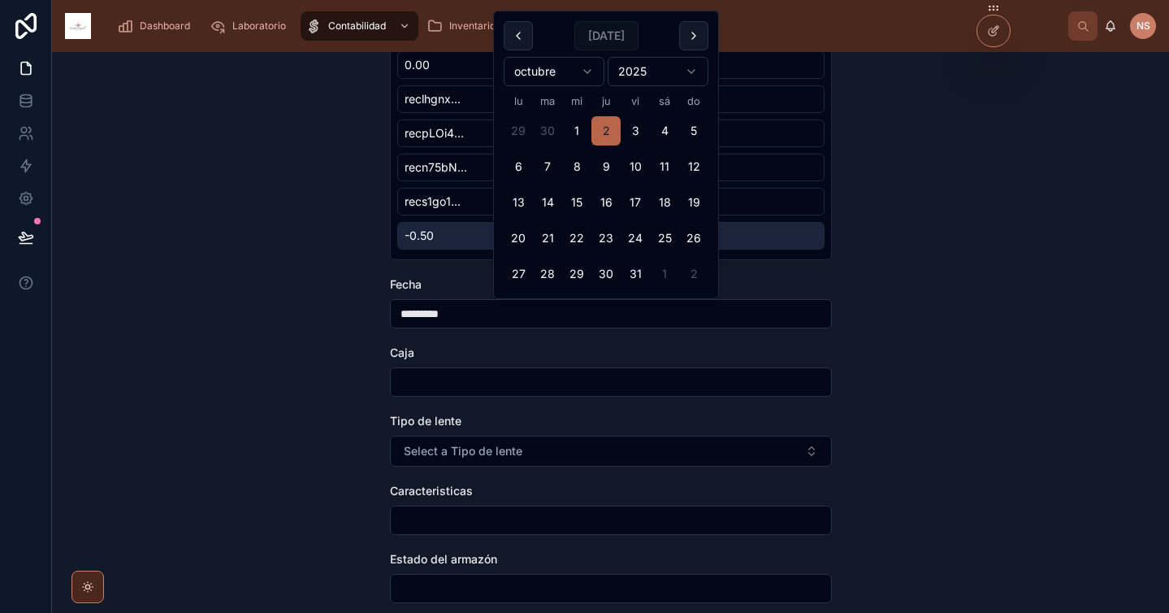
click at [398, 358] on span "Caja" at bounding box center [402, 352] width 24 height 14
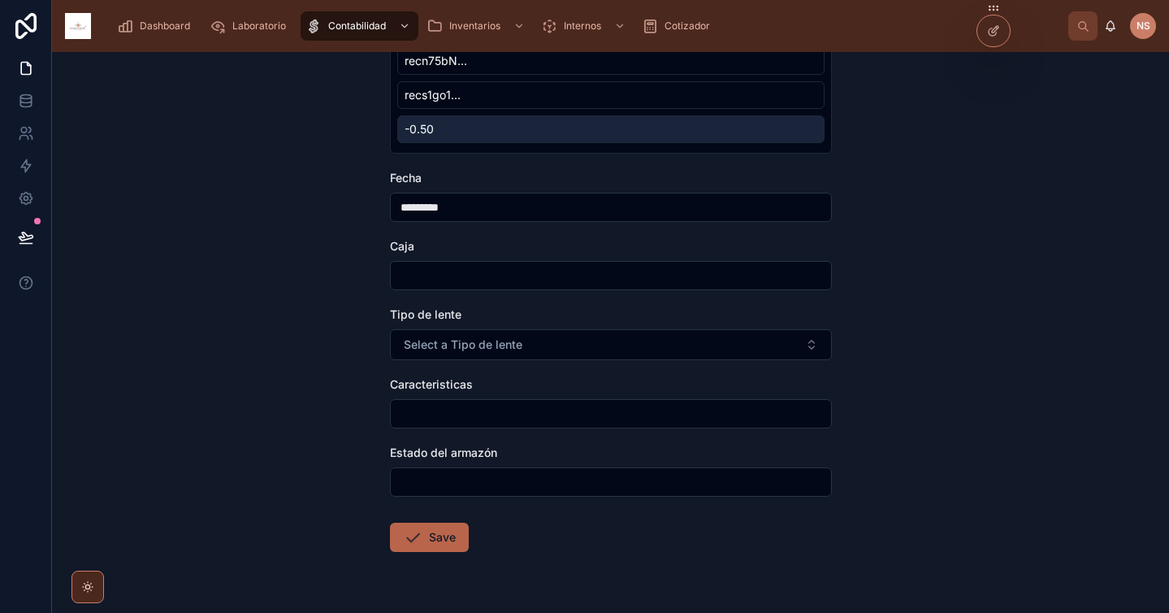
scroll to position [405, 0]
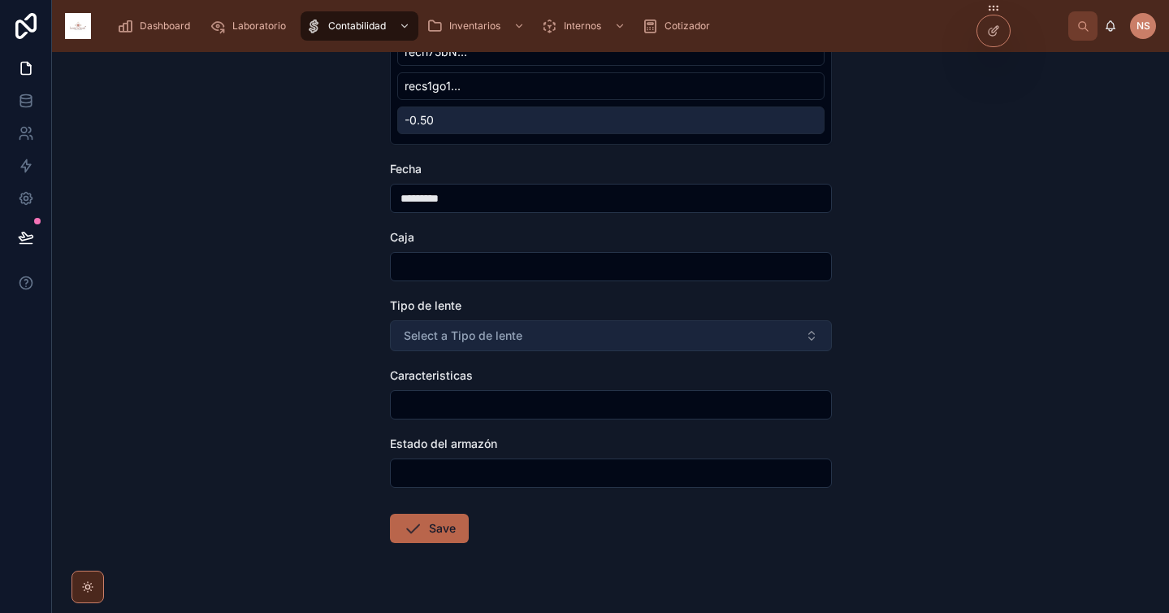
click at [474, 336] on span "Select a Tipo de lente" at bounding box center [463, 335] width 119 height 16
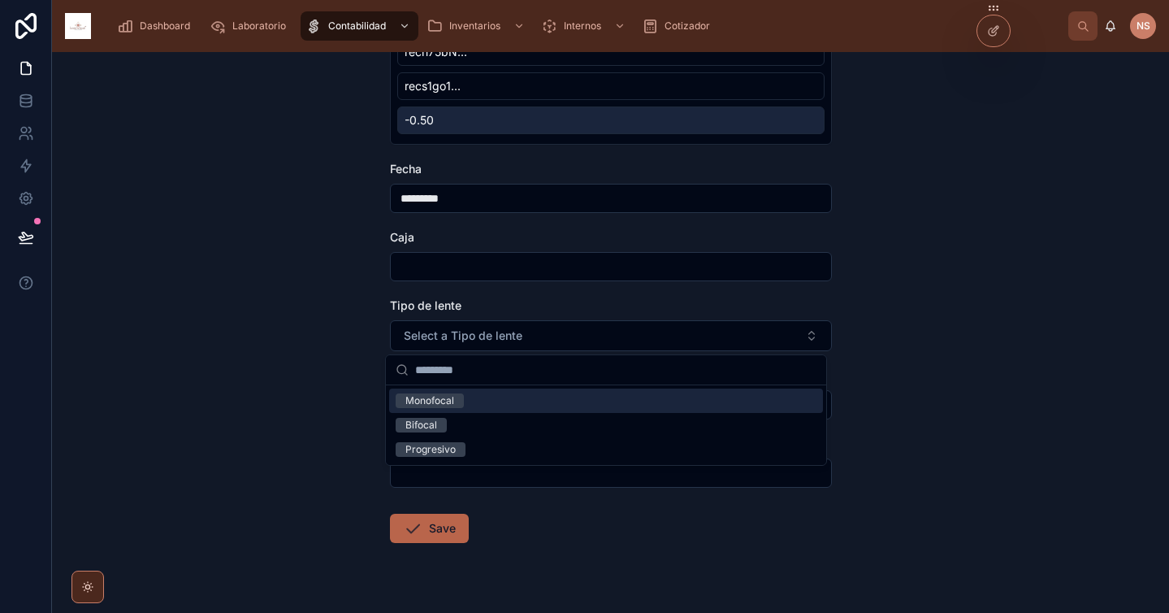
click at [473, 403] on div "Monofocal" at bounding box center [606, 400] width 434 height 24
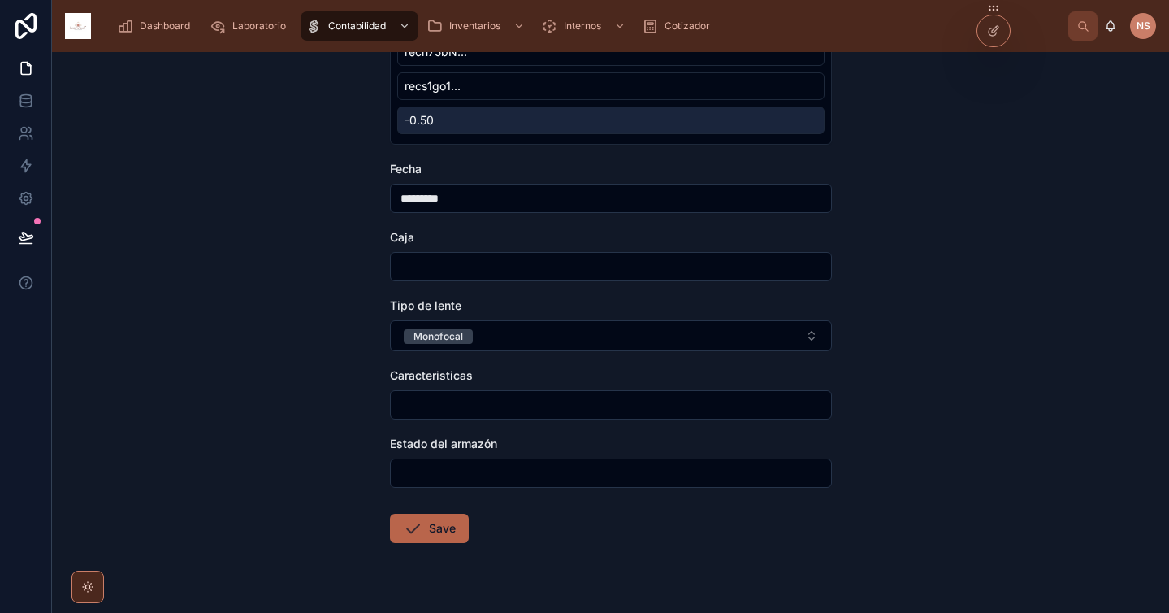
click at [462, 402] on input "text" at bounding box center [611, 404] width 440 height 23
click at [525, 370] on div "Caracteristicas" at bounding box center [611, 375] width 442 height 16
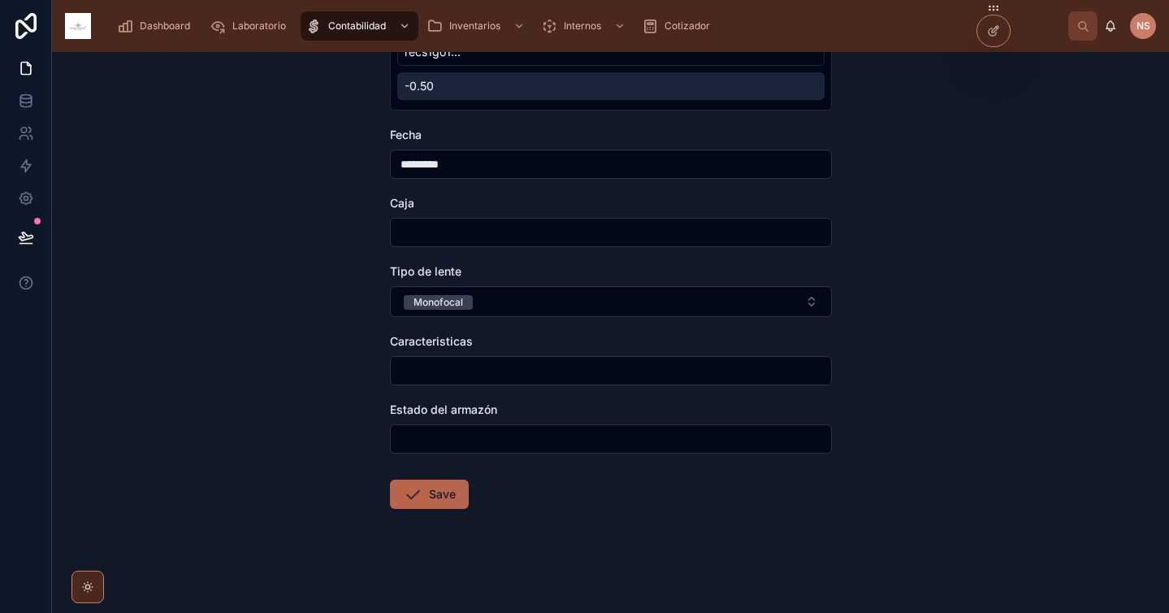
scroll to position [0, 0]
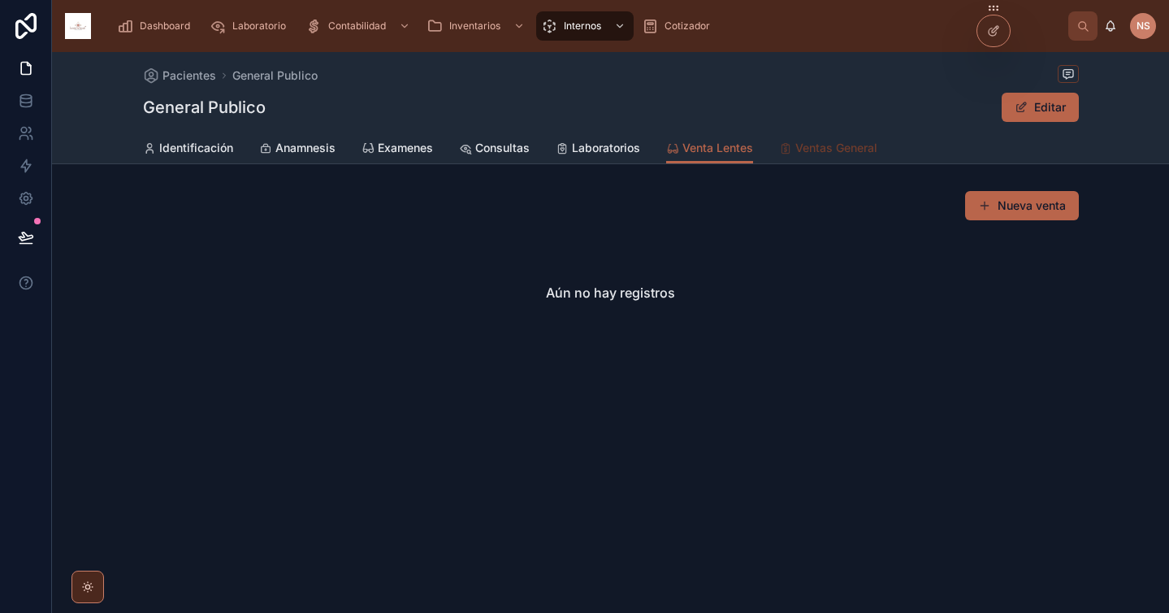
click at [851, 142] on span "Ventas General" at bounding box center [836, 148] width 82 height 16
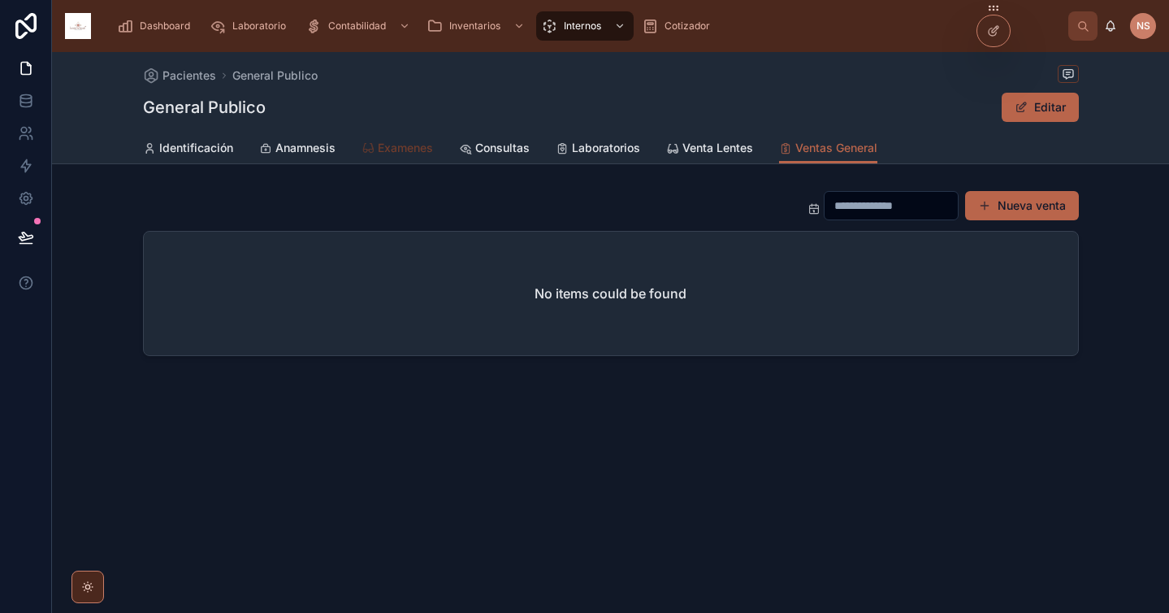
click at [395, 154] on span "Examenes" at bounding box center [405, 148] width 55 height 16
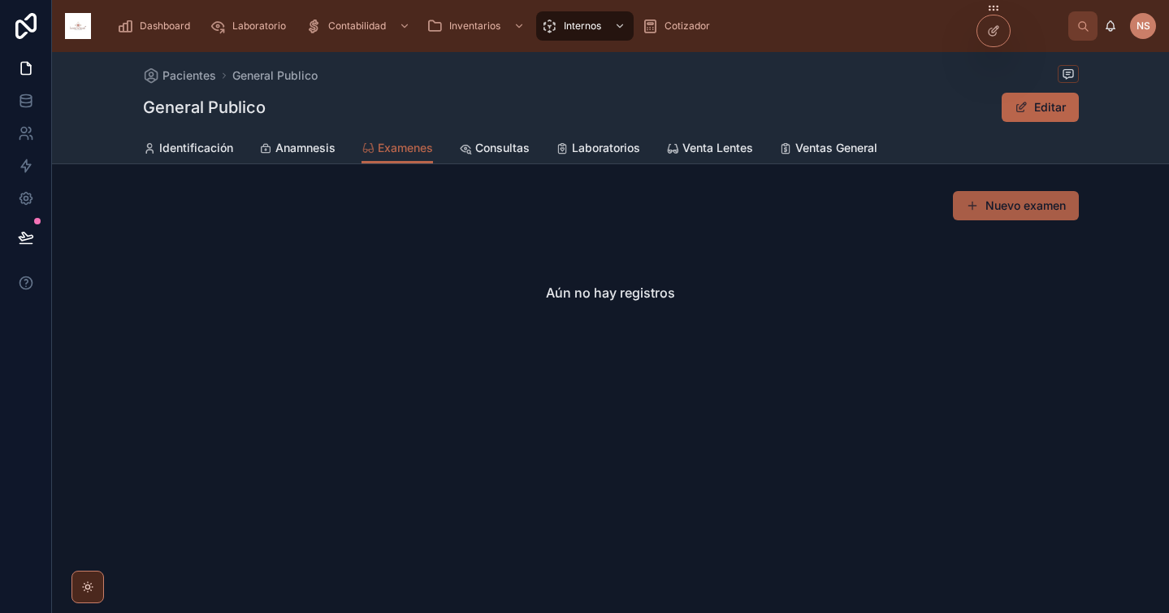
click at [1037, 201] on button "Nuevo examen" at bounding box center [1016, 205] width 126 height 29
